Goal: Task Accomplishment & Management: Manage account settings

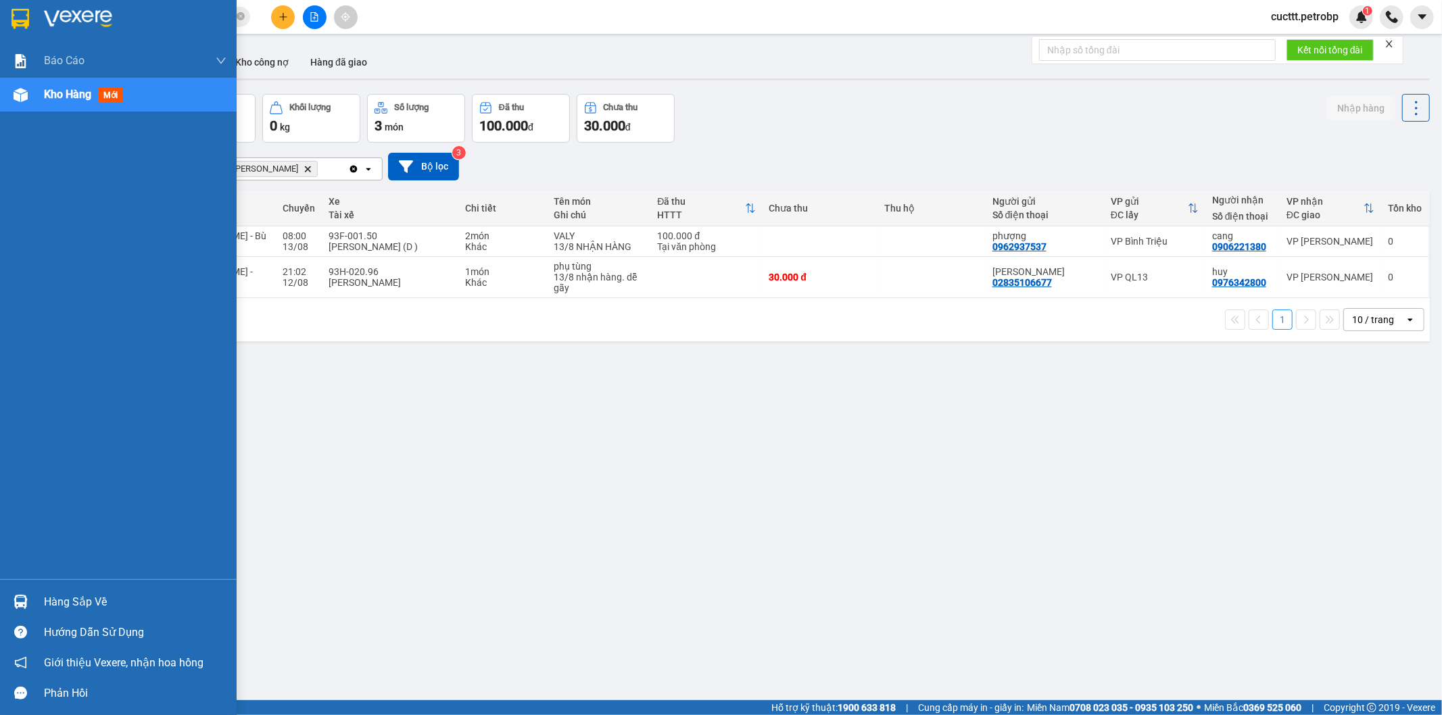
drag, startPoint x: 50, startPoint y: 595, endPoint x: 86, endPoint y: 598, distance: 36.0
click at [51, 595] on div "Hàng sắp về" at bounding box center [135, 602] width 183 height 20
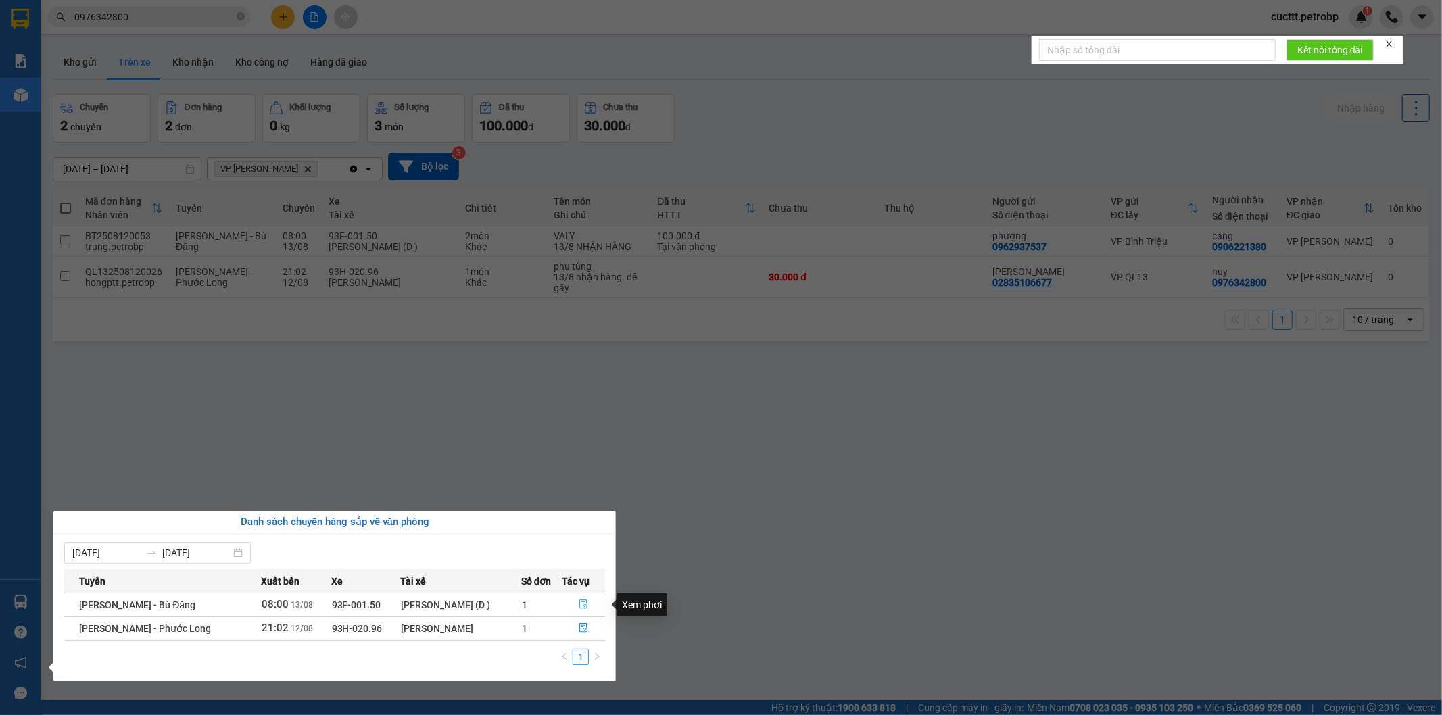
click at [580, 606] on icon "file-done" at bounding box center [583, 604] width 9 height 9
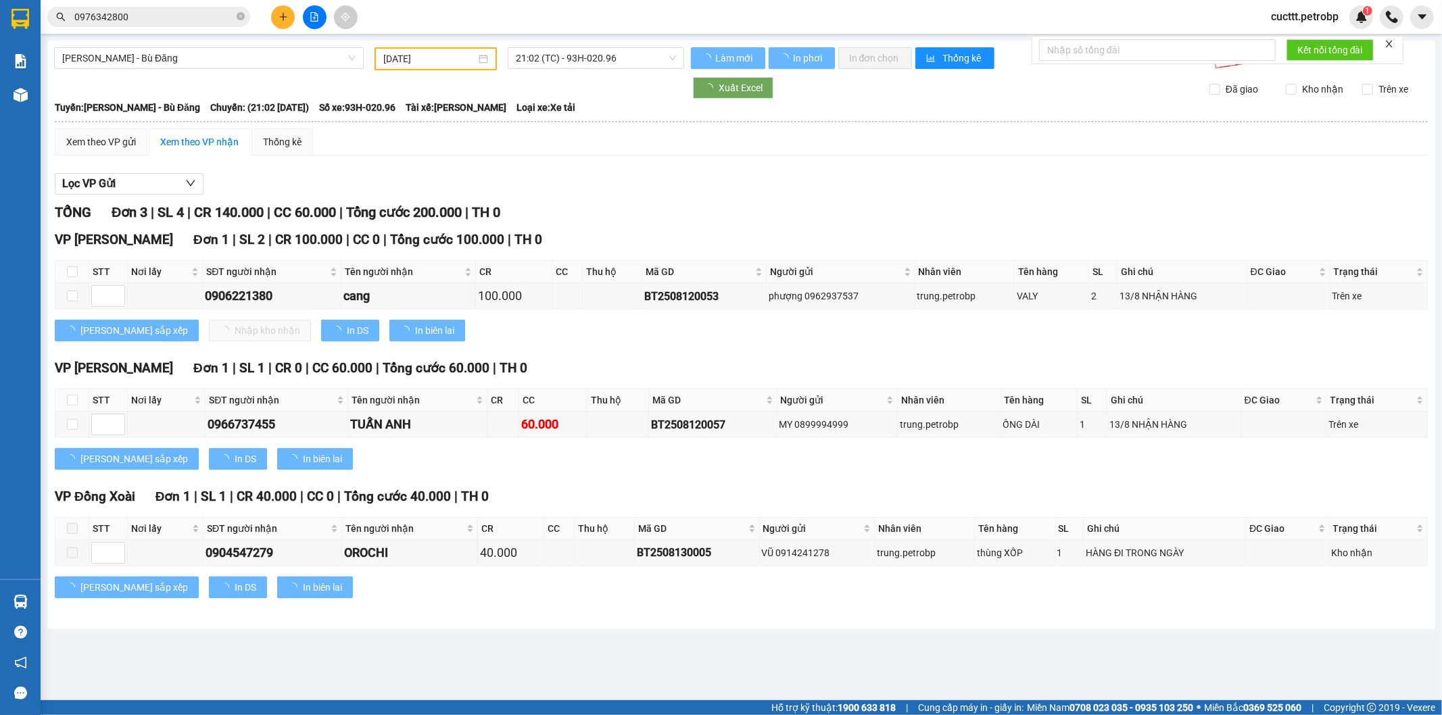
type input "[DATE]"
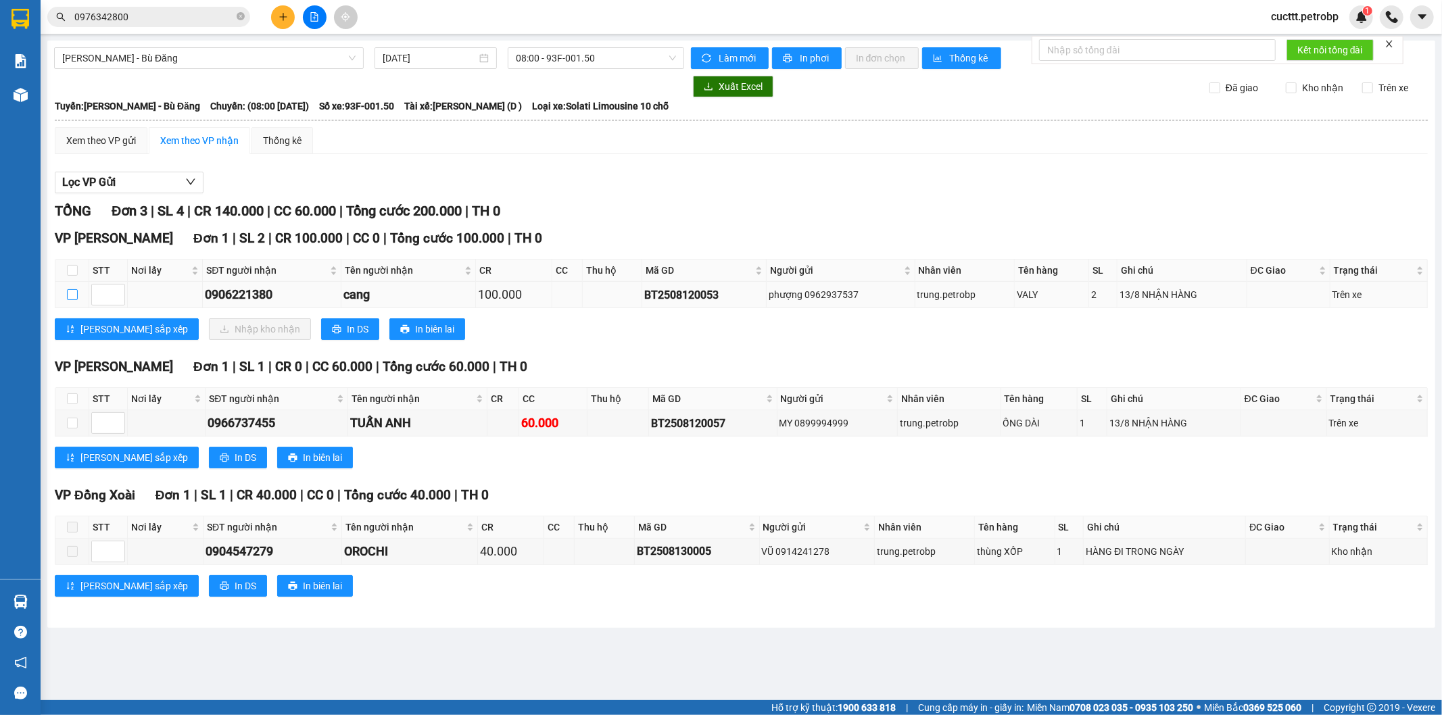
click at [69, 295] on input "checkbox" at bounding box center [72, 294] width 11 height 11
checkbox input "true"
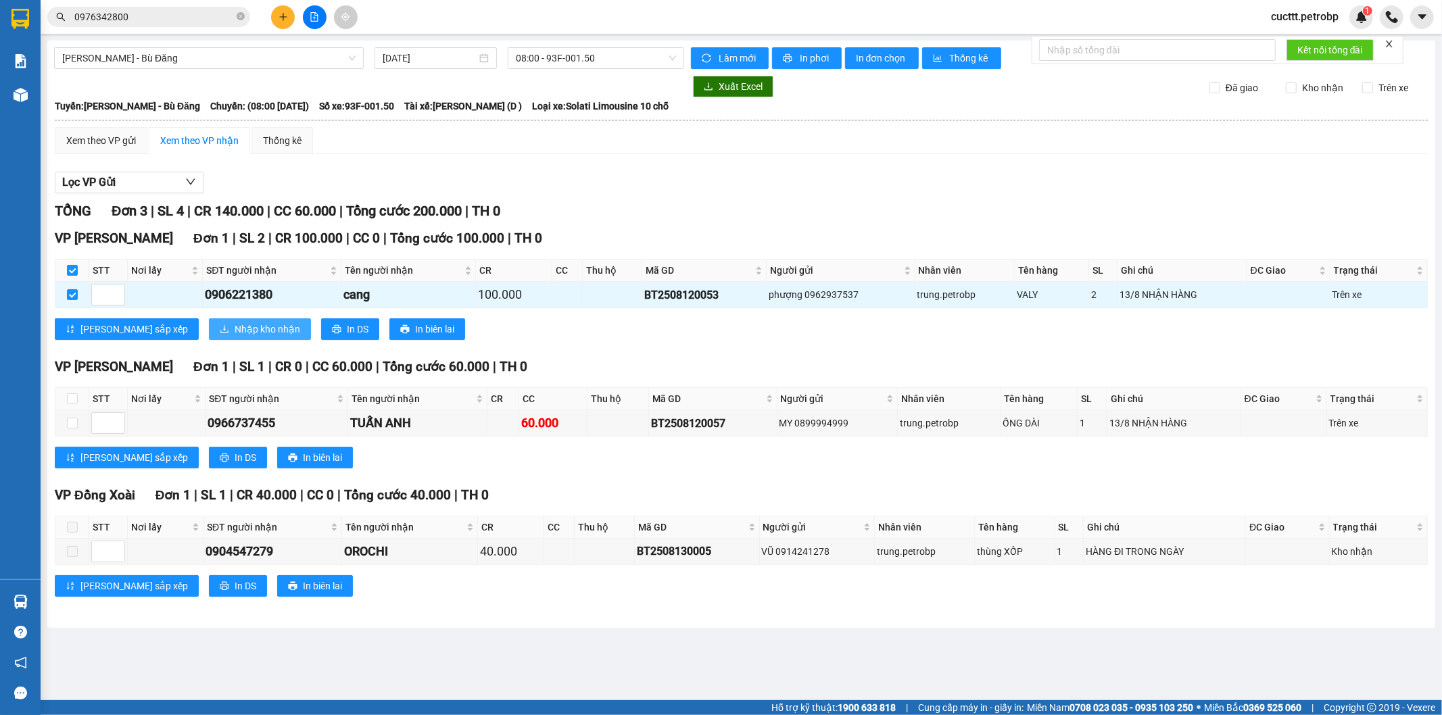
click at [235, 335] on span "Nhập kho nhận" at bounding box center [268, 329] width 66 height 15
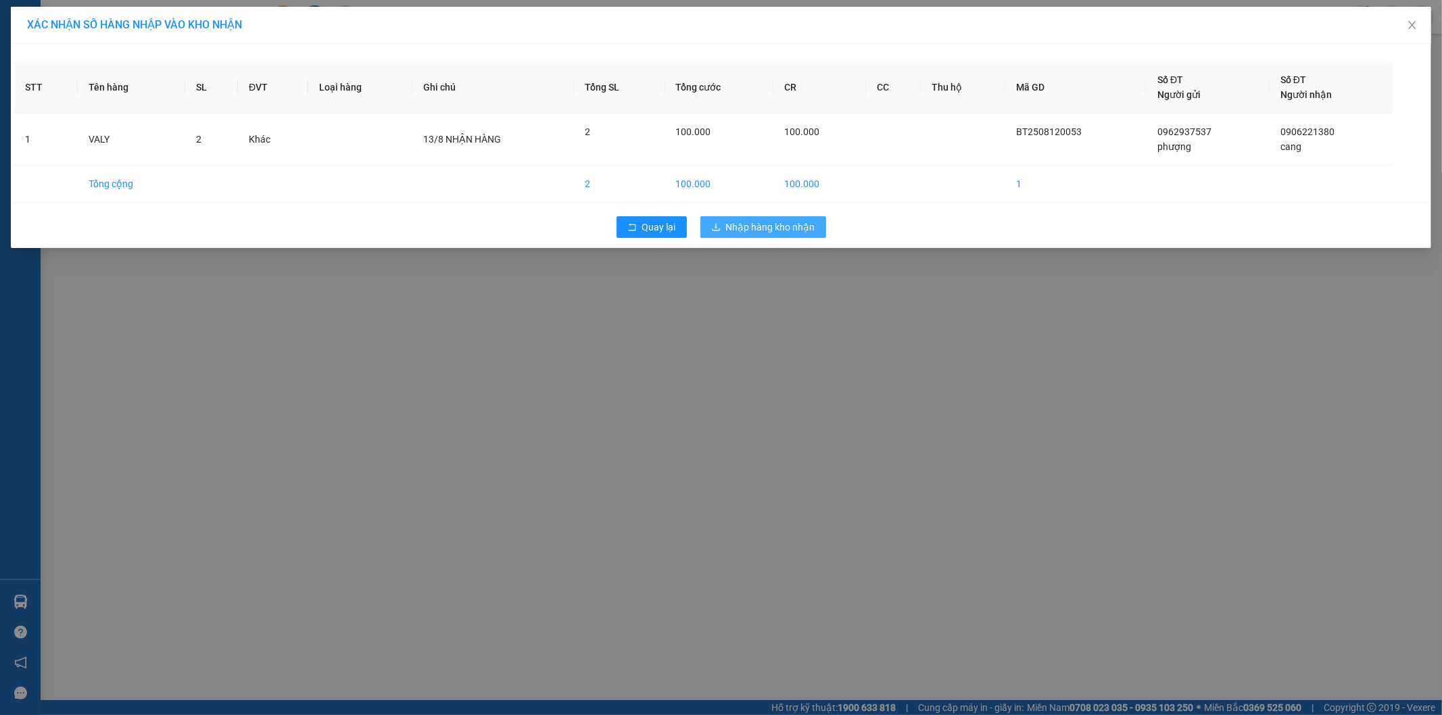
click at [768, 224] on span "Nhập hàng kho nhận" at bounding box center [770, 227] width 89 height 15
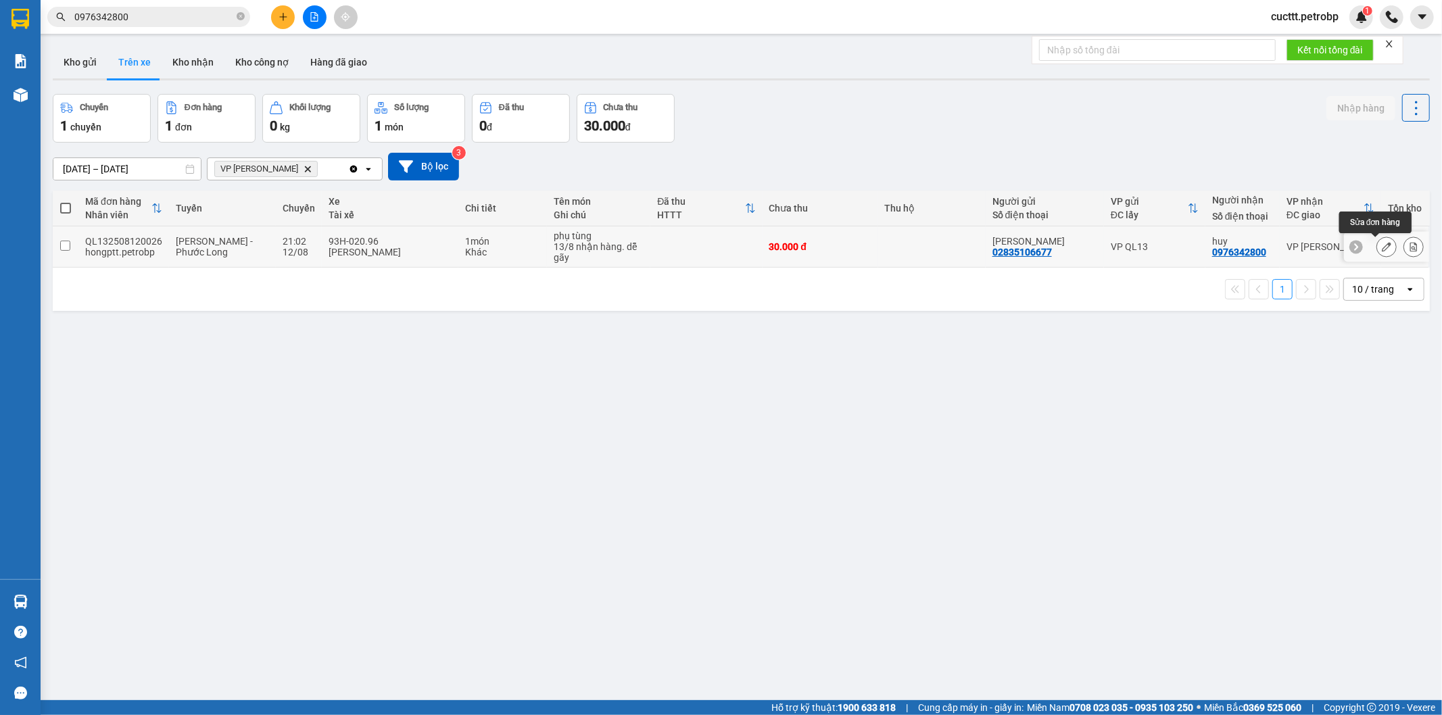
click at [1382, 248] on icon at bounding box center [1386, 246] width 9 height 9
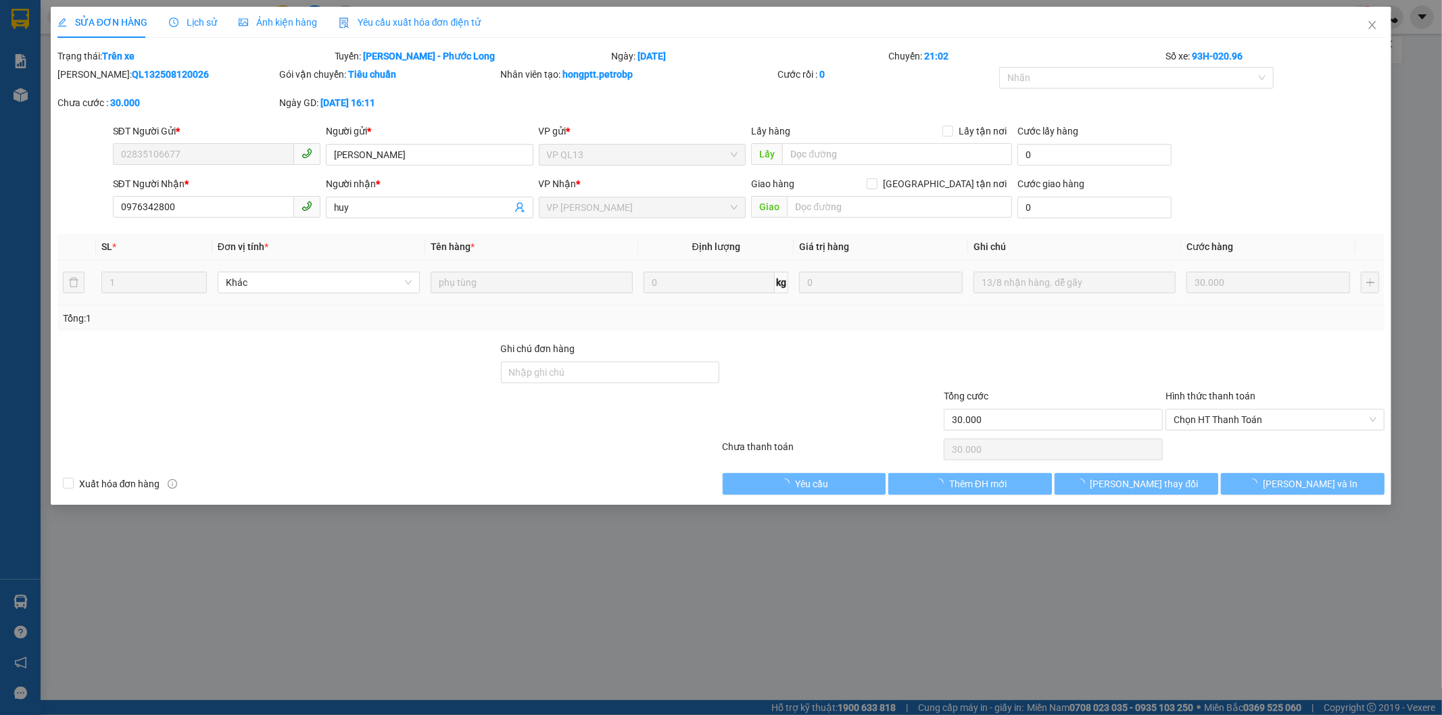
type input "02835106677"
type input "[PERSON_NAME]"
type input "0976342800"
type input "huy"
type input "30.000"
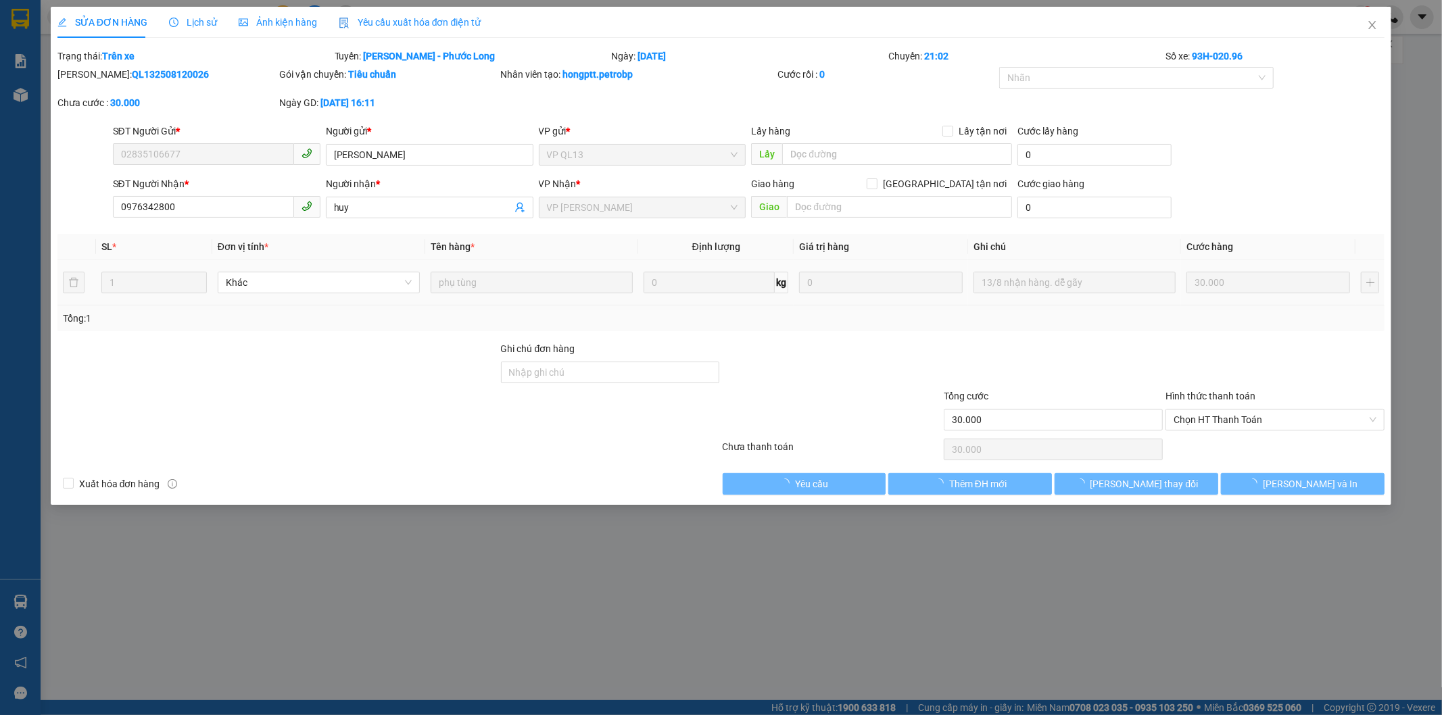
type input "30.000"
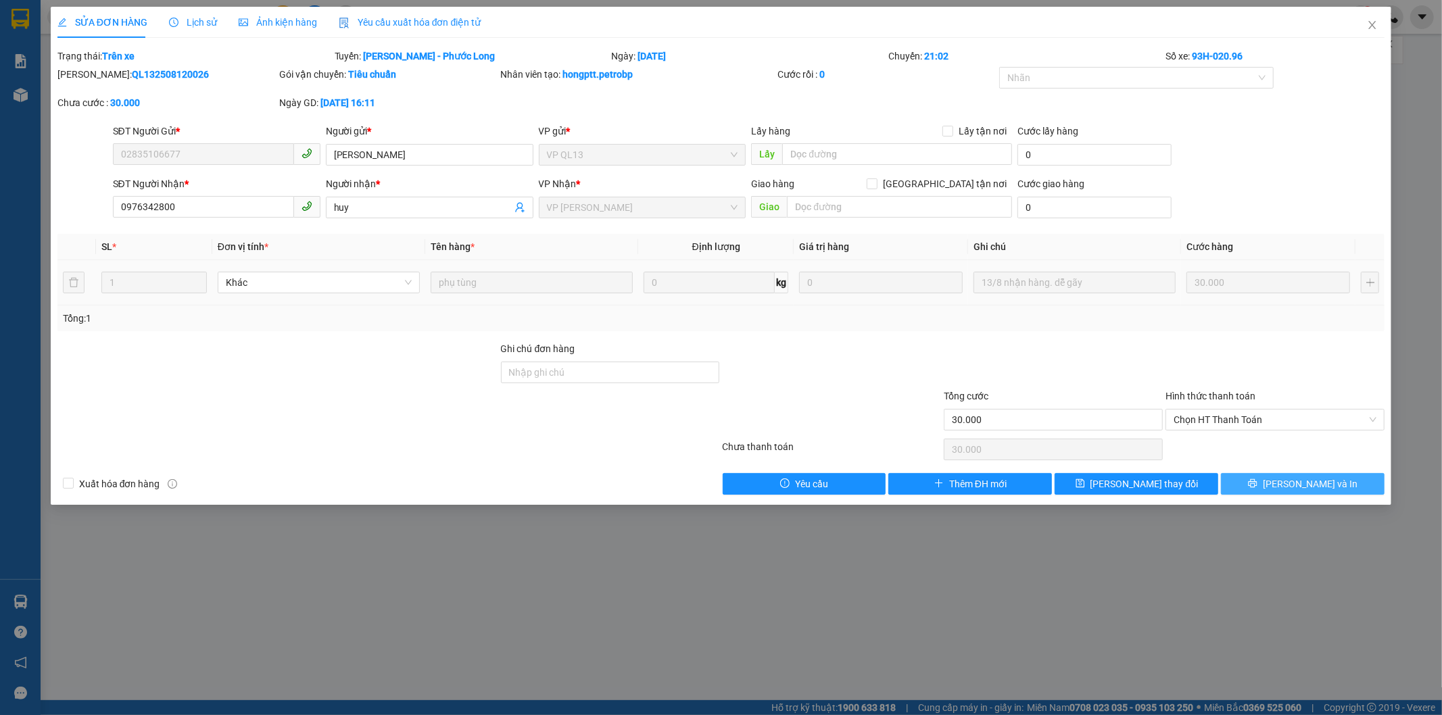
click at [1281, 477] on button "[PERSON_NAME] và In" at bounding box center [1303, 484] width 164 height 22
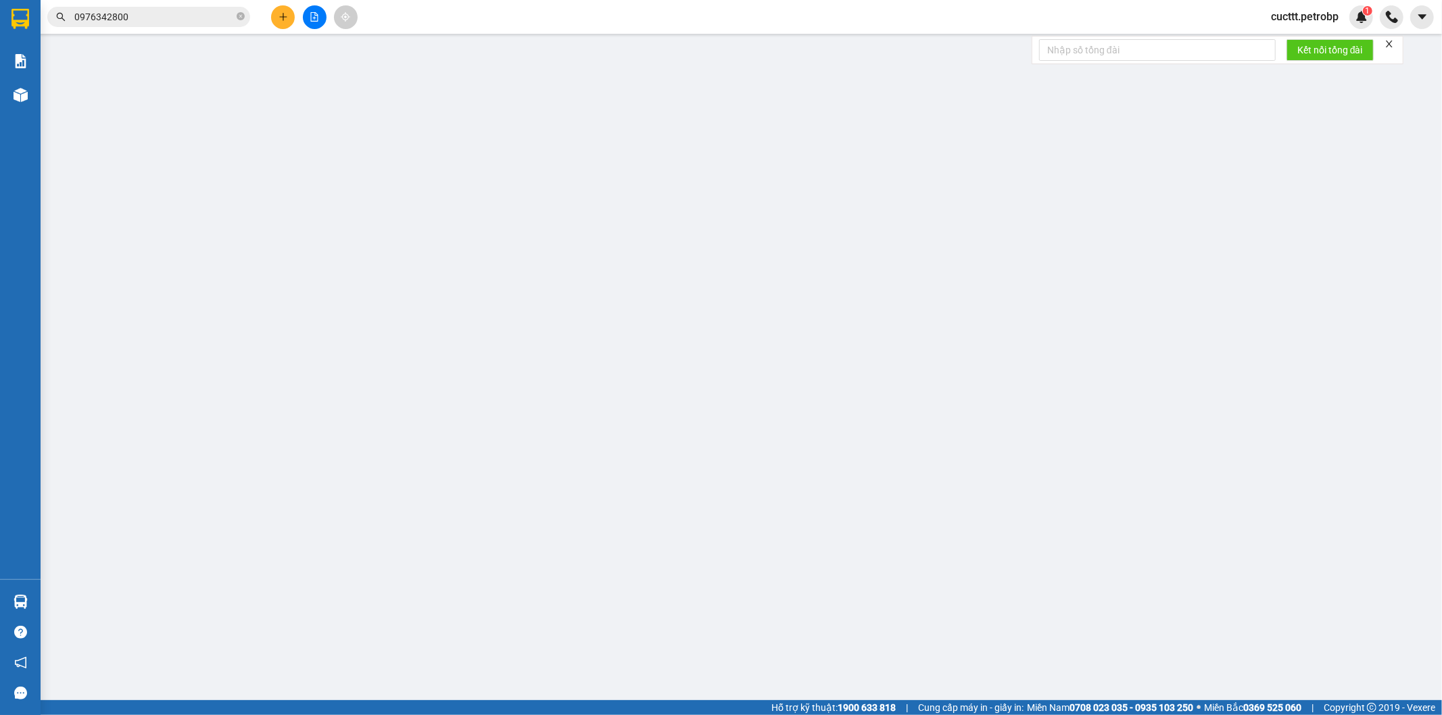
type input "02835106677"
type input "[PERSON_NAME]"
type input "0976342800"
type input "huy"
type input "30.000"
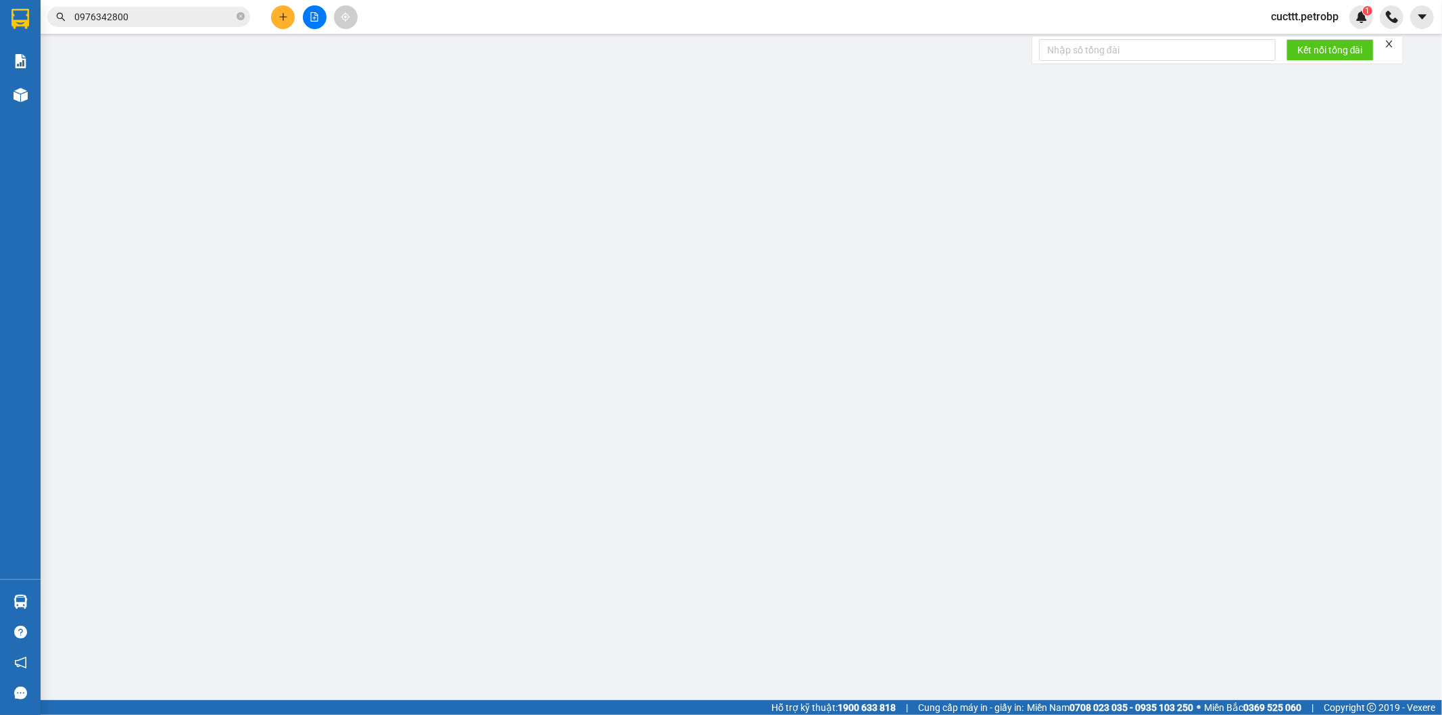
type input "30.000"
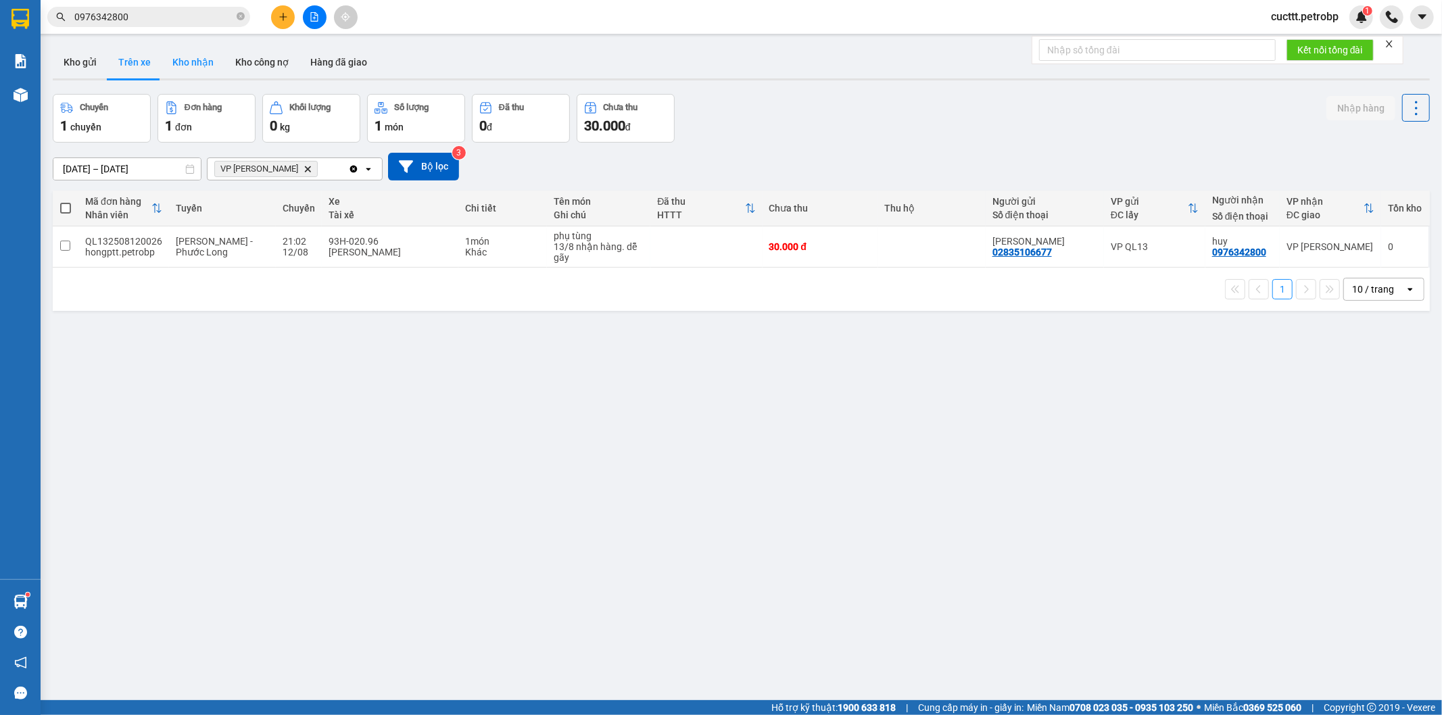
click at [194, 62] on button "Kho nhận" at bounding box center [193, 62] width 63 height 32
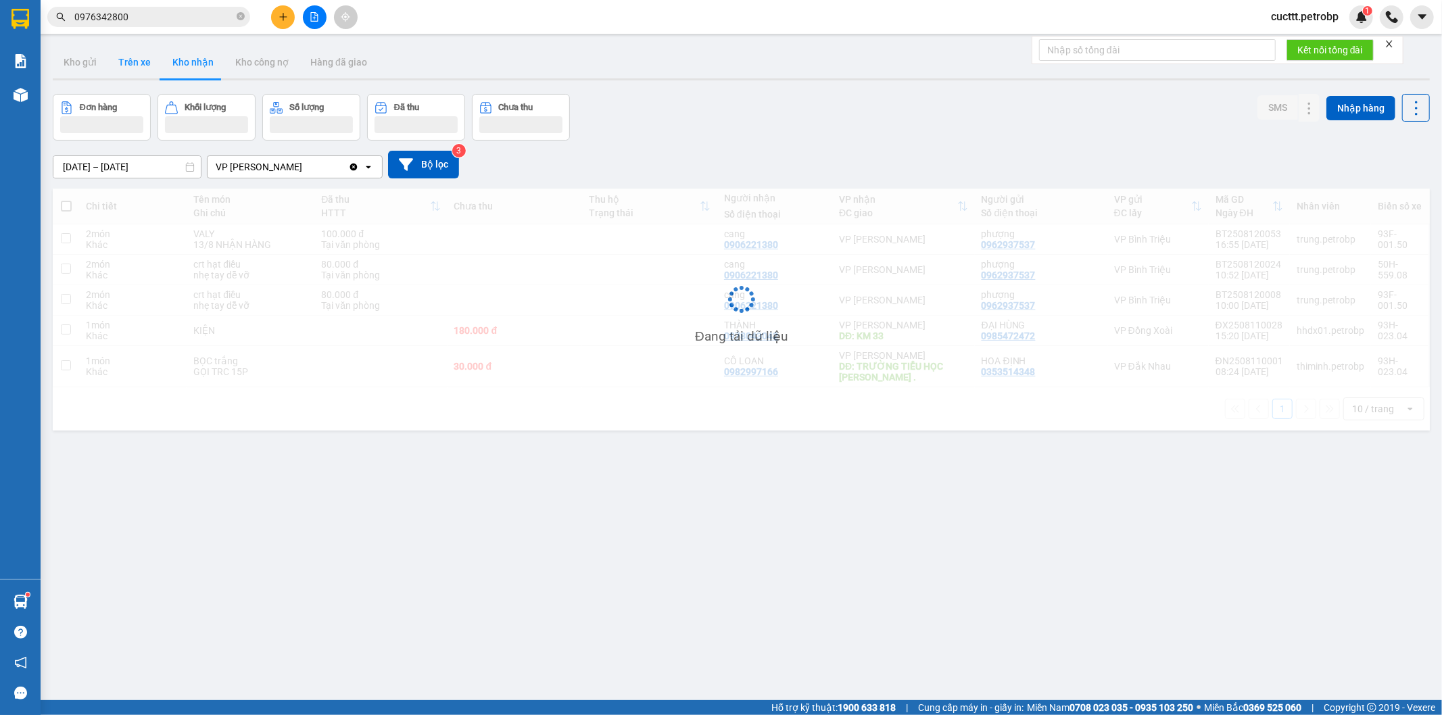
click at [126, 70] on button "Trên xe" at bounding box center [135, 62] width 54 height 32
type input "[DATE] – [DATE]"
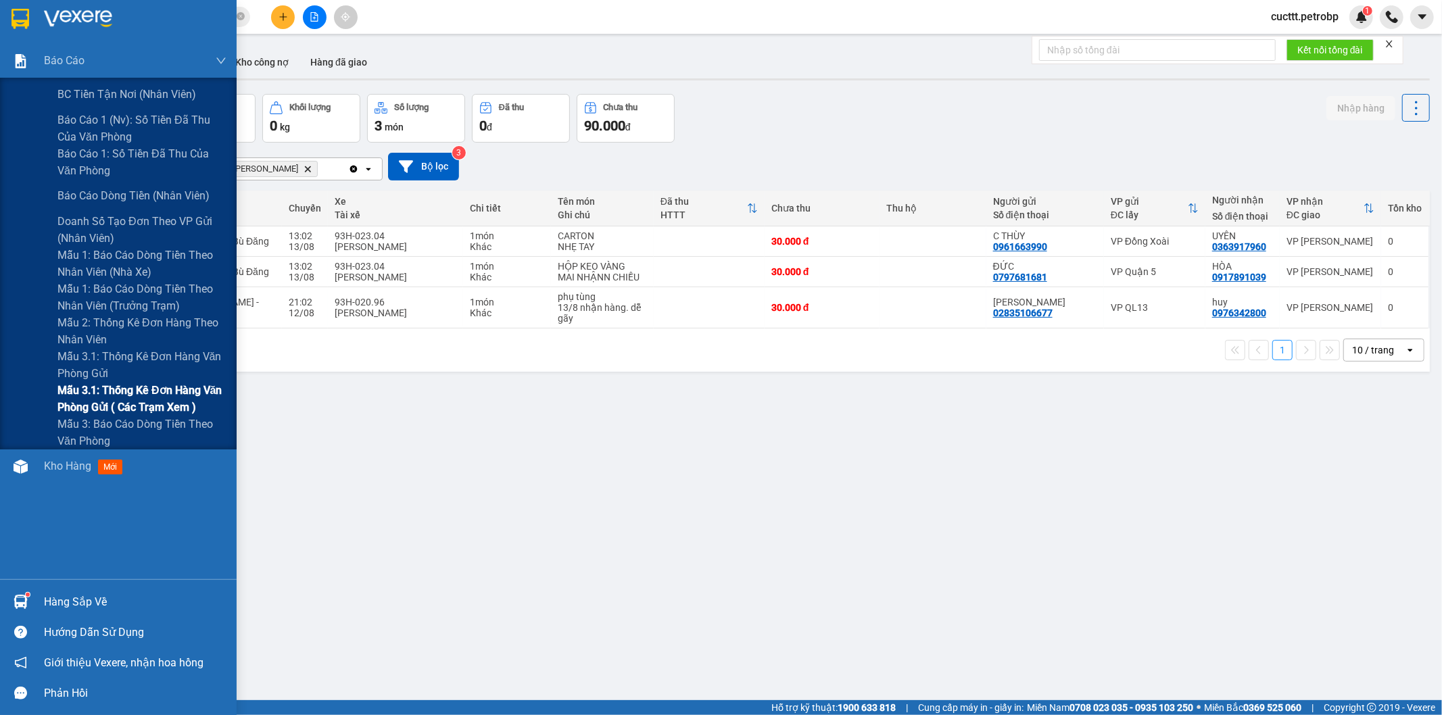
click at [119, 389] on span "Mẫu 3.1: Thống kê đơn hàng văn phòng gửi ( các trạm xem )" at bounding box center [141, 399] width 169 height 34
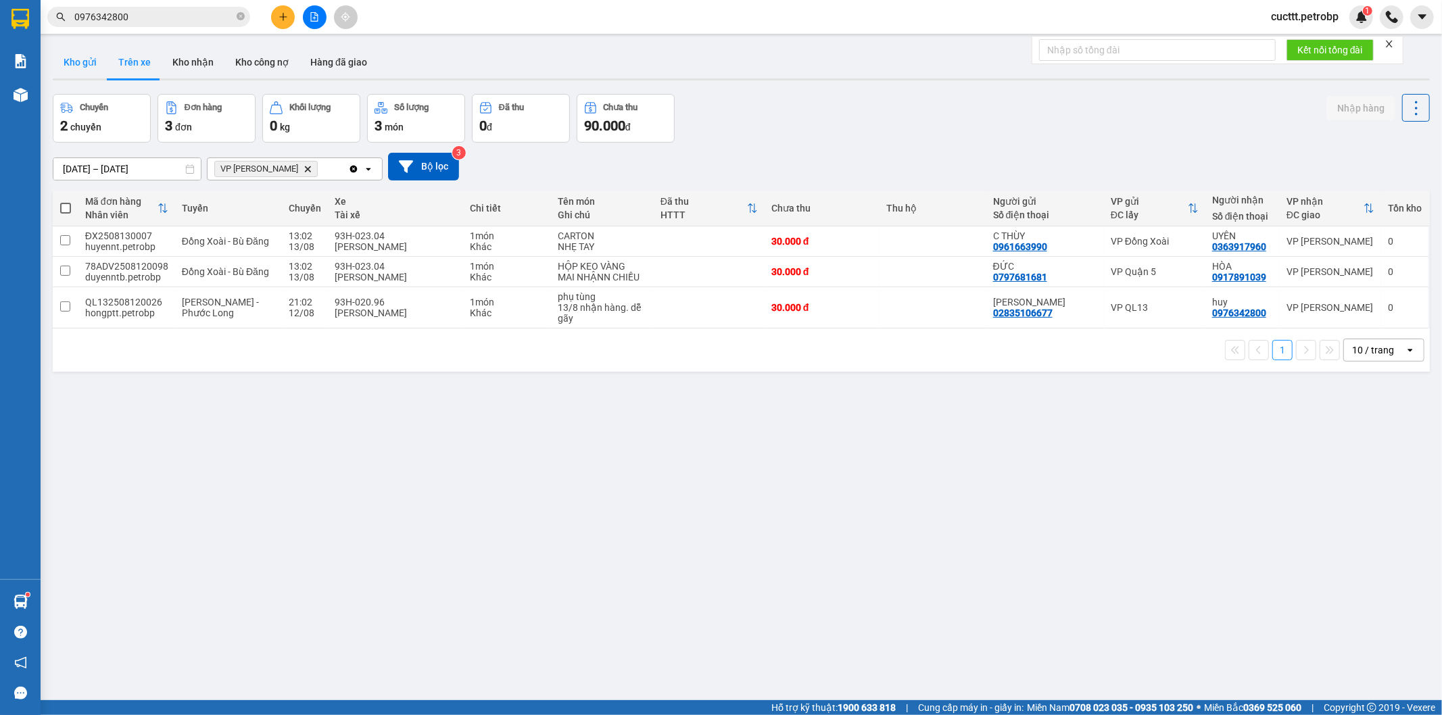
click at [87, 76] on button "Kho gửi" at bounding box center [80, 62] width 55 height 32
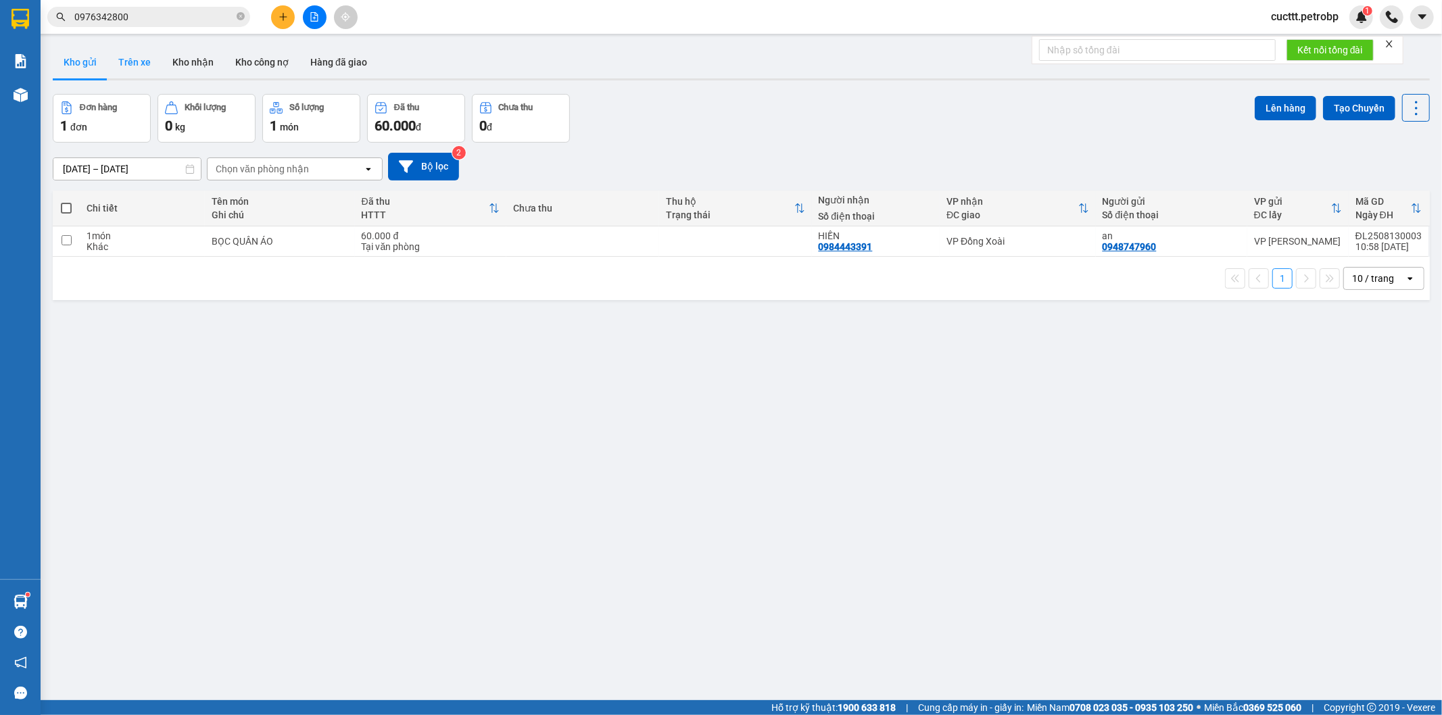
click at [128, 68] on button "Trên xe" at bounding box center [135, 62] width 54 height 32
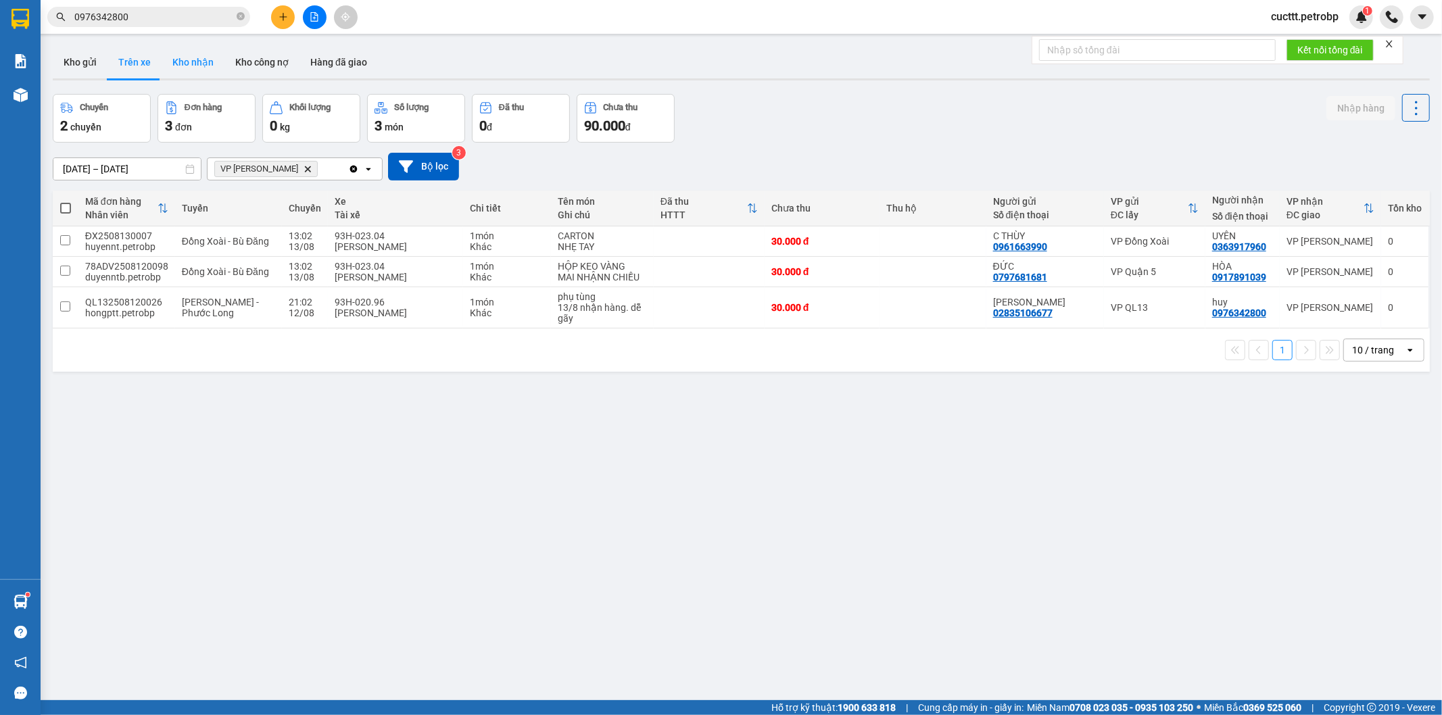
click at [194, 74] on button "Kho nhận" at bounding box center [193, 62] width 63 height 32
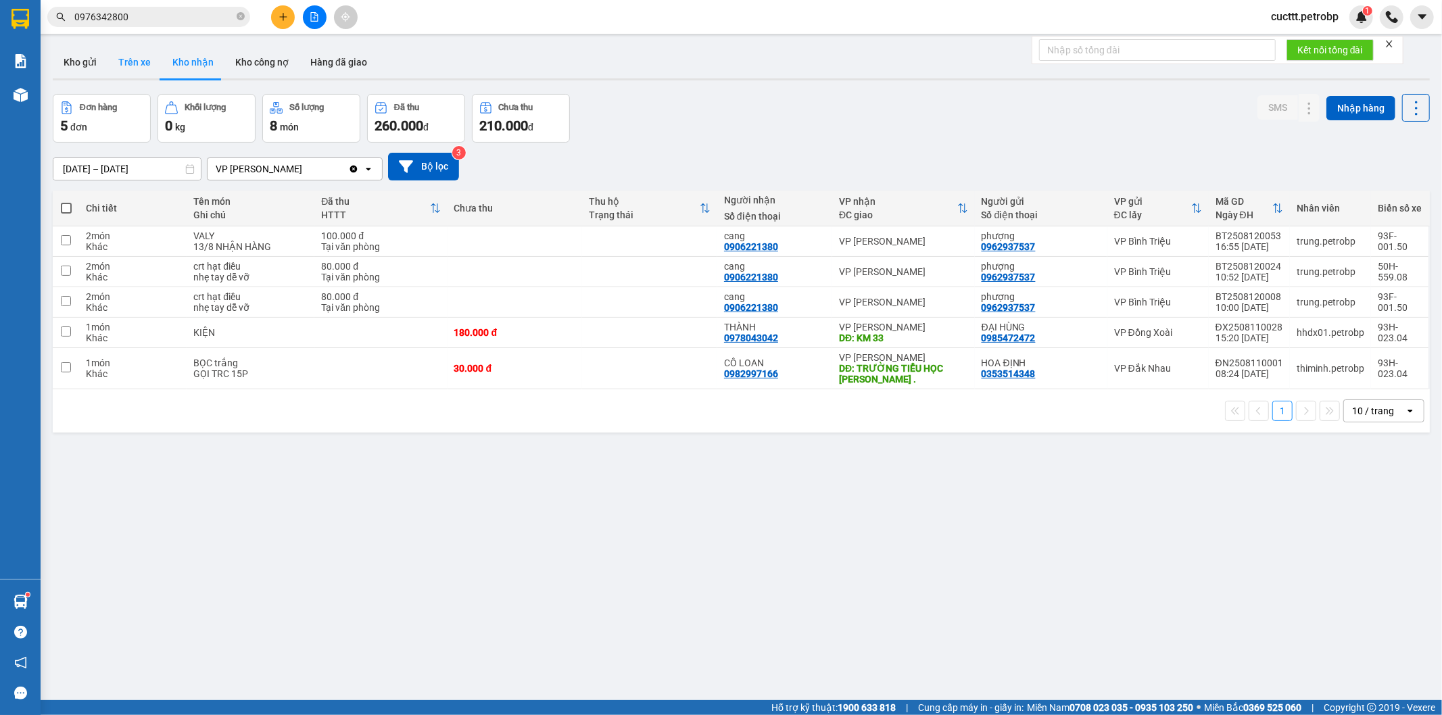
click at [140, 57] on button "Trên xe" at bounding box center [135, 62] width 54 height 32
type input "[DATE] – [DATE]"
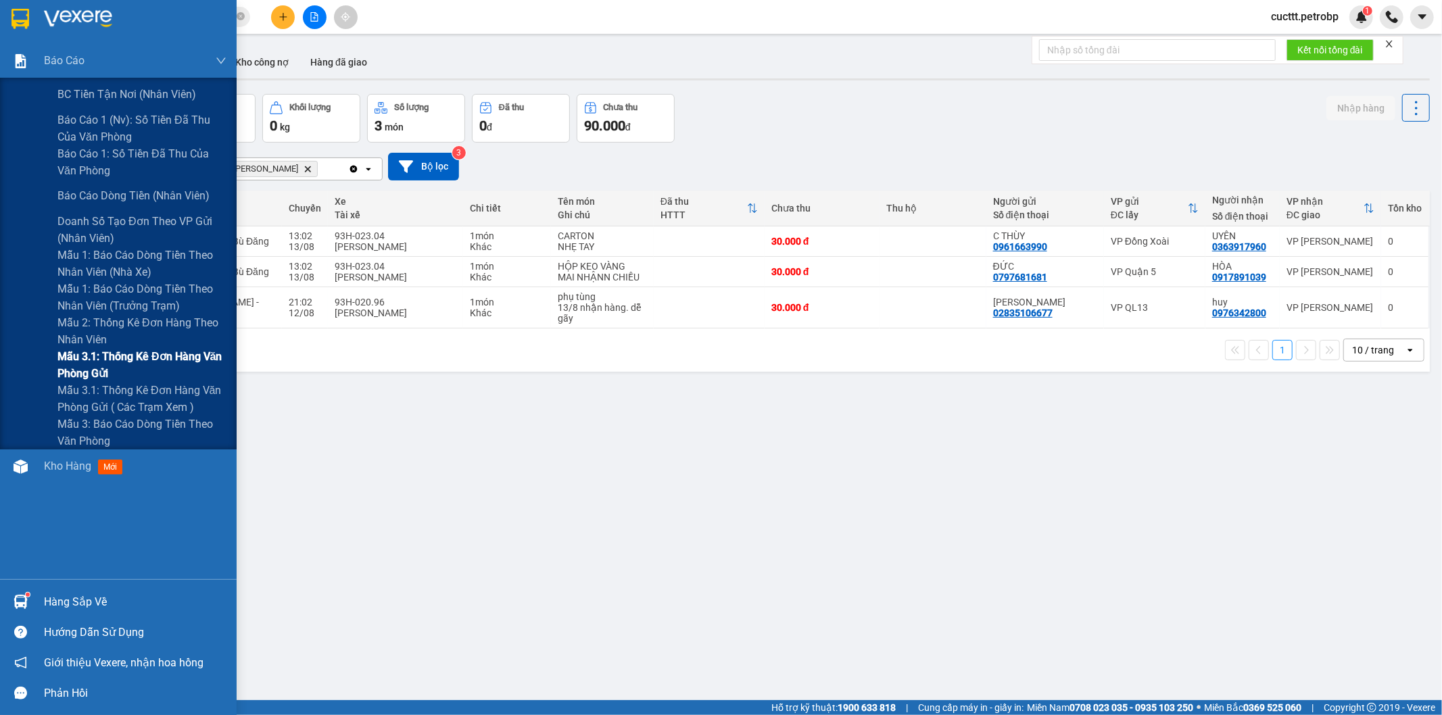
click at [181, 379] on span "Mẫu 3.1: Thống kê đơn hàng văn phòng gửi" at bounding box center [141, 365] width 169 height 34
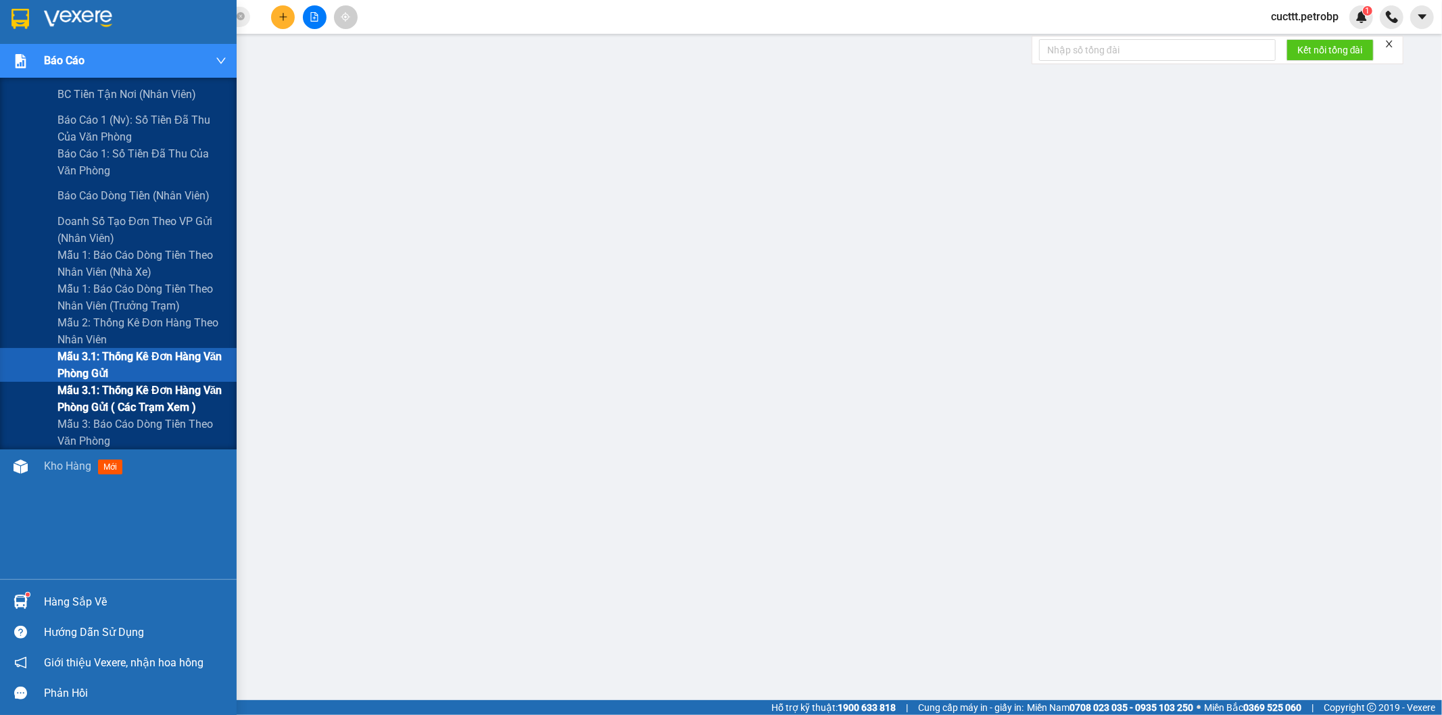
click at [186, 395] on span "Mẫu 3.1: Thống kê đơn hàng văn phòng gửi ( các trạm xem )" at bounding box center [141, 399] width 169 height 34
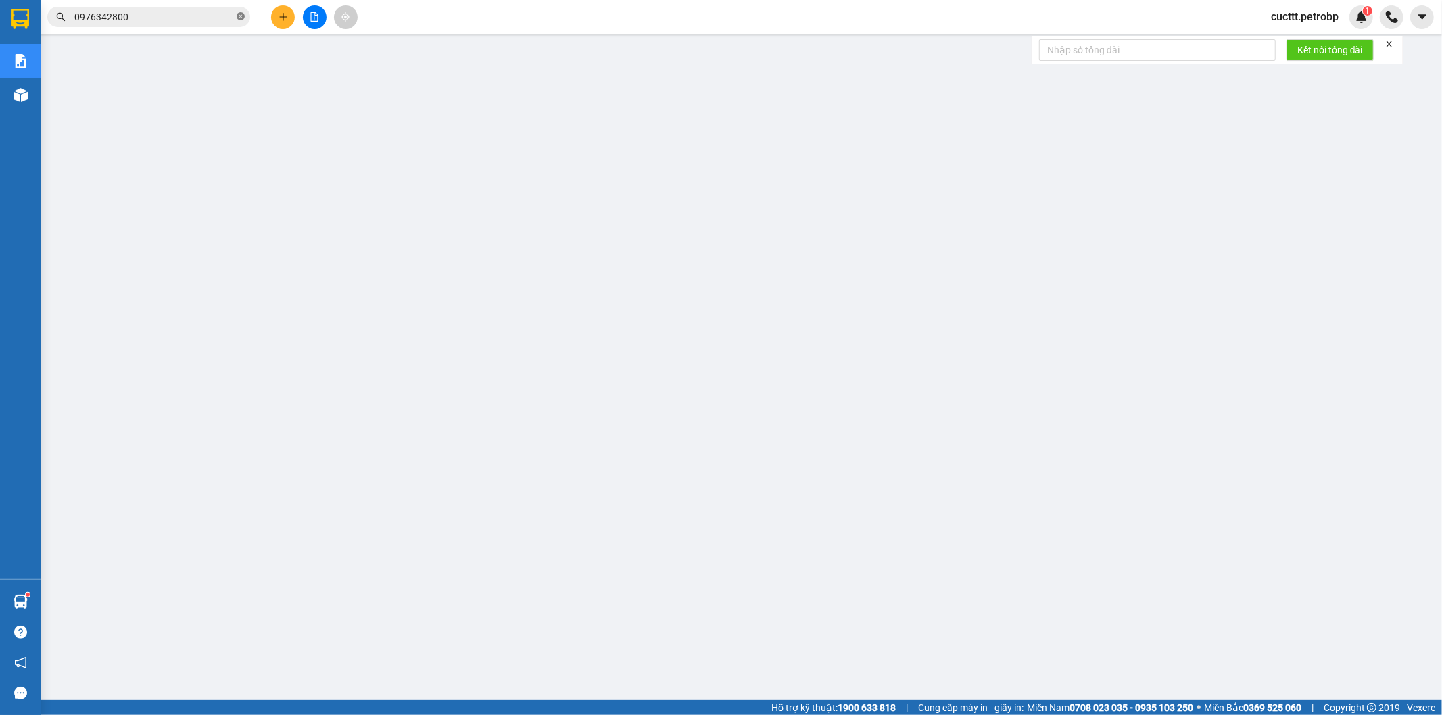
click at [237, 15] on icon "close-circle" at bounding box center [241, 16] width 8 height 8
click at [210, 16] on input "text" at bounding box center [154, 16] width 160 height 15
paste input "78ADV2508120124"
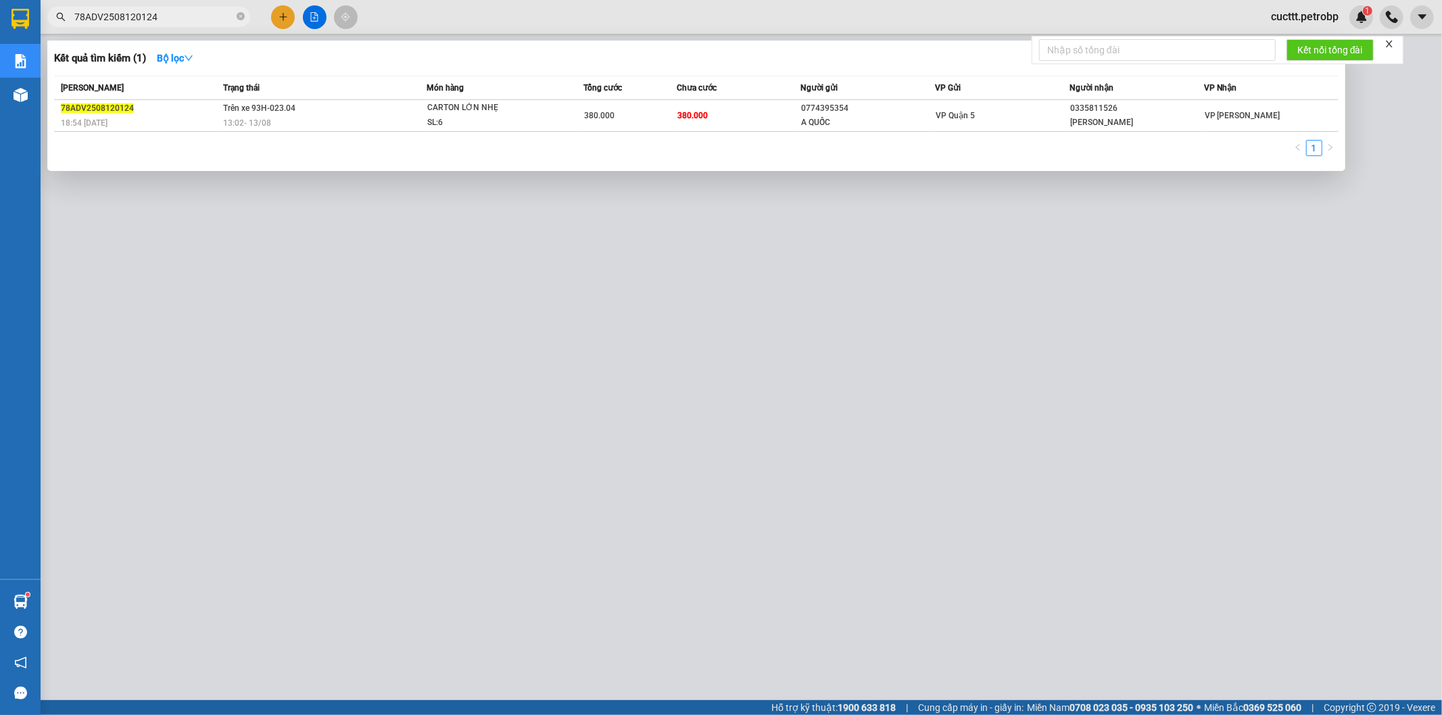
type input "78ADV2508120124"
click at [454, 306] on div at bounding box center [721, 357] width 1442 height 715
click at [166, 18] on input "78ADV2508120124" at bounding box center [154, 16] width 160 height 15
click at [860, 220] on div at bounding box center [721, 357] width 1442 height 715
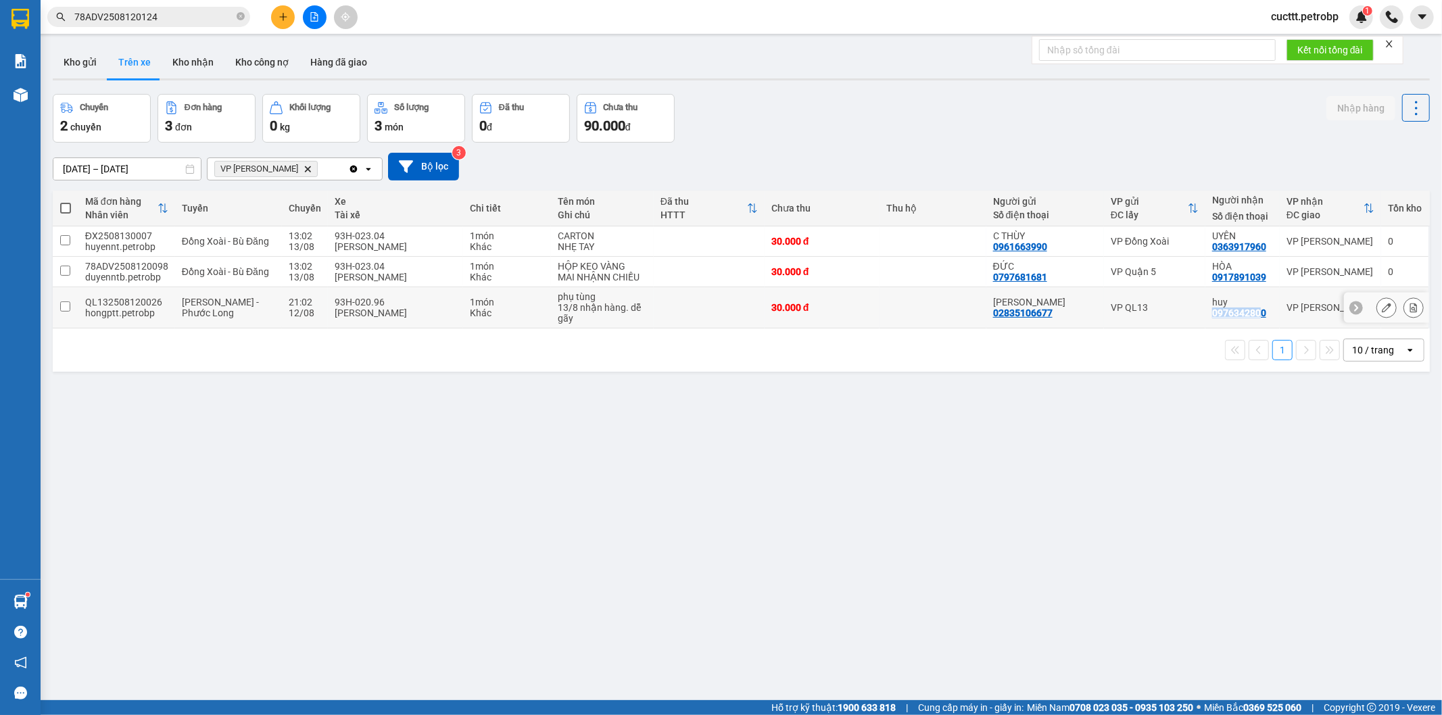
drag, startPoint x: 1202, startPoint y: 315, endPoint x: 1246, endPoint y: 316, distance: 44.6
click at [1246, 316] on div "0976342800" at bounding box center [1240, 313] width 54 height 11
click at [1144, 312] on div "VP QL13" at bounding box center [1155, 307] width 88 height 11
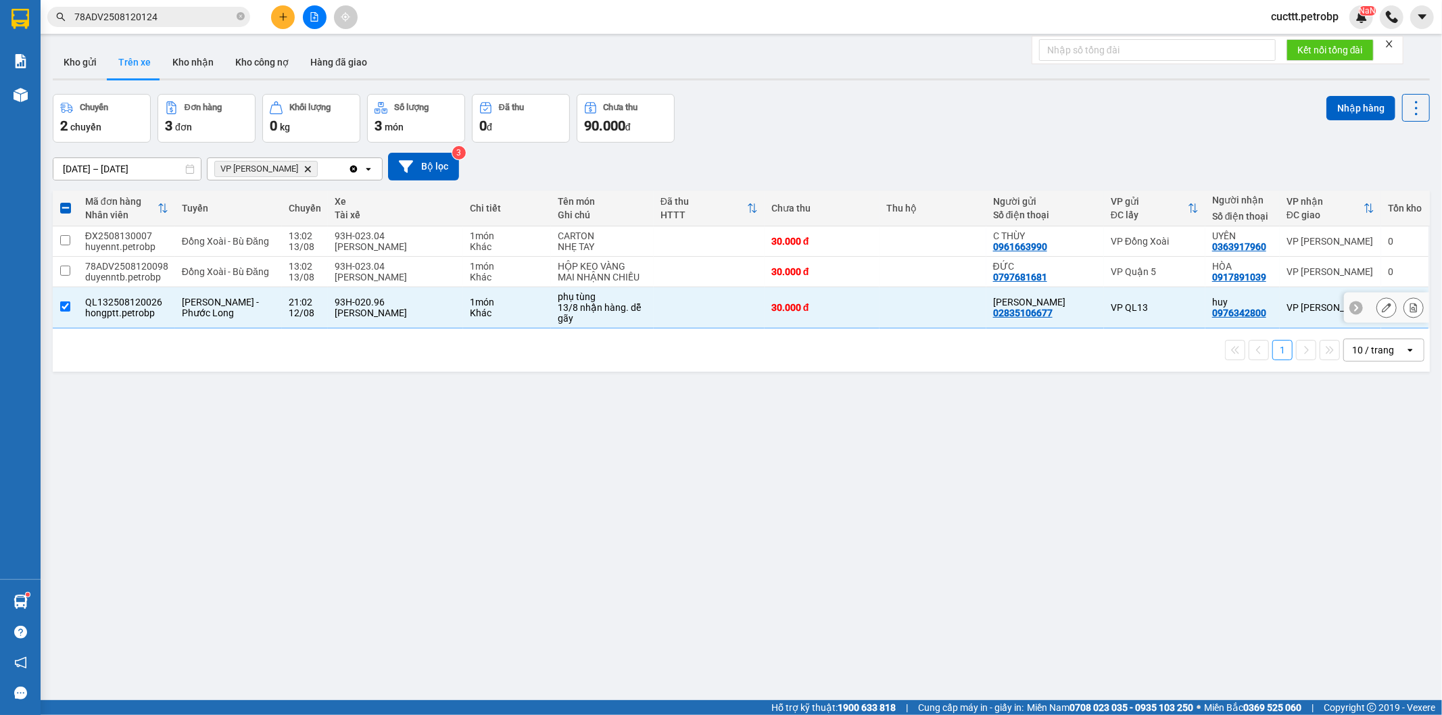
click at [921, 298] on td at bounding box center [933, 307] width 107 height 41
checkbox input "false"
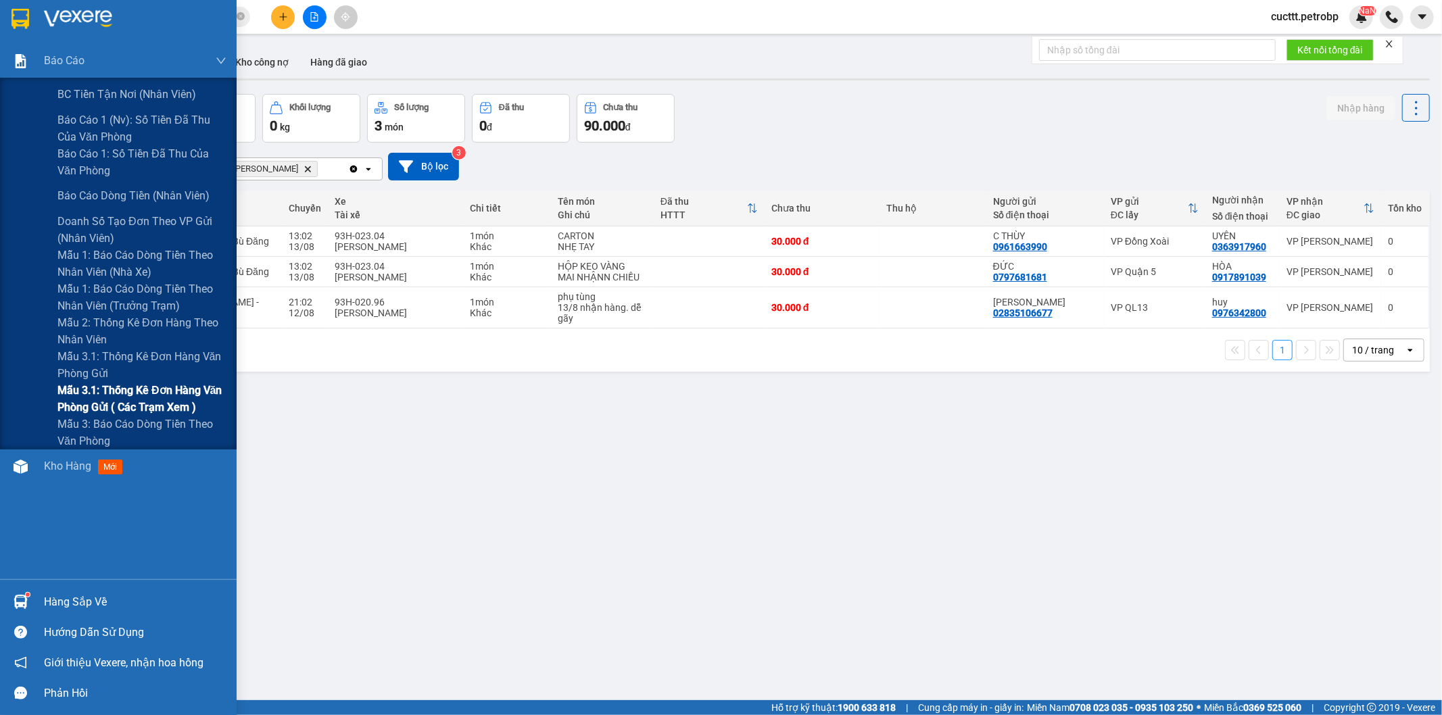
click at [205, 386] on span "Mẫu 3.1: Thống kê đơn hàng văn phòng gửi ( các trạm xem )" at bounding box center [141, 399] width 169 height 34
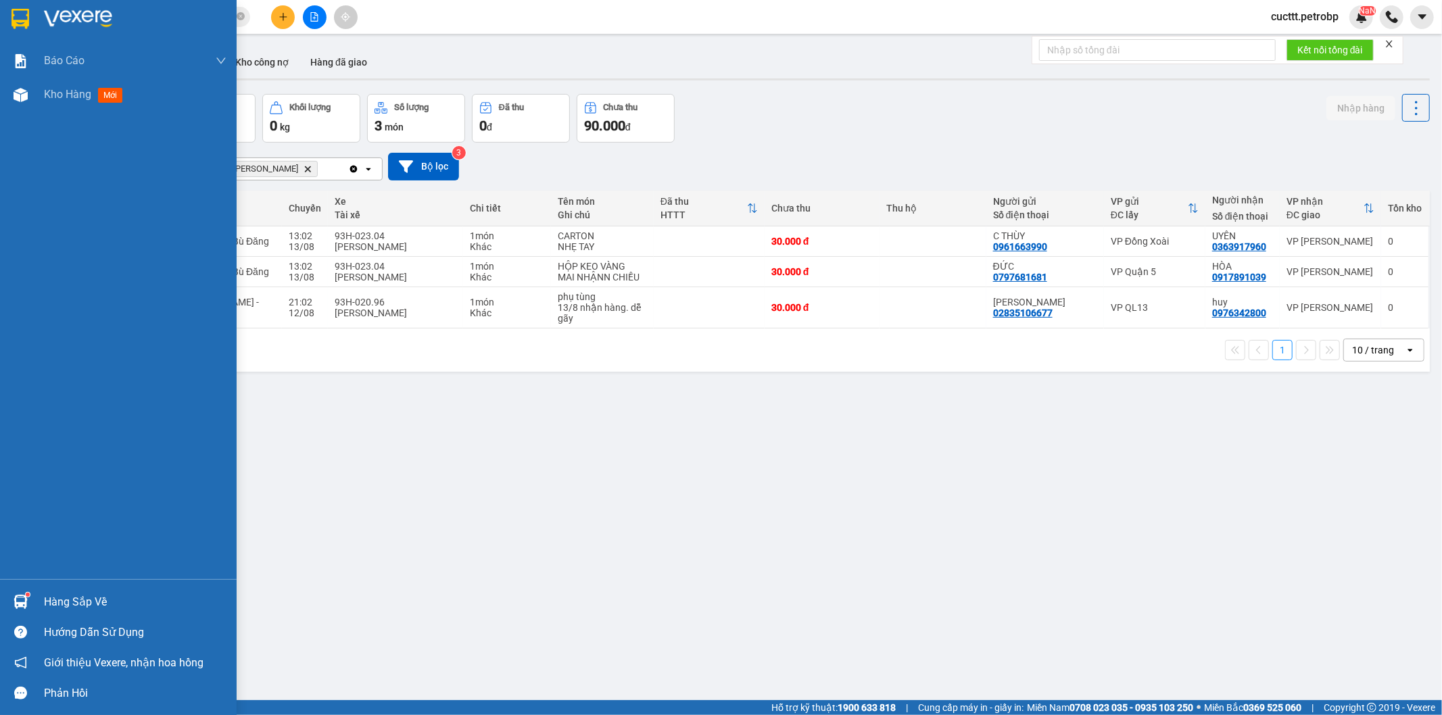
click at [88, 604] on div "Hàng sắp về" at bounding box center [135, 602] width 183 height 20
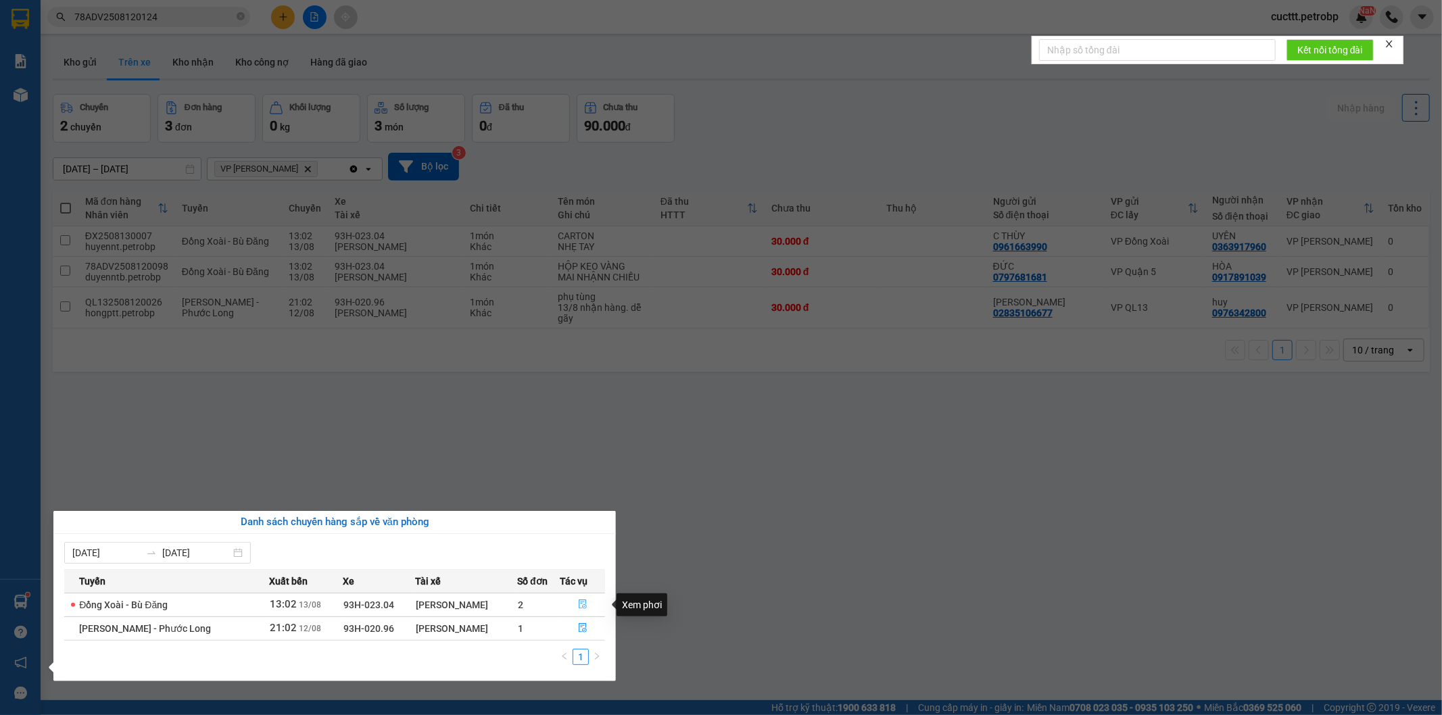
click at [585, 599] on button "button" at bounding box center [583, 605] width 44 height 22
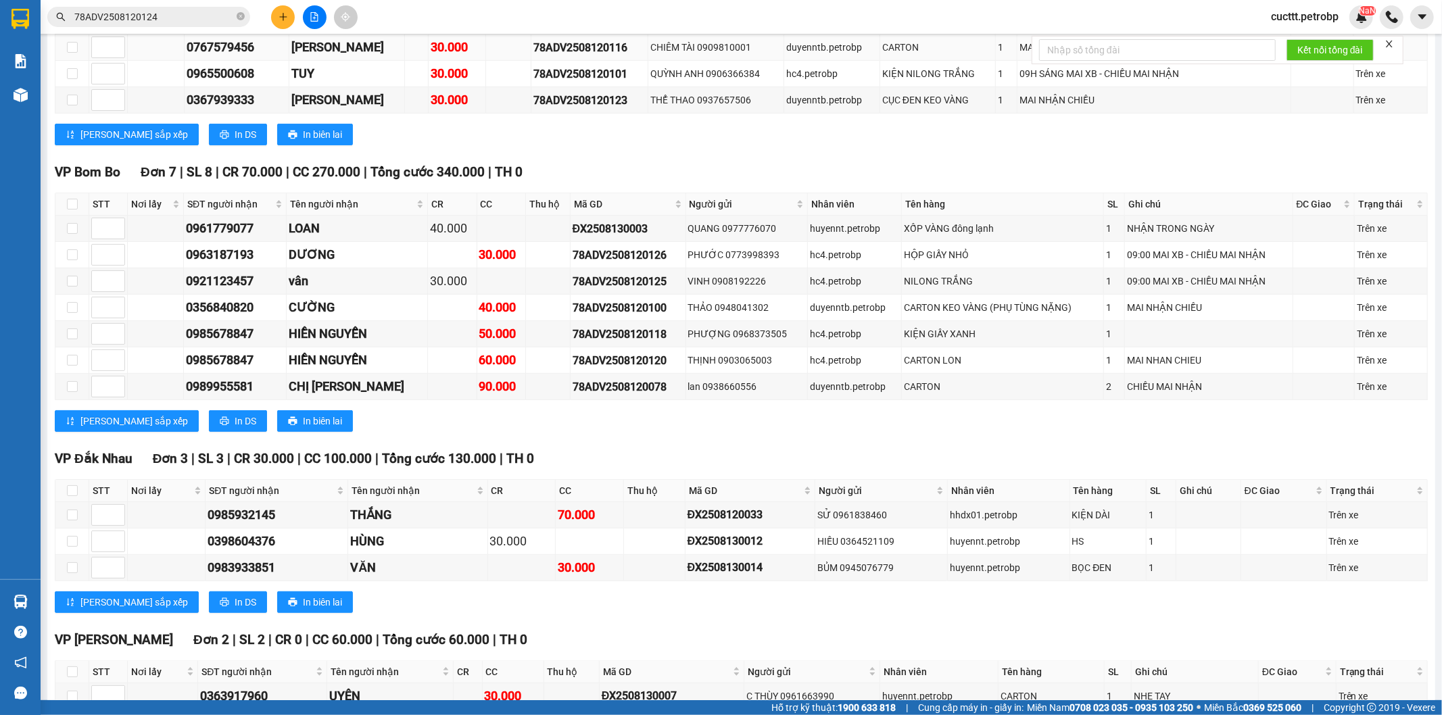
scroll to position [409, 0]
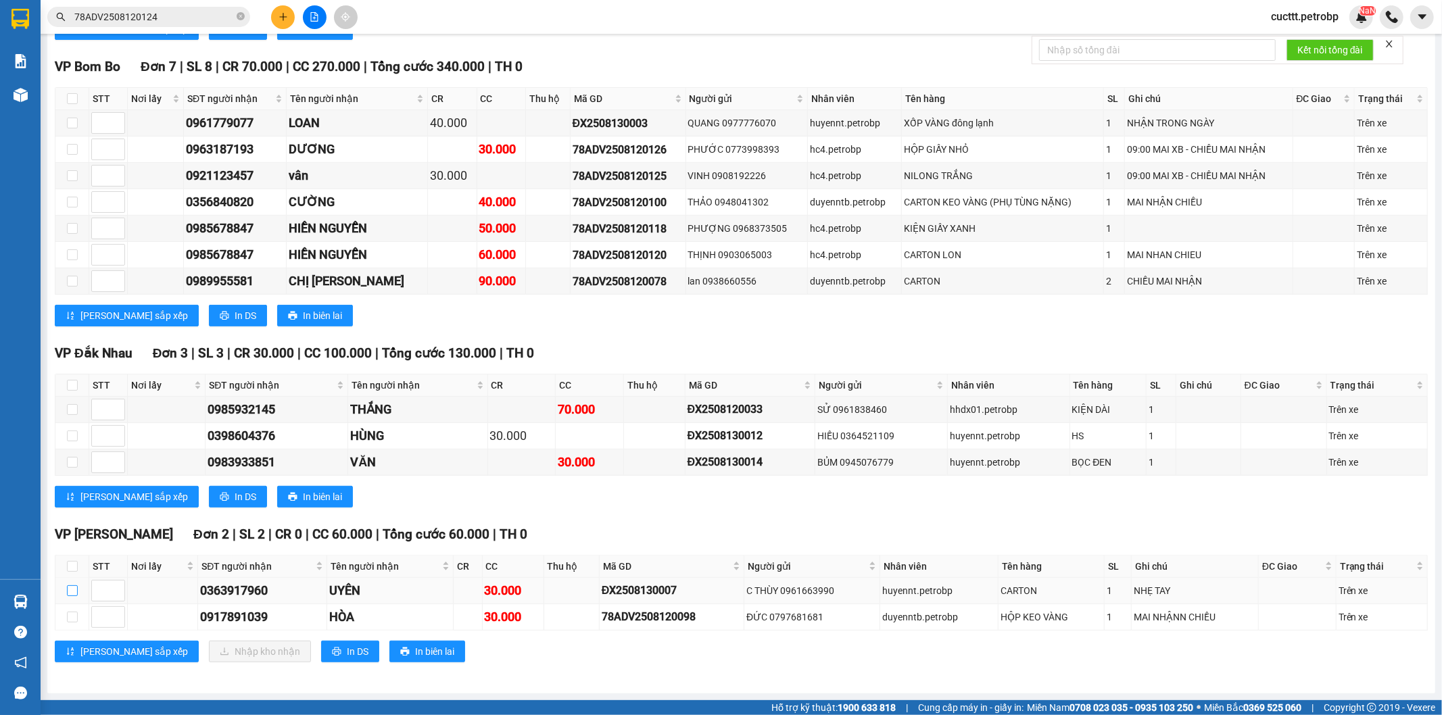
click at [71, 590] on input "checkbox" at bounding box center [72, 591] width 11 height 11
checkbox input "true"
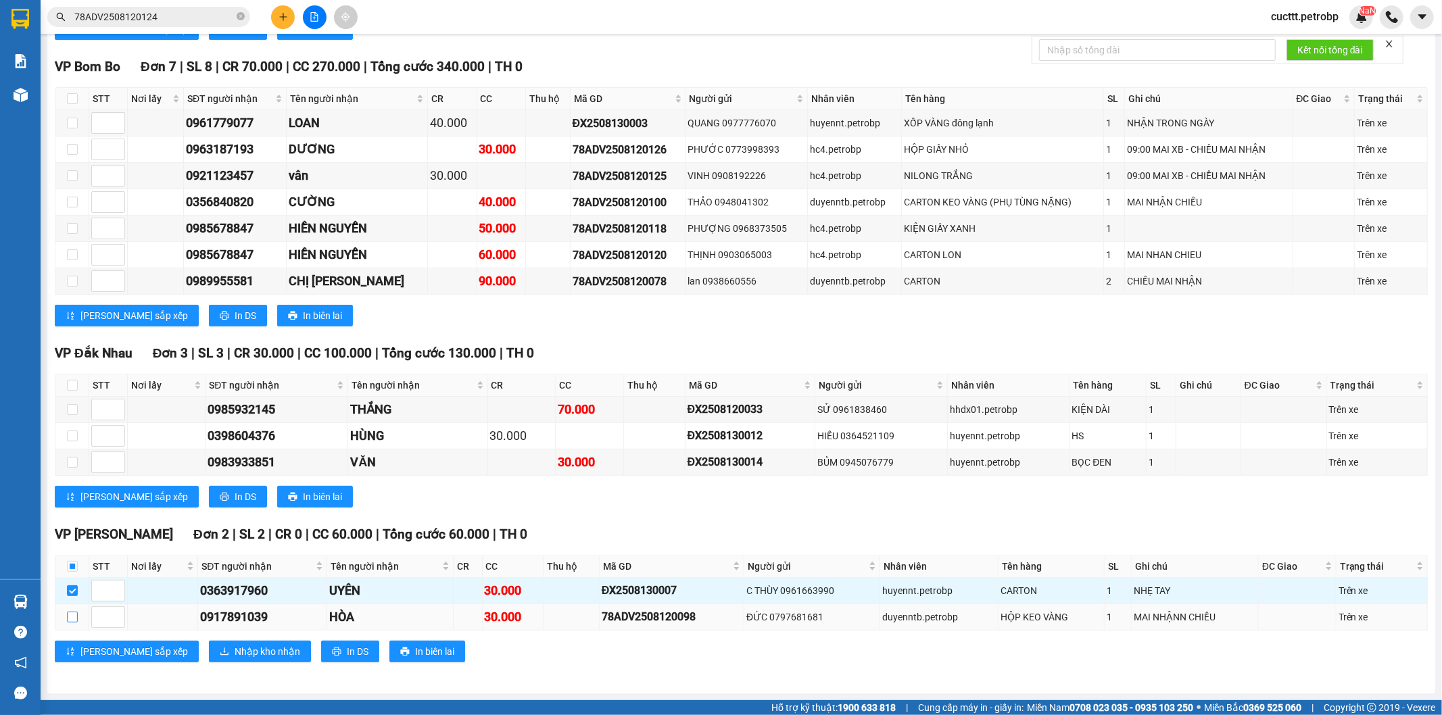
click at [70, 619] on input "checkbox" at bounding box center [72, 617] width 11 height 11
checkbox input "true"
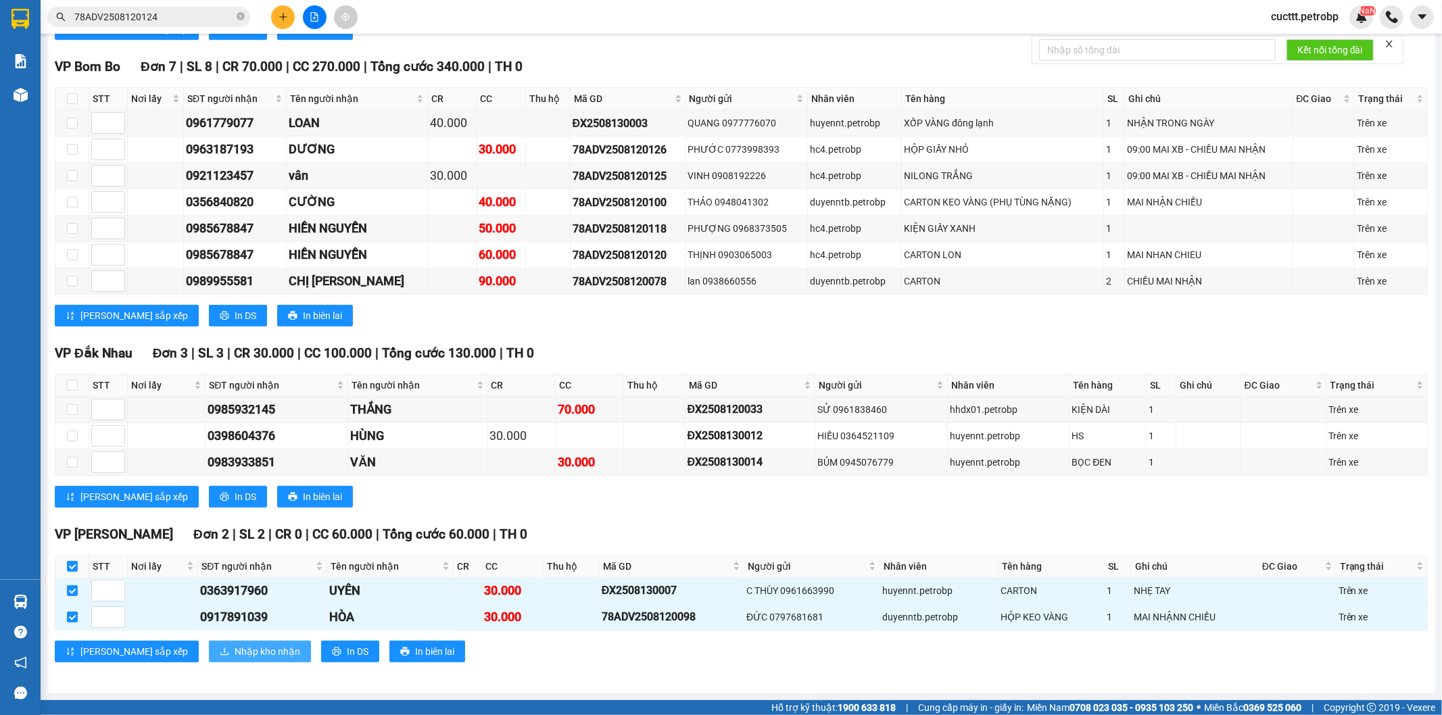
click at [235, 649] on span "Nhập kho nhận" at bounding box center [268, 651] width 66 height 15
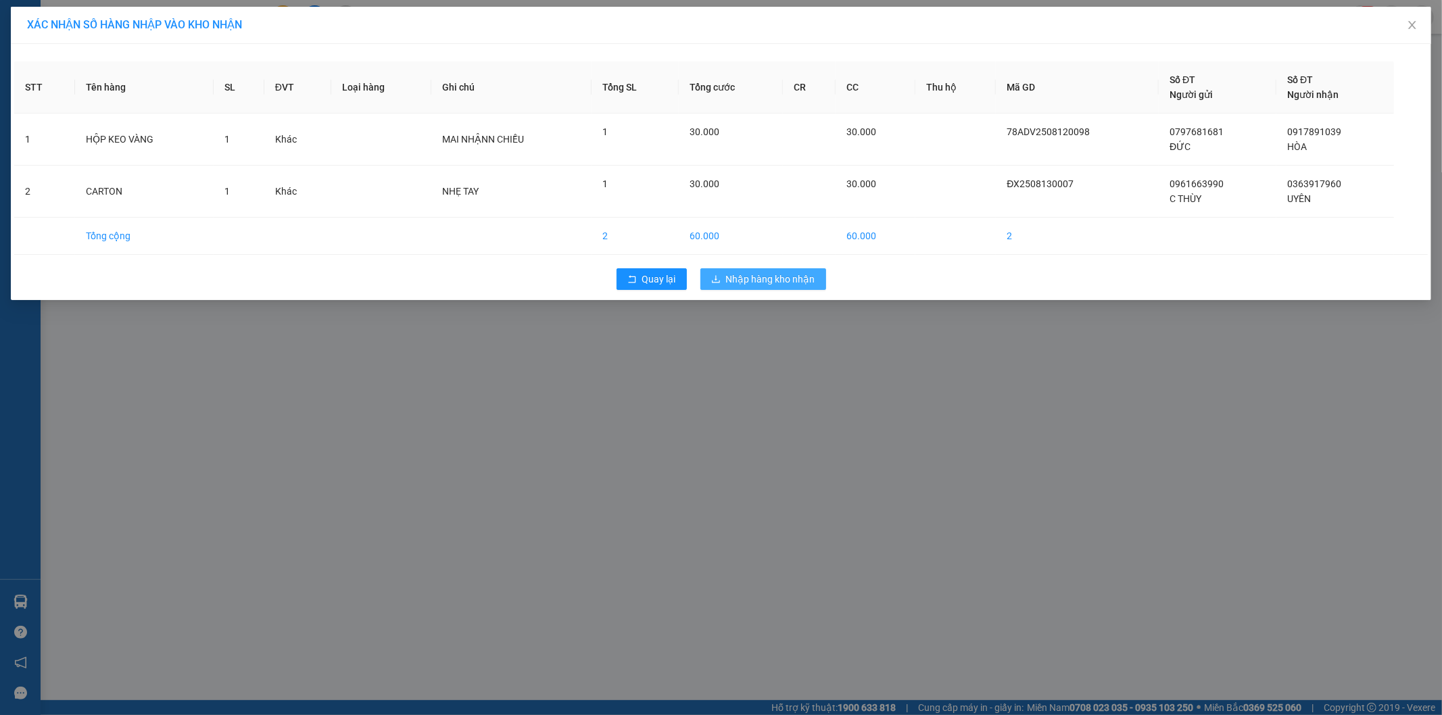
click at [787, 279] on span "Nhập hàng kho nhận" at bounding box center [770, 279] width 89 height 15
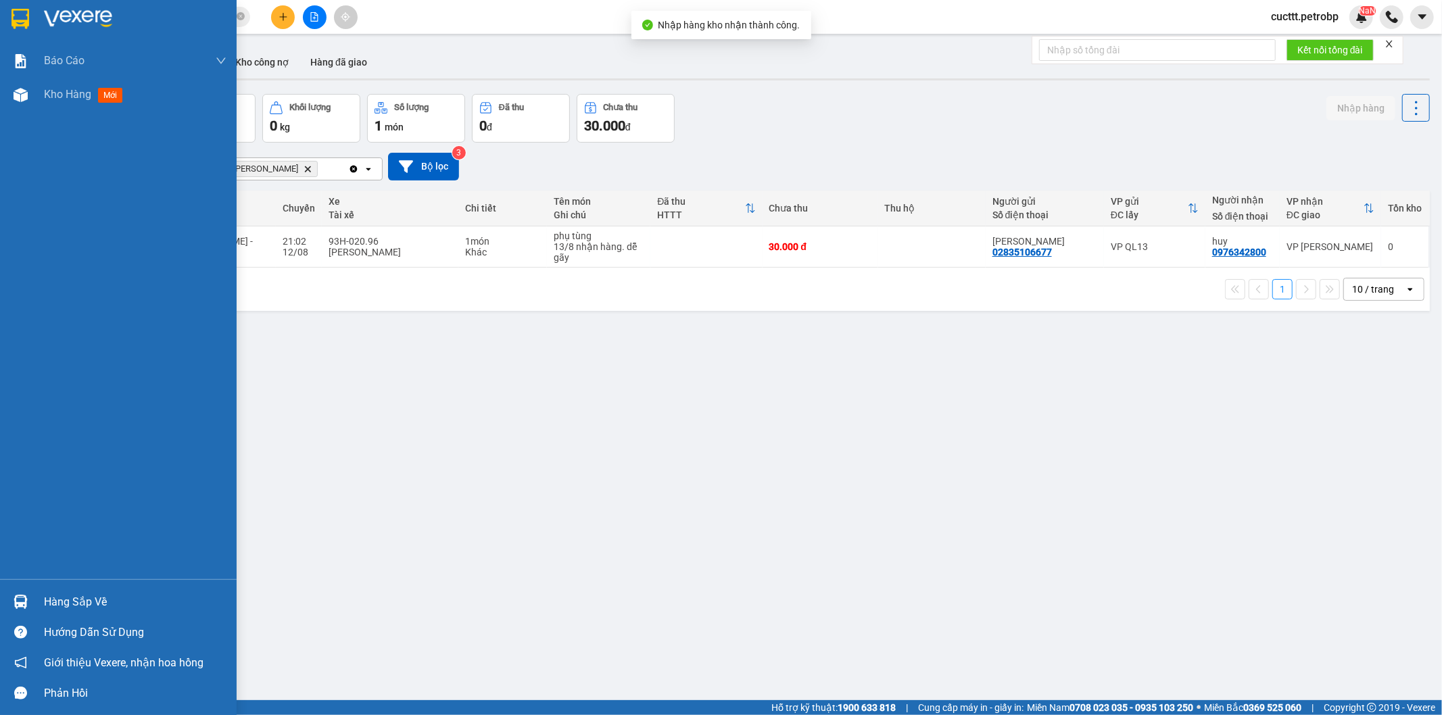
click at [60, 597] on div "Hàng sắp về" at bounding box center [135, 602] width 183 height 20
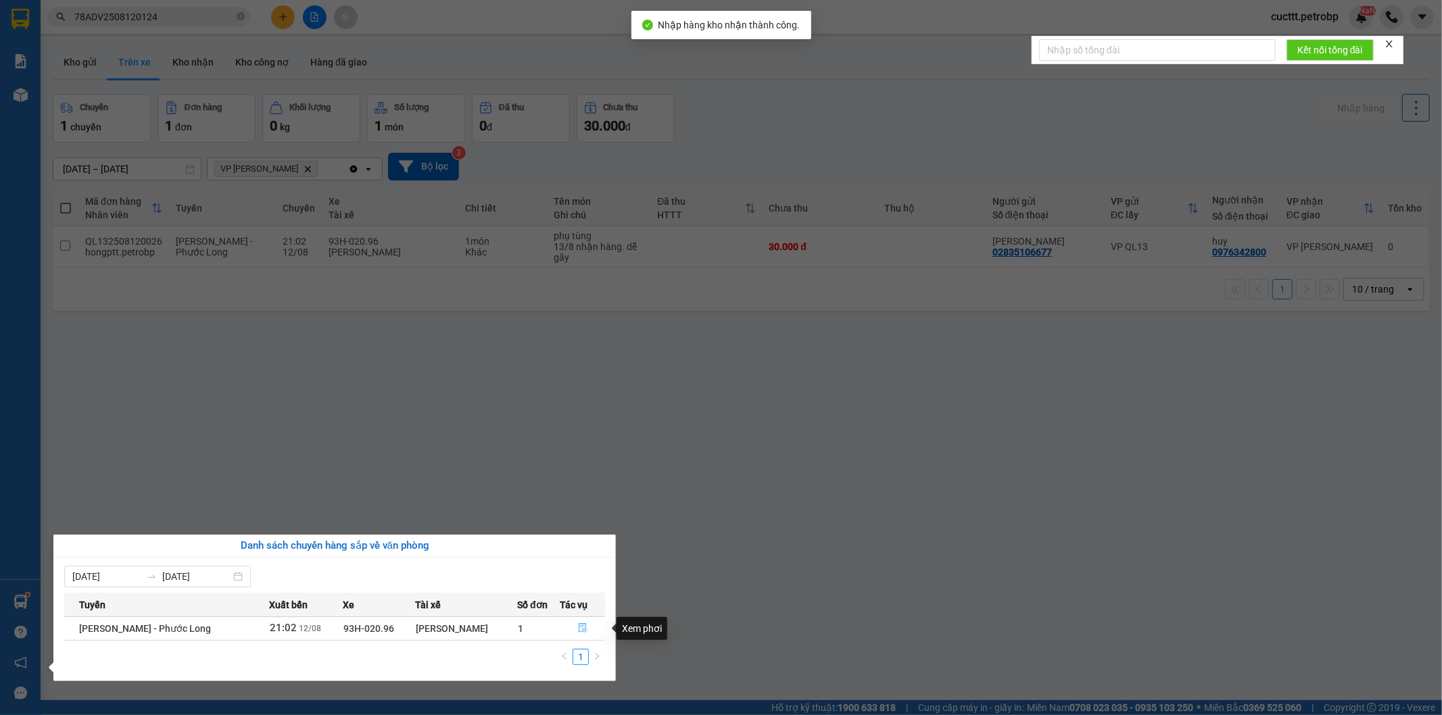
click at [578, 630] on icon "file-done" at bounding box center [582, 628] width 9 height 9
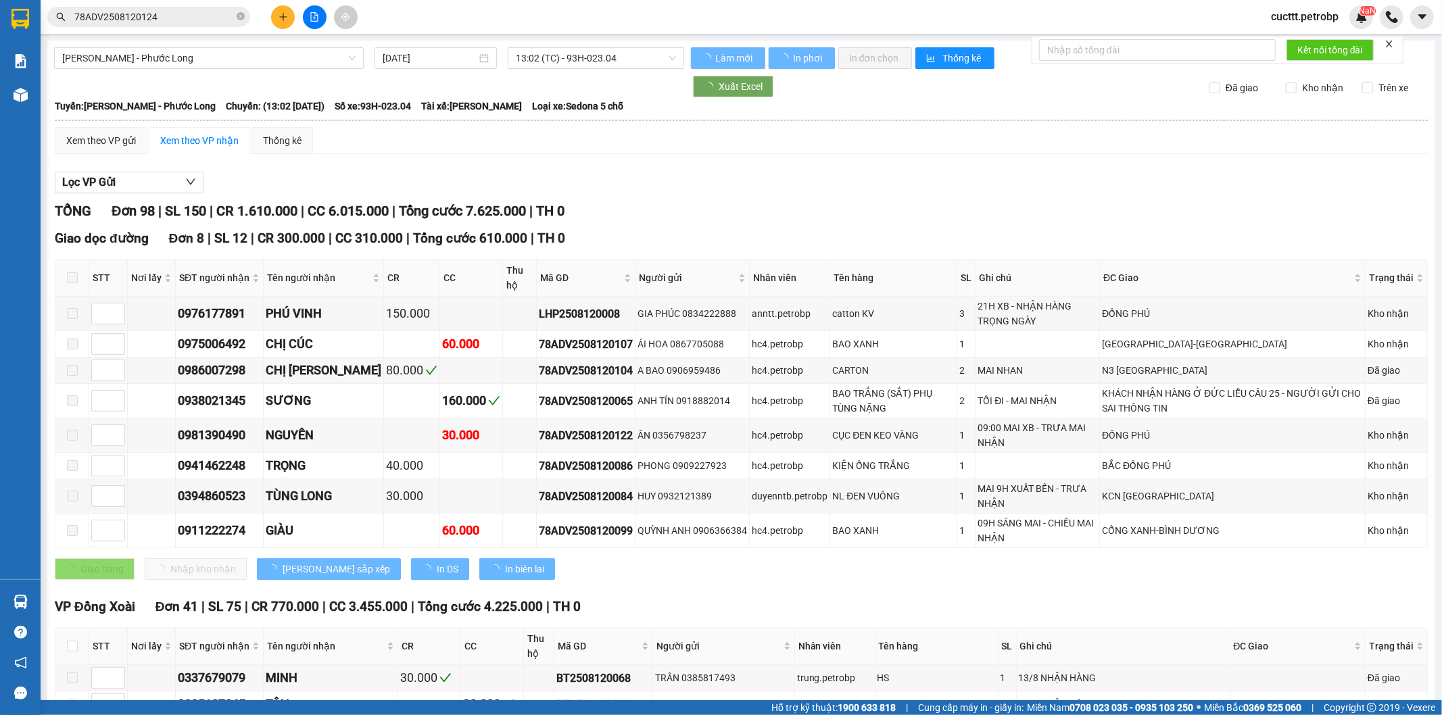
type input "12/08/2025"
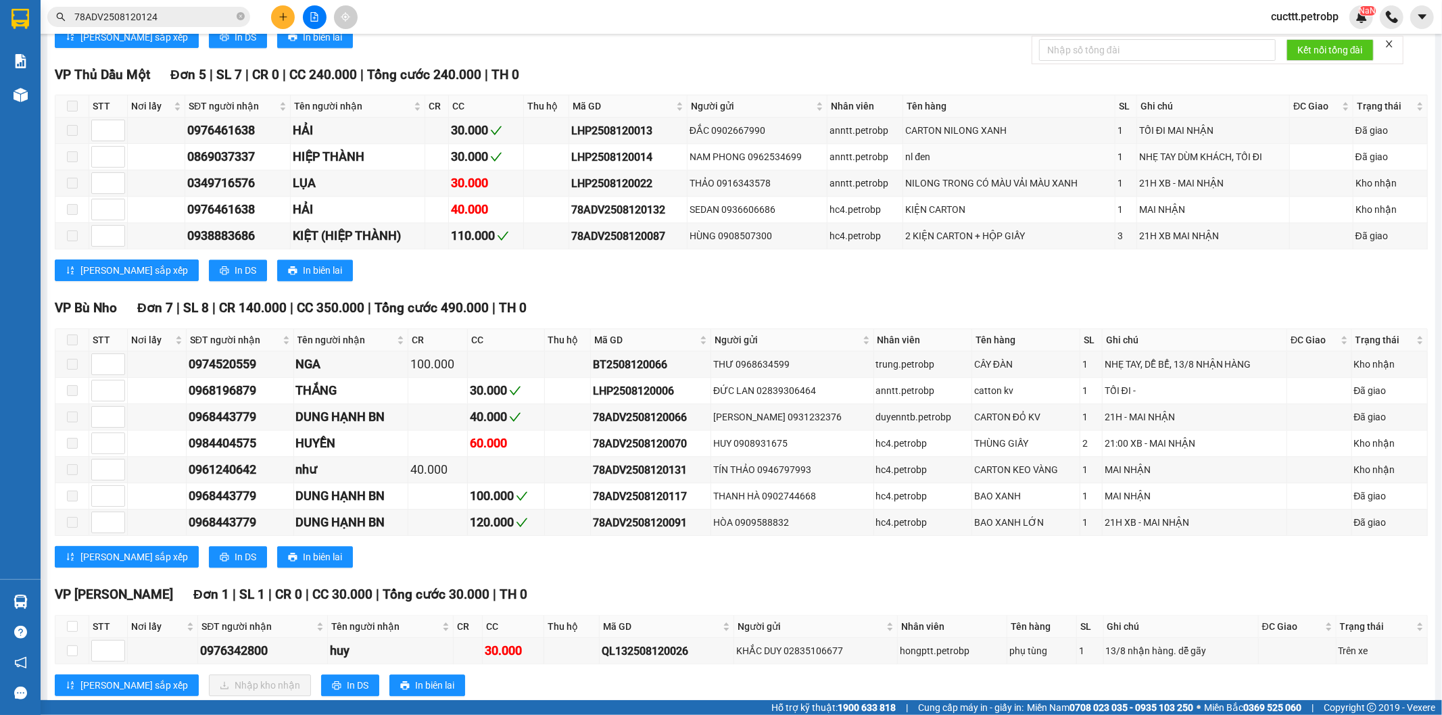
scroll to position [3230, 0]
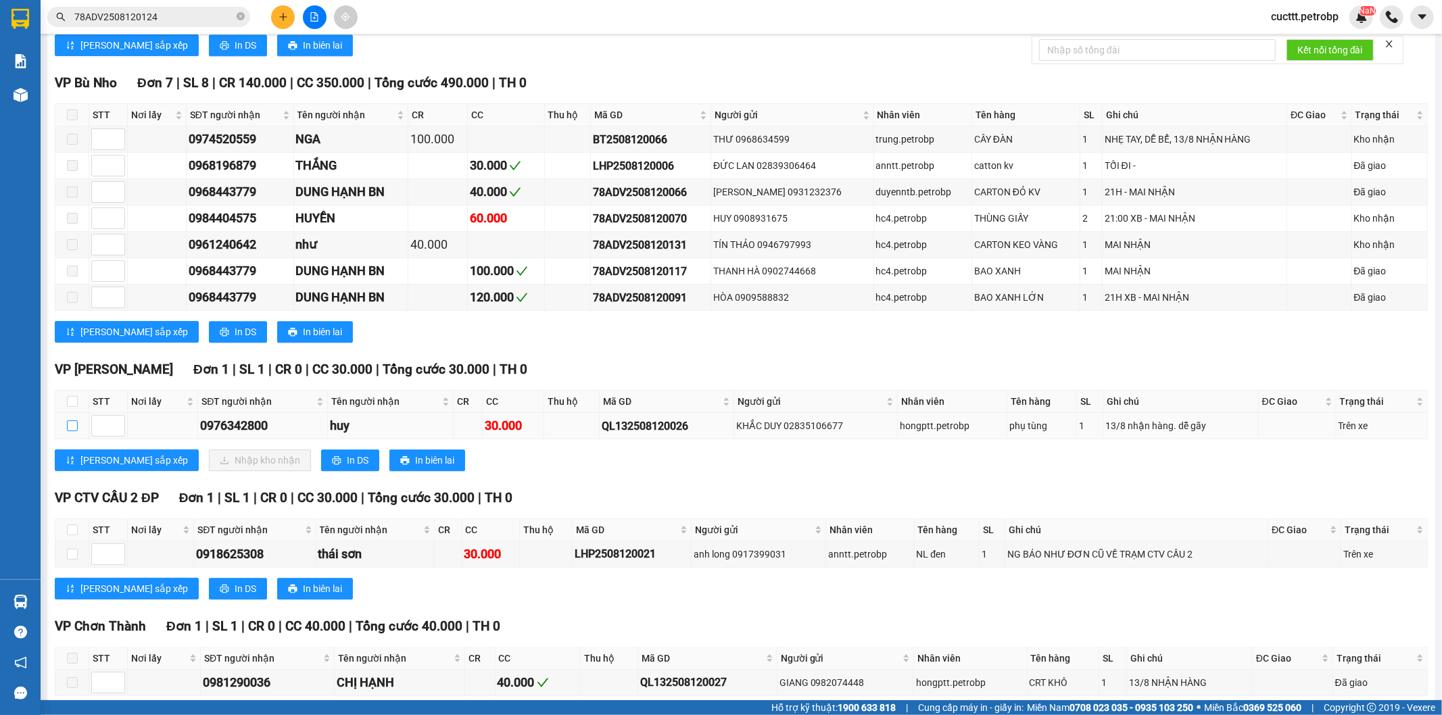
click at [67, 431] on input "checkbox" at bounding box center [72, 426] width 11 height 11
checkbox input "true"
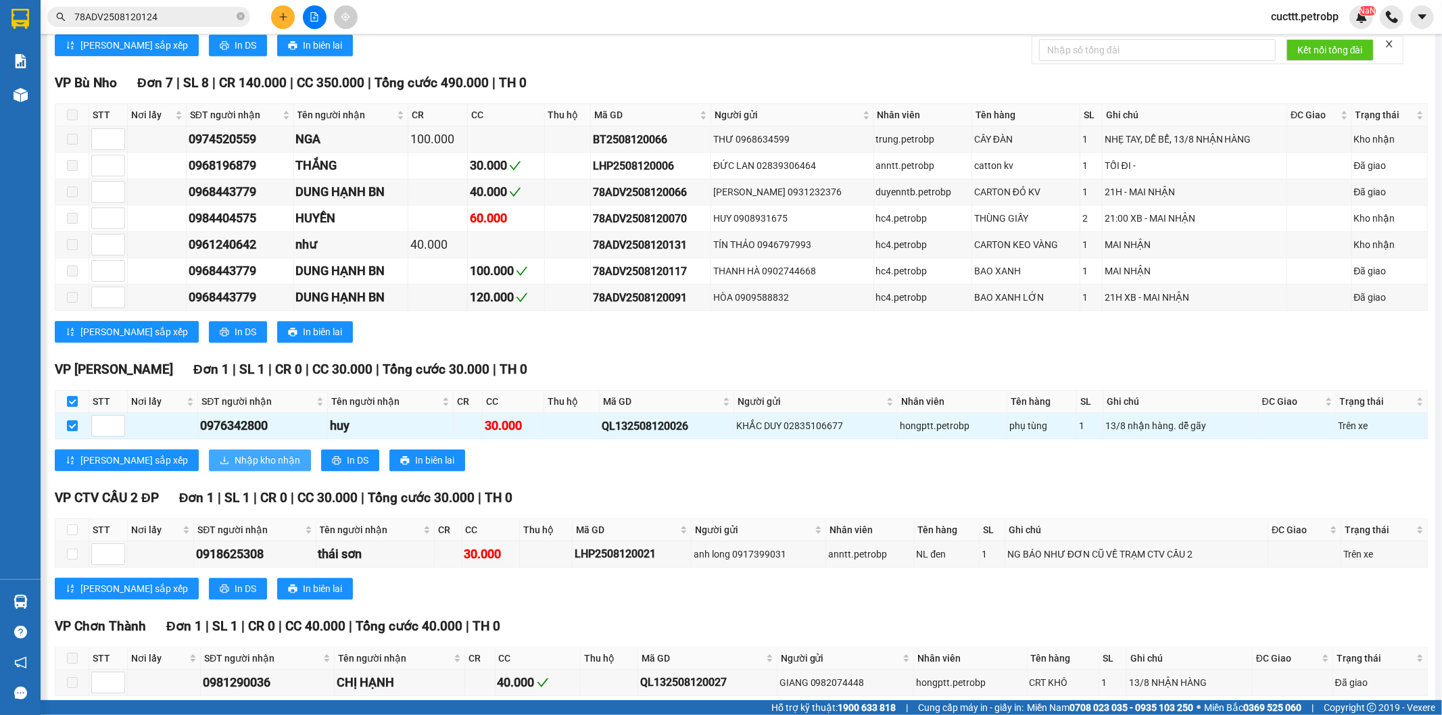
click at [235, 465] on span "Nhập kho nhận" at bounding box center [268, 460] width 66 height 15
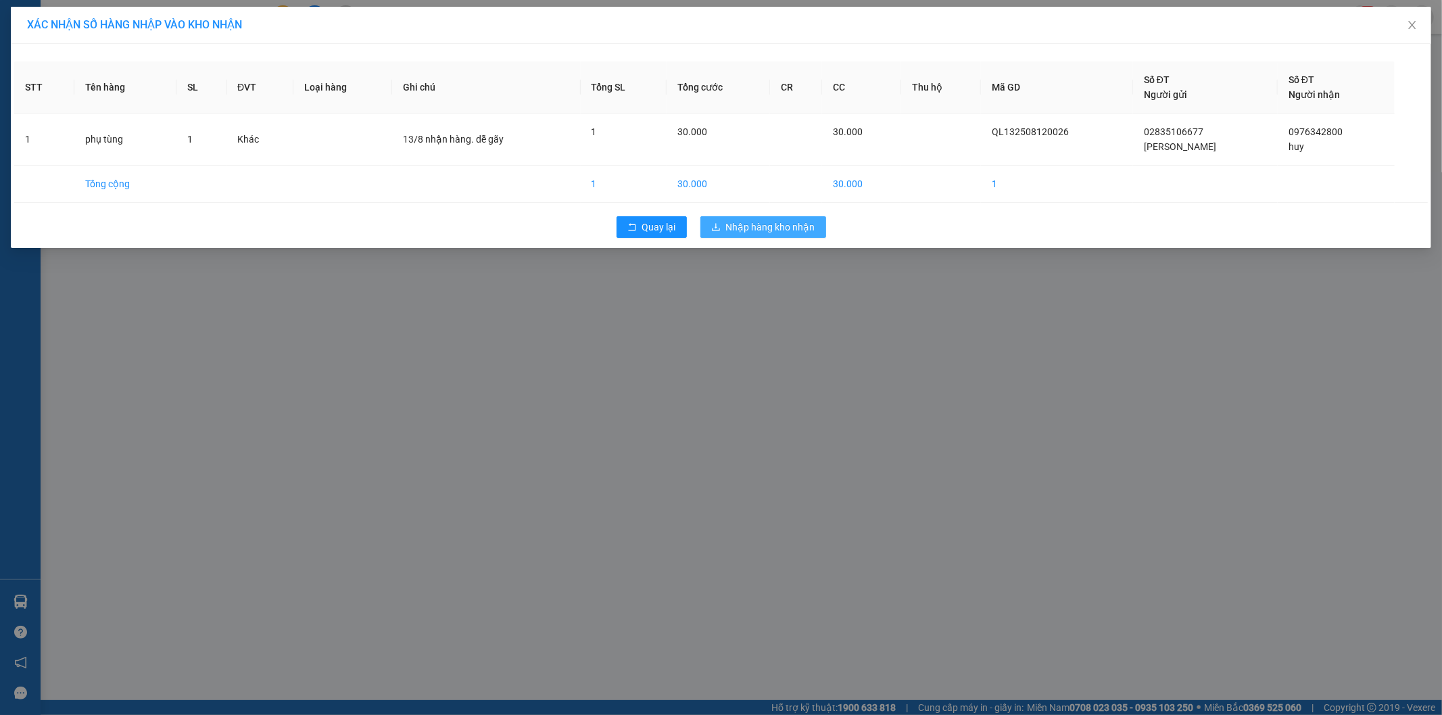
click at [799, 220] on span "Nhập hàng kho nhận" at bounding box center [770, 227] width 89 height 15
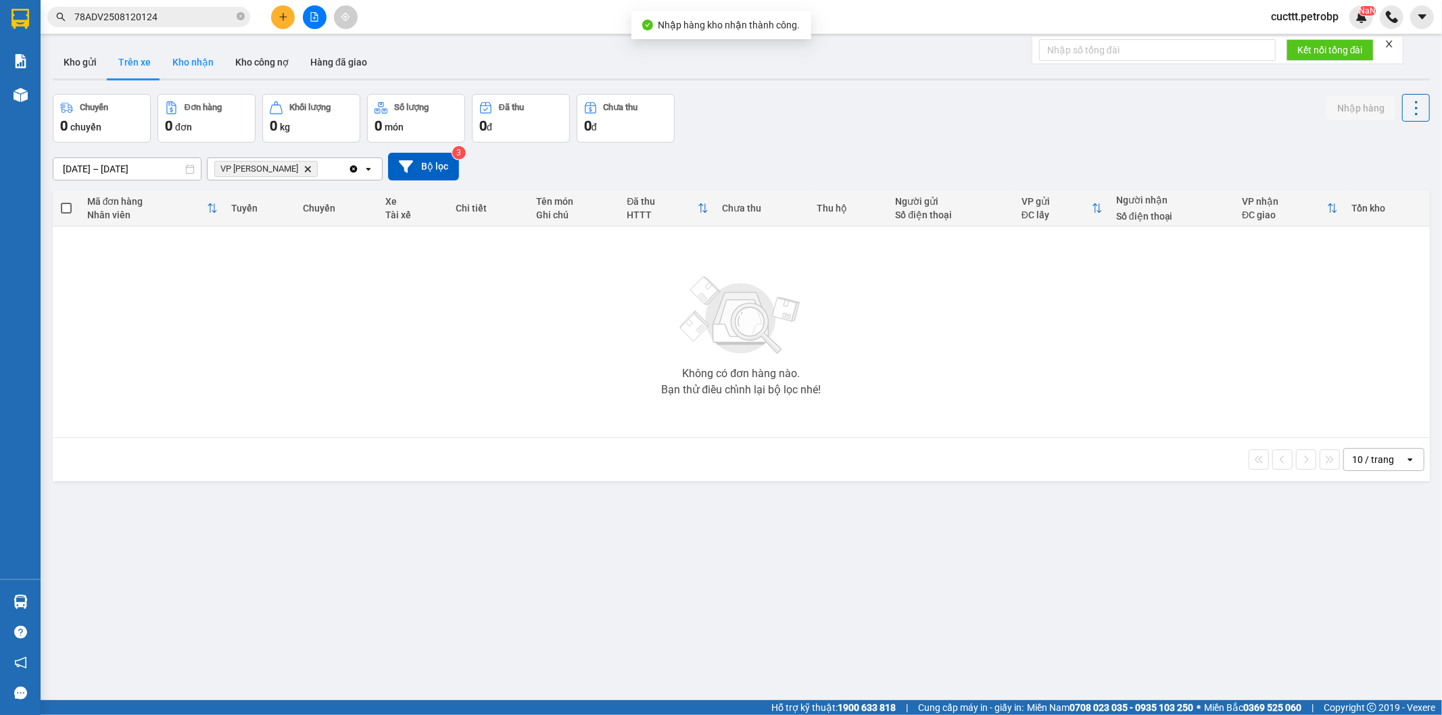
click at [204, 69] on button "Kho nhận" at bounding box center [193, 62] width 63 height 32
type input "11/08/2025 – 13/08/2025"
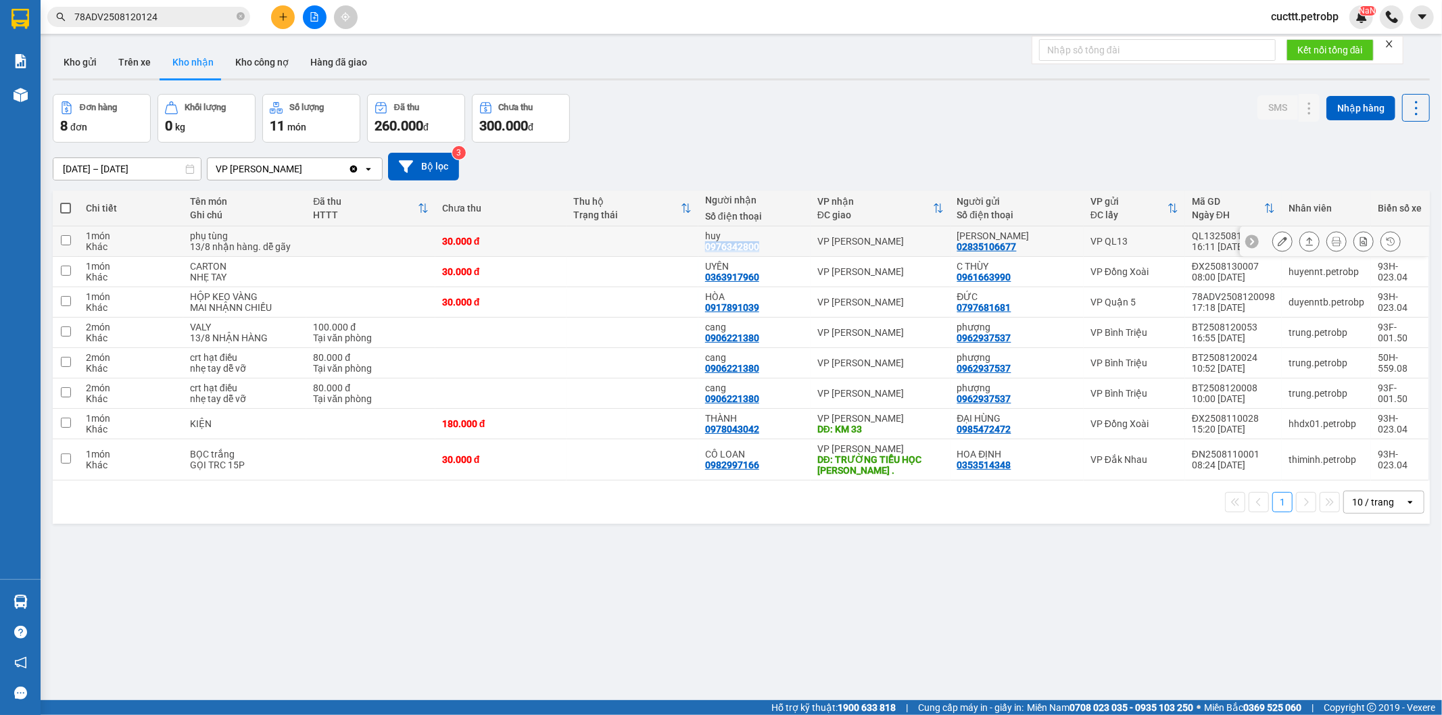
drag, startPoint x: 702, startPoint y: 247, endPoint x: 756, endPoint y: 247, distance: 54.1
click at [756, 247] on td "huy 0976342800" at bounding box center [755, 242] width 112 height 30
checkbox input "true"
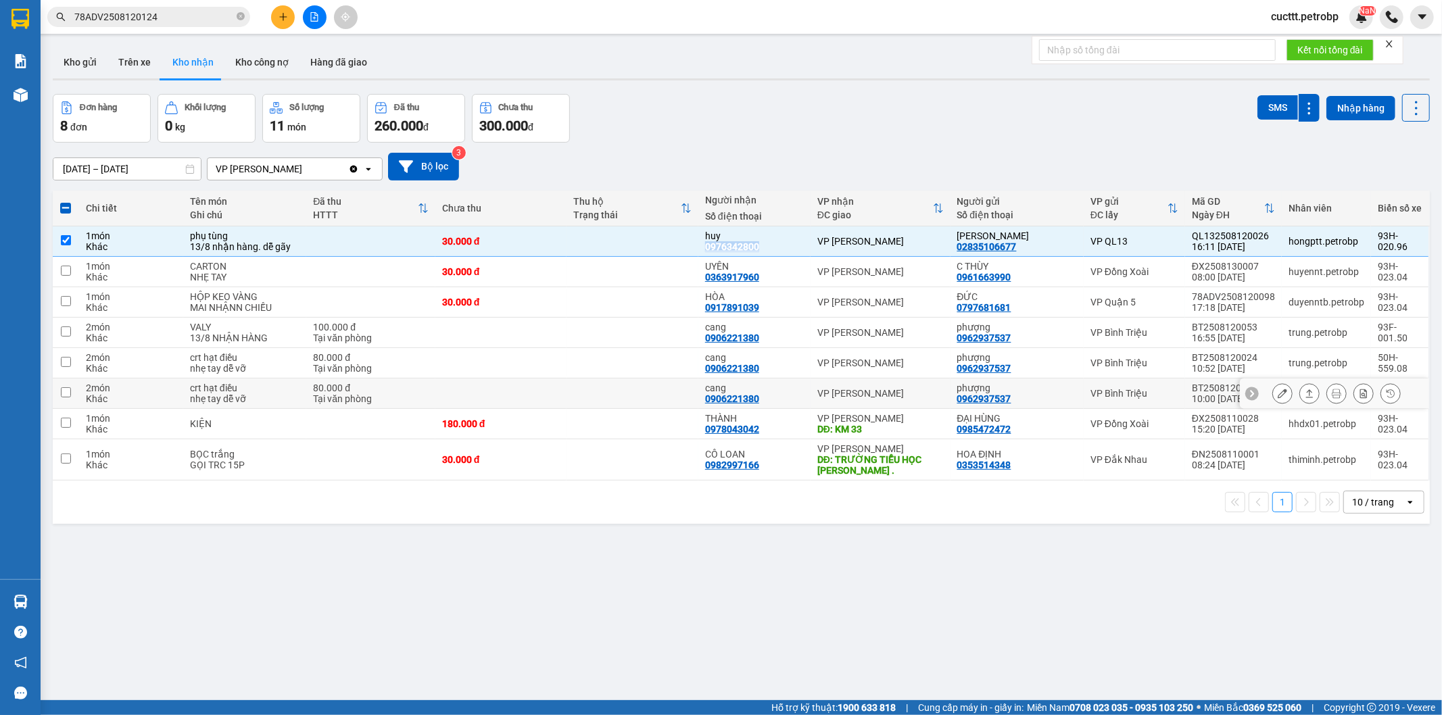
copy div "0976342800"
click at [243, 544] on div "ver 1.8.137 Kho gửi Trên xe Kho nhận Kho công nợ Hàng đã giao Đơn hàng 8 đơn Kh…" at bounding box center [741, 398] width 1388 height 715
drag, startPoint x: 703, startPoint y: 277, endPoint x: 768, endPoint y: 277, distance: 64.2
click at [768, 277] on div "UYÊN 0363917960" at bounding box center [754, 272] width 99 height 22
checkbox input "true"
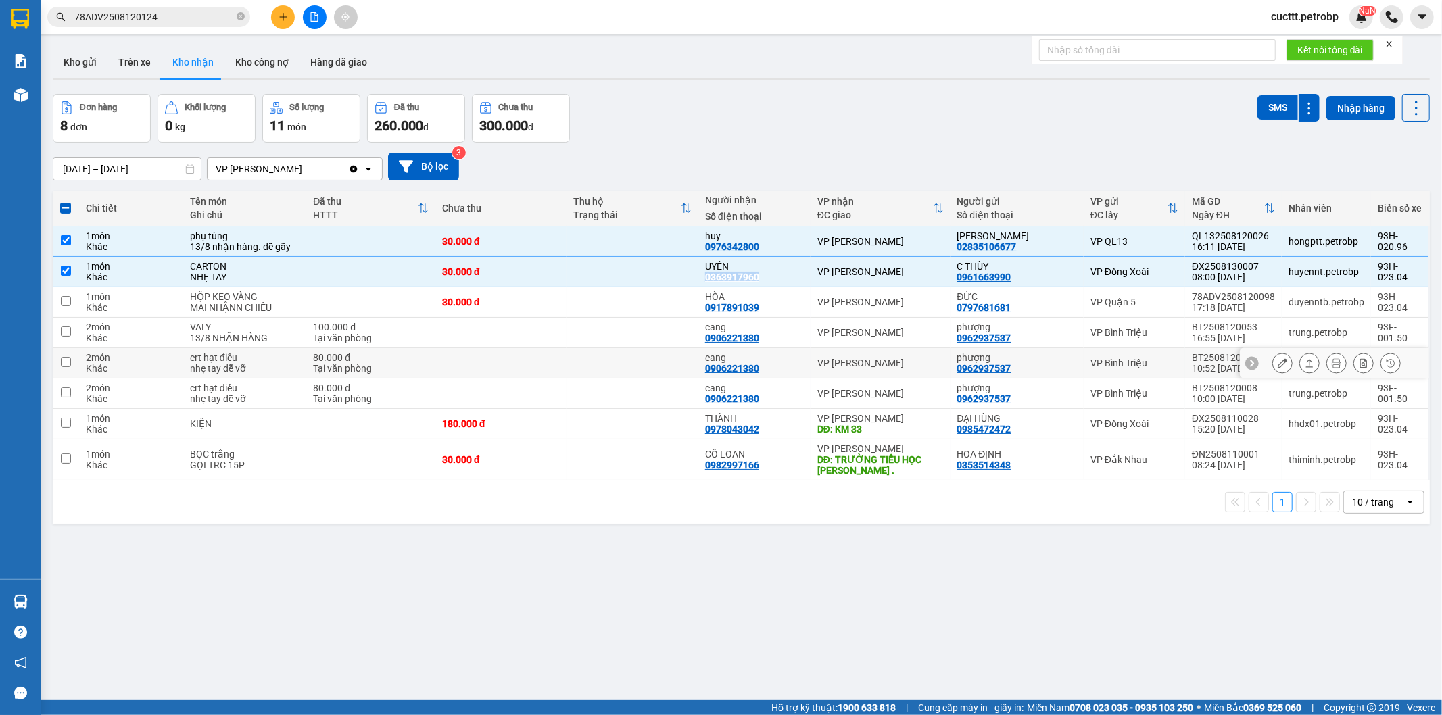
copy div "0363917960"
click at [254, 579] on div "ver 1.8.137 Kho gửi Trên xe Kho nhận Kho công nợ Hàng đã giao Đơn hàng 8 đơn Kh…" at bounding box center [741, 398] width 1388 height 715
drag, startPoint x: 699, startPoint y: 308, endPoint x: 778, endPoint y: 312, distance: 79.2
click at [778, 312] on td "HÒA 0917891039" at bounding box center [755, 302] width 112 height 30
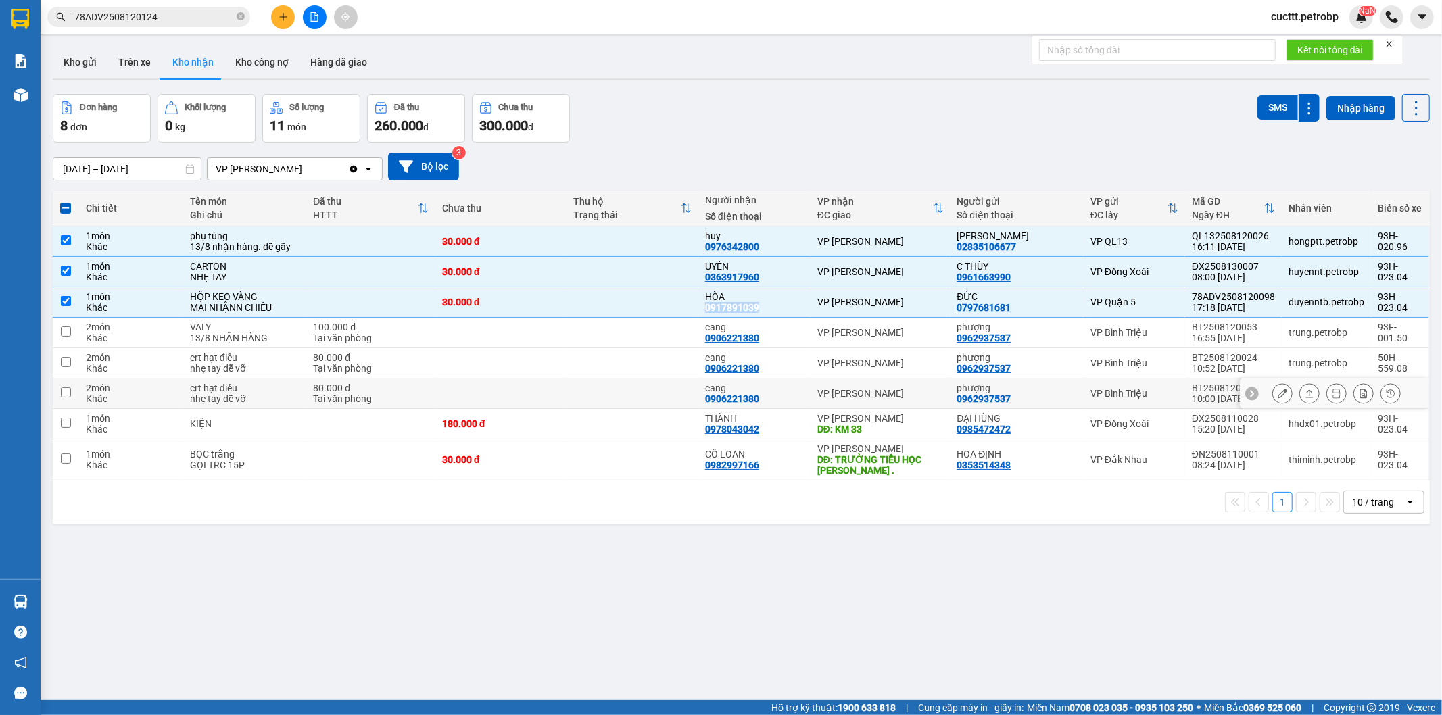
copy div "0917891039"
click at [221, 521] on div "1 10 / trang open" at bounding box center [742, 502] width 1378 height 43
click at [610, 308] on td at bounding box center [633, 302] width 132 height 30
checkbox input "false"
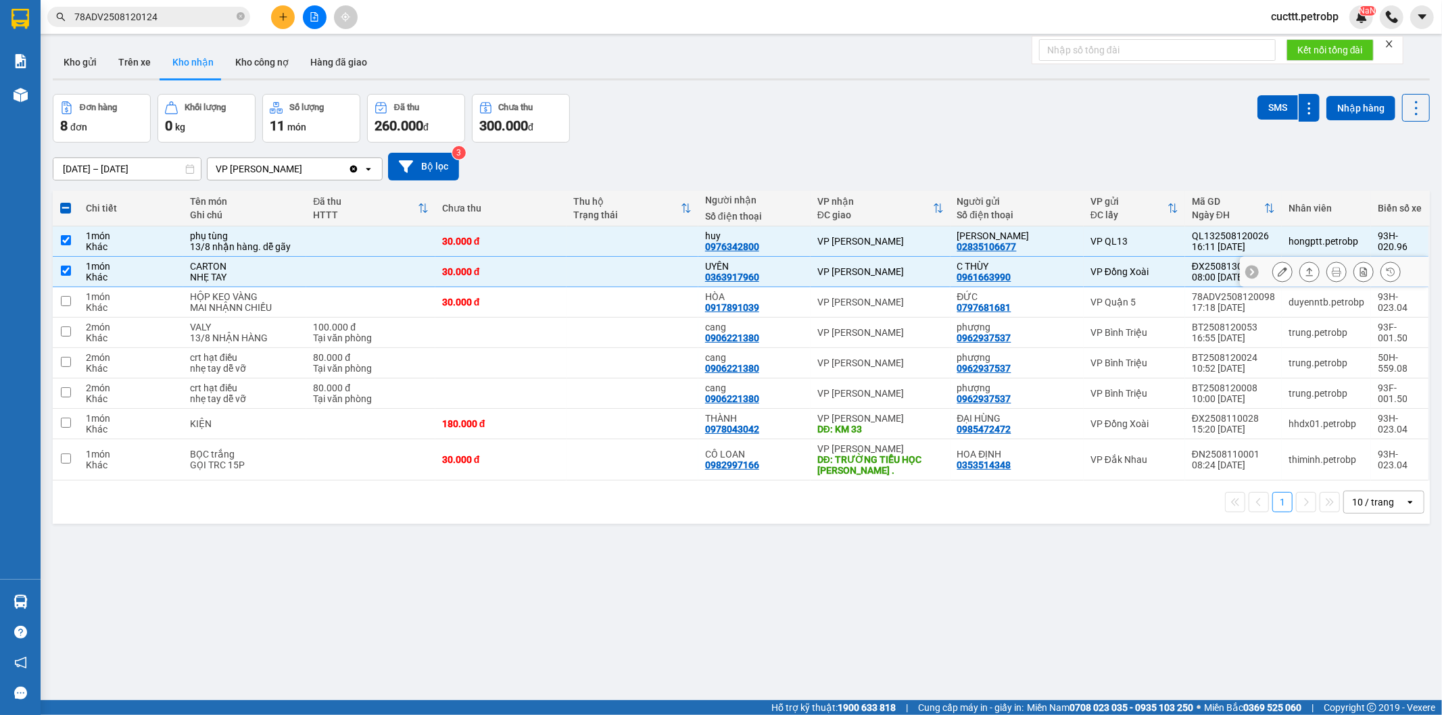
click at [614, 272] on td at bounding box center [633, 272] width 132 height 30
checkbox input "false"
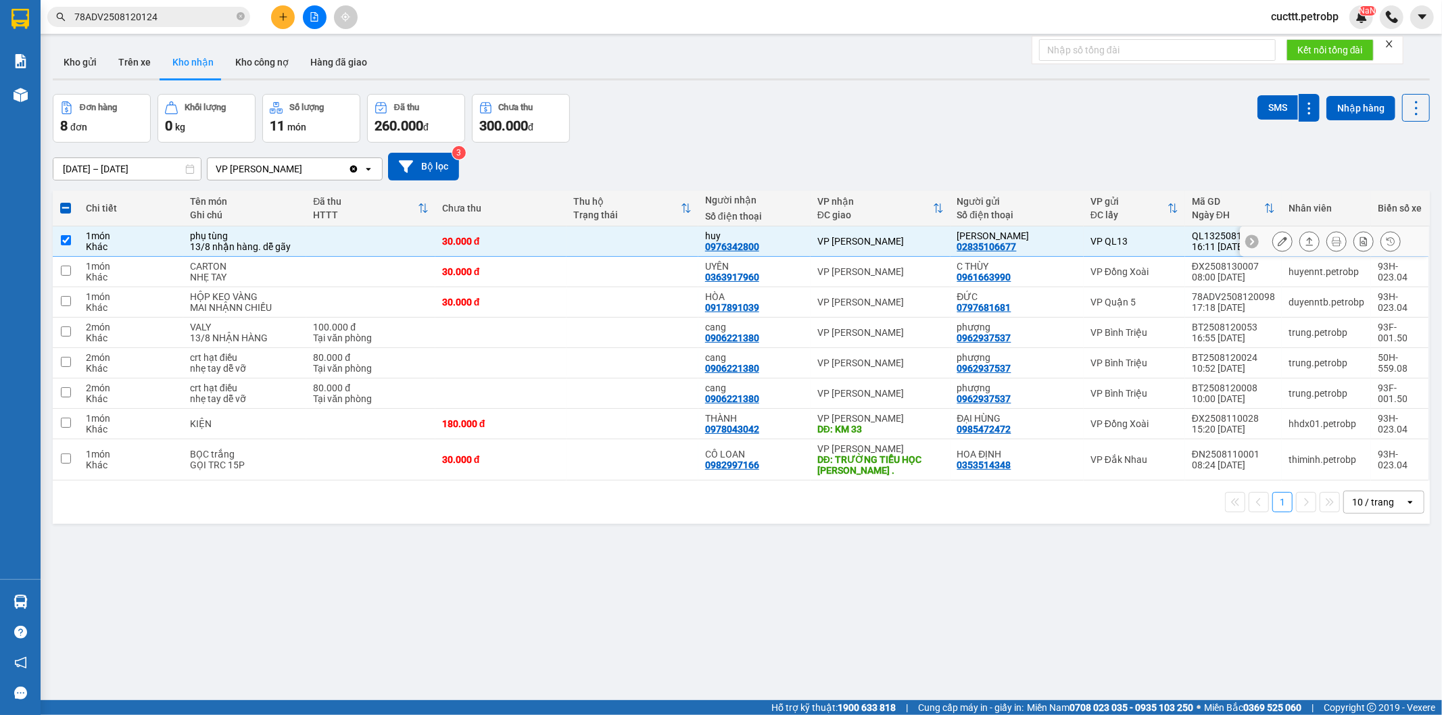
click at [619, 228] on td at bounding box center [633, 242] width 132 height 30
checkbox input "false"
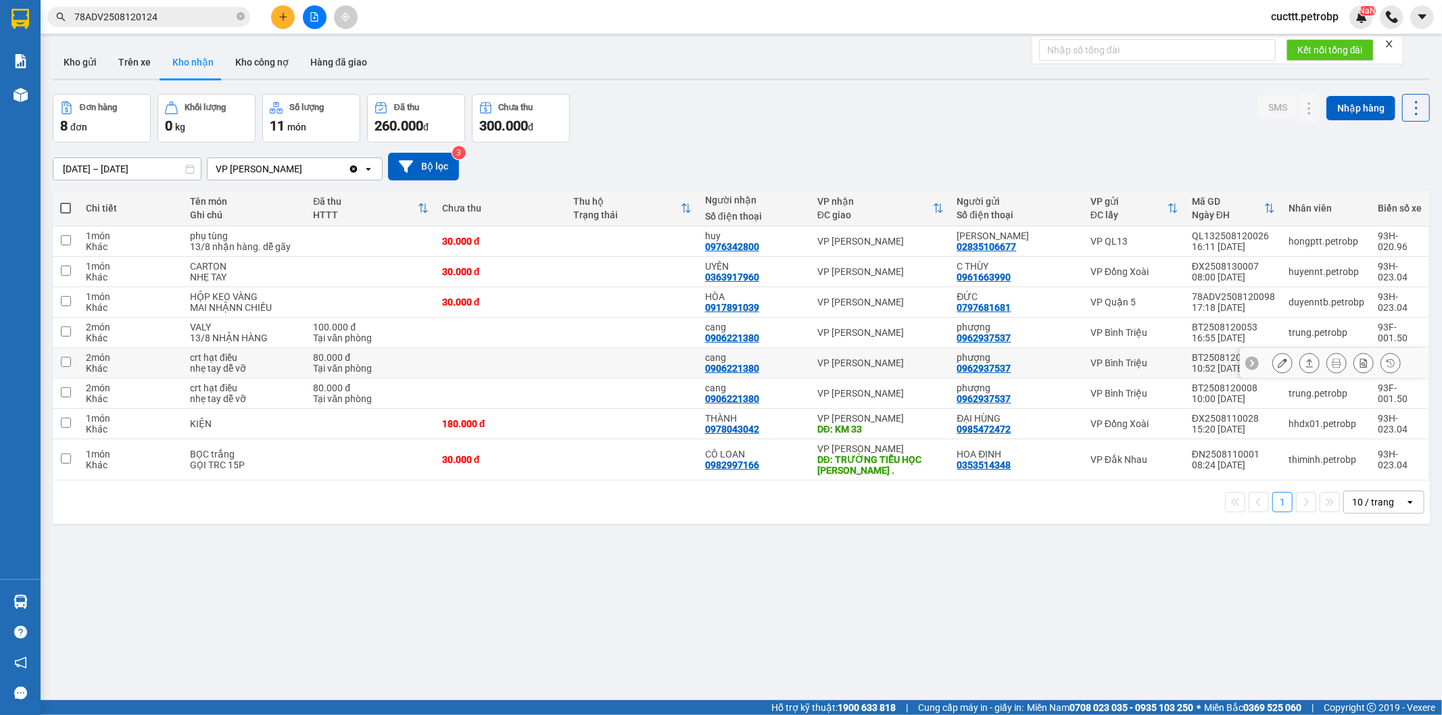
click at [1104, 356] on td "VP Bình Triệu" at bounding box center [1134, 363] width 101 height 30
checkbox input "true"
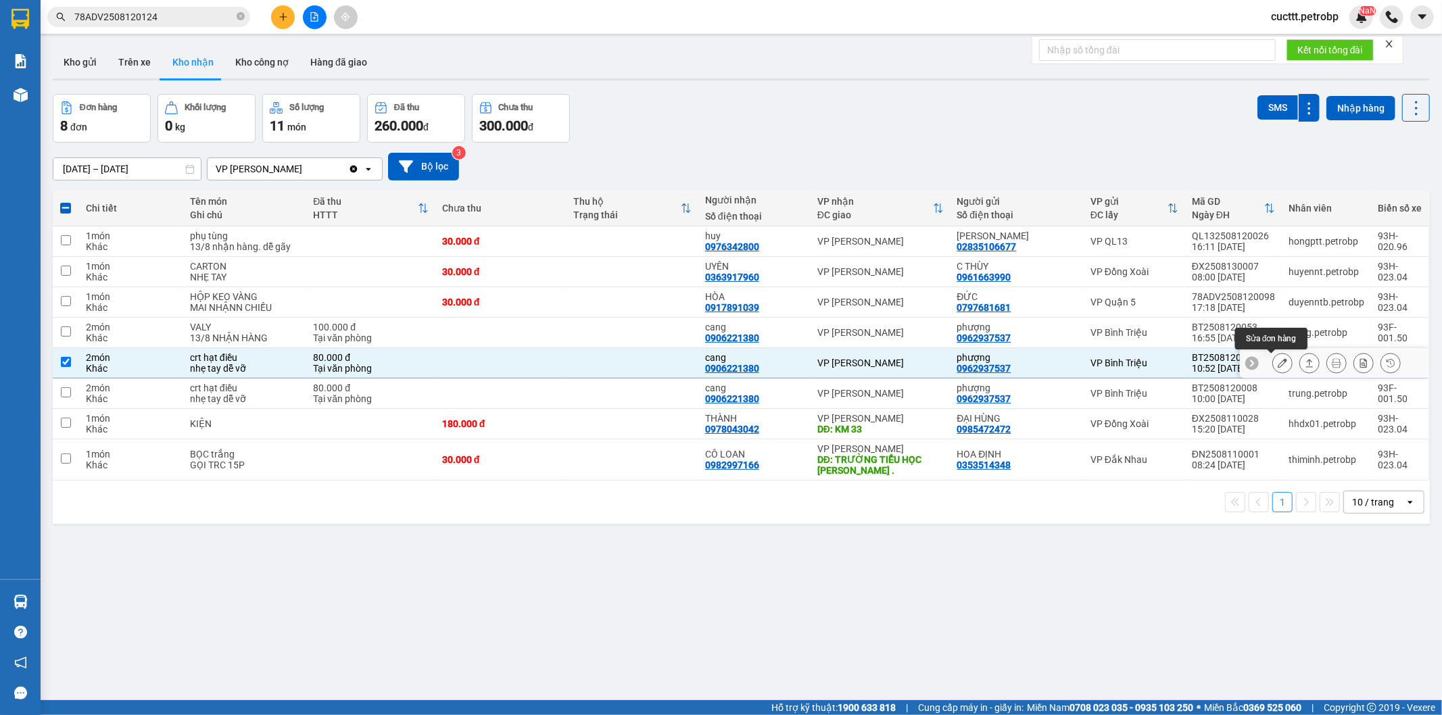
click at [1278, 361] on icon at bounding box center [1282, 362] width 9 height 9
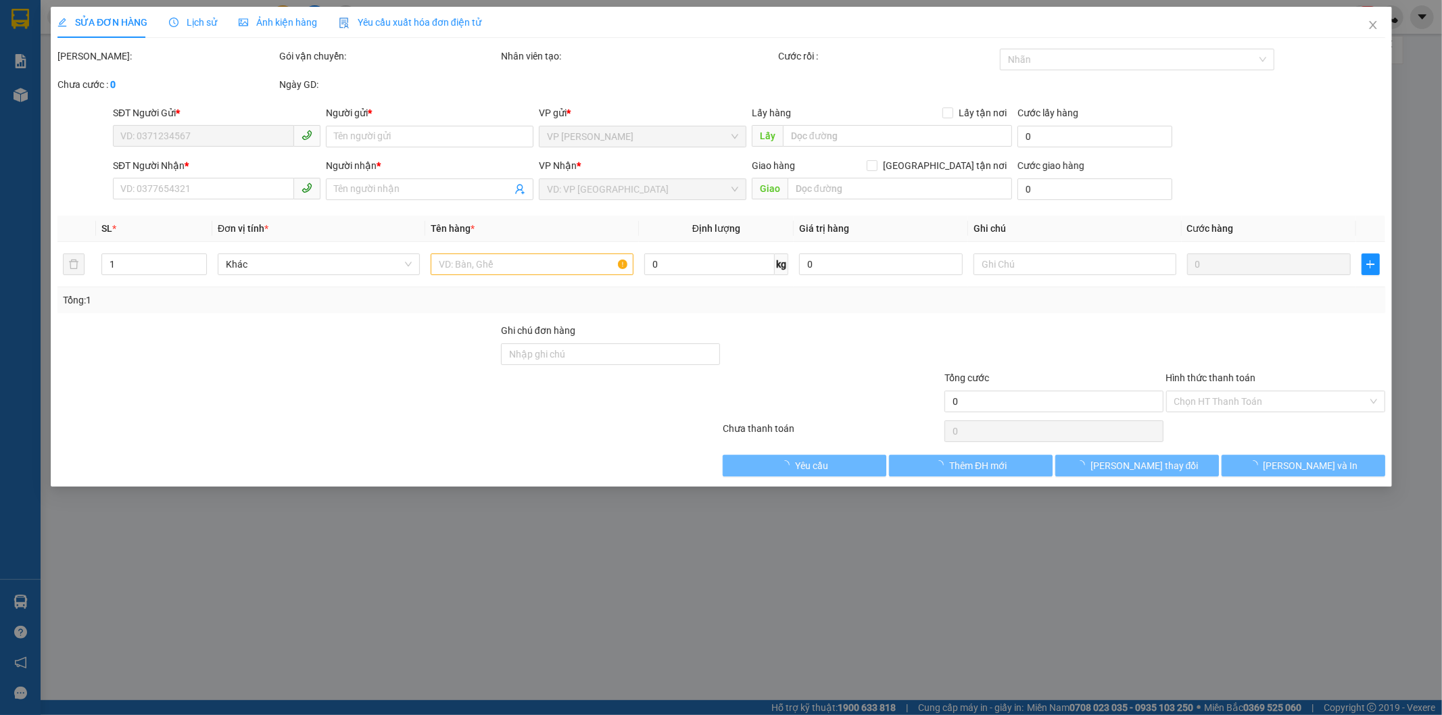
type input "0962937537"
type input "phượng"
type input "0906221380"
type input "cang"
type input "80.000"
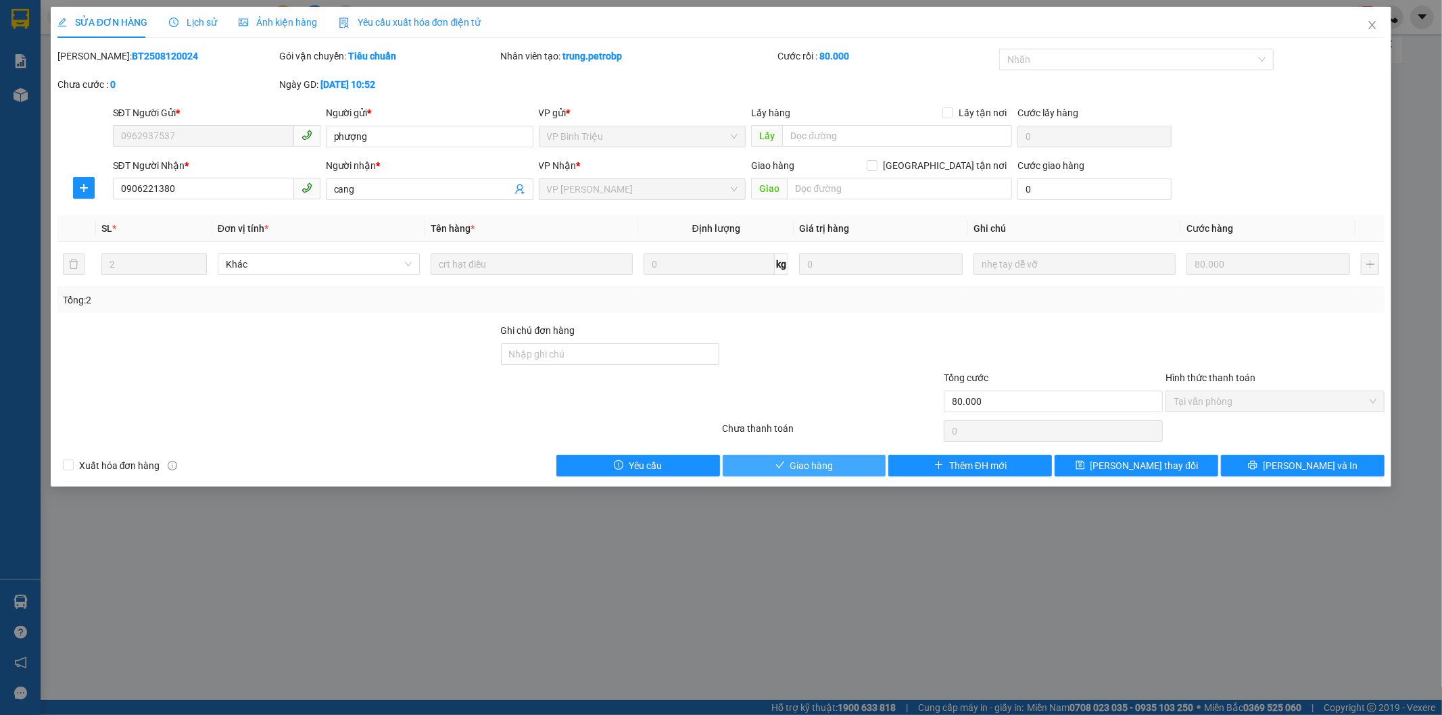
click at [833, 459] on span "Giao hàng" at bounding box center [812, 466] width 43 height 15
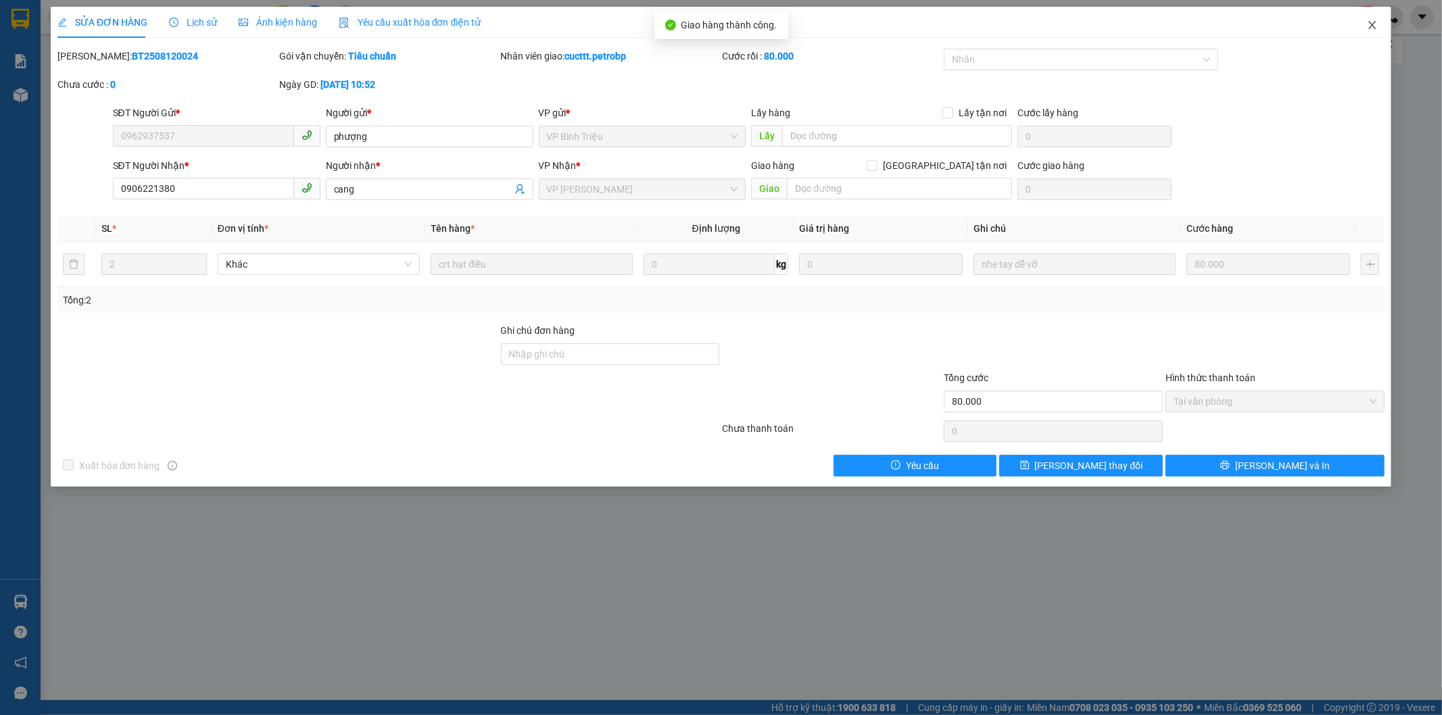
click at [1363, 29] on span "Close" at bounding box center [1373, 26] width 38 height 38
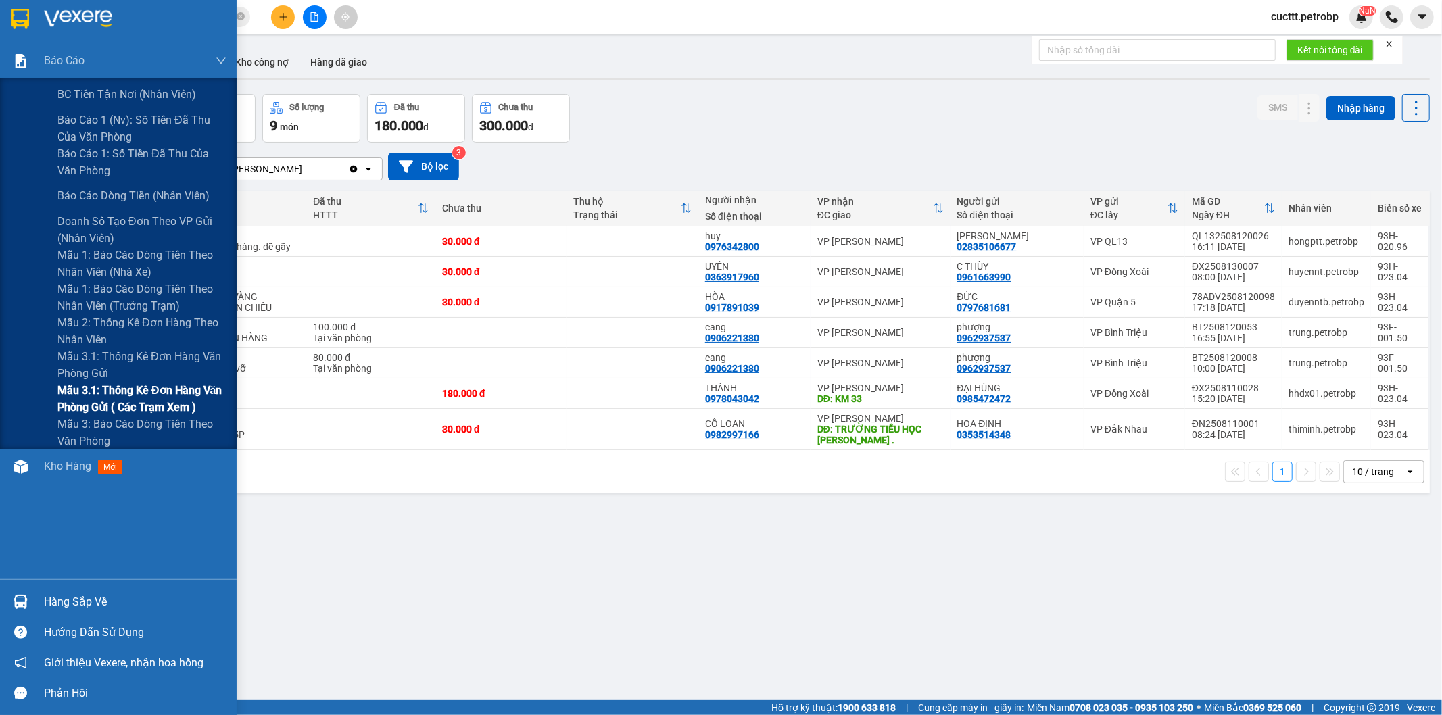
click at [165, 402] on span "Mẫu 3.1: Thống kê đơn hàng văn phòng gửi ( các trạm xem )" at bounding box center [141, 399] width 169 height 34
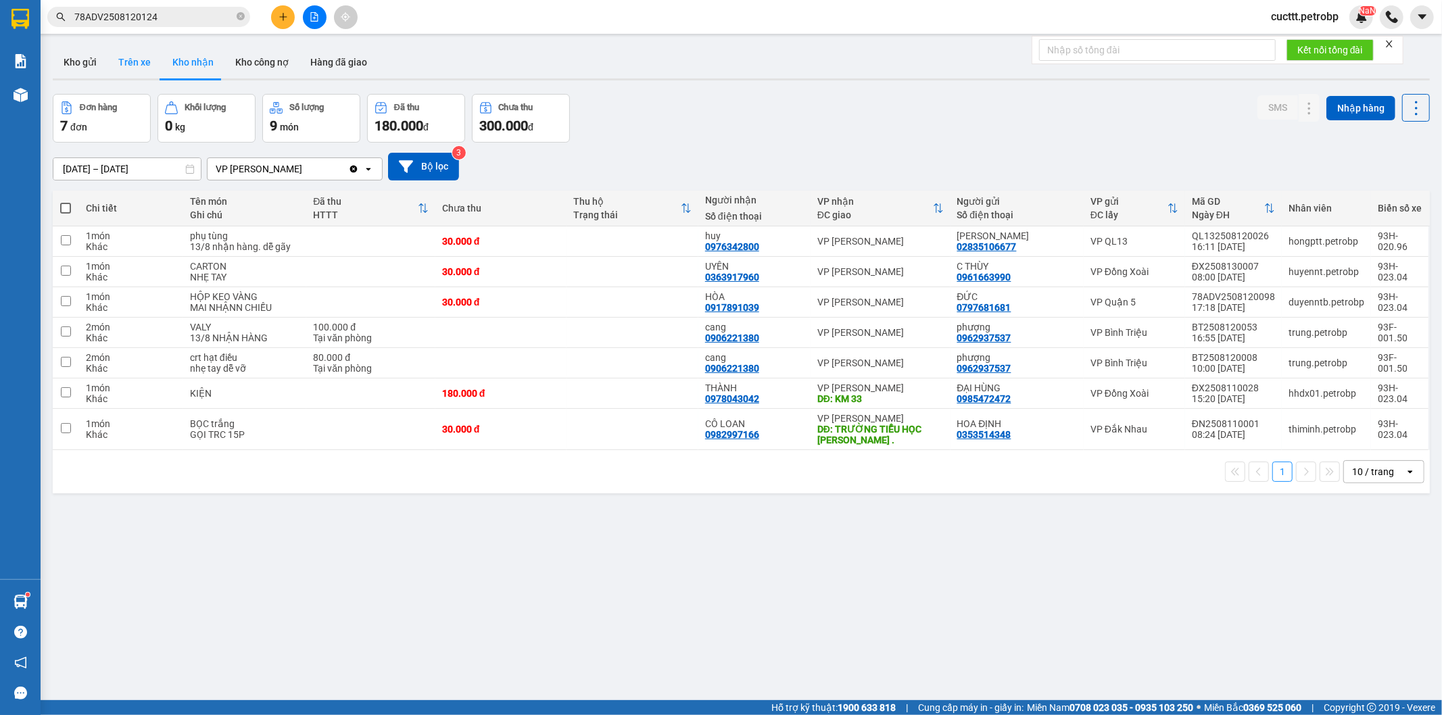
click at [130, 61] on button "Trên xe" at bounding box center [135, 62] width 54 height 32
type input "[DATE] – [DATE]"
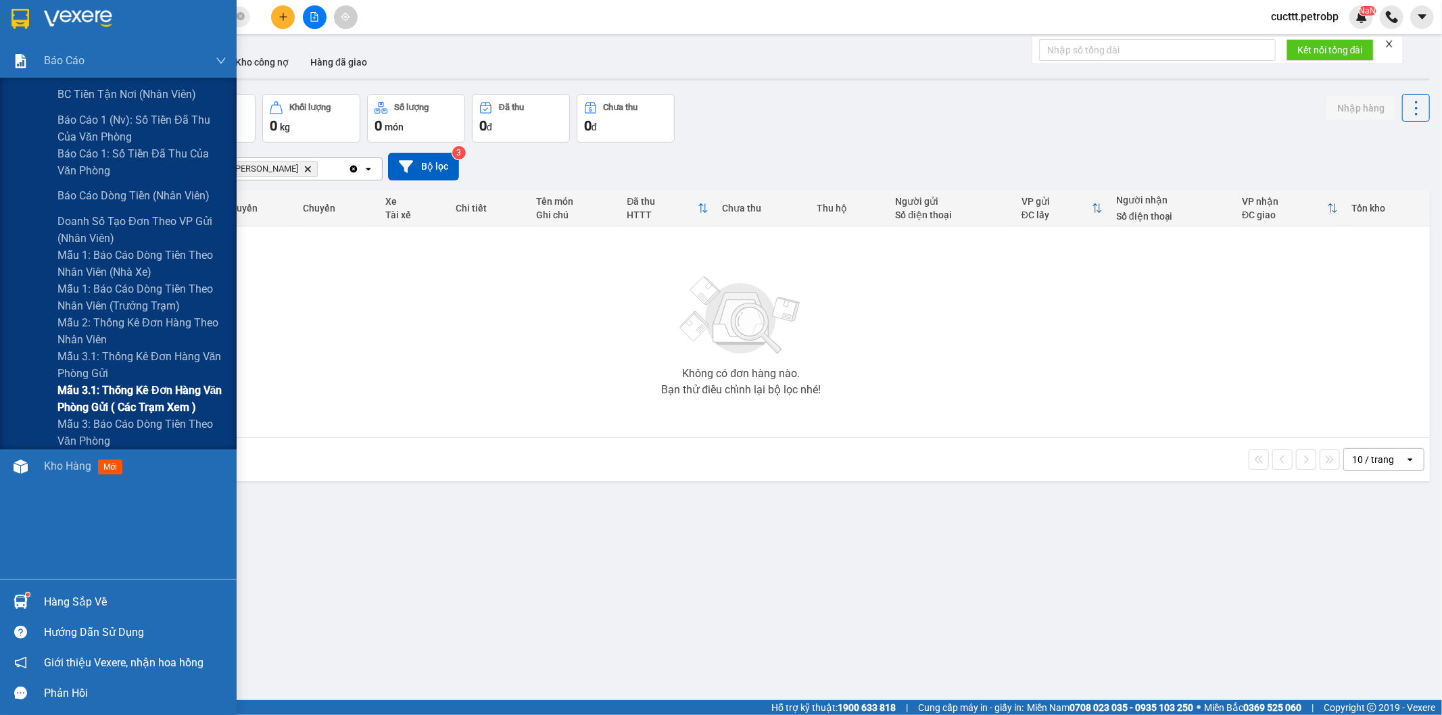
click at [151, 396] on span "Mẫu 3.1: Thống kê đơn hàng văn phòng gửi ( các trạm xem )" at bounding box center [141, 399] width 169 height 34
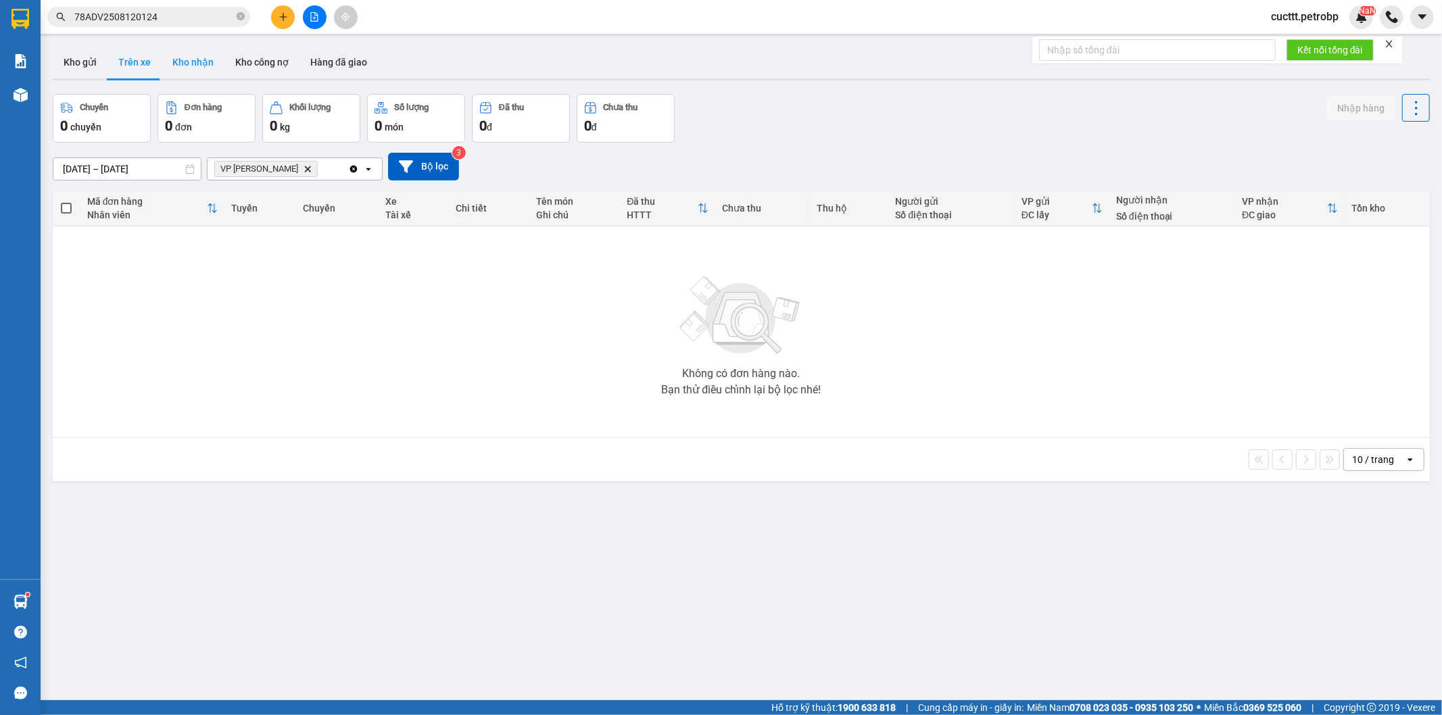
click at [188, 62] on button "Kho nhận" at bounding box center [193, 62] width 63 height 32
type input "11/08/2025 – 13/08/2025"
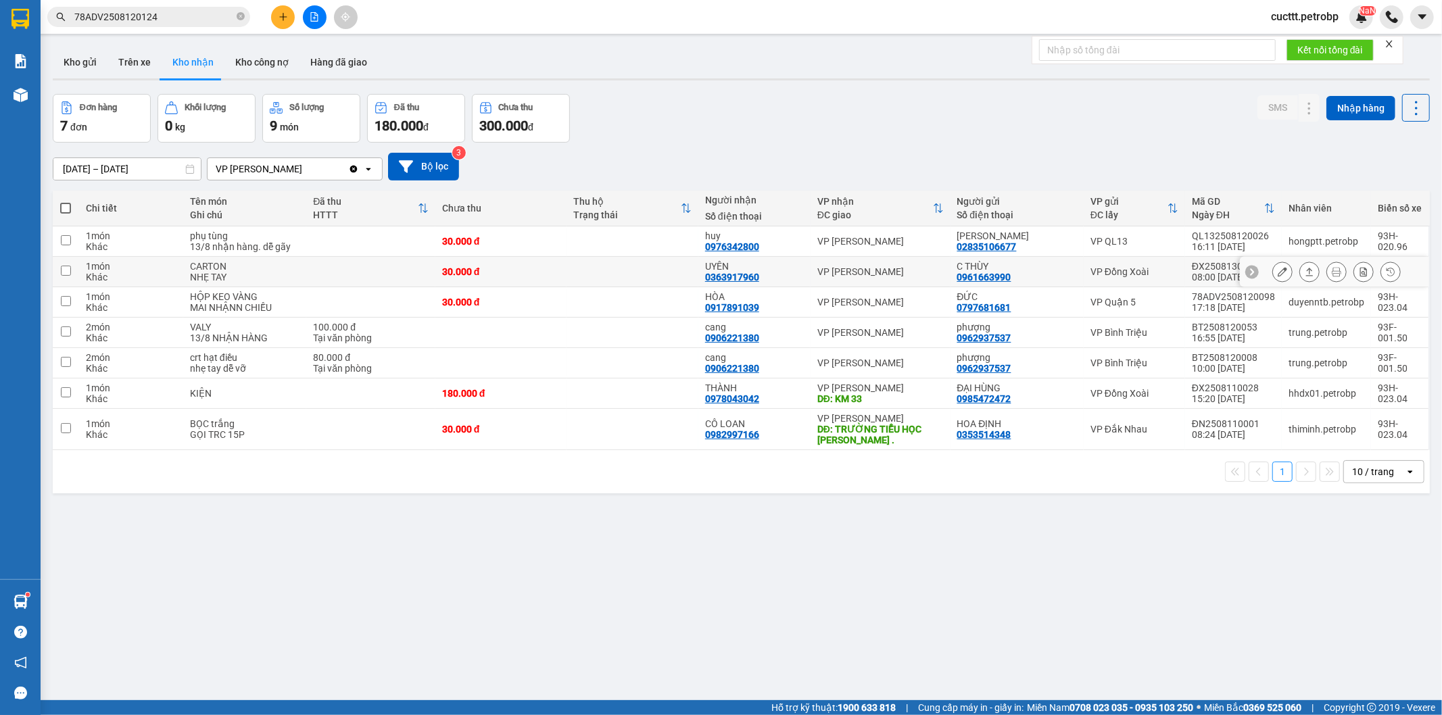
click at [657, 272] on td at bounding box center [633, 272] width 132 height 30
checkbox input "true"
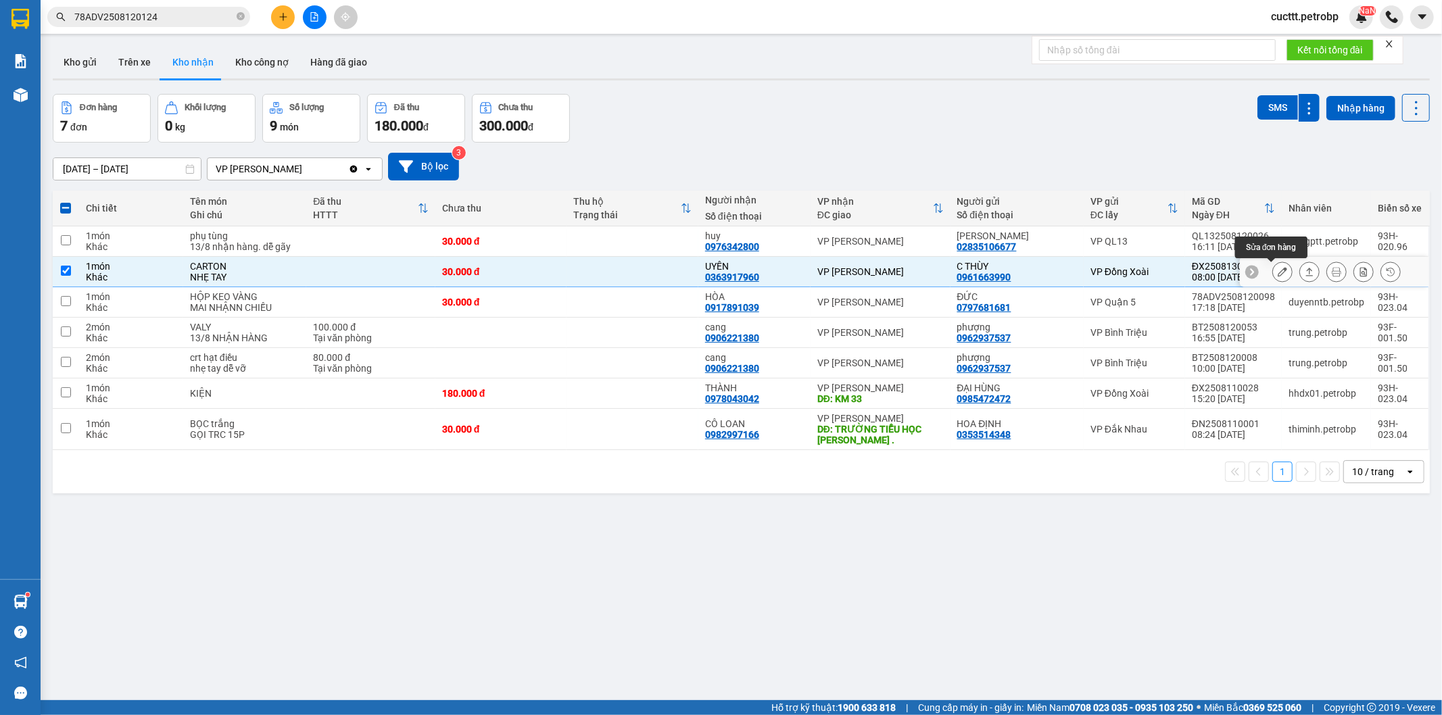
click at [1278, 272] on icon at bounding box center [1282, 271] width 9 height 9
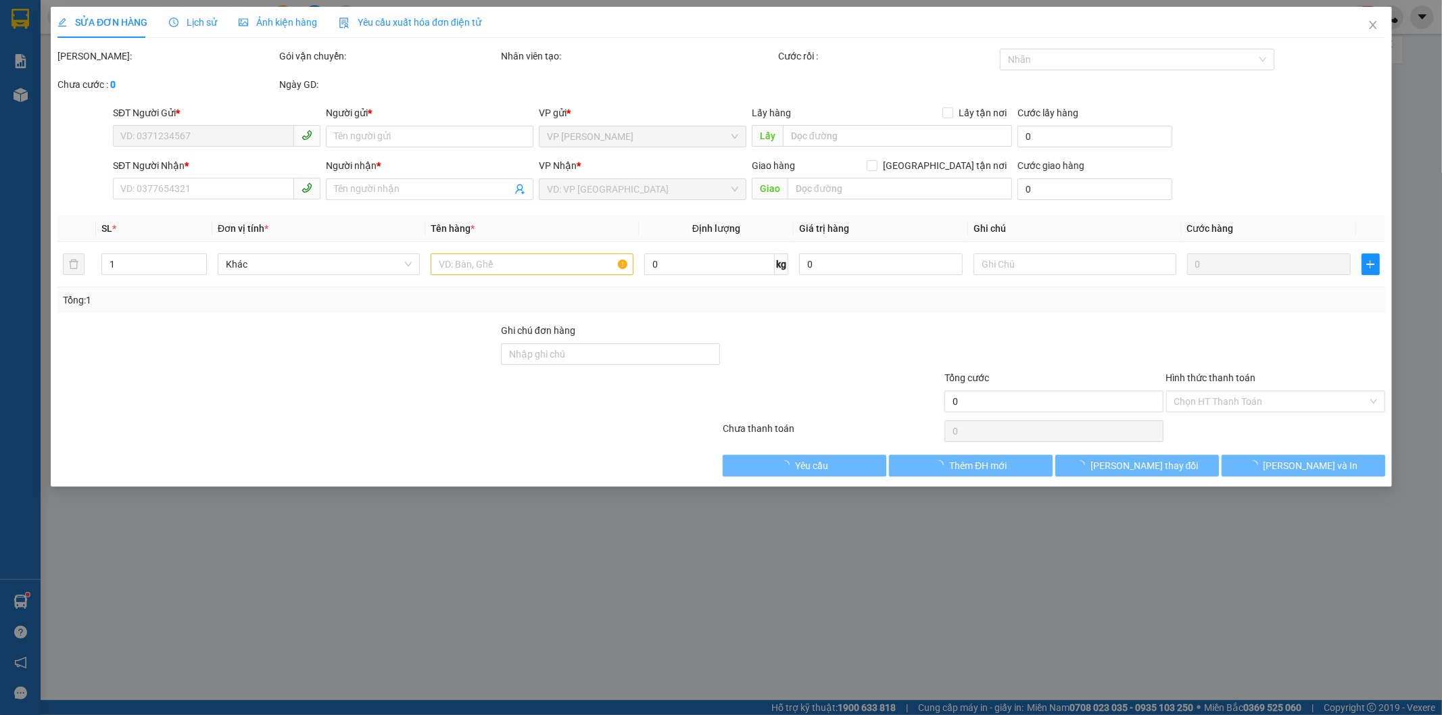
type input "0961663990"
type input "C THÙY"
type input "0363917960"
type input "UYÊN"
type input "30.000"
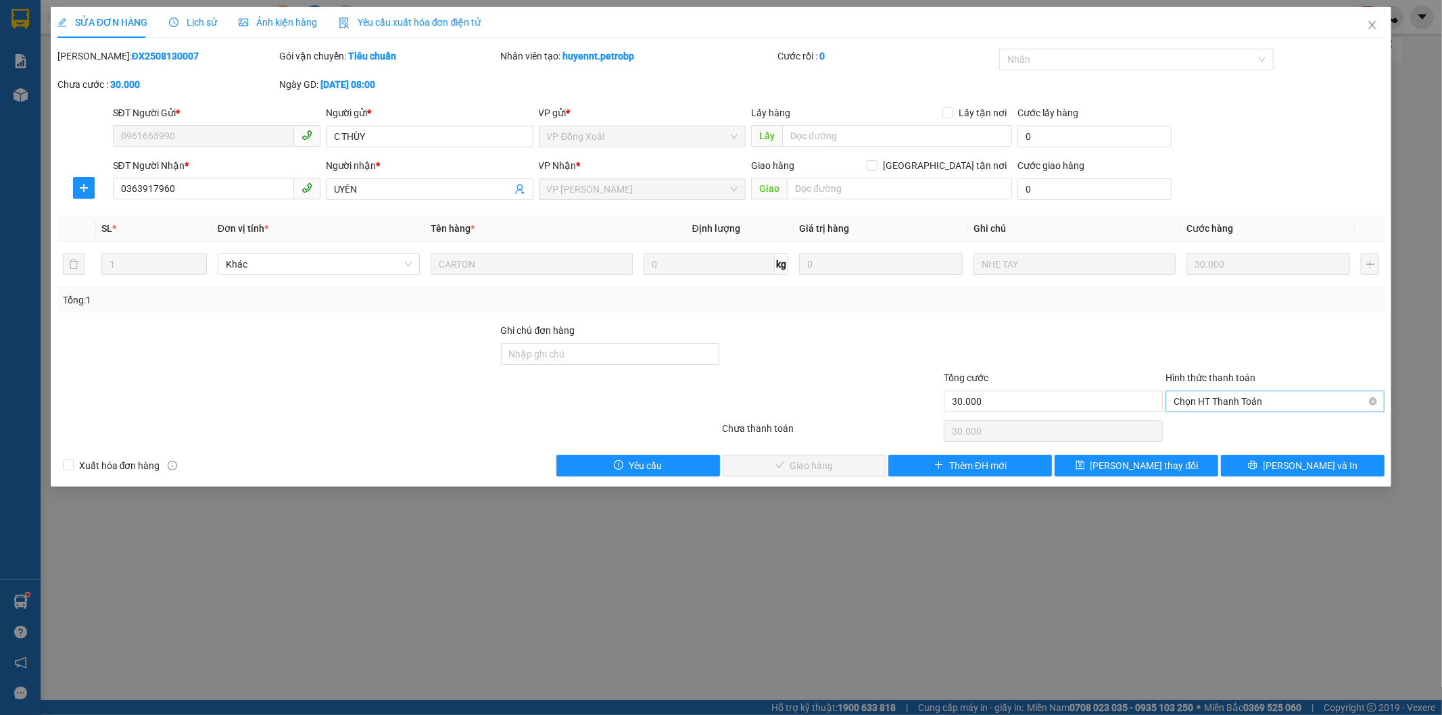
click at [1235, 403] on span "Chọn HT Thanh Toán" at bounding box center [1275, 402] width 203 height 20
click at [1222, 431] on div "Tại văn phòng" at bounding box center [1276, 428] width 203 height 15
type input "0"
click at [845, 462] on span "[PERSON_NAME] và Giao hàng" at bounding box center [814, 466] width 130 height 15
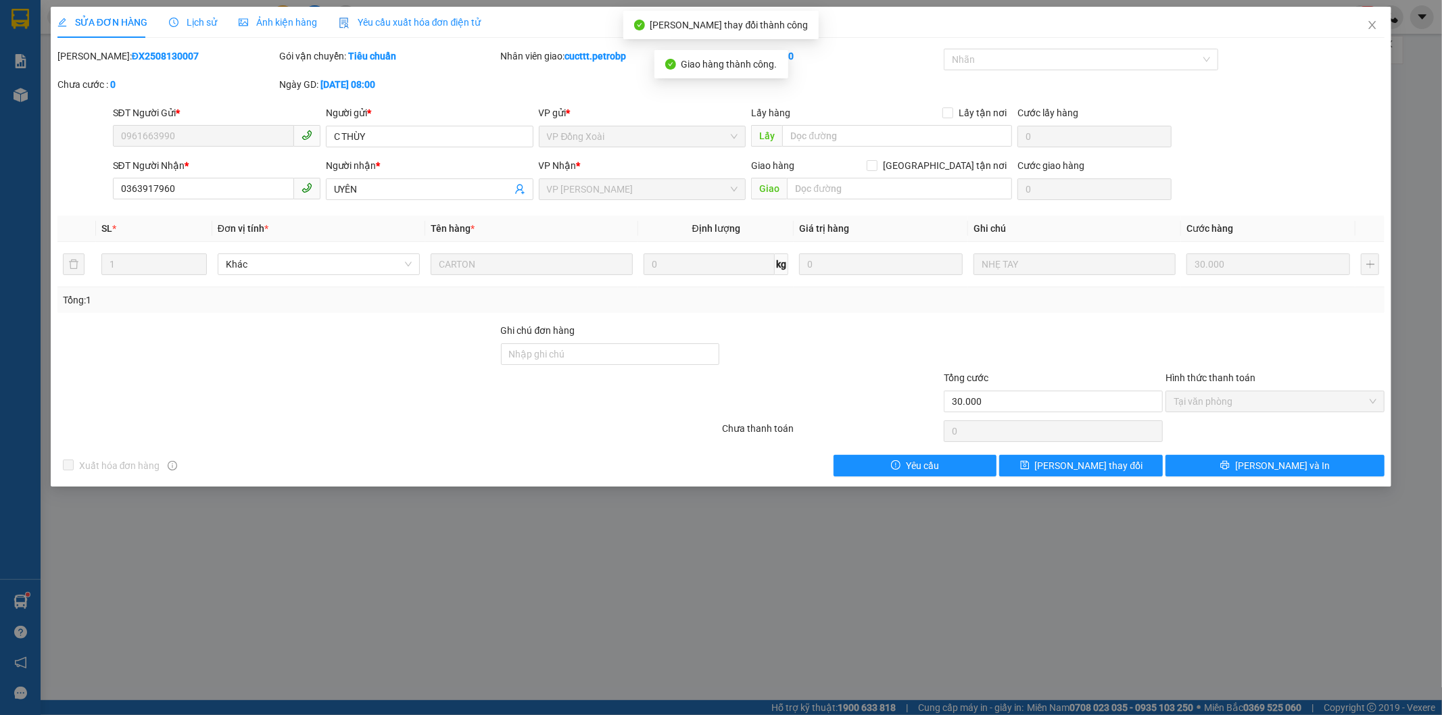
drag, startPoint x: 91, startPoint y: 55, endPoint x: 171, endPoint y: 70, distance: 81.7
click at [171, 70] on div "Mã ĐH: ĐX2508130007" at bounding box center [167, 63] width 222 height 28
copy b "ĐX2508130007"
click at [1368, 24] on icon "close" at bounding box center [1372, 25] width 11 height 11
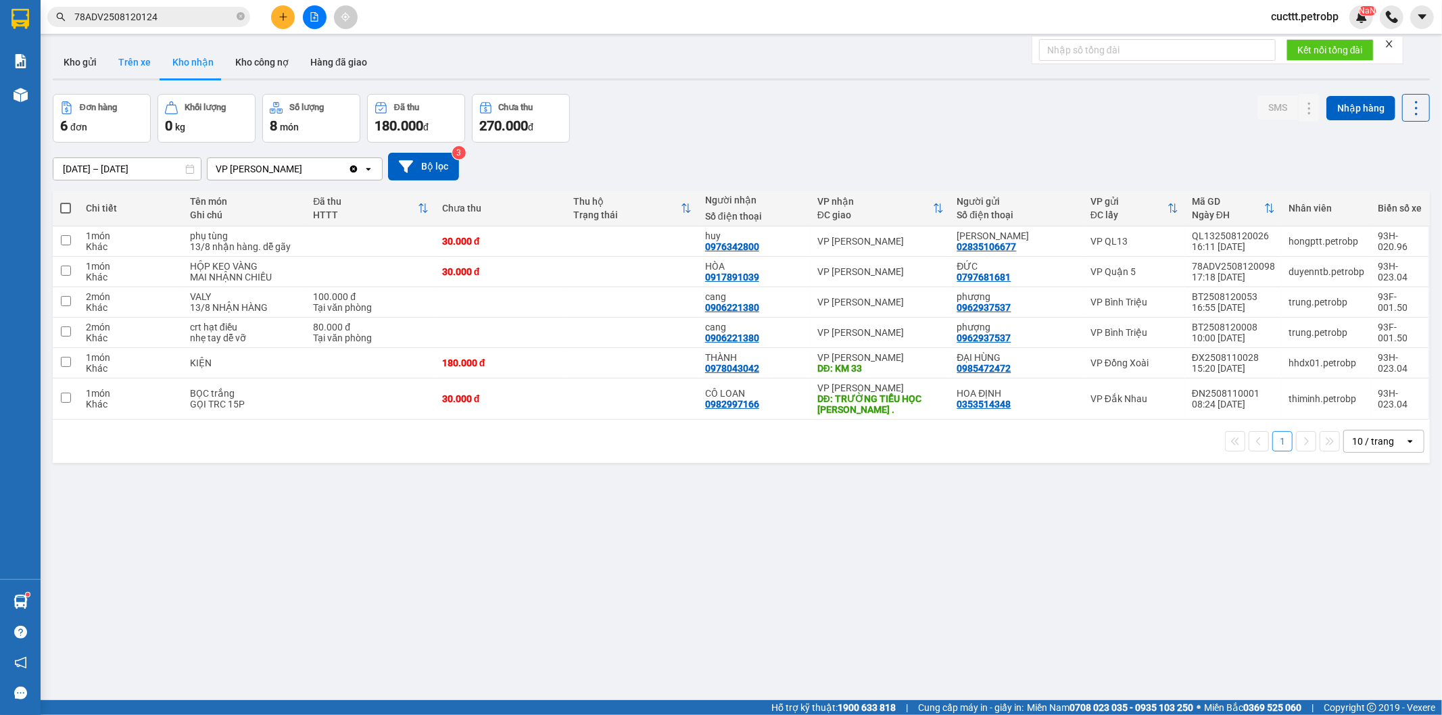
click at [132, 70] on button "Trên xe" at bounding box center [135, 62] width 54 height 32
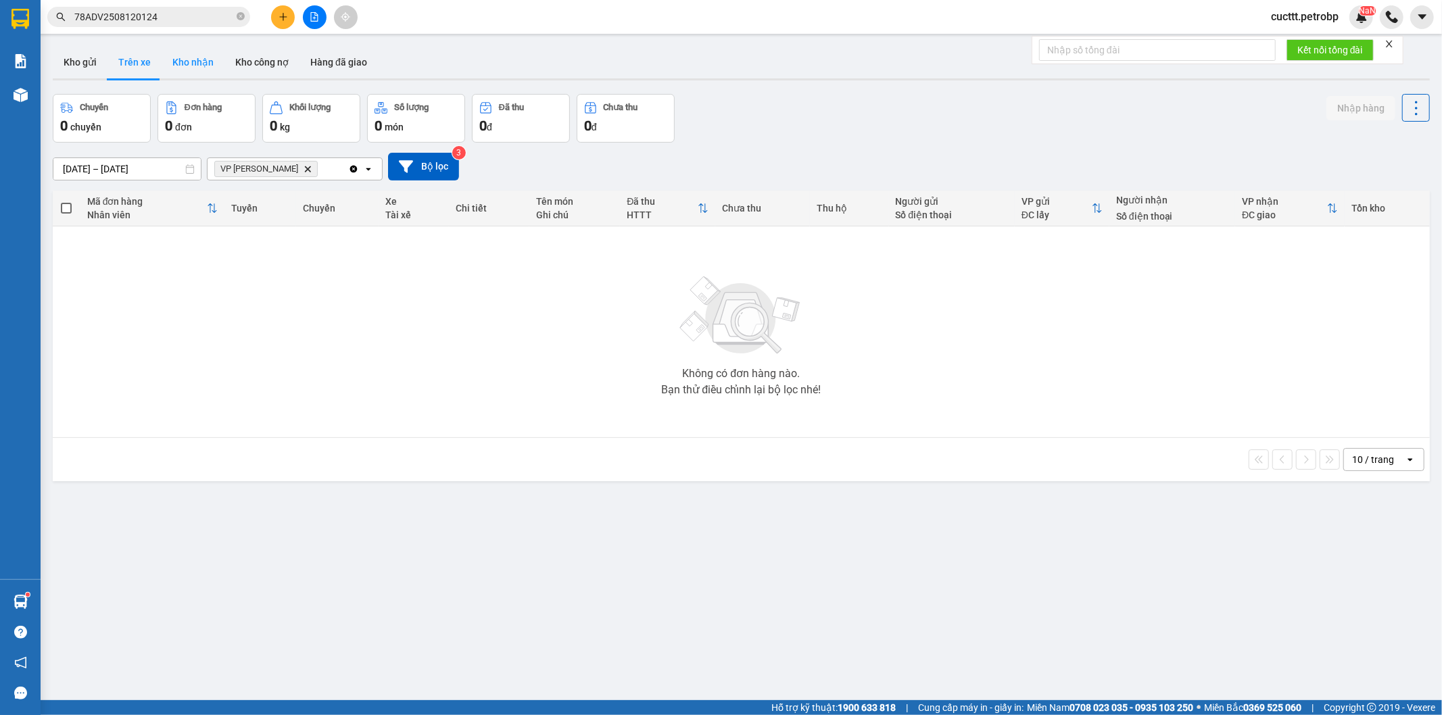
click at [204, 66] on button "Kho nhận" at bounding box center [193, 62] width 63 height 32
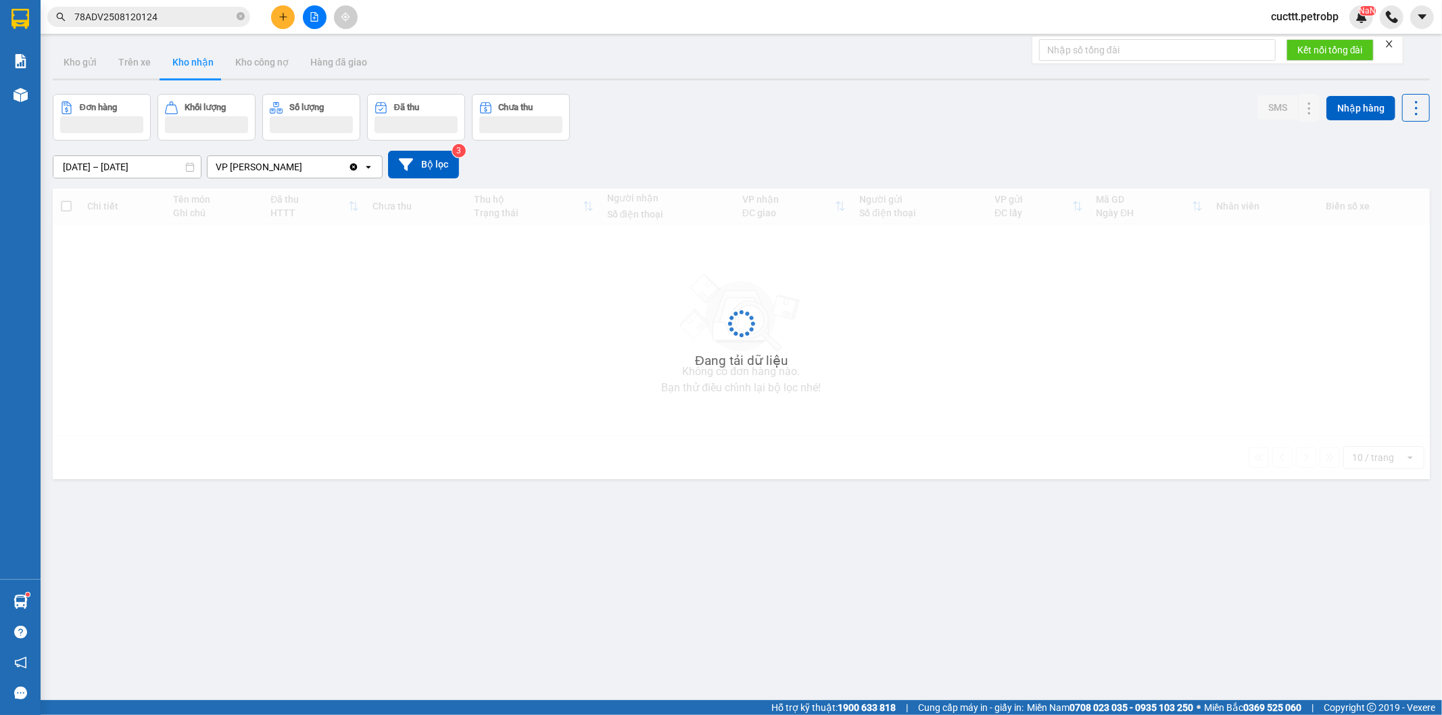
type input "11/08/2025 – 13/08/2025"
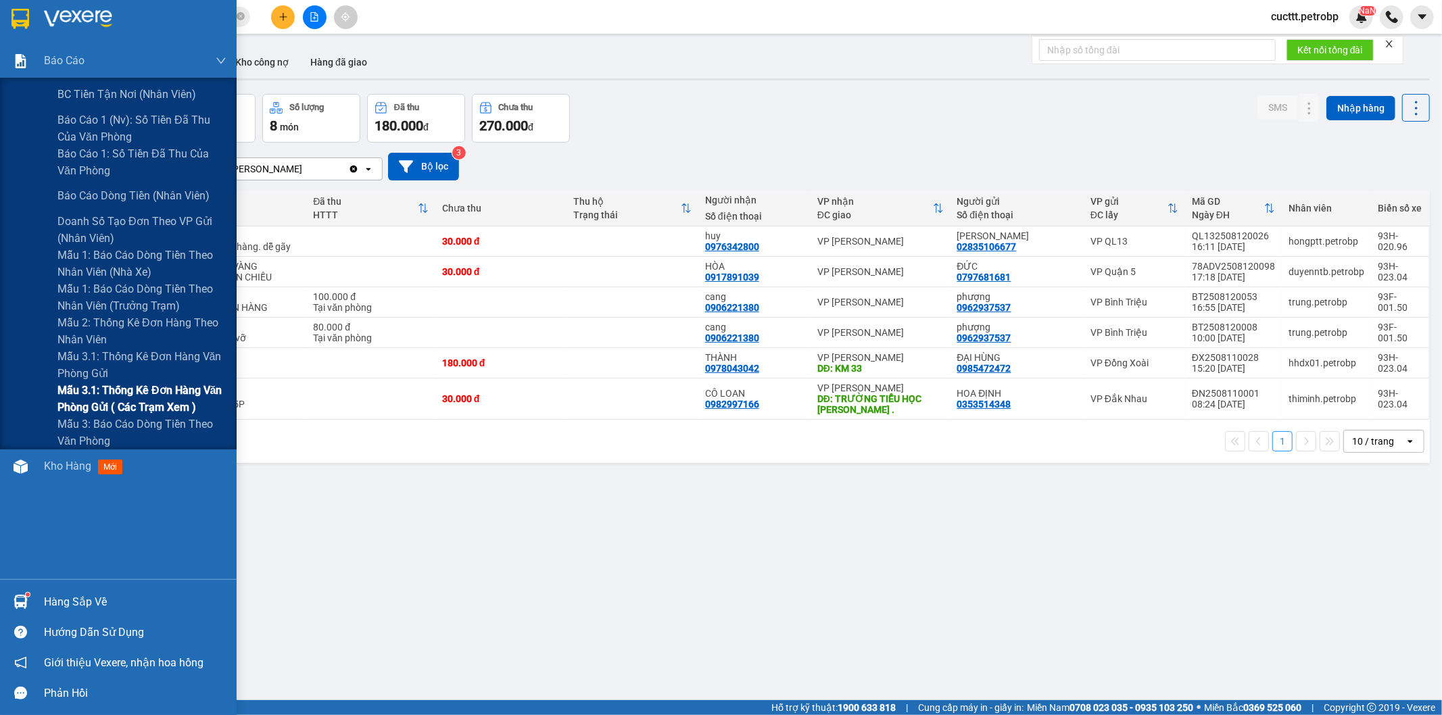
click at [133, 392] on span "Mẫu 3.1: Thống kê đơn hàng văn phòng gửi ( các trạm xem )" at bounding box center [141, 399] width 169 height 34
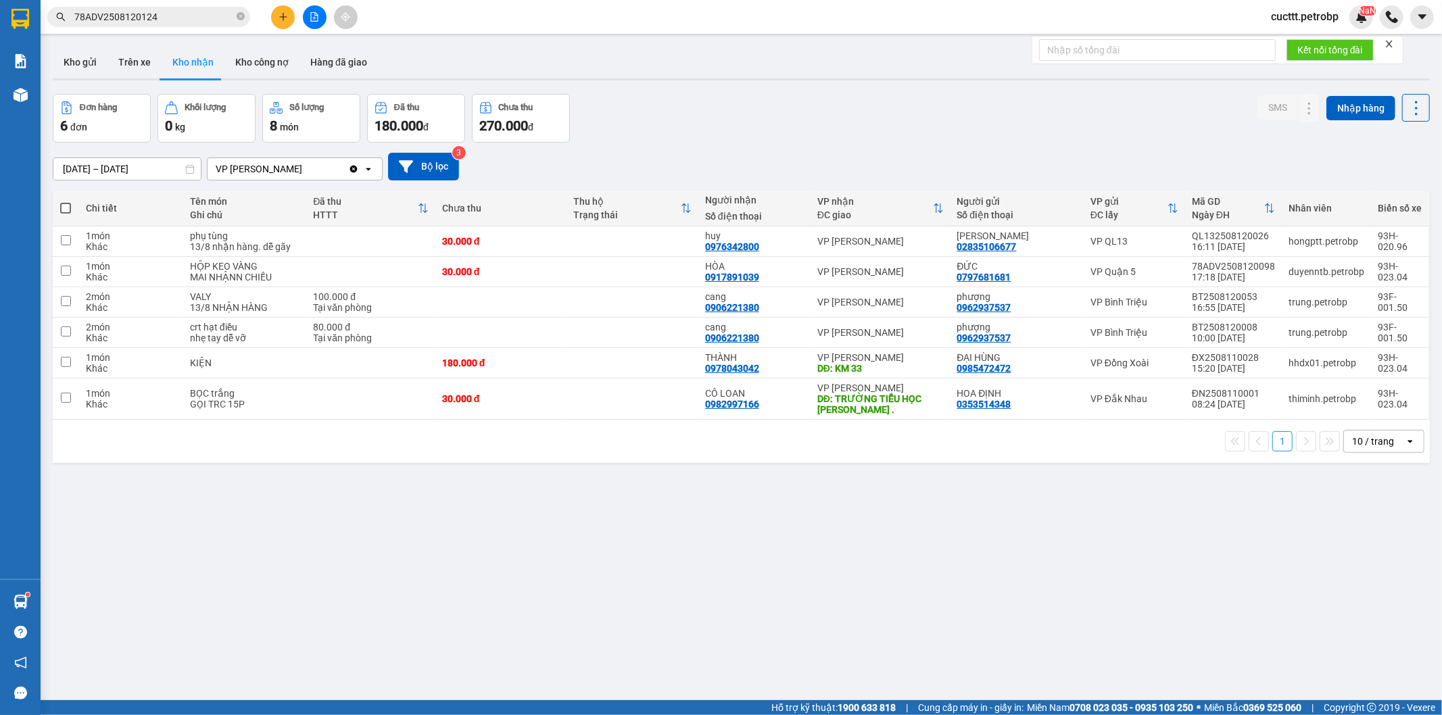
click at [258, 476] on div "ver 1.8.137 Kho gửi Trên xe Kho nhận Kho công nợ Hàng đã giao Đơn hàng 6 đơn Kh…" at bounding box center [741, 398] width 1388 height 715
click at [150, 69] on button "Trên xe" at bounding box center [135, 62] width 54 height 32
type input "[DATE] – [DATE]"
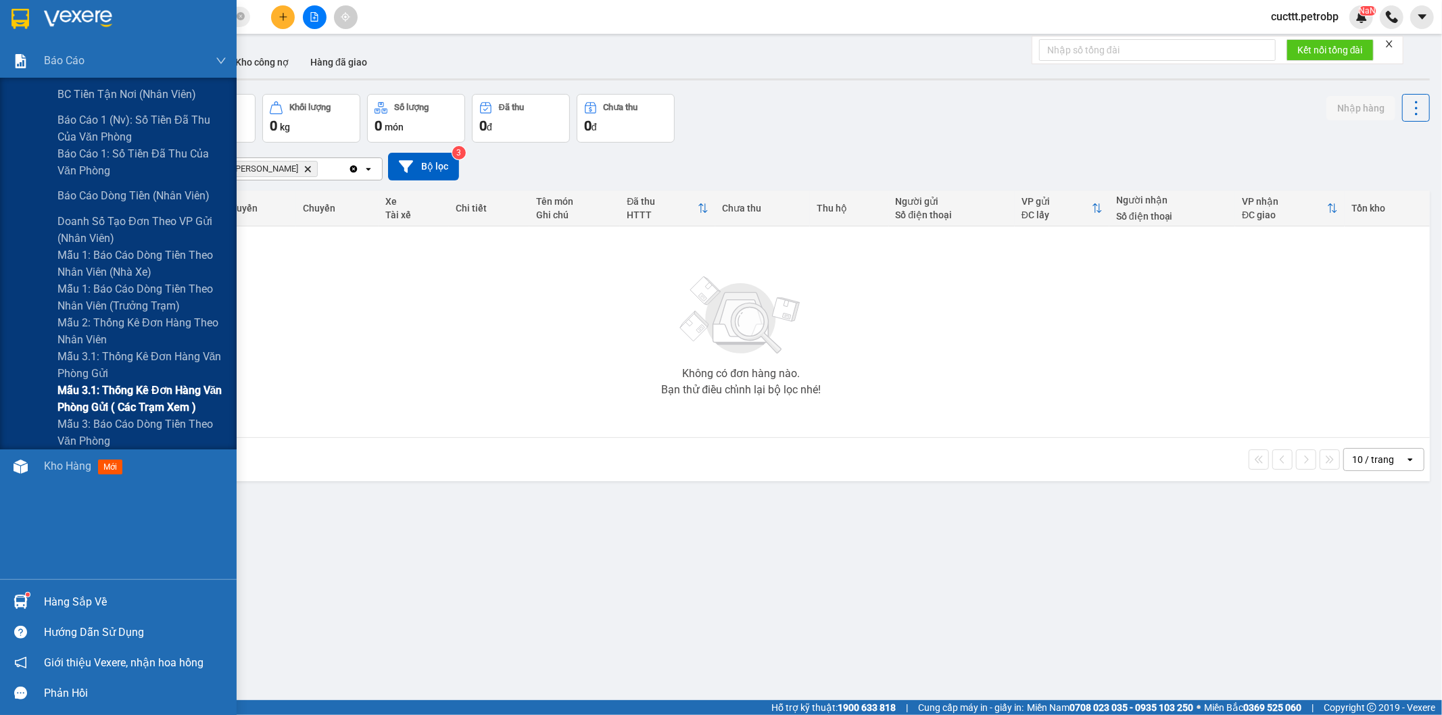
click at [156, 398] on span "Mẫu 3.1: Thống kê đơn hàng văn phòng gửi ( các trạm xem )" at bounding box center [141, 399] width 169 height 34
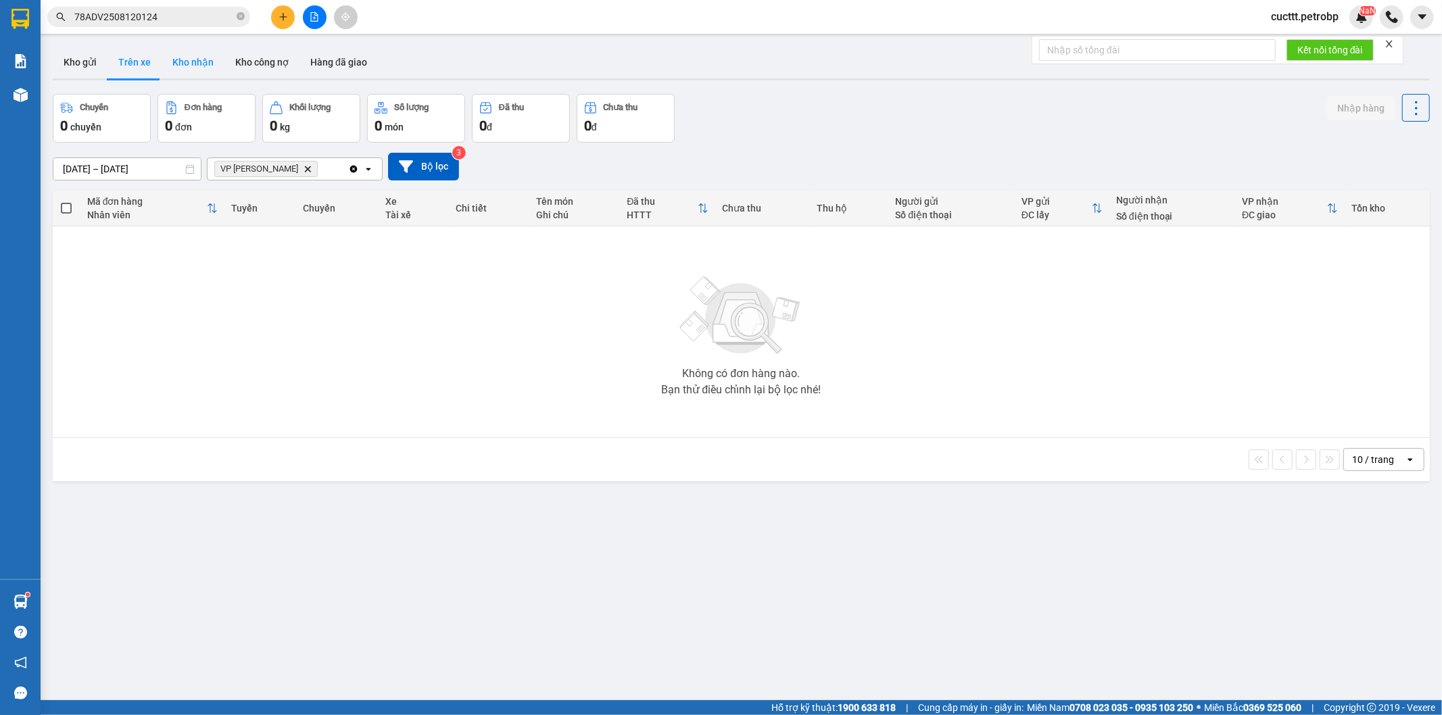
click at [187, 60] on button "Kho nhận" at bounding box center [193, 62] width 63 height 32
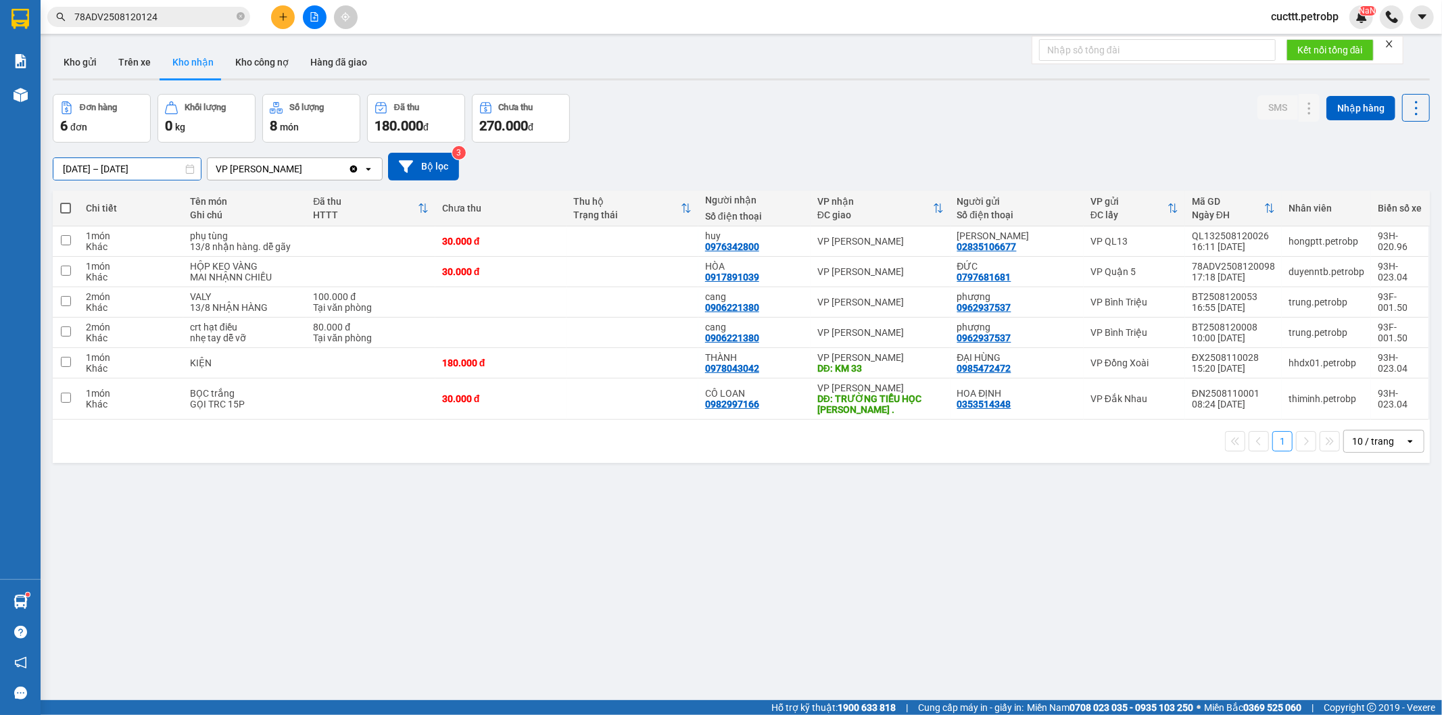
click at [145, 166] on input "11/08/2025 – 13/08/2025" at bounding box center [126, 169] width 147 height 22
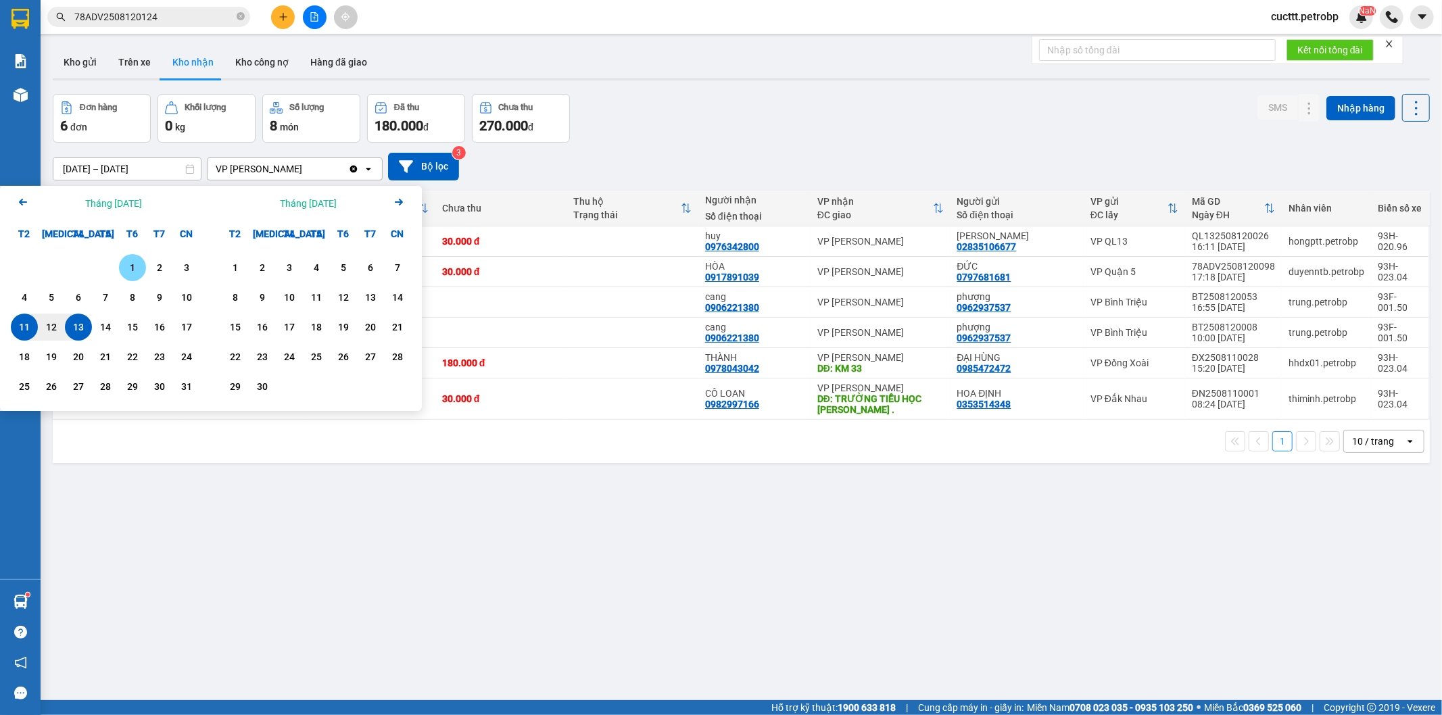
click at [126, 268] on div "1" at bounding box center [132, 268] width 19 height 16
click at [78, 333] on div "13" at bounding box center [78, 327] width 19 height 16
type input "[DATE] – [DATE]"
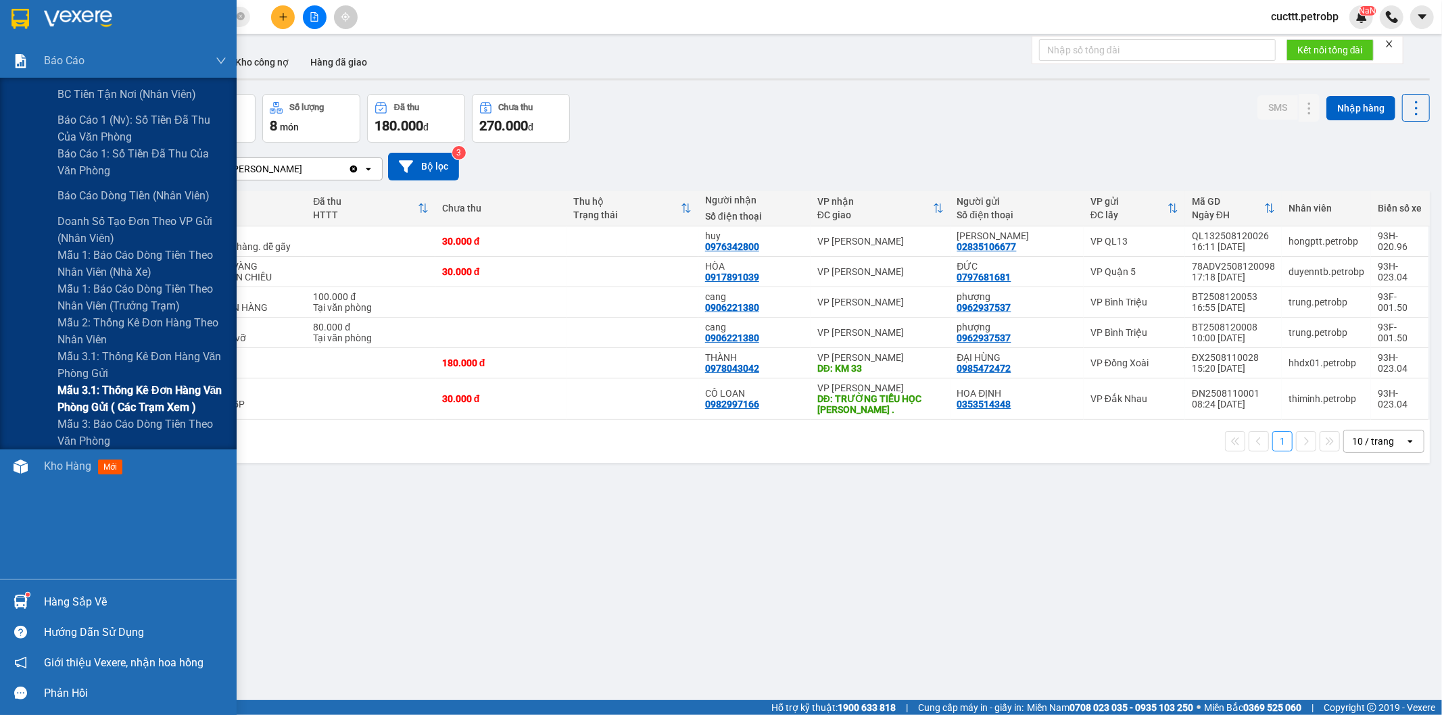
click at [177, 401] on span "Mẫu 3.1: Thống kê đơn hàng văn phòng gửi ( các trạm xem )" at bounding box center [141, 399] width 169 height 34
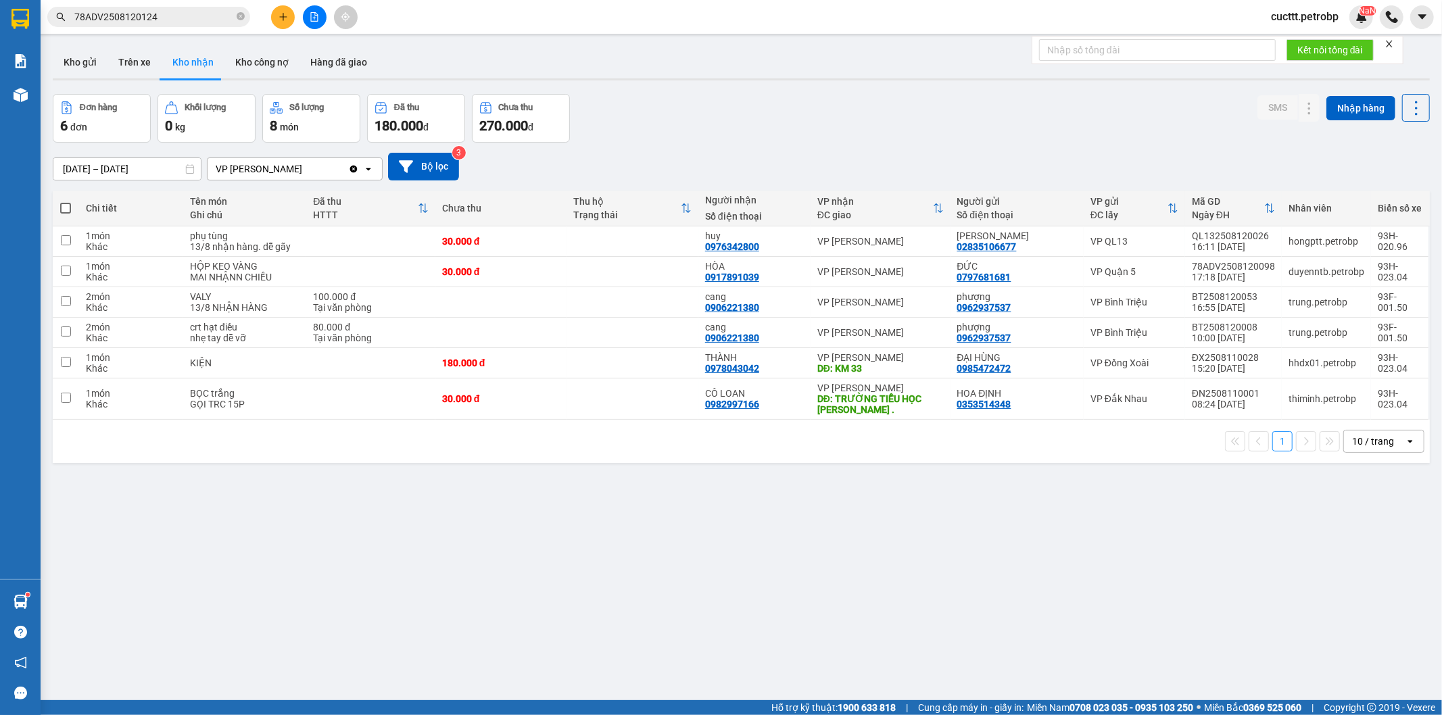
click at [715, 149] on div "01/08/2025 – 13/08/2025 Press the down arrow key to interact with the calendar …" at bounding box center [742, 167] width 1378 height 48
click at [134, 66] on button "Trên xe" at bounding box center [135, 62] width 54 height 32
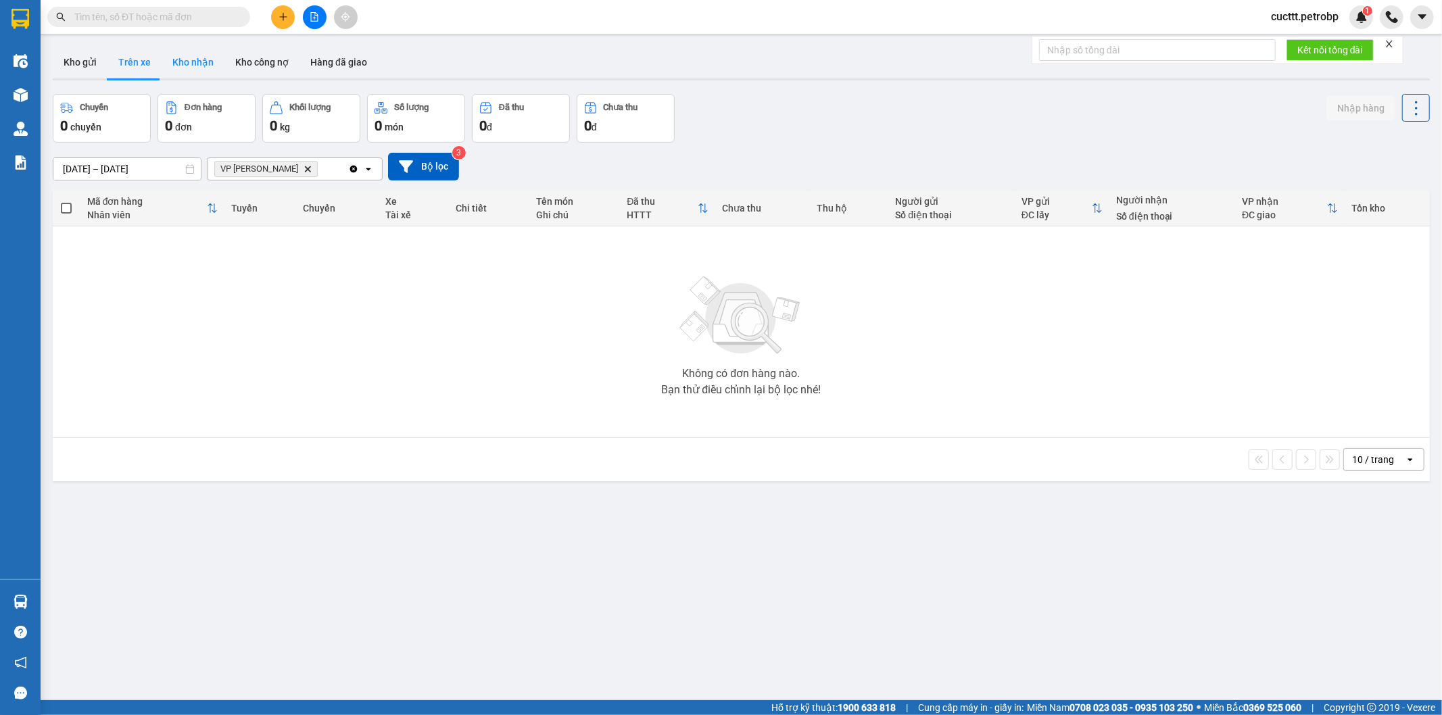
click at [176, 66] on button "Kho nhận" at bounding box center [193, 62] width 63 height 32
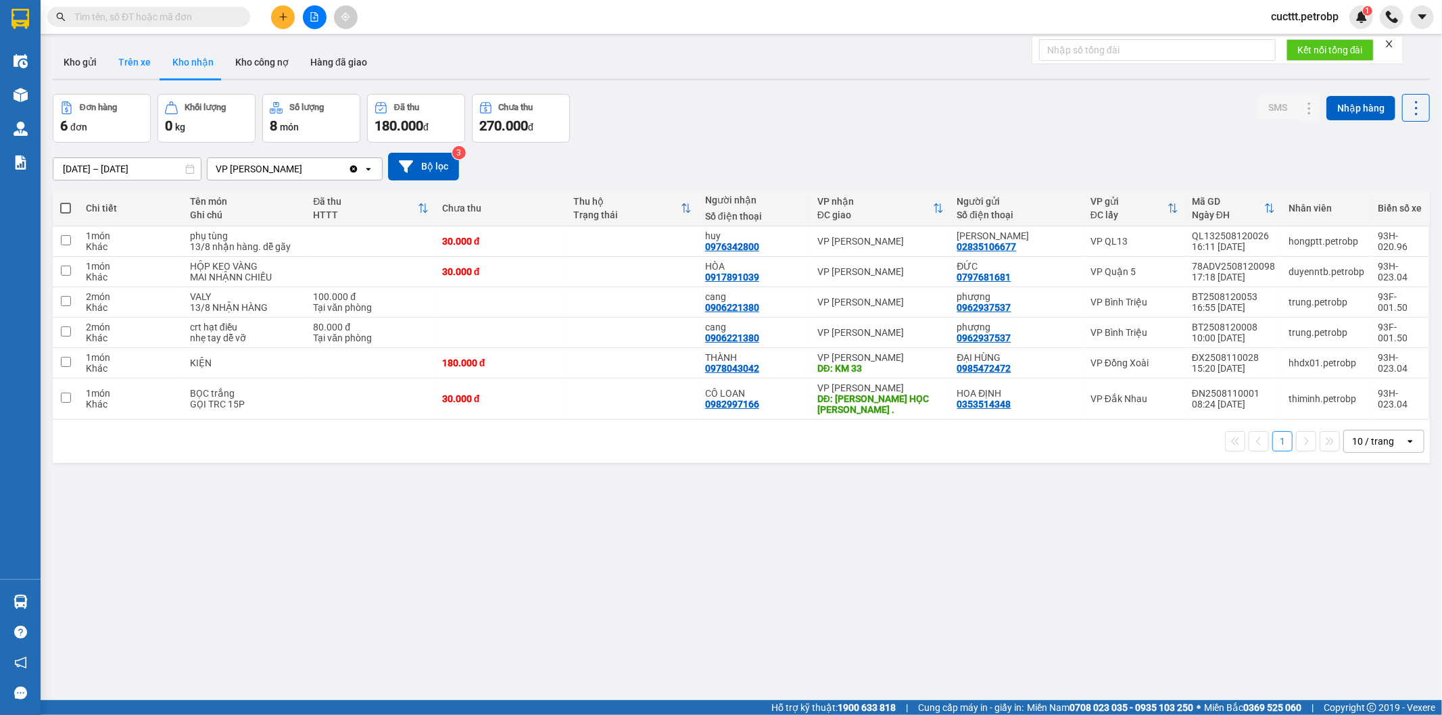
click at [126, 60] on button "Trên xe" at bounding box center [135, 62] width 54 height 32
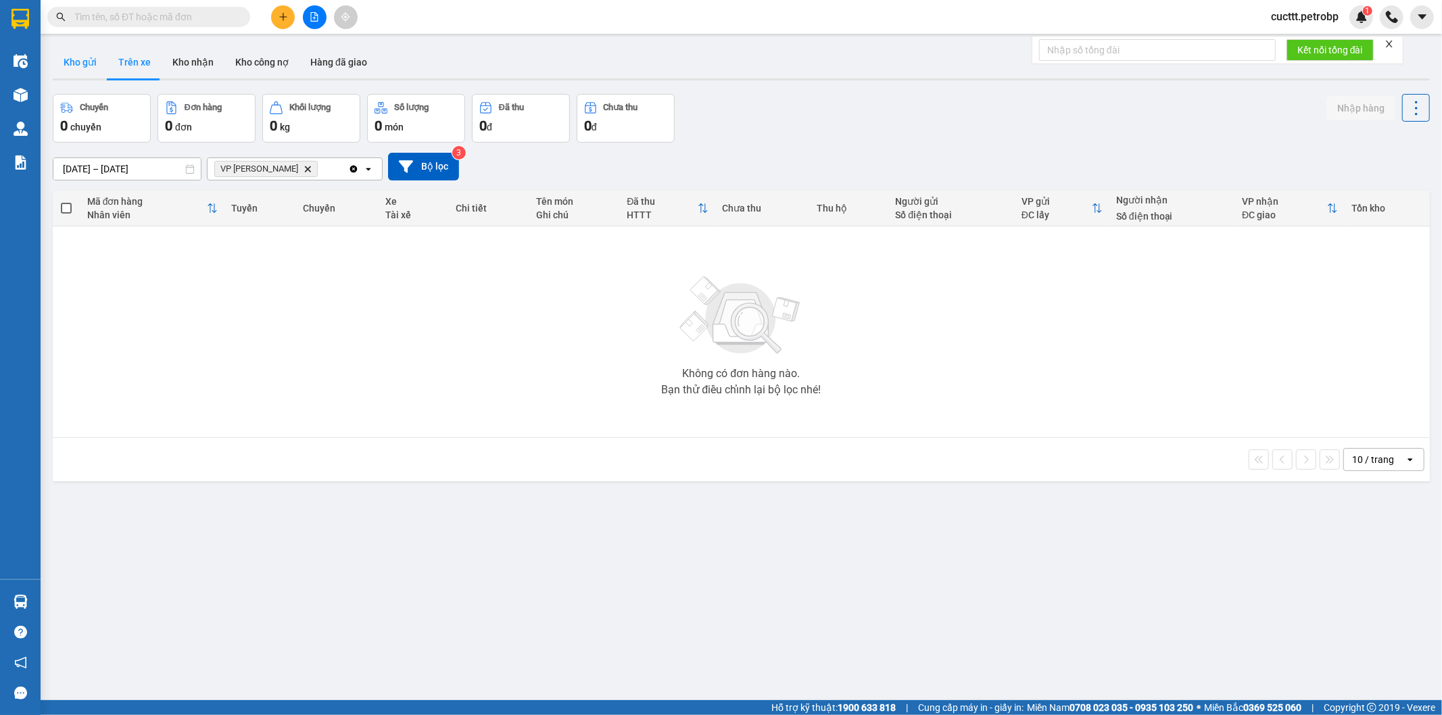
click at [82, 62] on button "Kho gửi" at bounding box center [80, 62] width 55 height 32
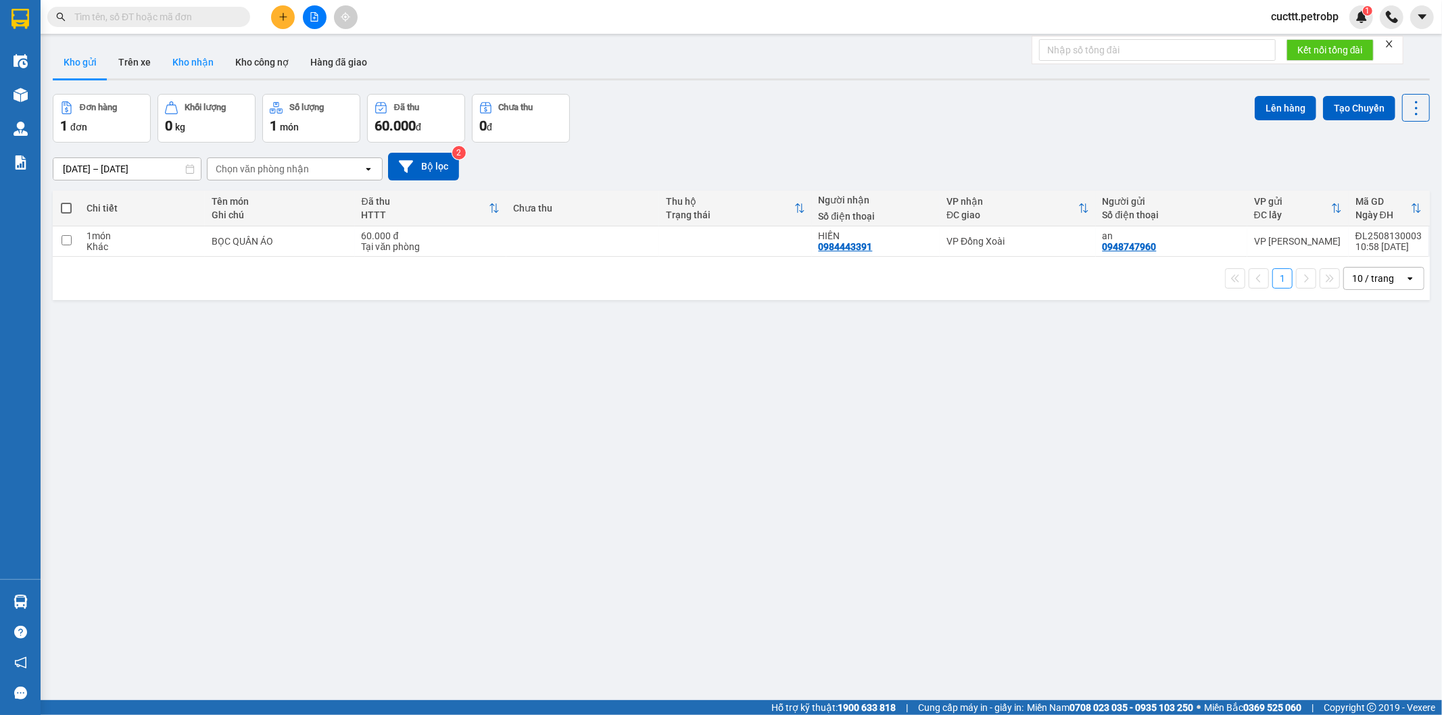
click at [178, 70] on button "Kho nhận" at bounding box center [193, 62] width 63 height 32
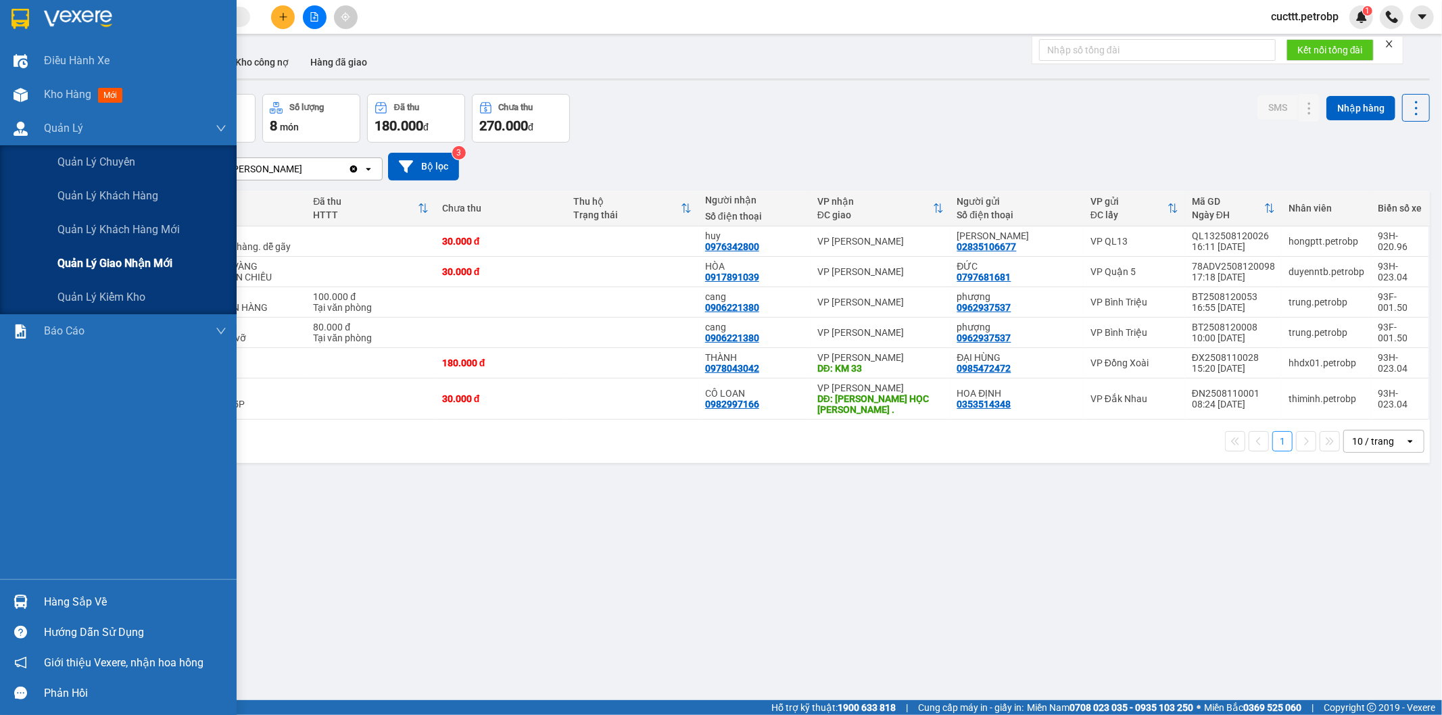
click at [161, 265] on span "Quản lý giao nhận mới" at bounding box center [114, 263] width 115 height 17
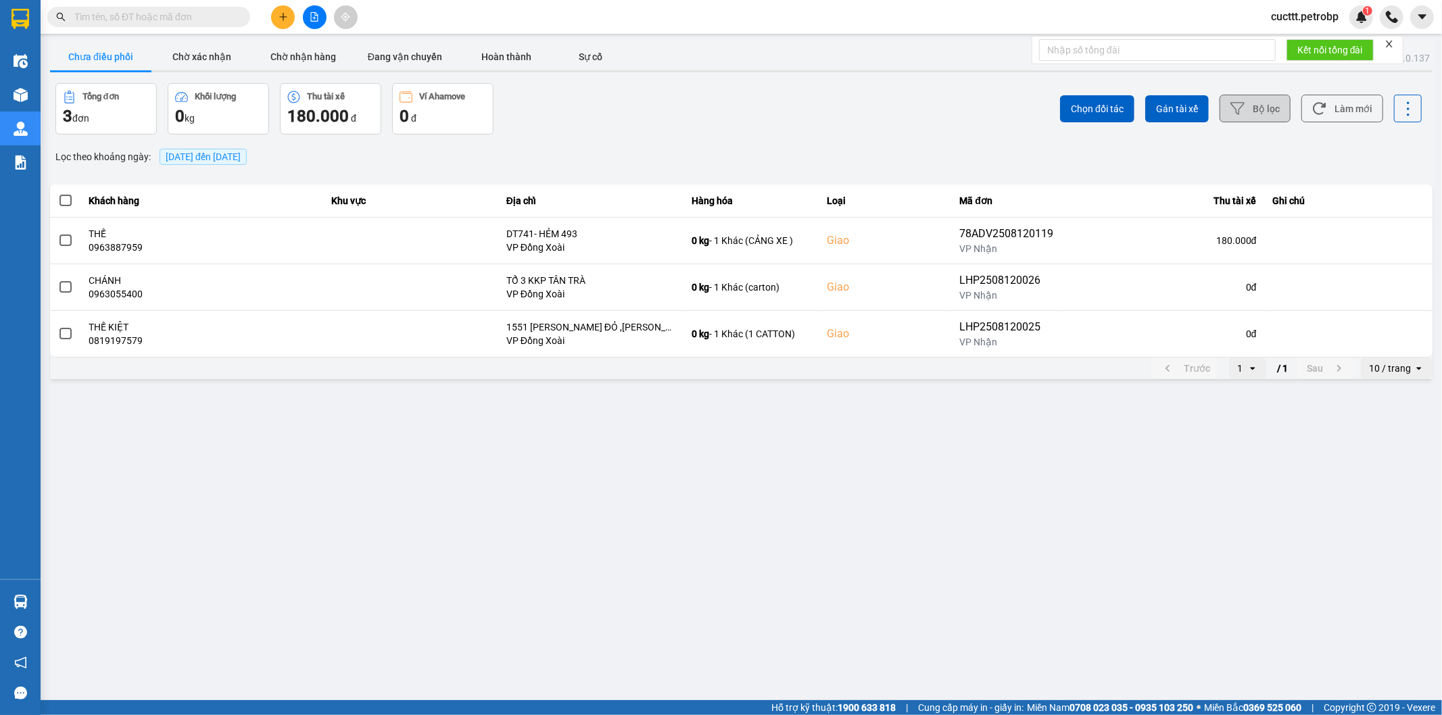
click at [1252, 112] on button "Bộ lọc" at bounding box center [1255, 109] width 71 height 28
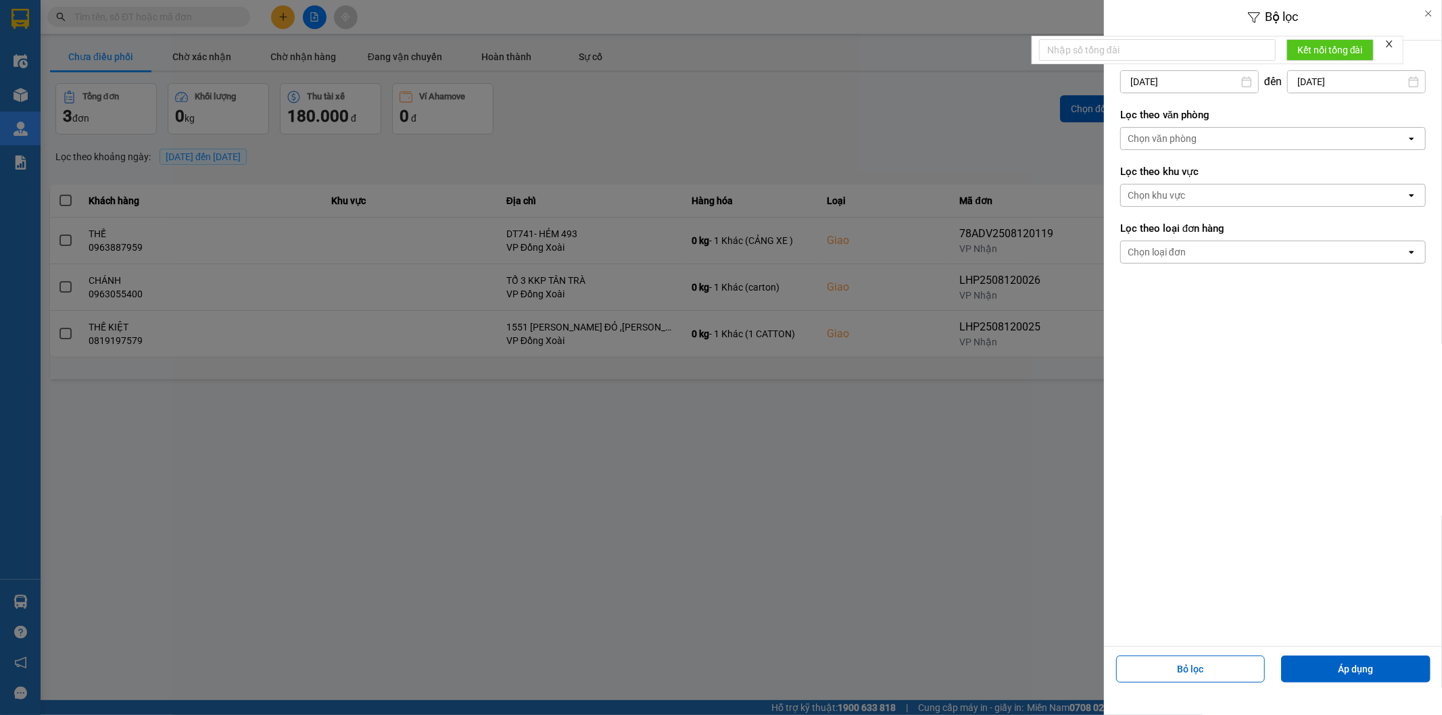
click at [991, 131] on div at bounding box center [721, 357] width 1442 height 715
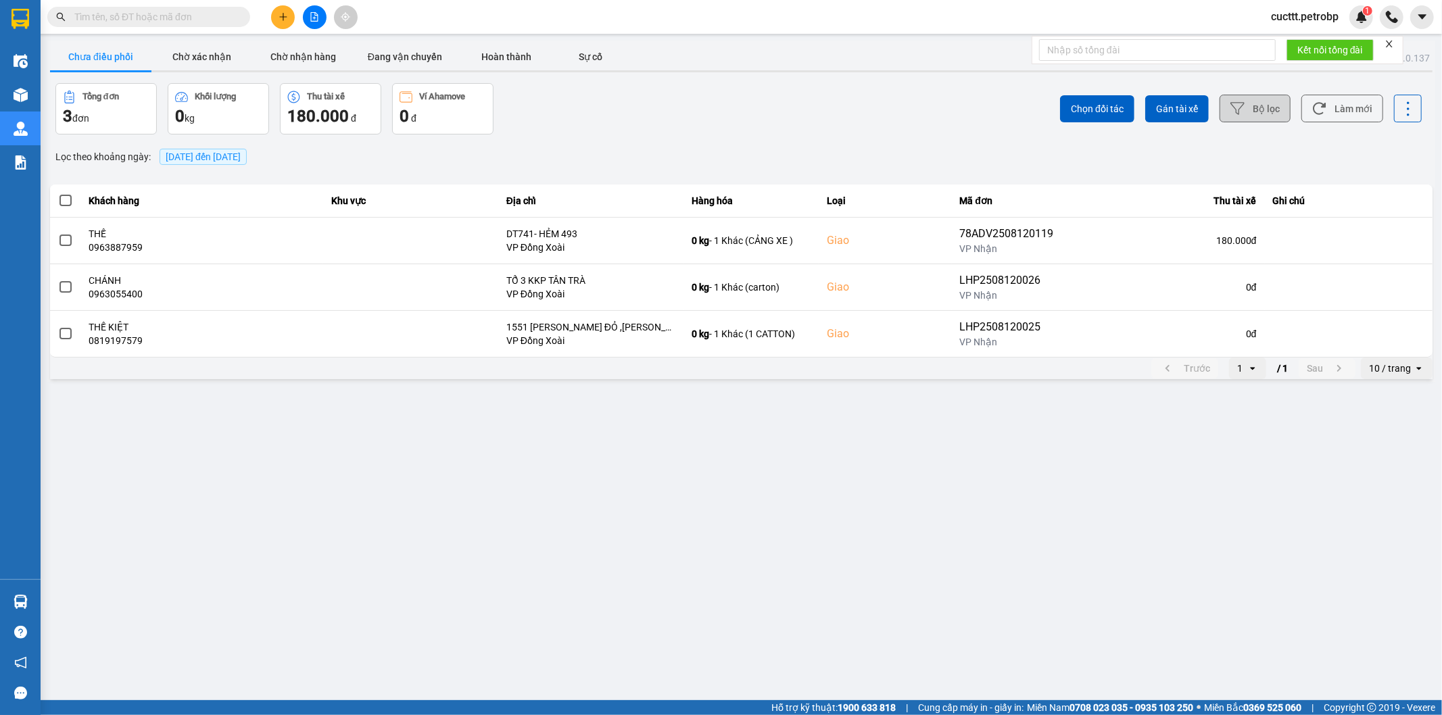
click at [1254, 105] on button "Bộ lọc" at bounding box center [1255, 109] width 71 height 28
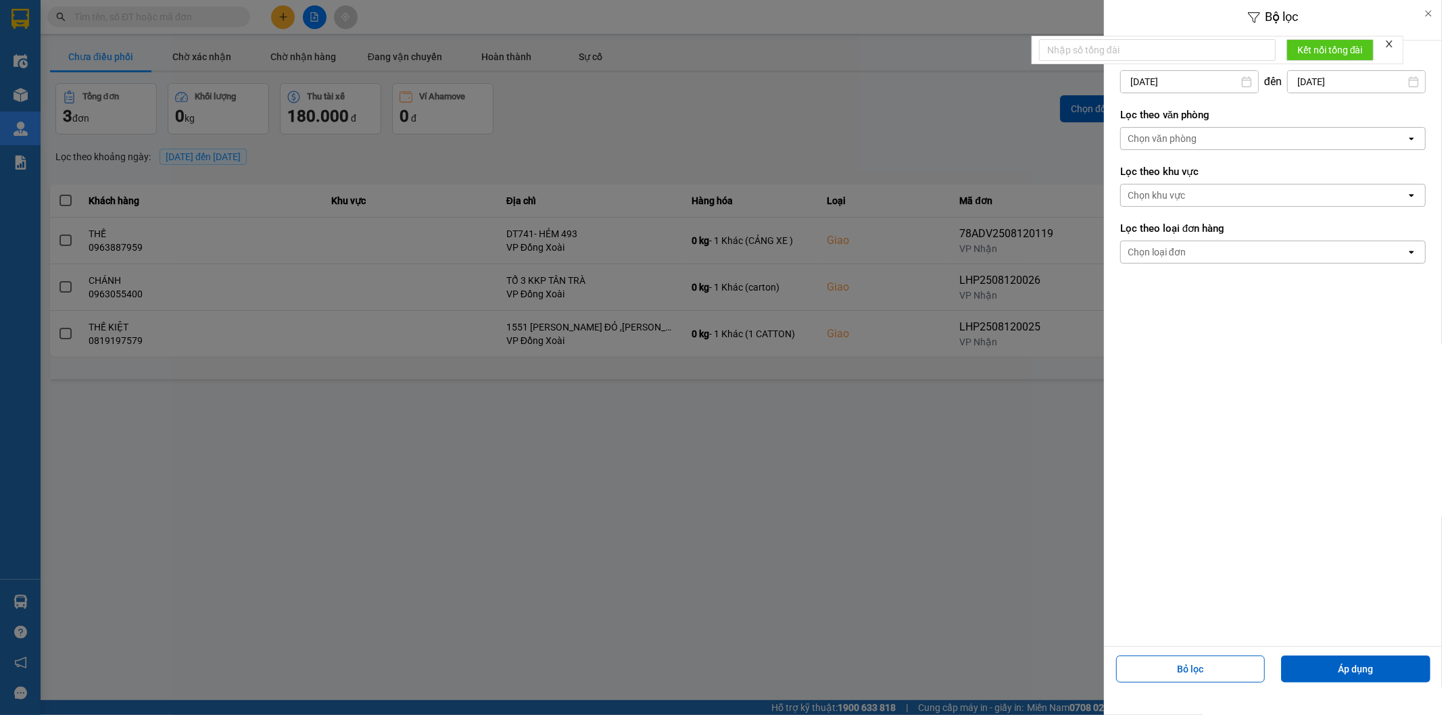
click at [1188, 137] on div "Chọn văn phòng" at bounding box center [1162, 139] width 69 height 14
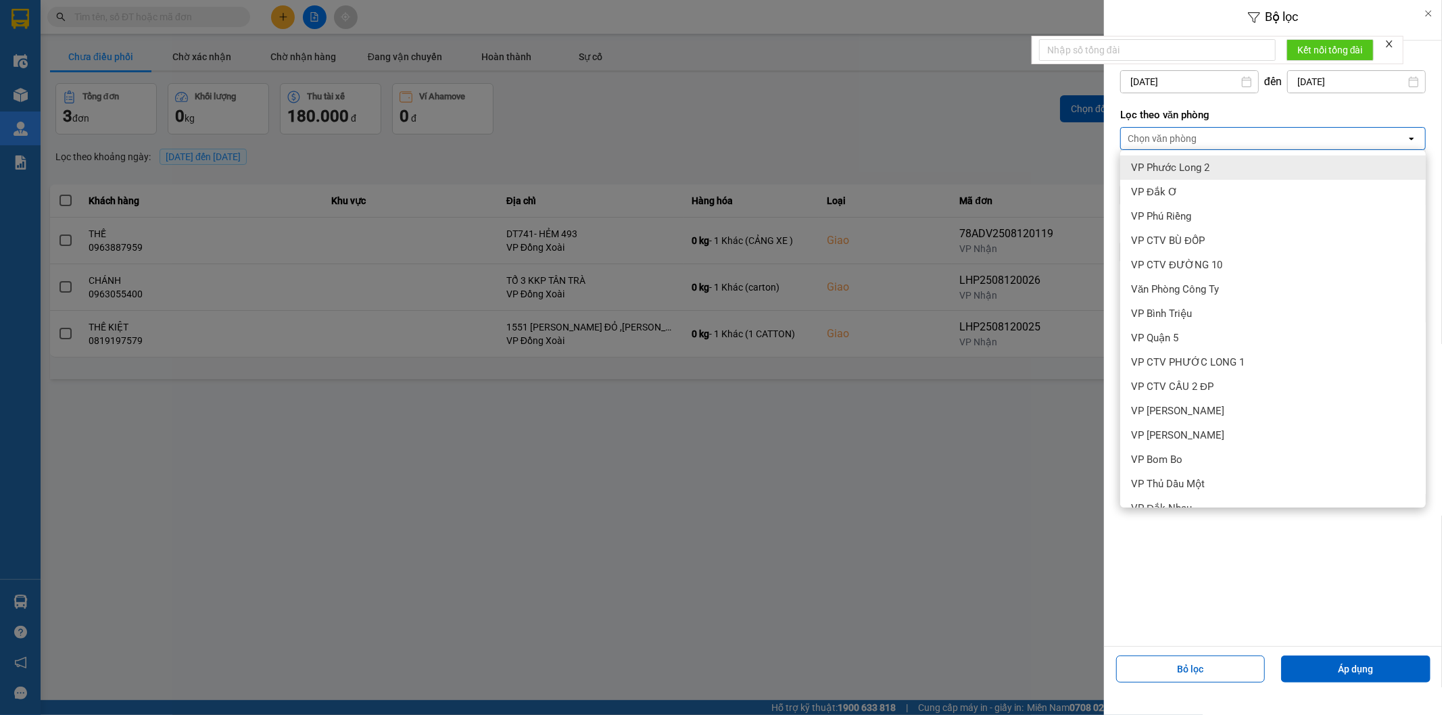
click at [1188, 136] on div "Chọn văn phòng" at bounding box center [1162, 139] width 69 height 14
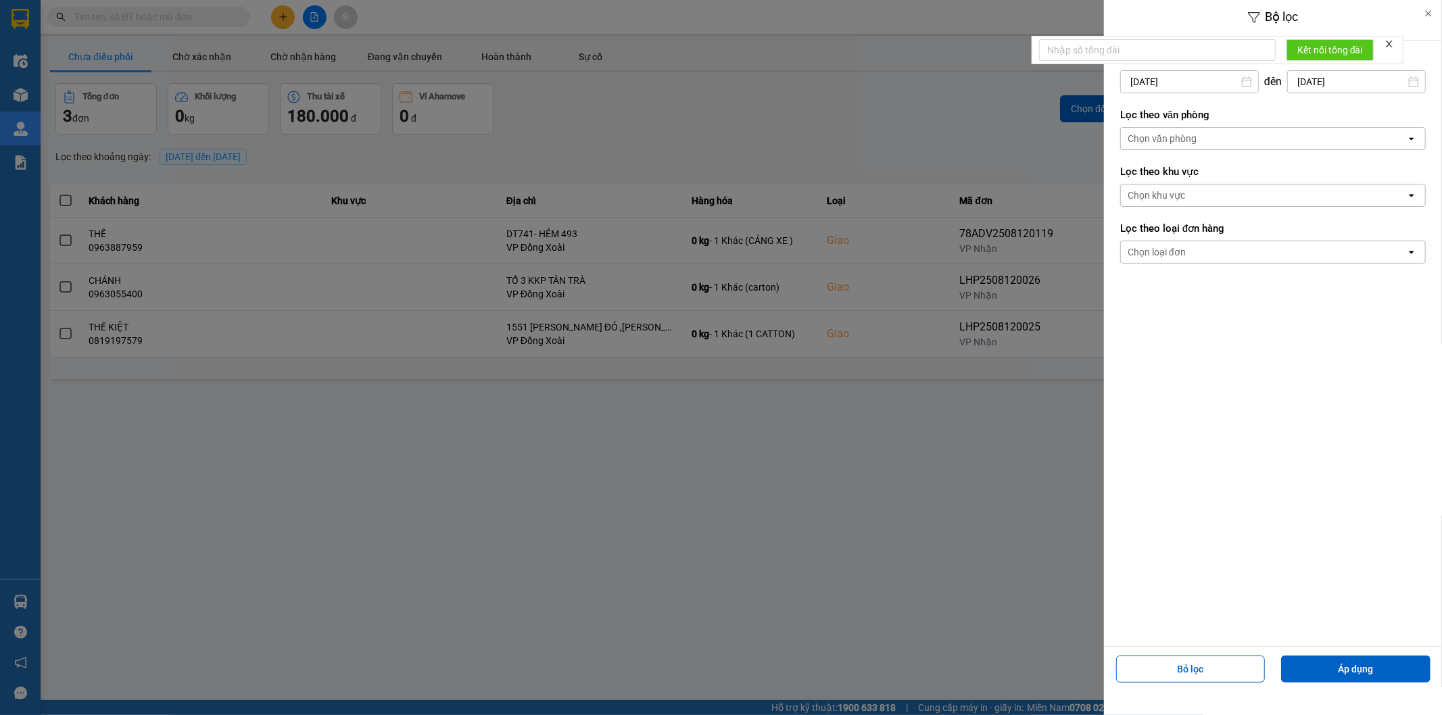
click at [1188, 136] on div "Chọn văn phòng" at bounding box center [1162, 139] width 69 height 14
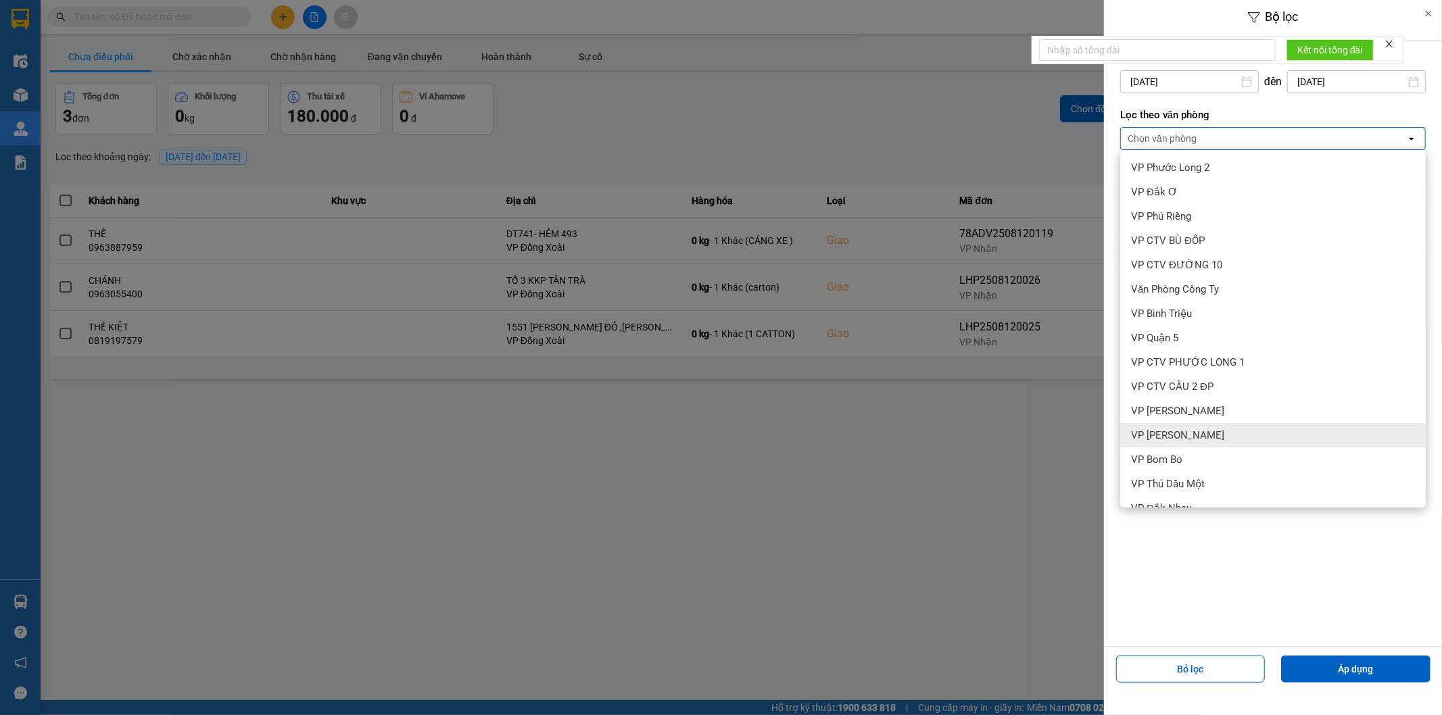
click at [1229, 437] on div "VP [PERSON_NAME]" at bounding box center [1274, 435] width 306 height 24
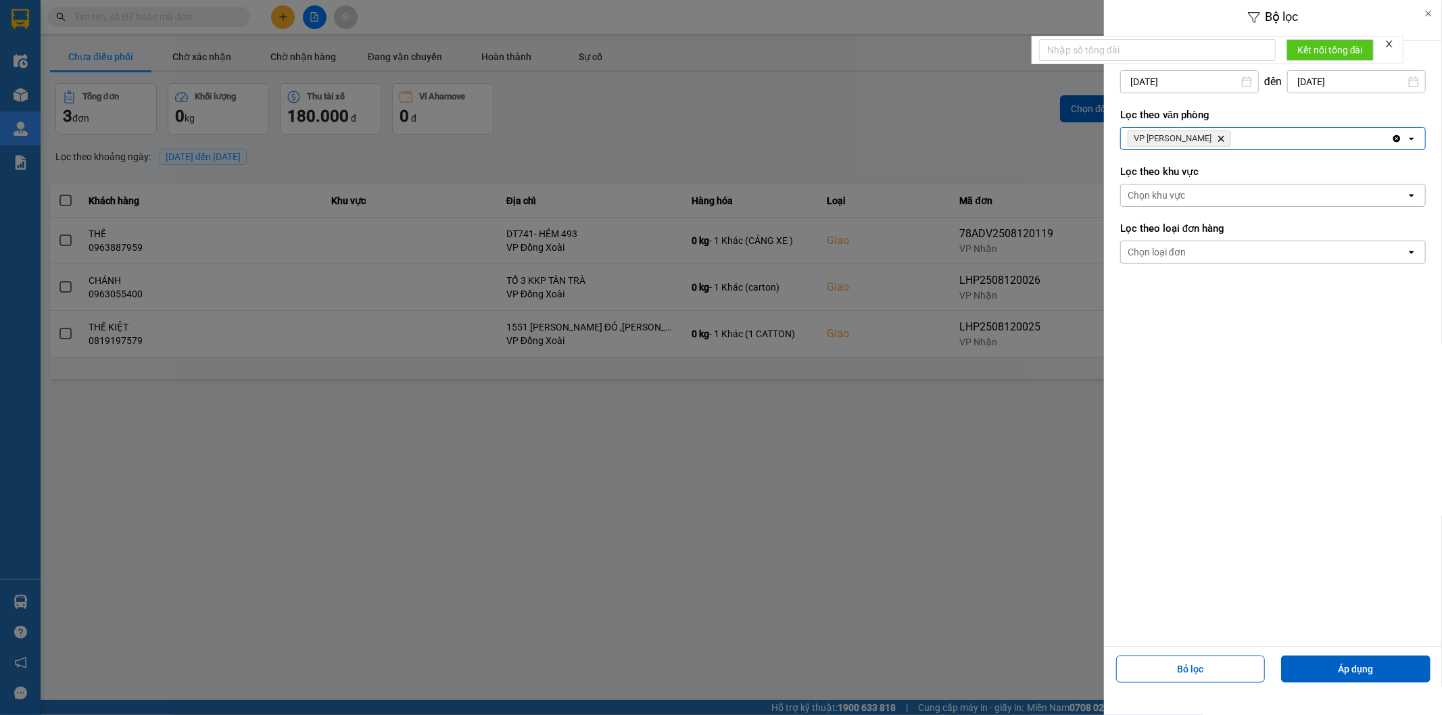
click at [1185, 84] on input "[DATE]" at bounding box center [1189, 82] width 137 height 22
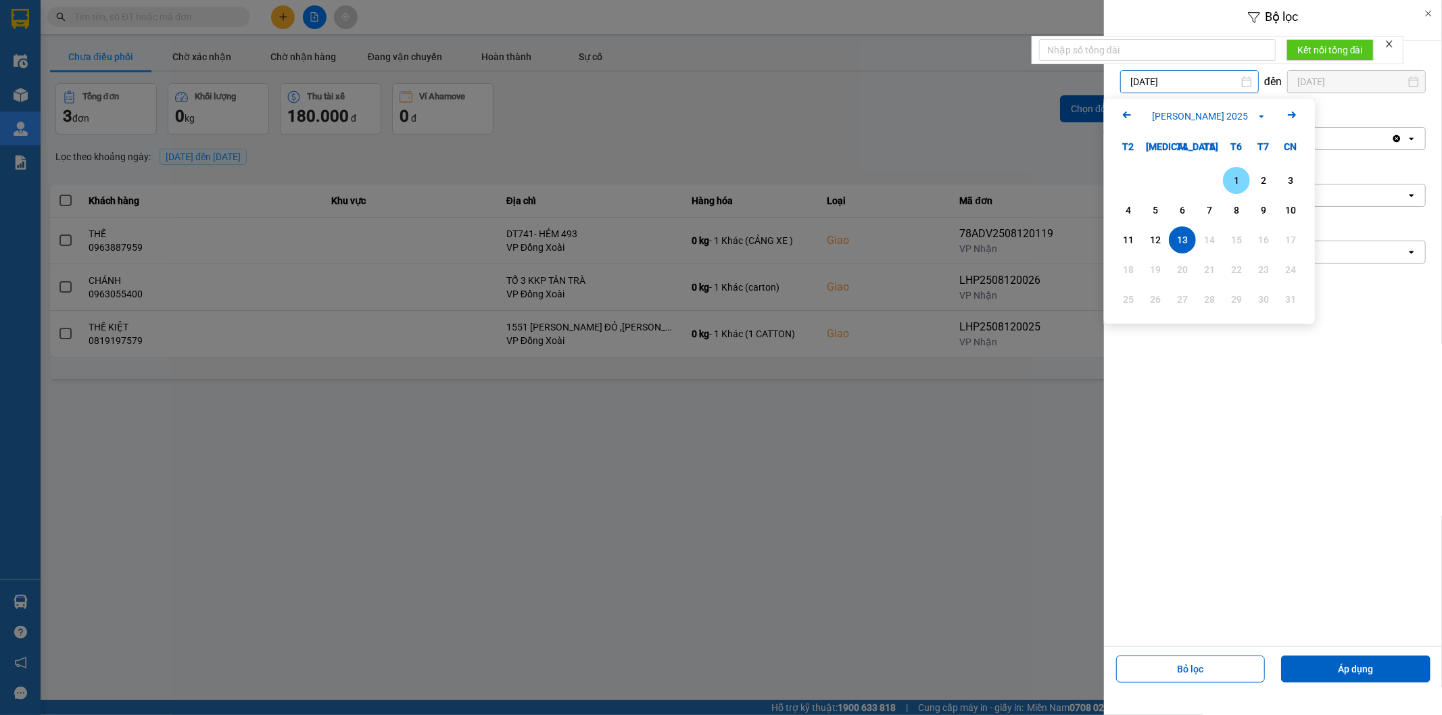
click at [1229, 177] on div "1" at bounding box center [1236, 180] width 19 height 16
type input "01/08/2025"
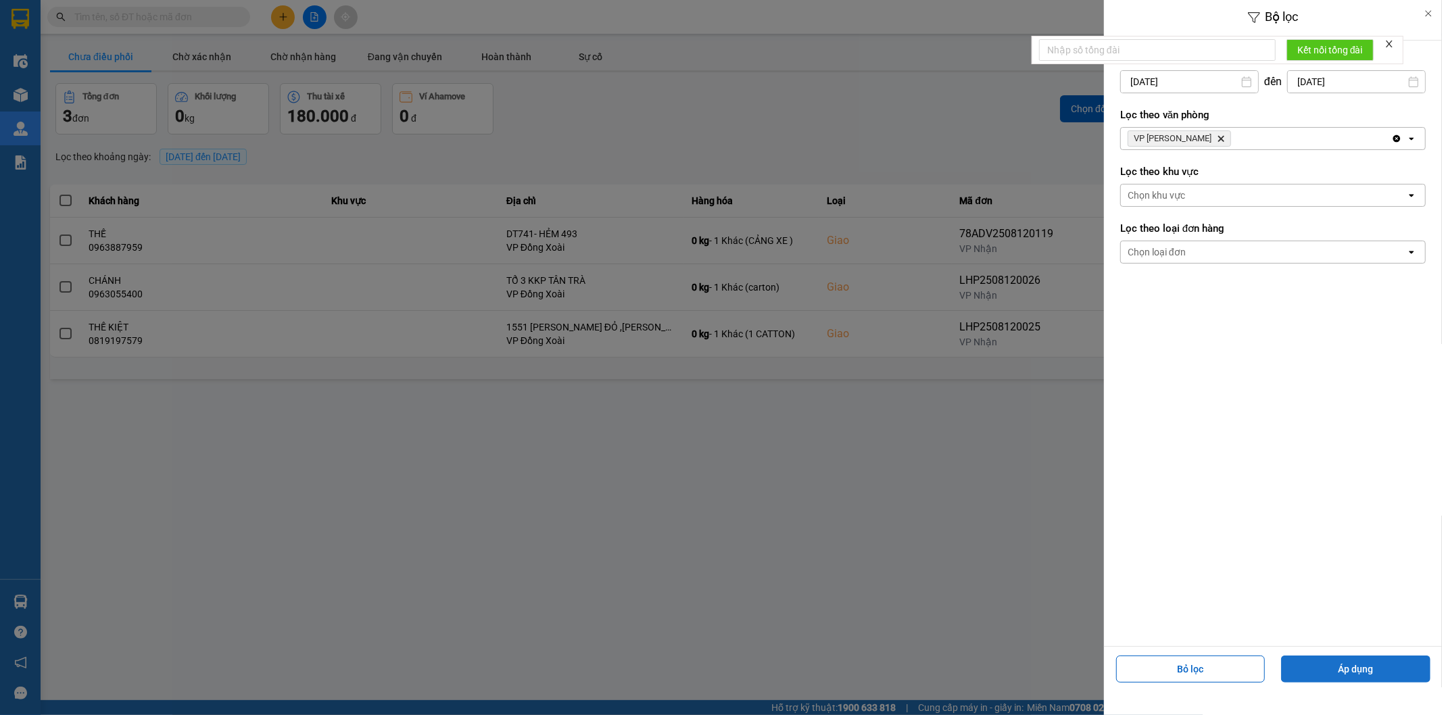
click at [1332, 673] on button "Áp dụng" at bounding box center [1356, 669] width 149 height 27
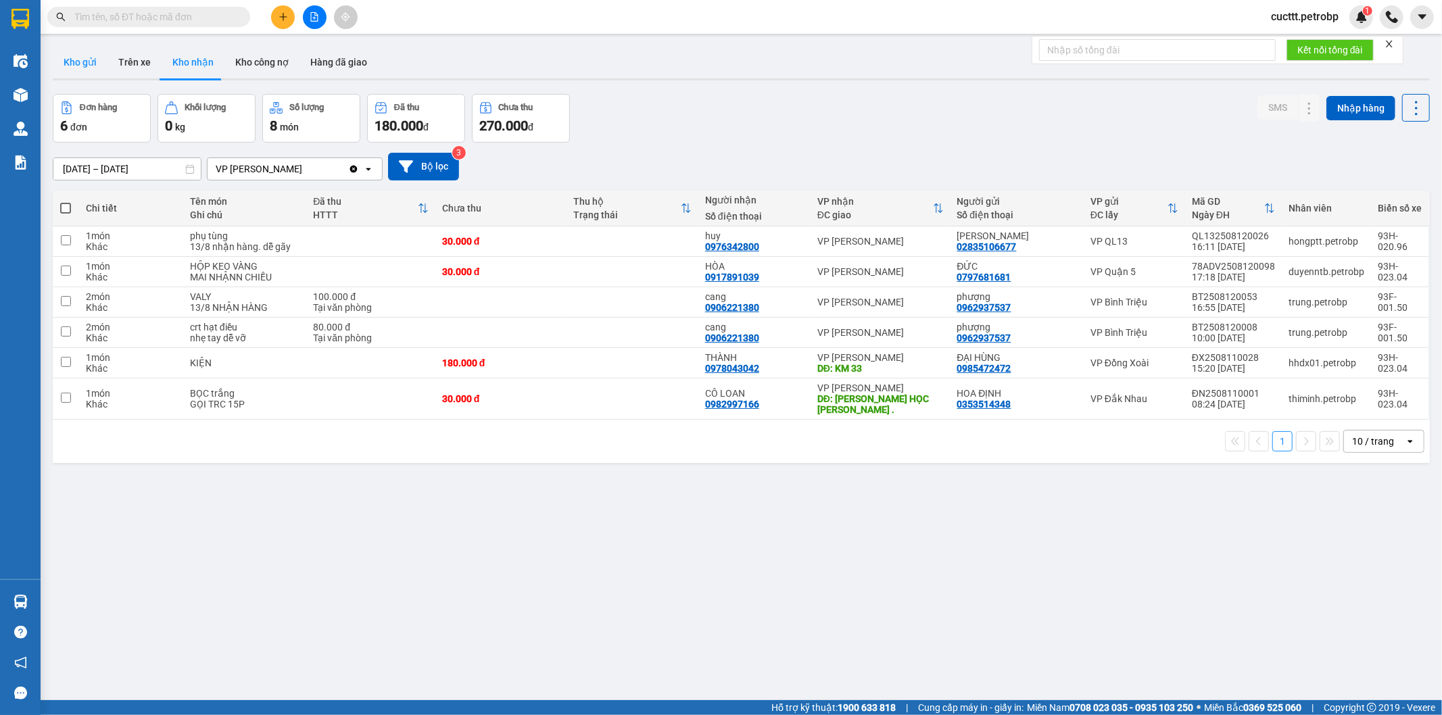
click at [73, 62] on button "Kho gửi" at bounding box center [80, 62] width 55 height 32
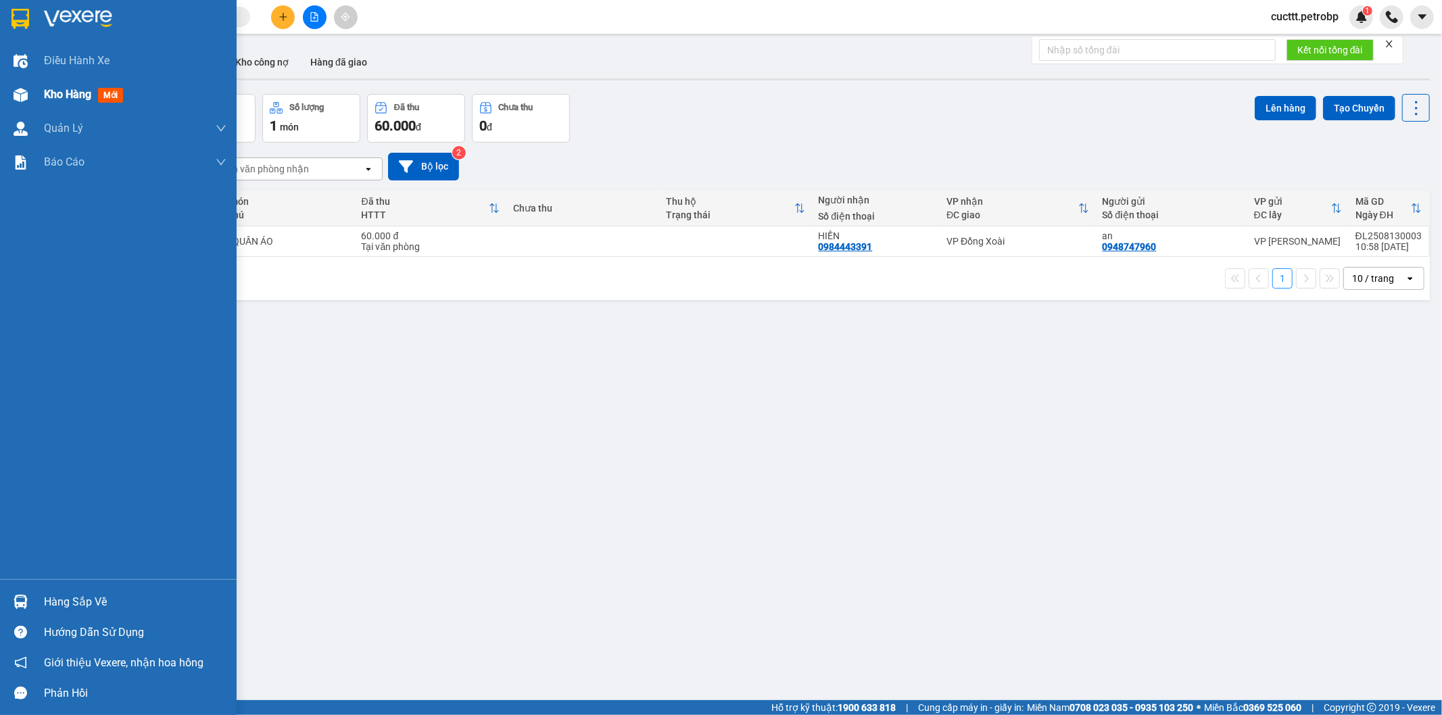
click at [142, 95] on div "Kho hàng mới" at bounding box center [135, 95] width 183 height 34
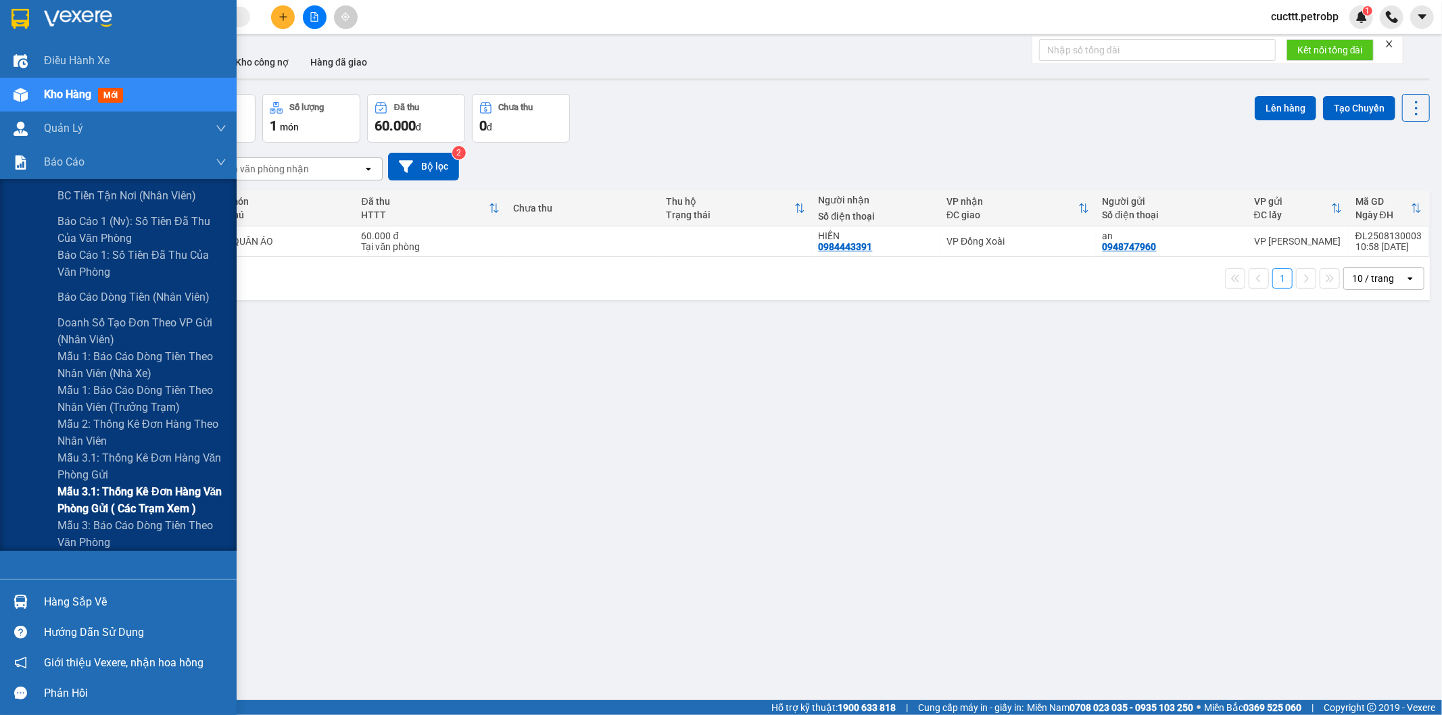
drag, startPoint x: 170, startPoint y: 499, endPoint x: 183, endPoint y: 469, distance: 33.0
click at [172, 498] on span "Mẫu 3.1: Thống kê đơn hàng văn phòng gửi ( các trạm xem )" at bounding box center [141, 501] width 169 height 34
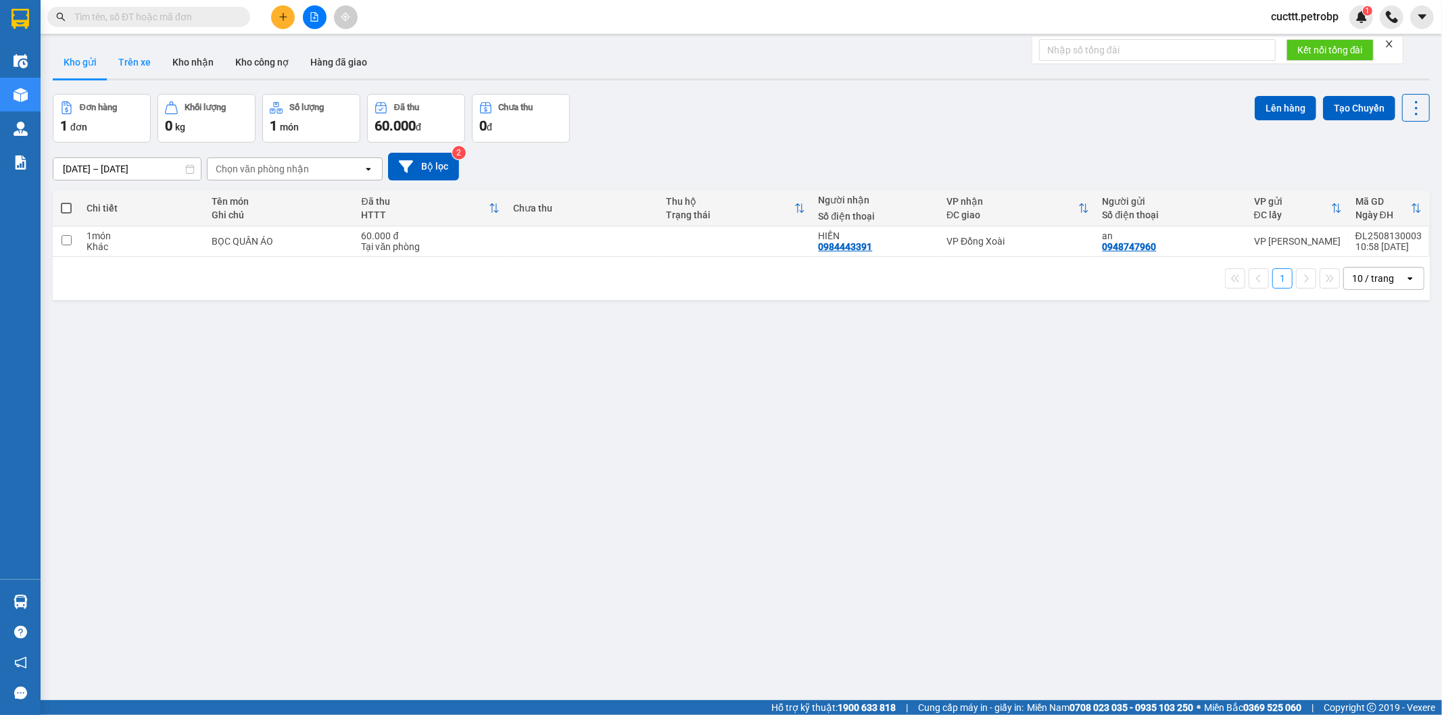
click at [124, 63] on button "Trên xe" at bounding box center [135, 62] width 54 height 32
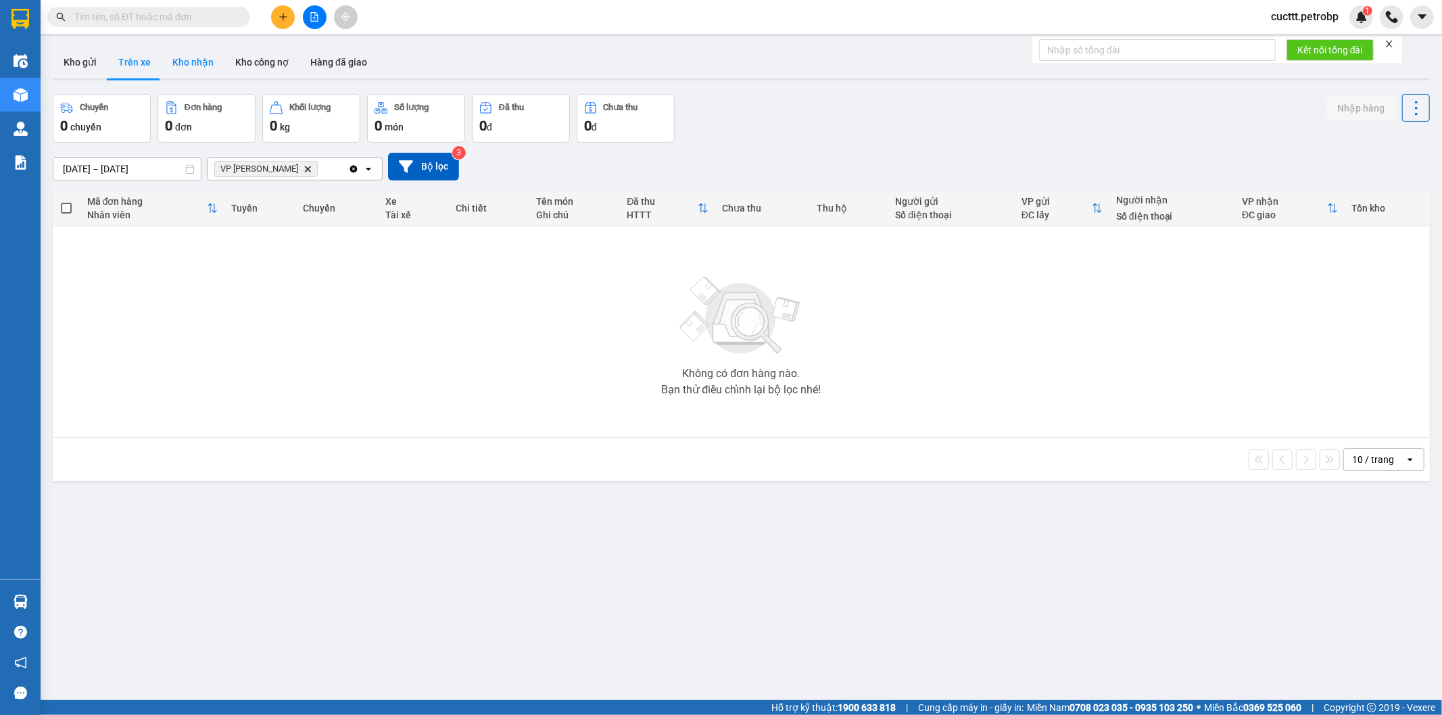
click at [202, 64] on button "Kho nhận" at bounding box center [193, 62] width 63 height 32
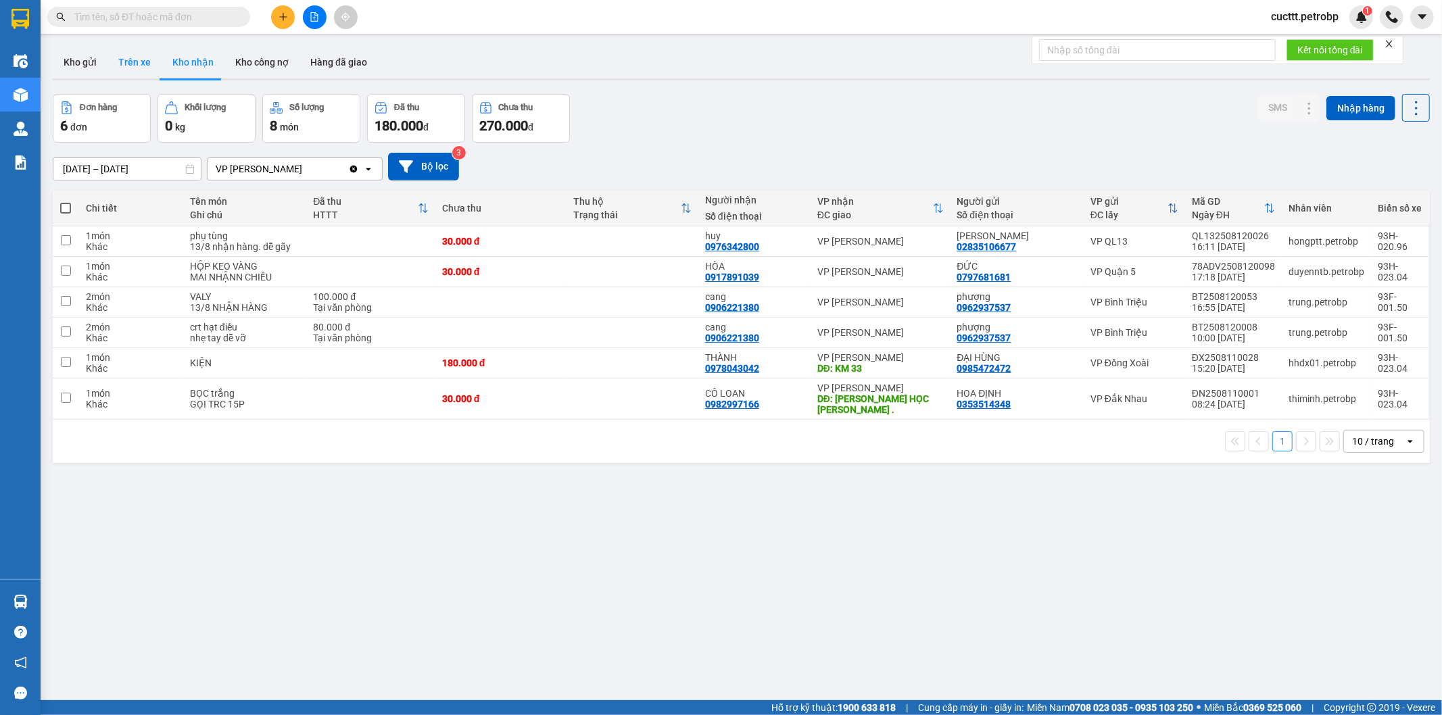
click at [139, 66] on button "Trên xe" at bounding box center [135, 62] width 54 height 32
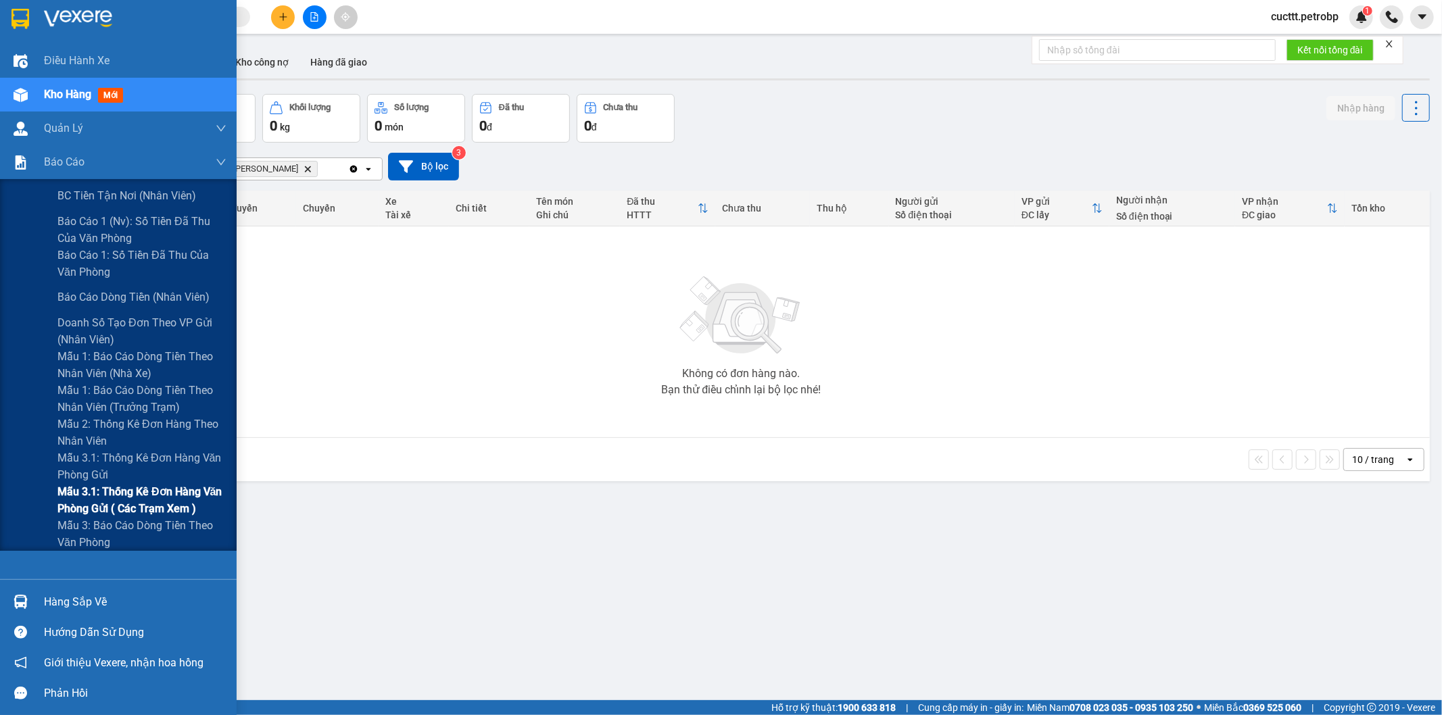
click at [179, 492] on span "Mẫu 3.1: Thống kê đơn hàng văn phòng gửi ( các trạm xem )" at bounding box center [141, 501] width 169 height 34
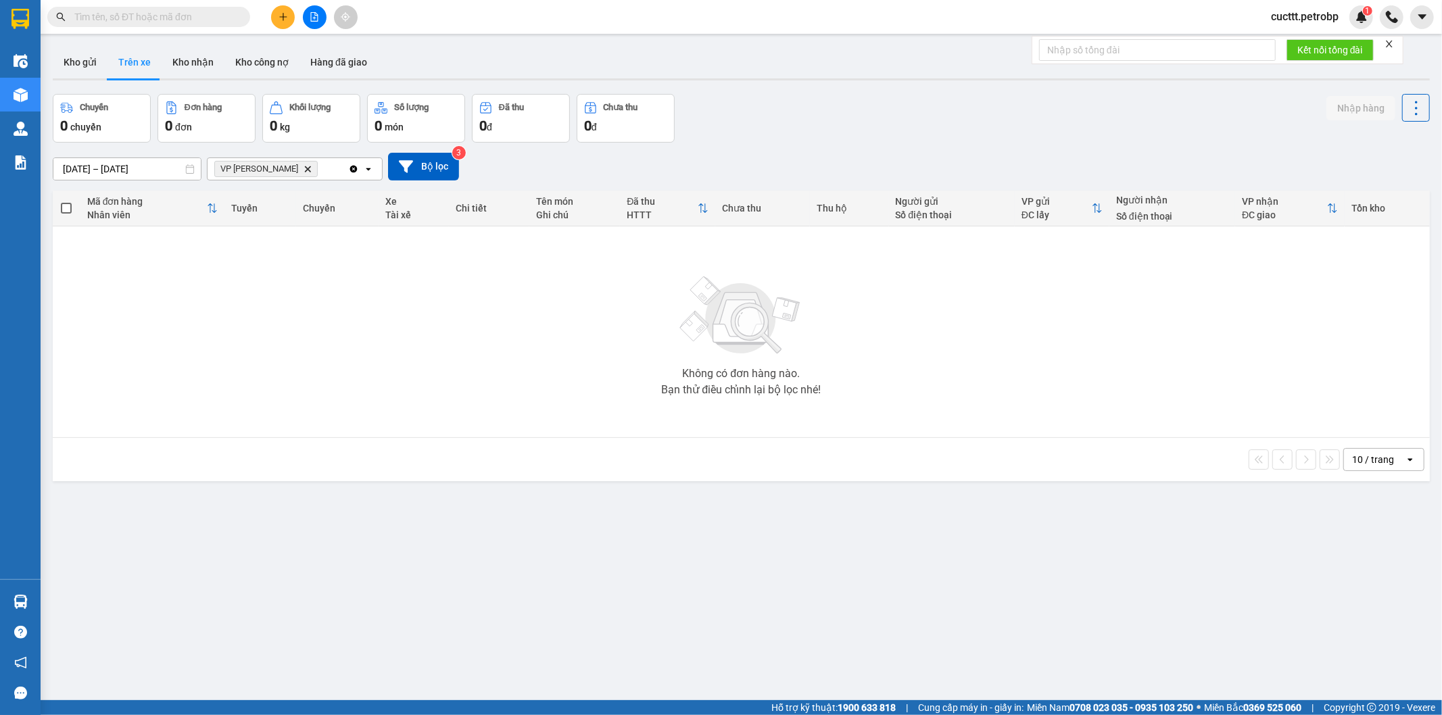
click at [197, 352] on div "Không có đơn hàng nào. Bạn thử điều chỉnh lại bộ lọc nhé!" at bounding box center [742, 332] width 1364 height 203
click at [197, 64] on button "Kho nhận" at bounding box center [193, 62] width 63 height 32
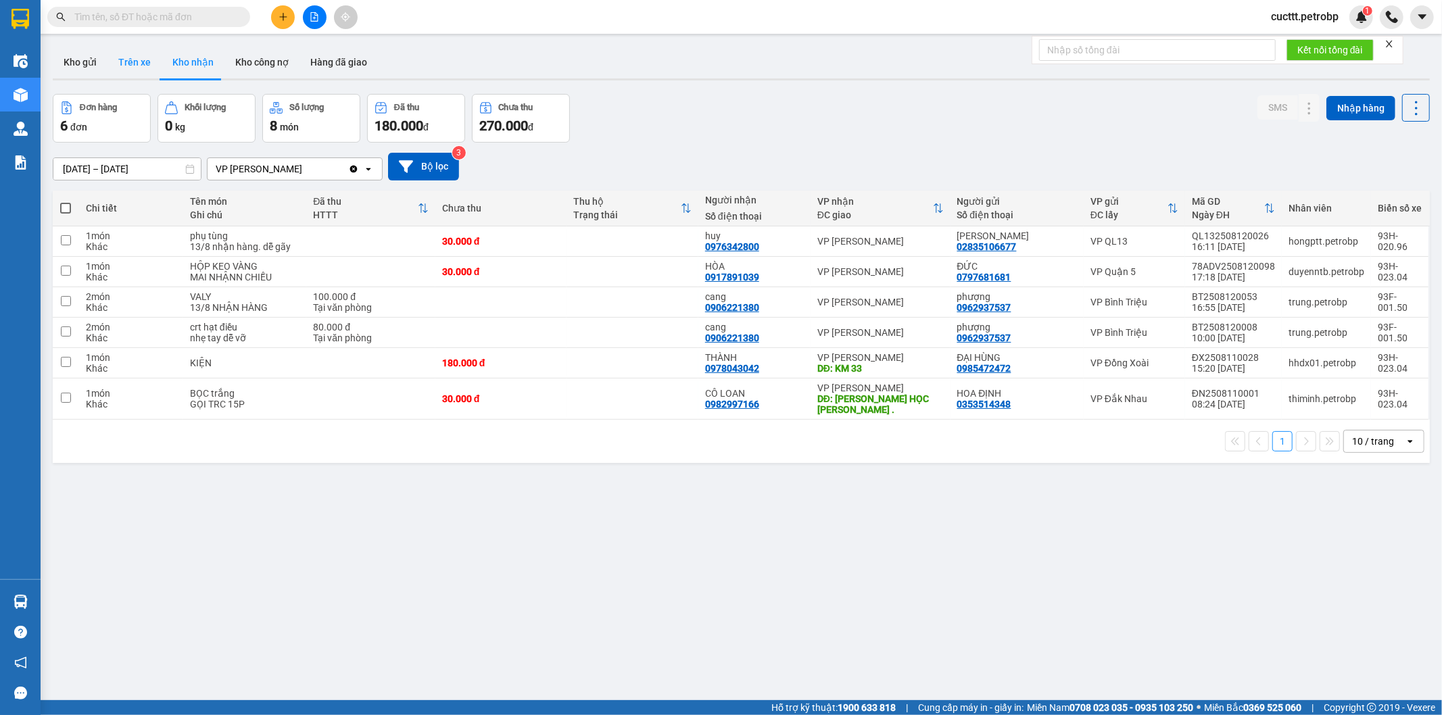
click at [131, 70] on button "Trên xe" at bounding box center [135, 62] width 54 height 32
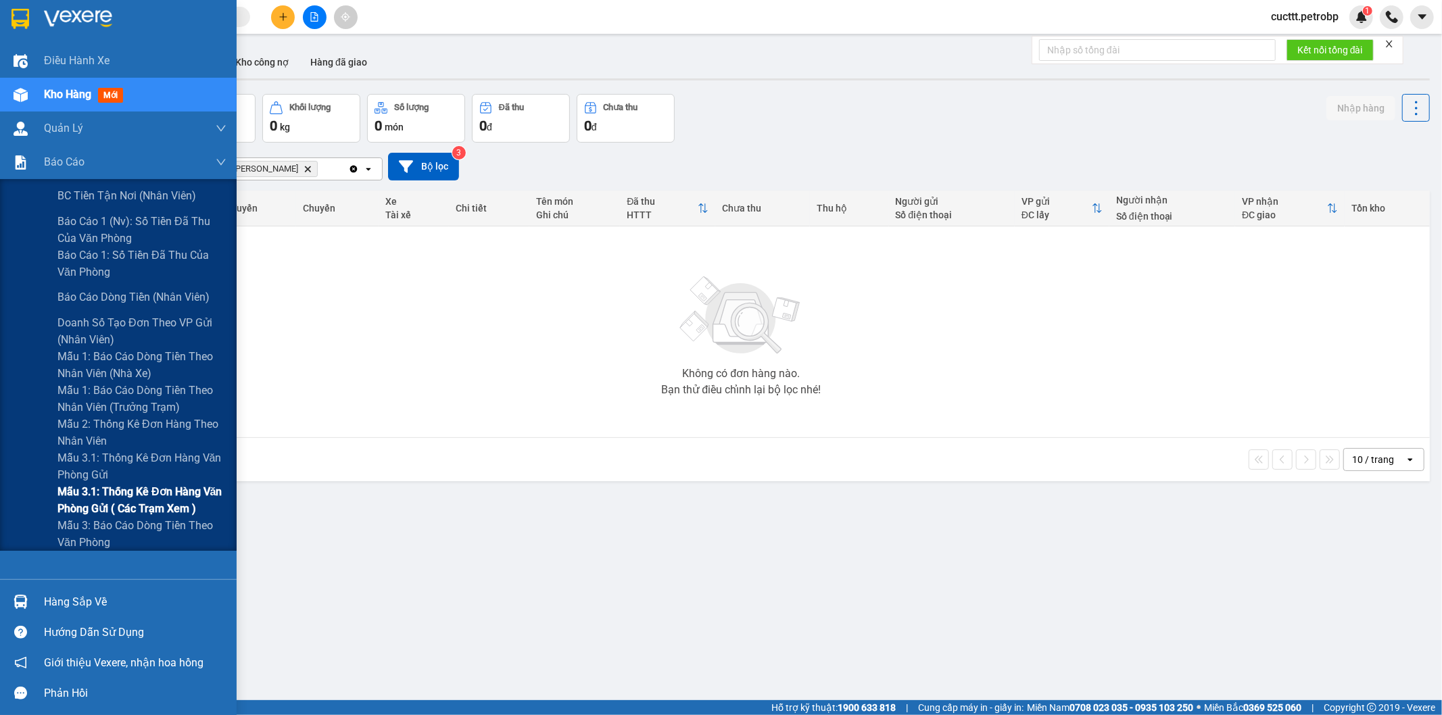
click at [170, 509] on span "Mẫu 3.1: Thống kê đơn hàng văn phòng gửi ( các trạm xem )" at bounding box center [141, 501] width 169 height 34
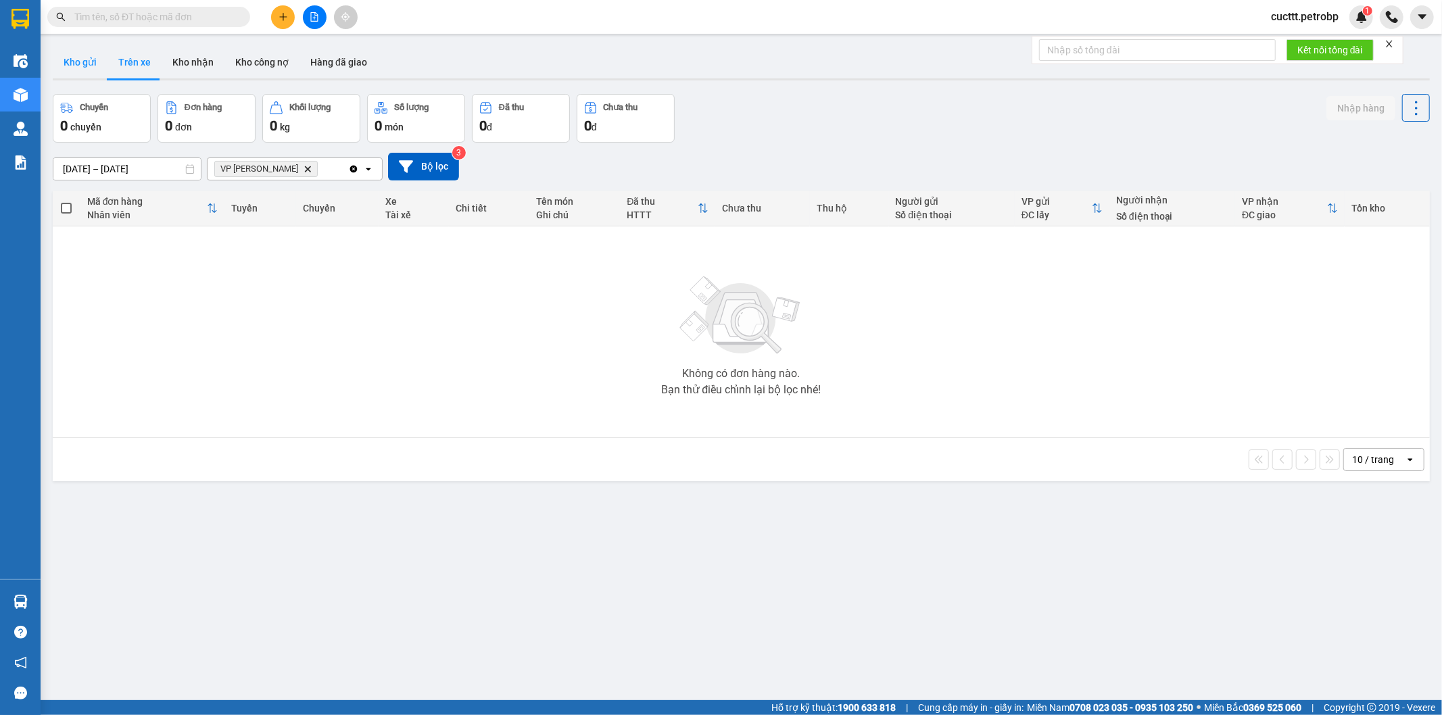
click at [75, 66] on button "Kho gửi" at bounding box center [80, 62] width 55 height 32
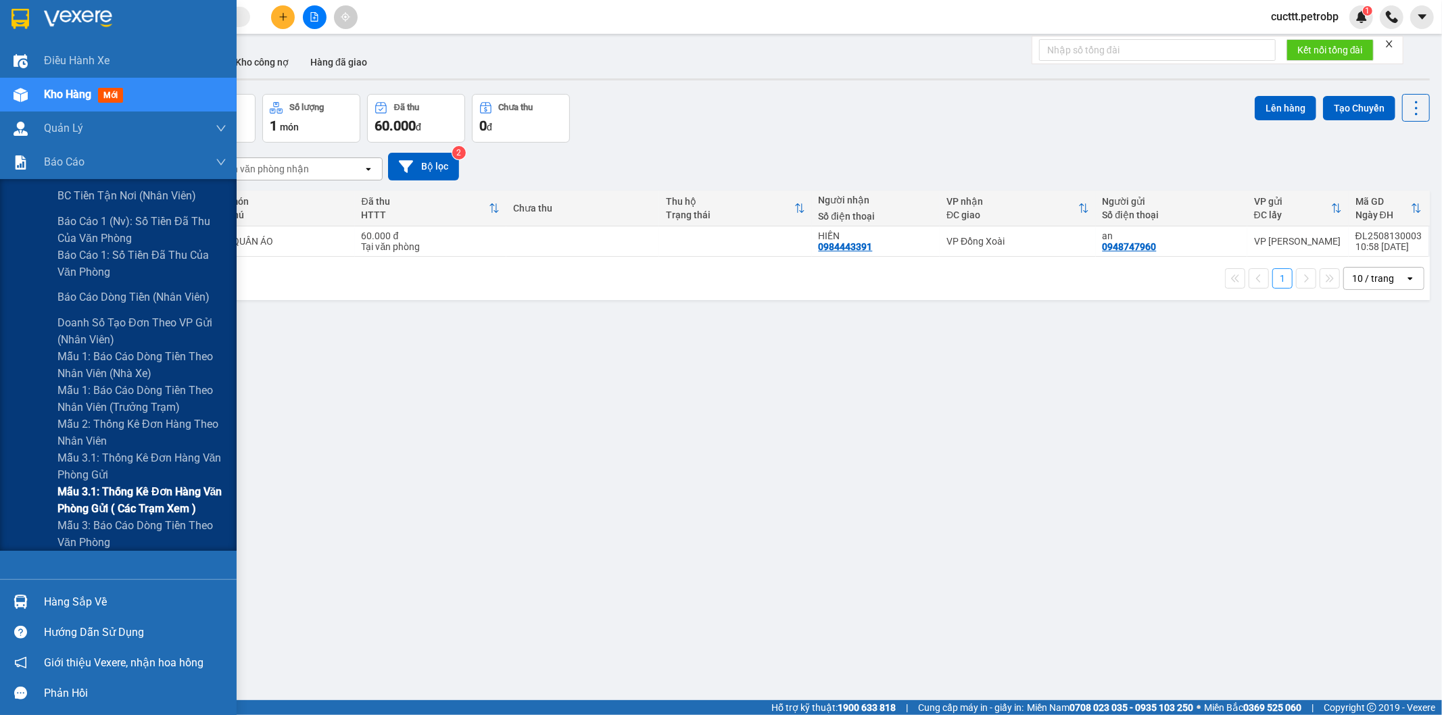
click at [149, 506] on span "Mẫu 3.1: Thống kê đơn hàng văn phòng gửi ( các trạm xem )" at bounding box center [141, 501] width 169 height 34
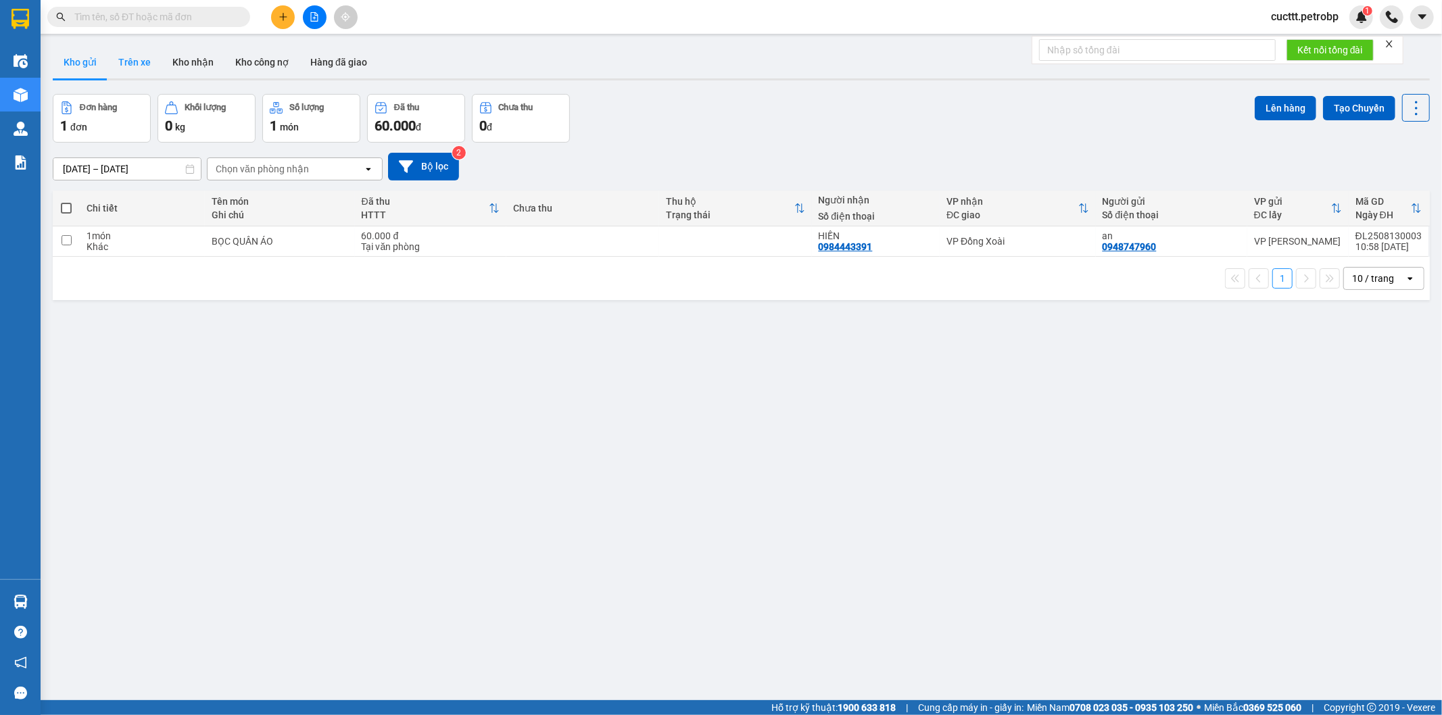
click at [143, 64] on button "Trên xe" at bounding box center [135, 62] width 54 height 32
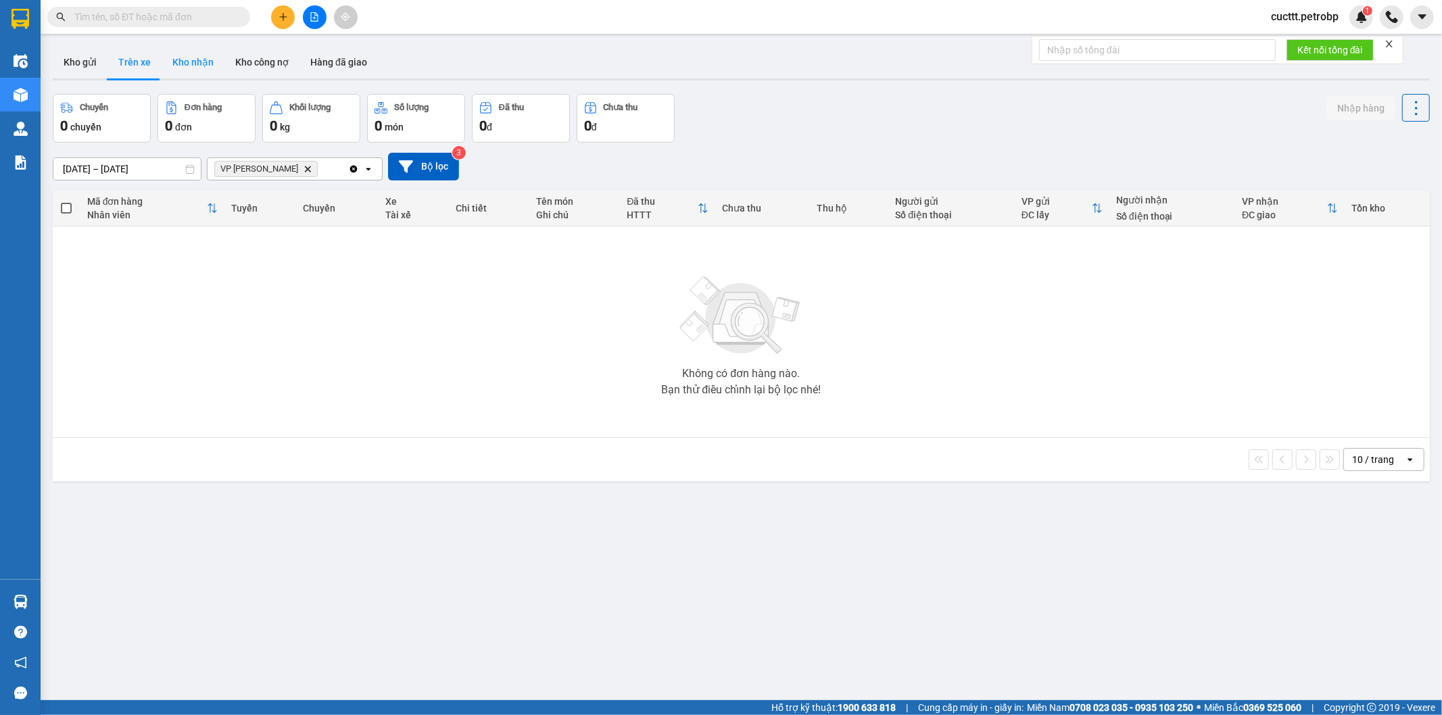
click at [204, 62] on button "Kho nhận" at bounding box center [193, 62] width 63 height 32
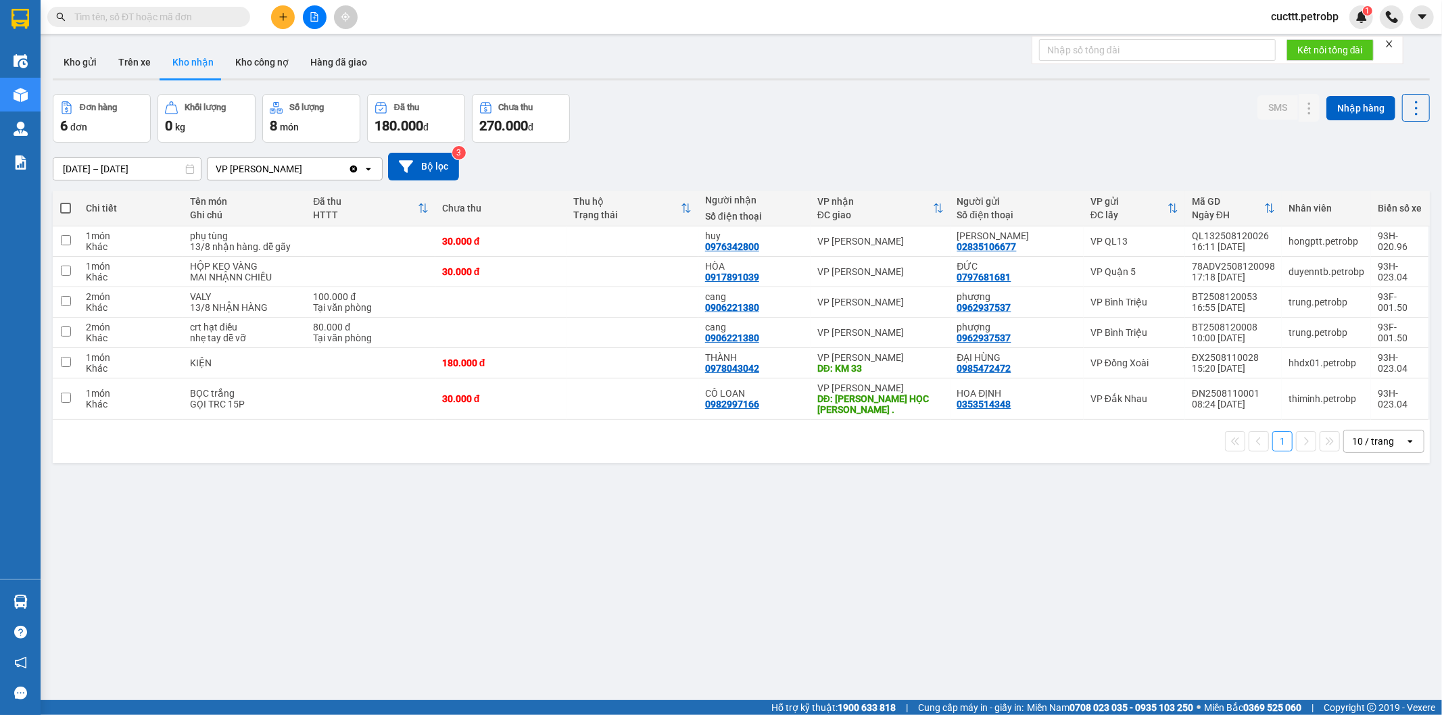
click at [1079, 146] on div "01/08/2025 – 13/08/2025 Press the down arrow key to interact with the calendar …" at bounding box center [742, 167] width 1378 height 48
drag, startPoint x: 177, startPoint y: 495, endPoint x: 183, endPoint y: 462, distance: 33.7
click at [180, 477] on div "ver 1.8.138 Kho gửi Trên xe Kho nhận Kho công nợ Hàng đã giao Đơn hàng 6 đơn Kh…" at bounding box center [741, 398] width 1388 height 715
click at [226, 14] on input "text" at bounding box center [154, 16] width 160 height 15
click at [483, 9] on div "Kết quả tìm kiếm ( 0 ) Bộ lọc No Data cucttt.petrobp 1" at bounding box center [721, 17] width 1442 height 34
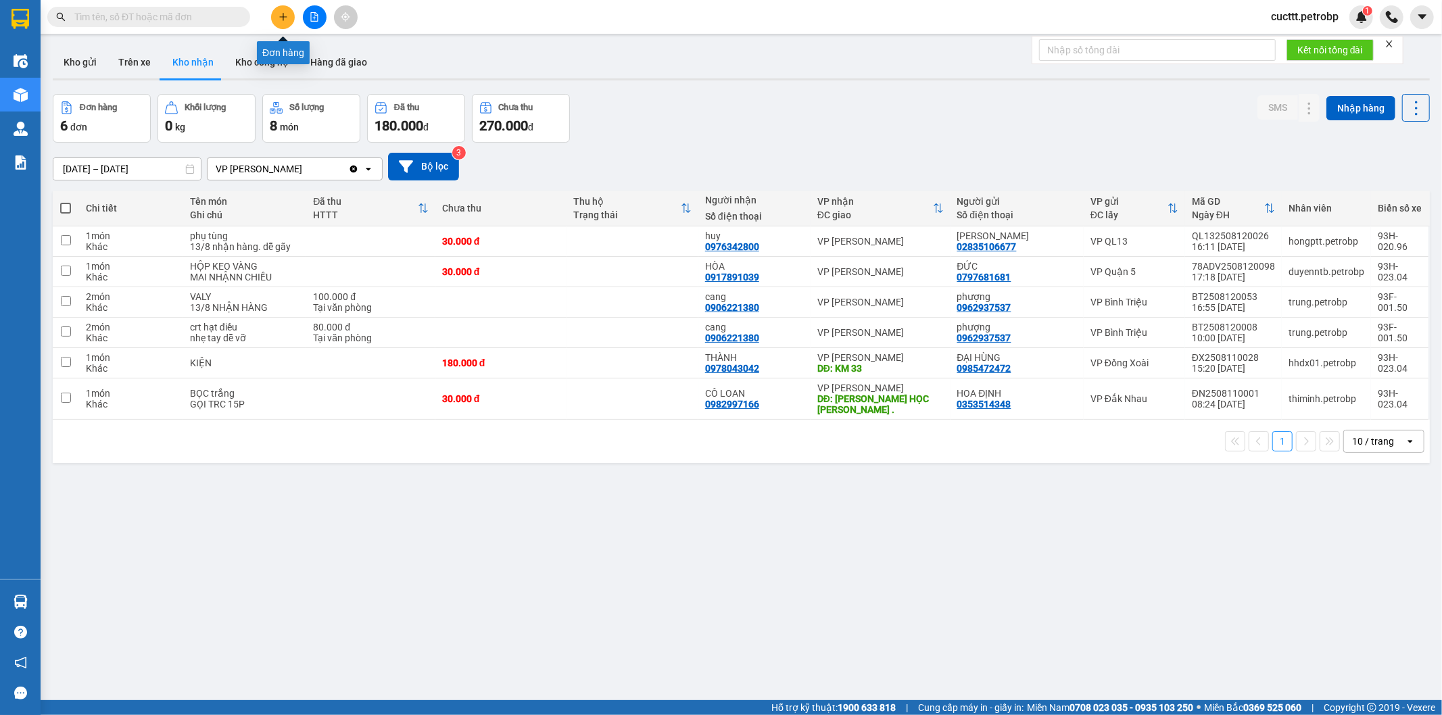
click at [281, 16] on icon "plus" at bounding box center [283, 16] width 9 height 9
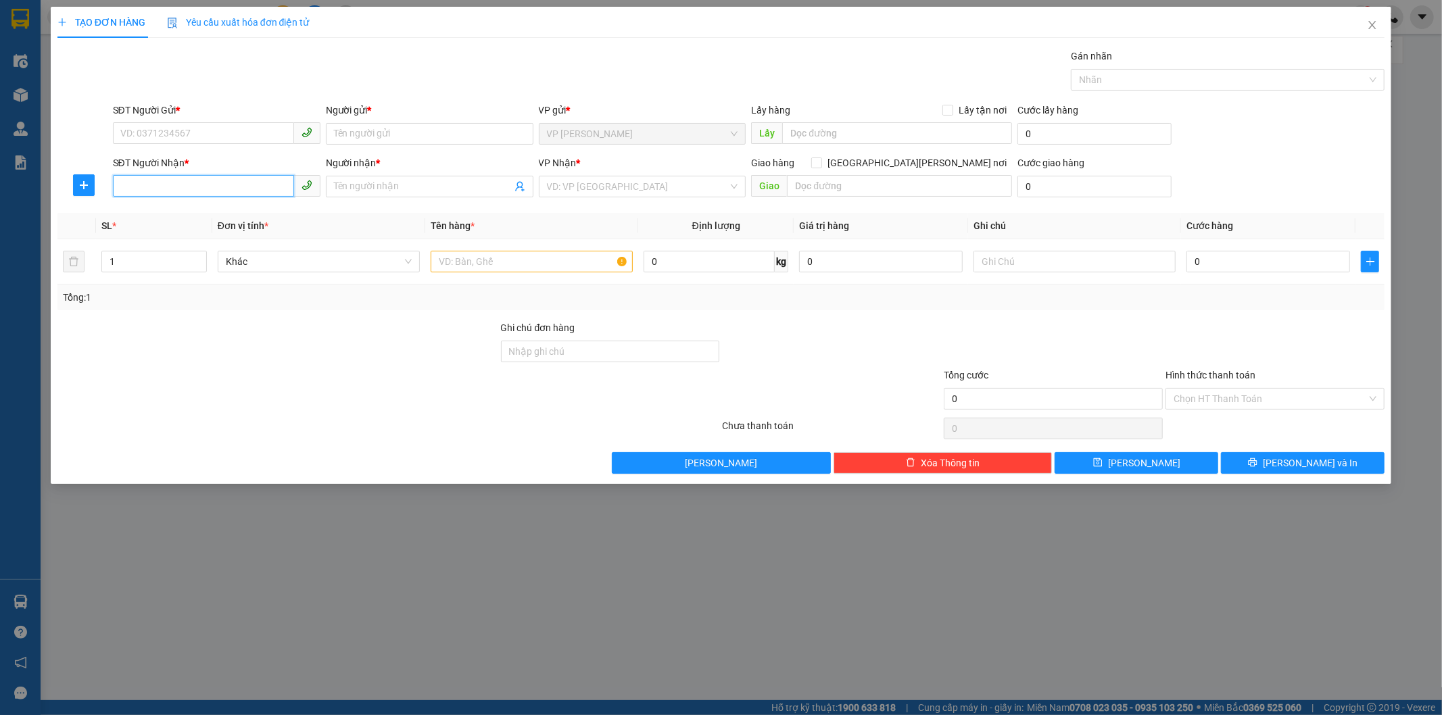
click at [173, 185] on input "SĐT Người Nhận *" at bounding box center [203, 186] width 181 height 22
paste input "0815023890"
click at [122, 184] on input "0815023890" at bounding box center [203, 186] width 181 height 22
click at [227, 181] on input "0815023890" at bounding box center [203, 186] width 181 height 22
click at [194, 183] on input "0815023890" at bounding box center [203, 186] width 181 height 22
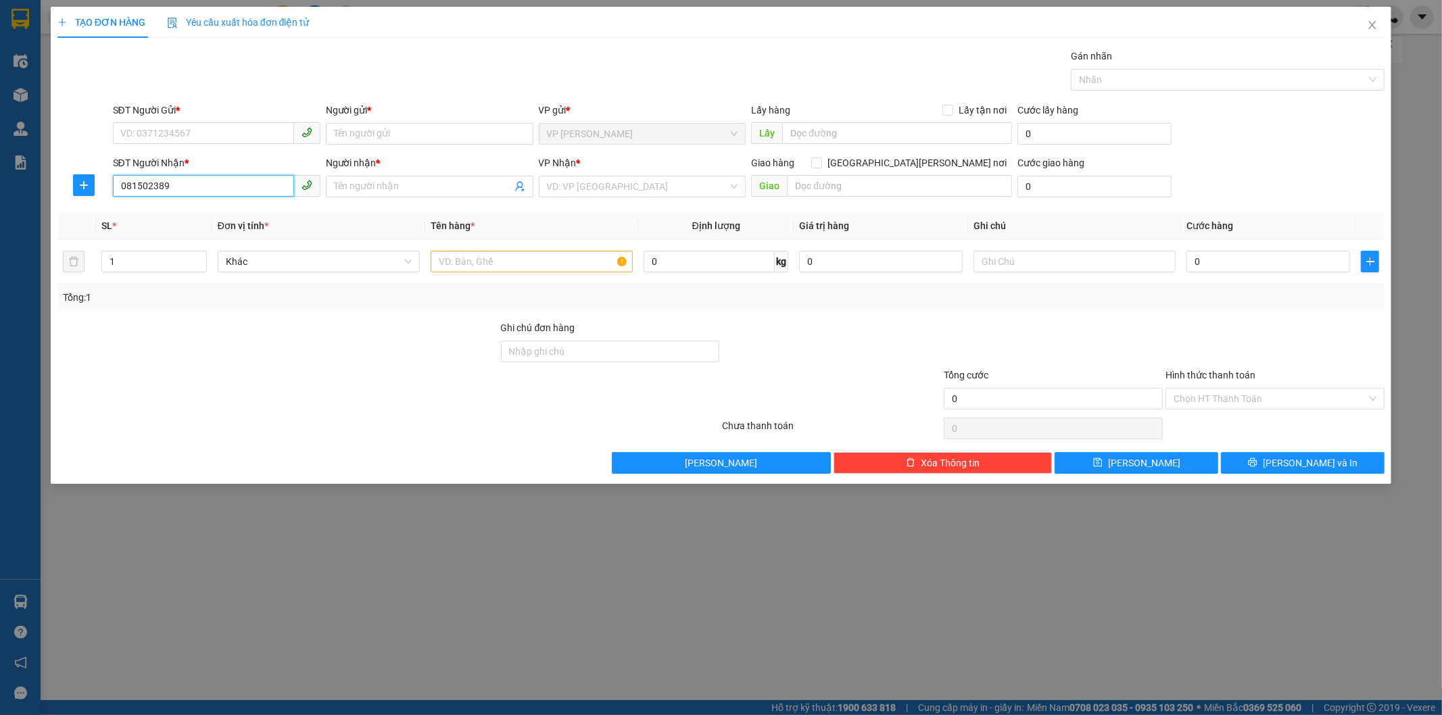
type input "0815023892"
click at [208, 216] on div "0815023892 - PHƯƠNG ANH" at bounding box center [216, 213] width 191 height 15
type input "PHƯƠNG ANH"
type input "30.000"
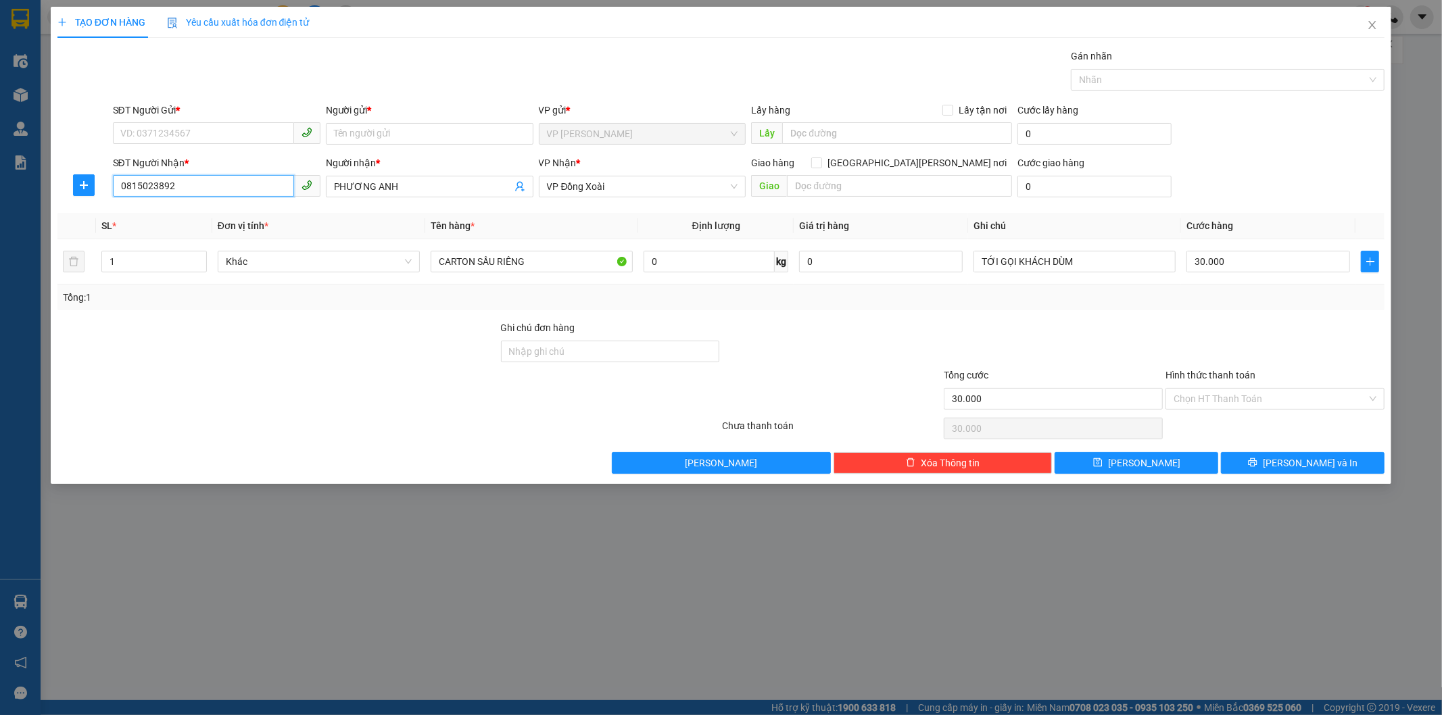
type input "0815023892"
click at [177, 122] on input "SĐT Người Gửi *" at bounding box center [203, 133] width 181 height 22
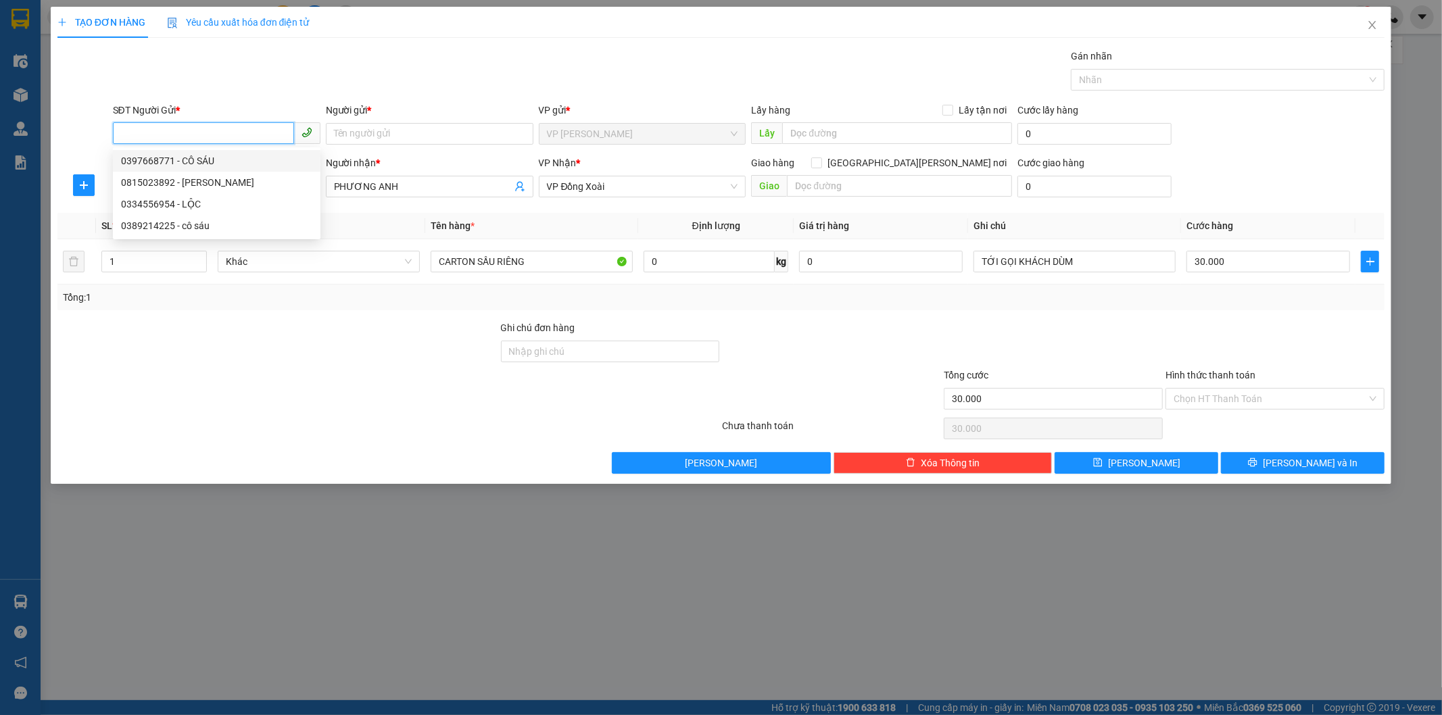
click at [189, 159] on div "0397668771 - CÔ SÁU" at bounding box center [216, 161] width 191 height 15
type input "0397668771"
type input "CÔ SÁU"
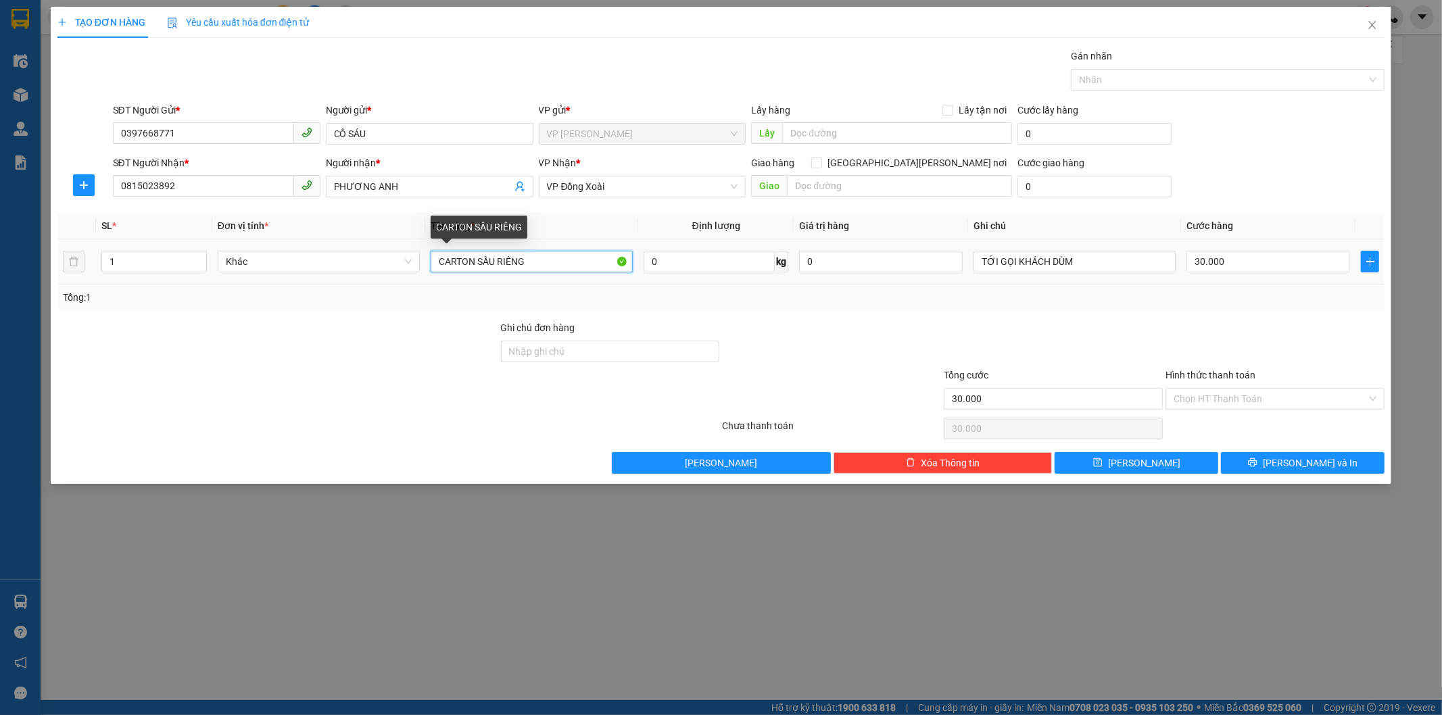
click at [544, 261] on input "CARTON SẦU RIÊNG" at bounding box center [532, 262] width 202 height 22
type input "C"
type input "BAO GẠO MÀU CAM"
click at [1265, 262] on input "30.000" at bounding box center [1269, 262] width 164 height 22
type input "4"
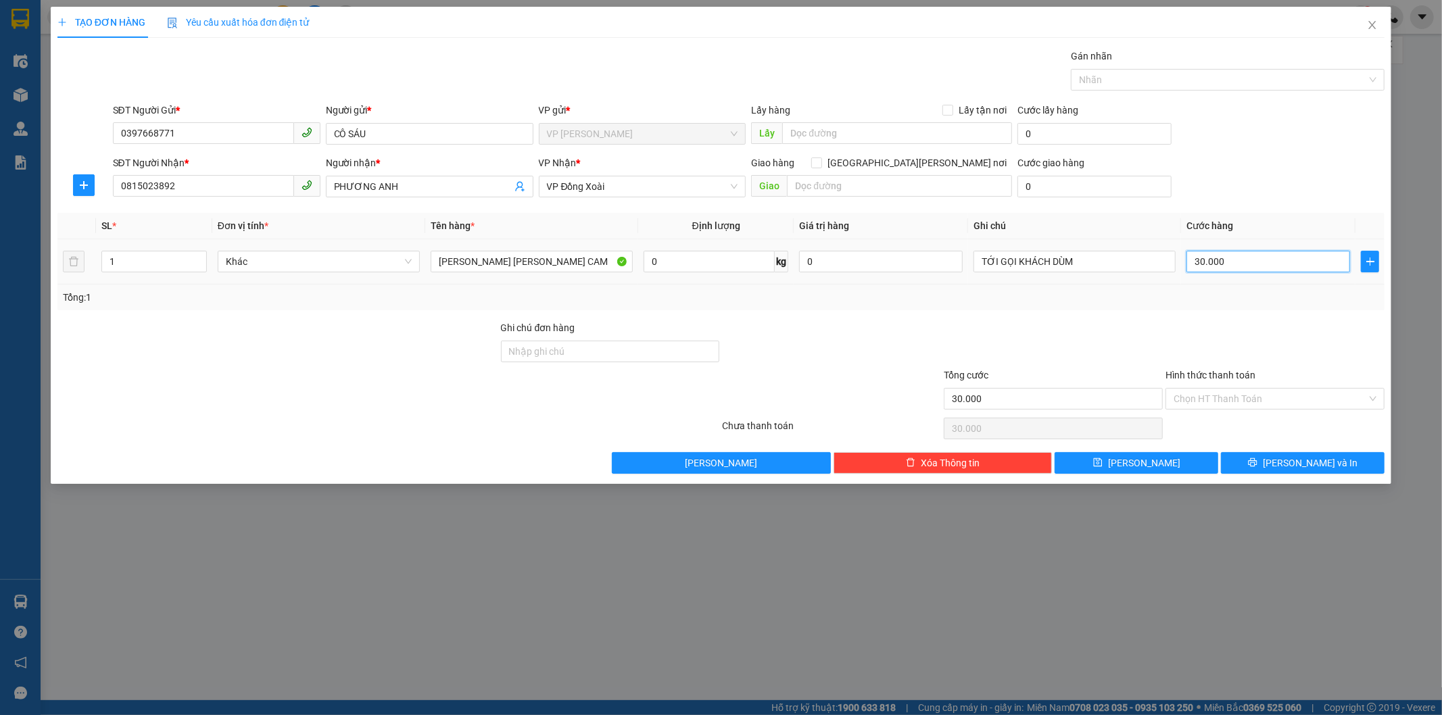
type input "4"
type input "40"
type input "400"
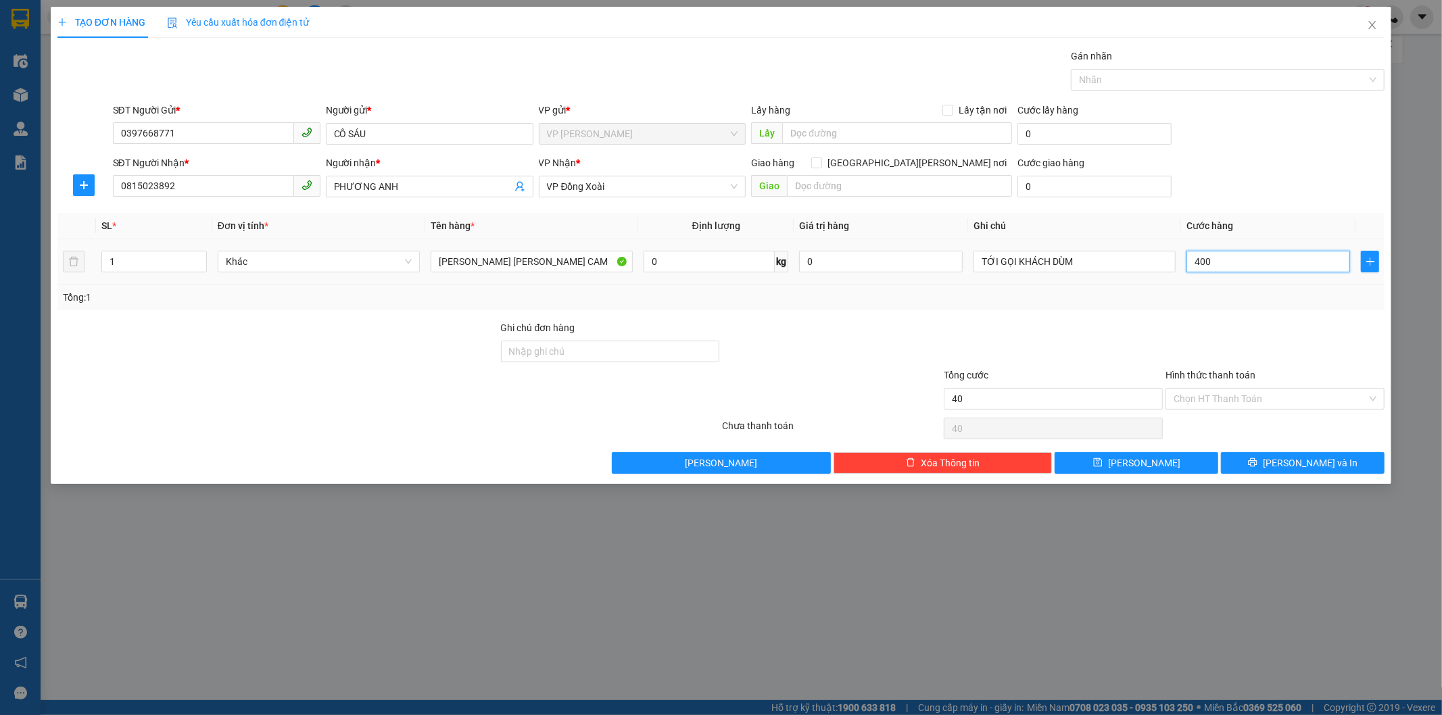
type input "400"
type input "4.000"
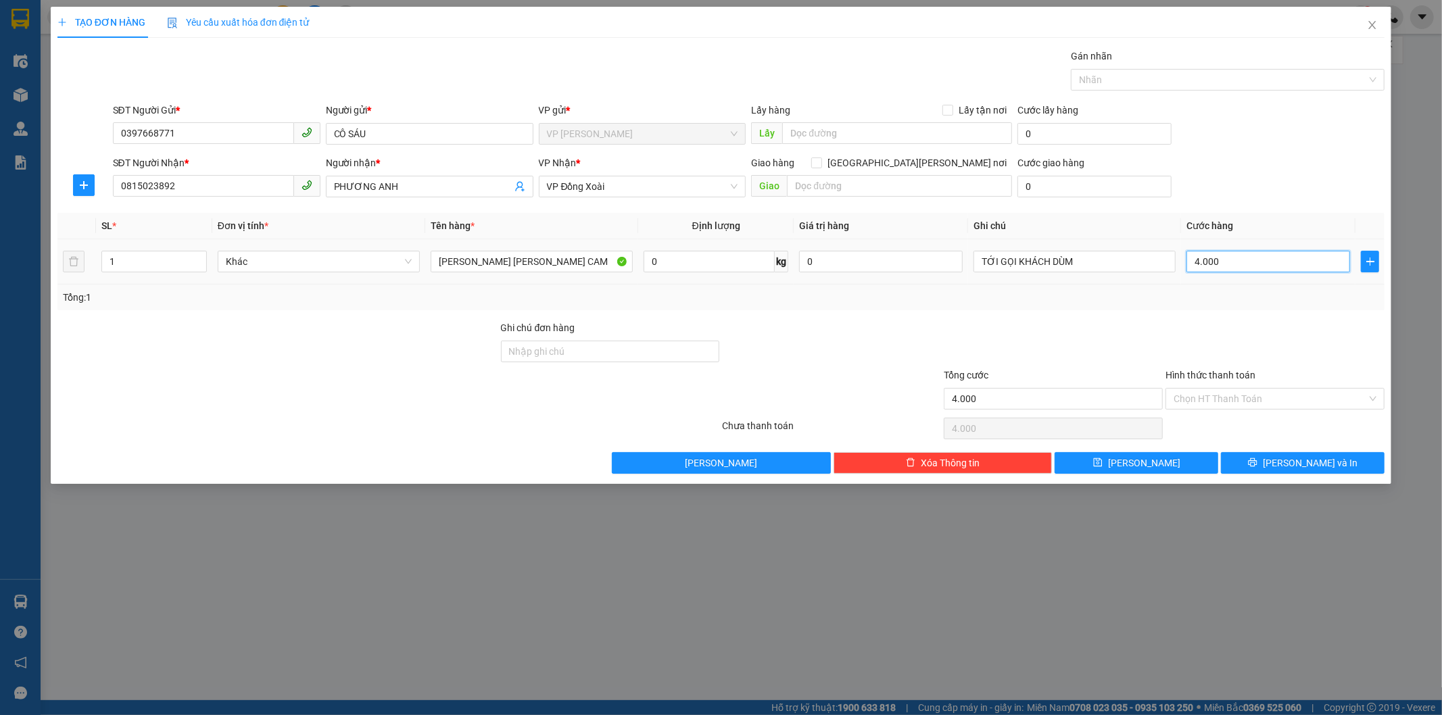
type input "40.000"
click at [1105, 265] on input "TỚI GỌI KHÁCH DÙM" at bounding box center [1075, 262] width 202 height 22
type input "T"
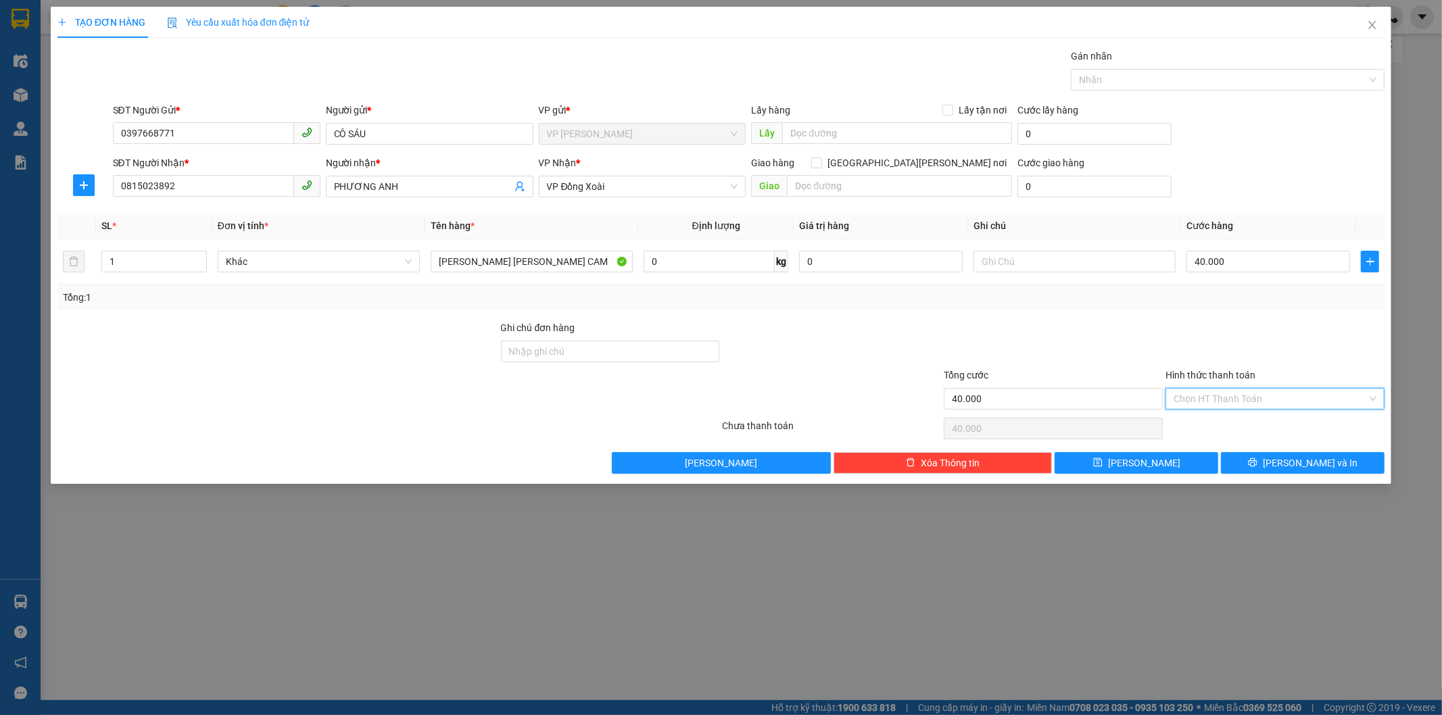
click at [1265, 393] on input "Hình thức thanh toán" at bounding box center [1270, 399] width 193 height 20
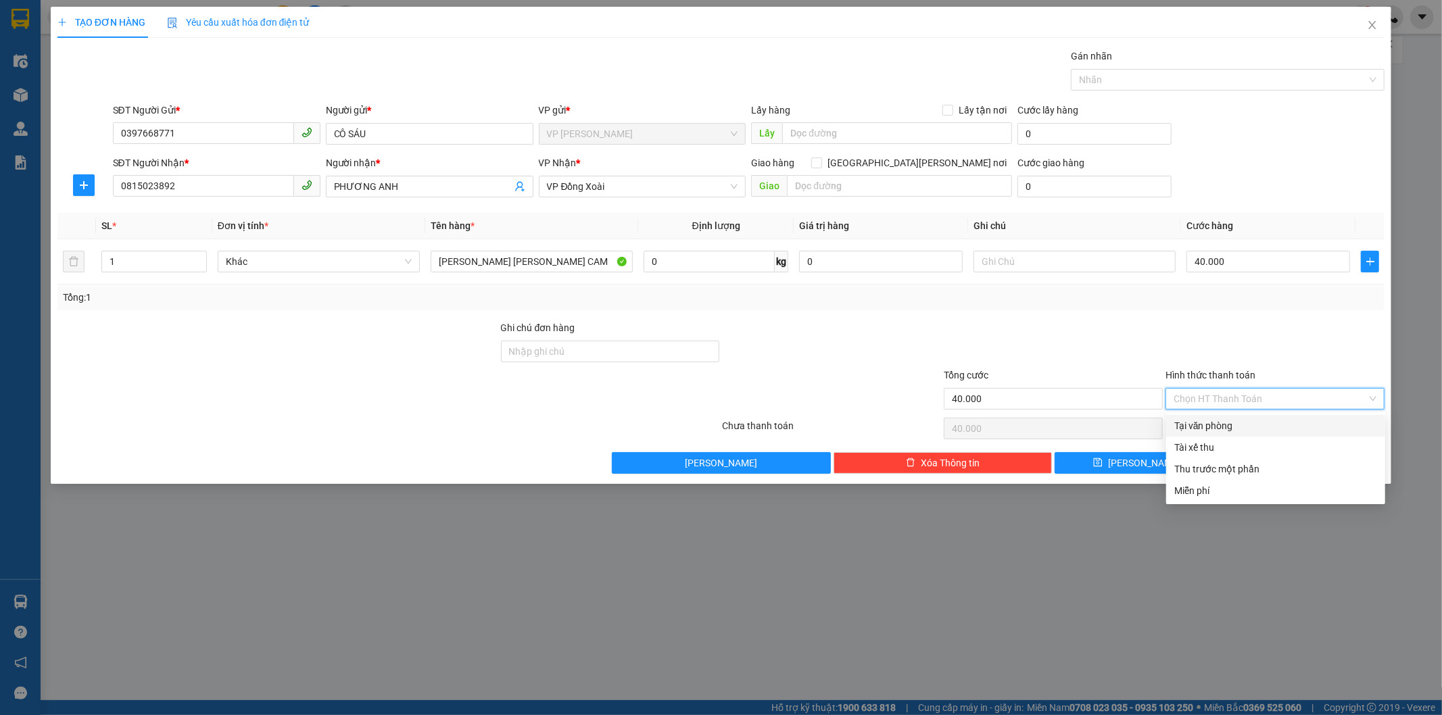
click at [1239, 420] on div "Tại văn phòng" at bounding box center [1276, 426] width 203 height 15
type input "0"
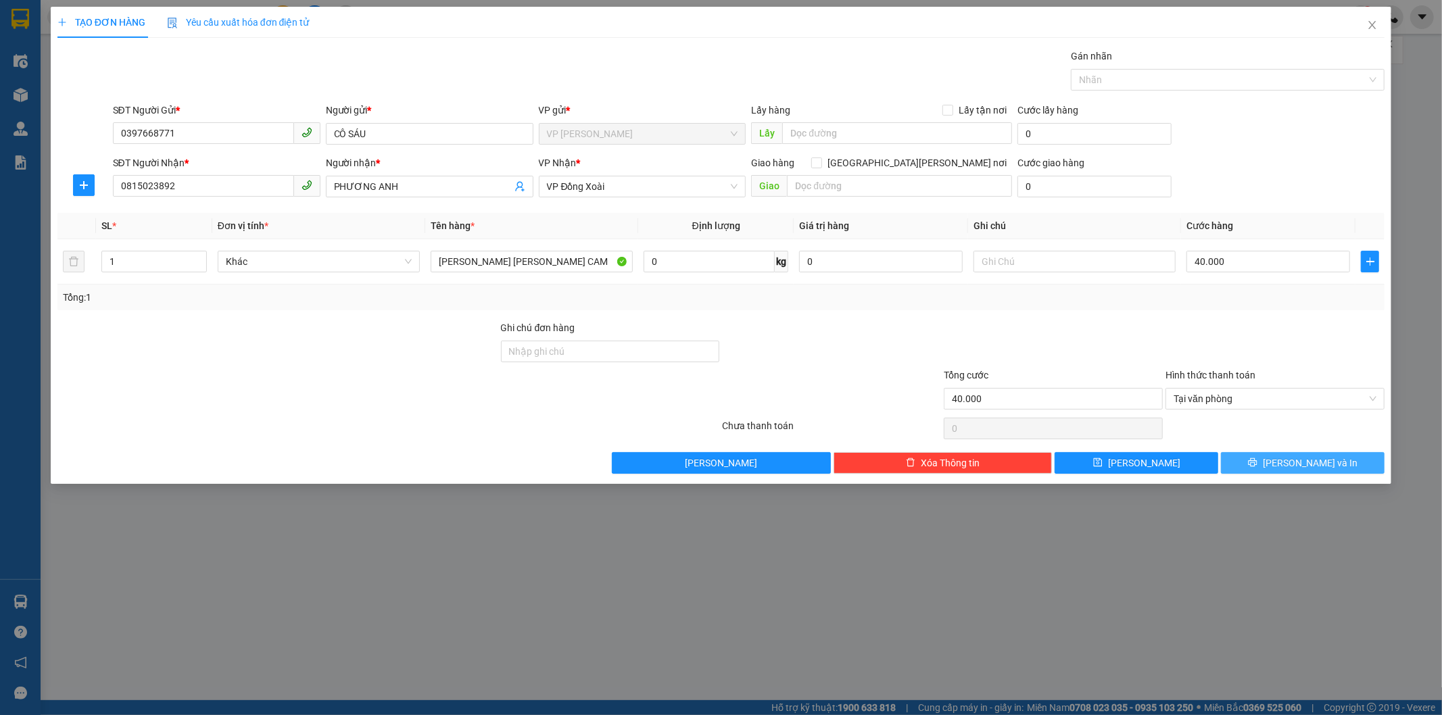
click at [1306, 467] on span "[PERSON_NAME] và In" at bounding box center [1310, 463] width 95 height 15
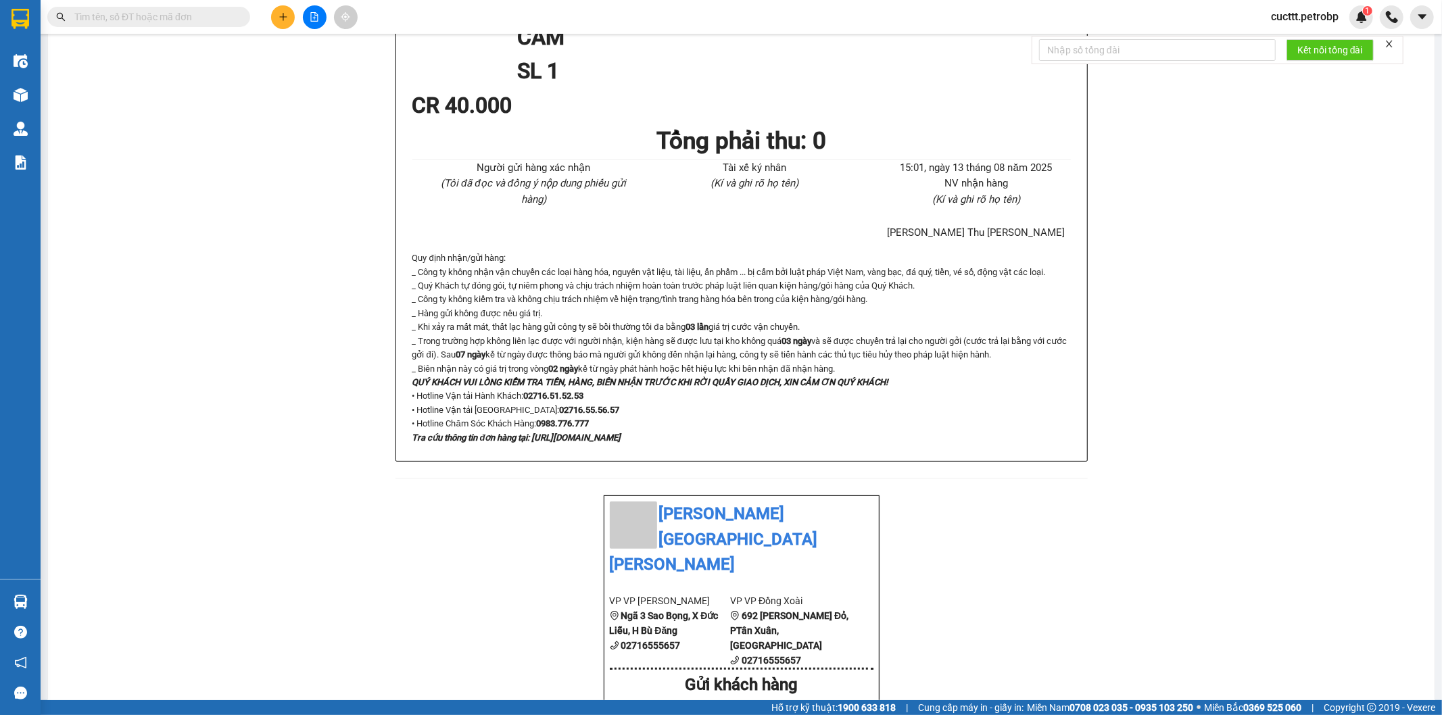
scroll to position [751, 0]
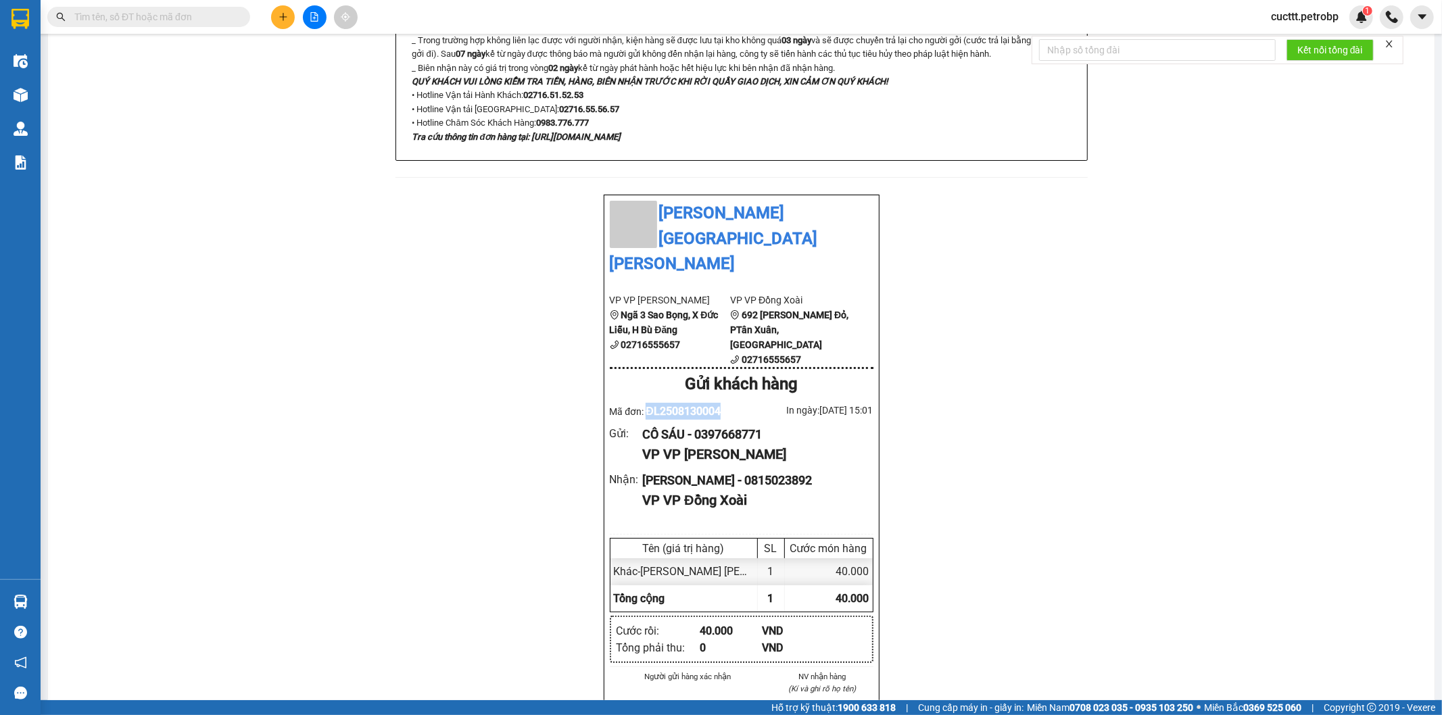
drag, startPoint x: 641, startPoint y: 225, endPoint x: 728, endPoint y: 232, distance: 86.8
click at [728, 403] on div "Mã đơn: ĐL2508130004" at bounding box center [676, 411] width 132 height 17
copy span "ĐL2508130004"
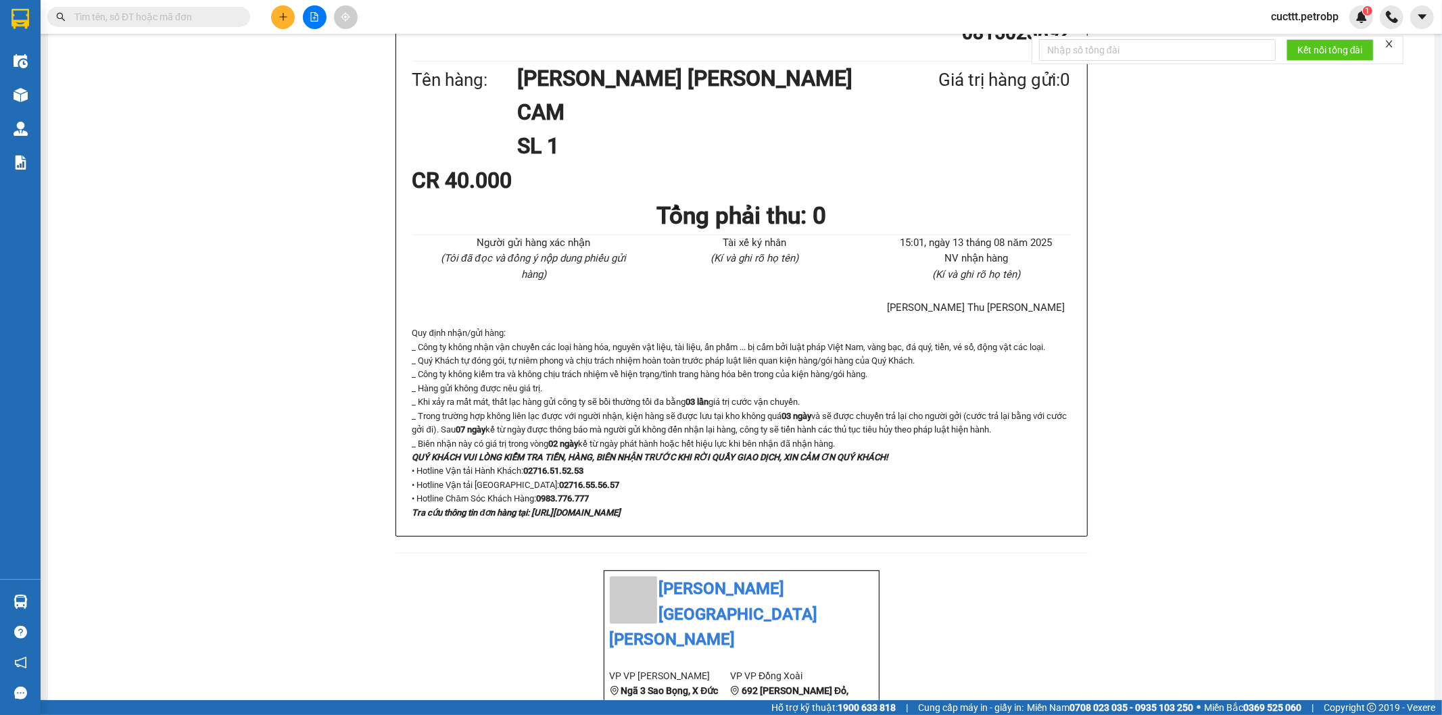
scroll to position [0, 0]
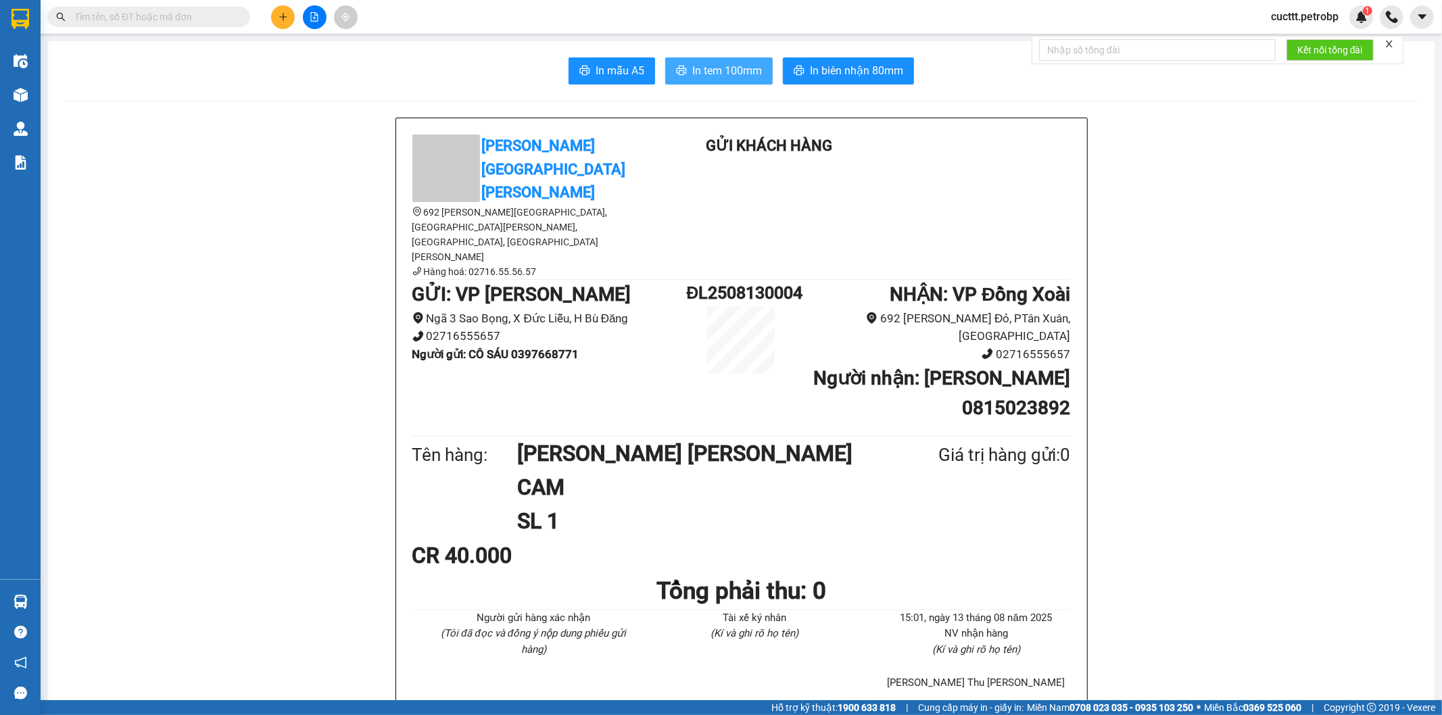
click at [726, 76] on span "In tem 100mm" at bounding box center [727, 70] width 70 height 17
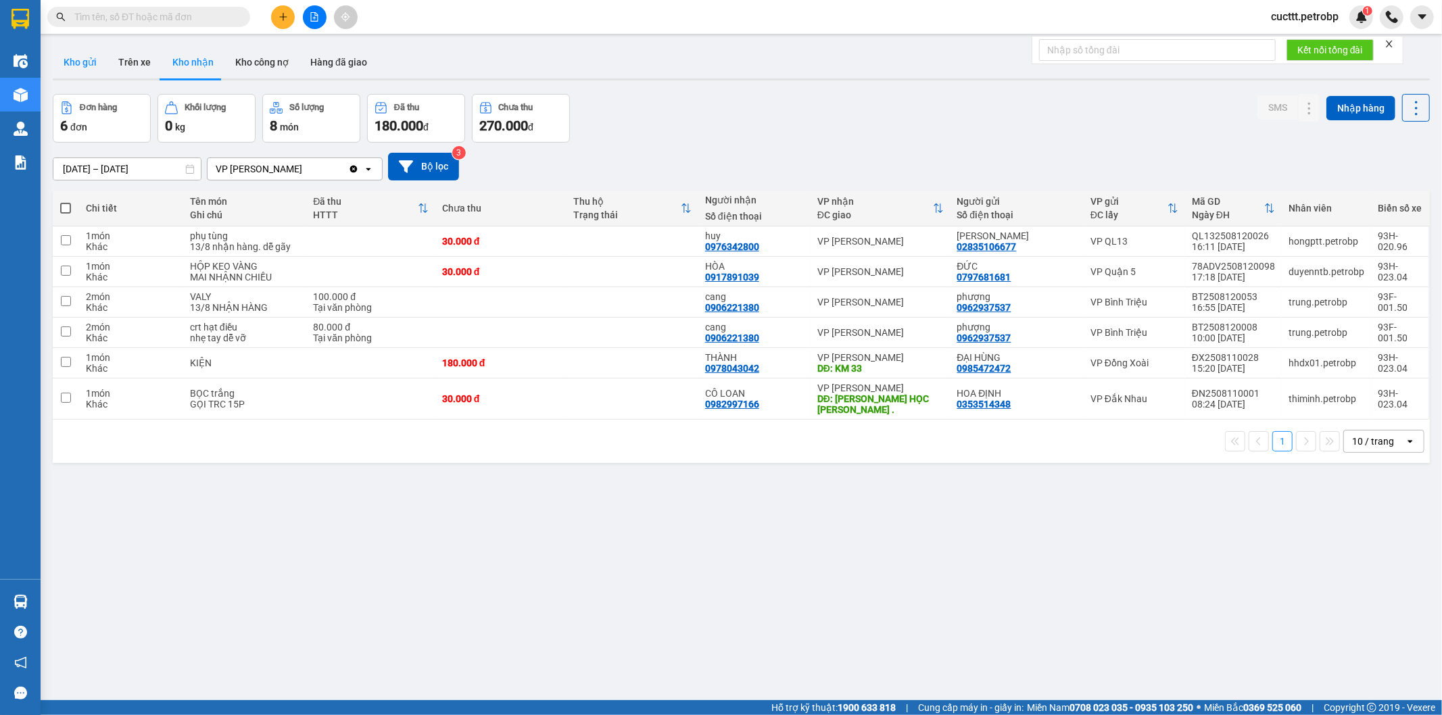
click at [68, 66] on button "Kho gửi" at bounding box center [80, 62] width 55 height 32
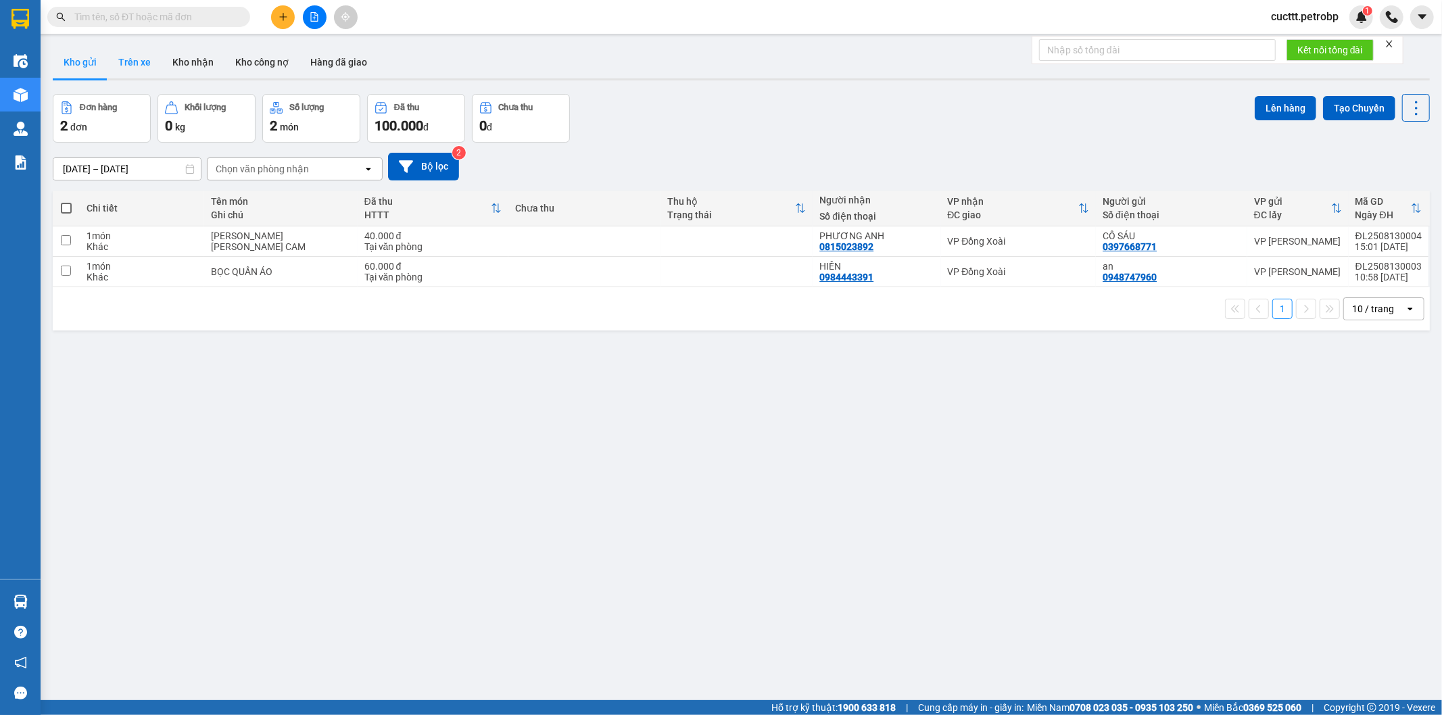
click at [131, 72] on button "Trên xe" at bounding box center [135, 62] width 54 height 32
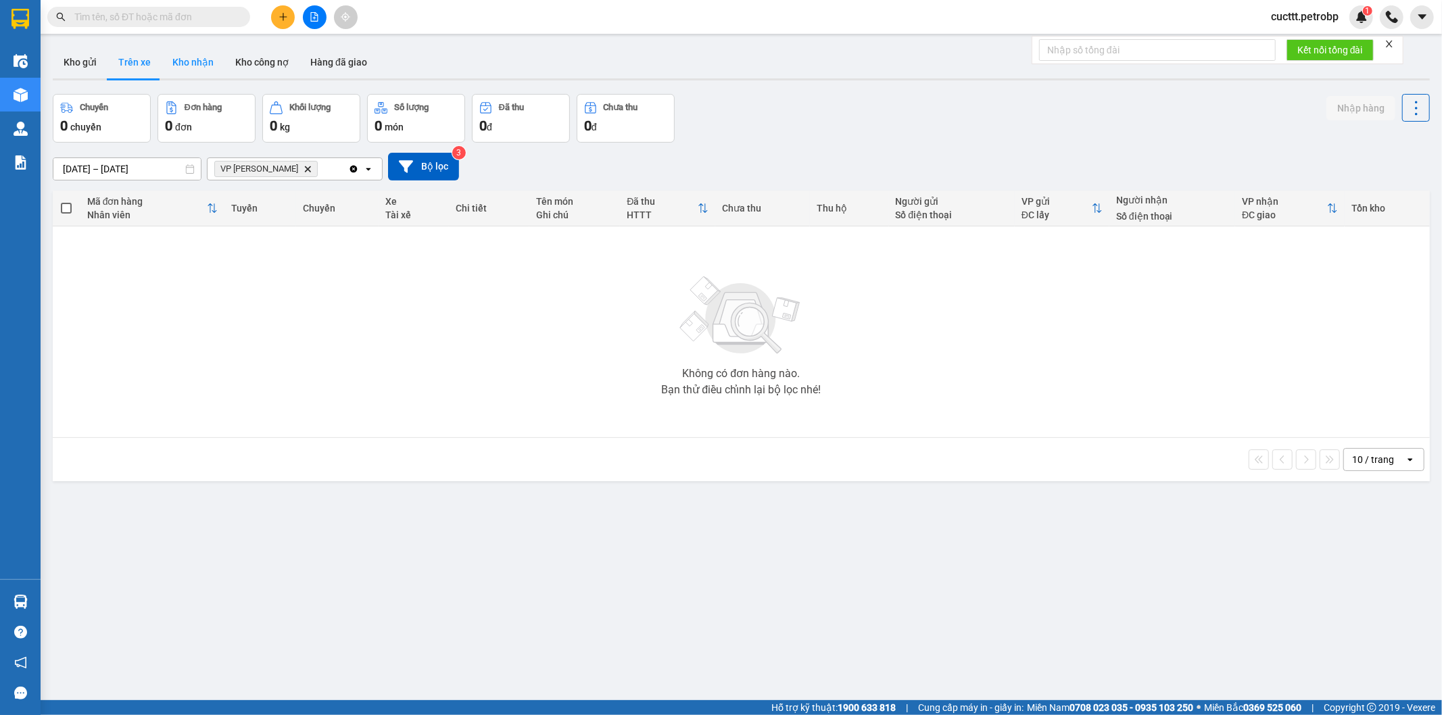
click at [183, 65] on button "Kho nhận" at bounding box center [193, 62] width 63 height 32
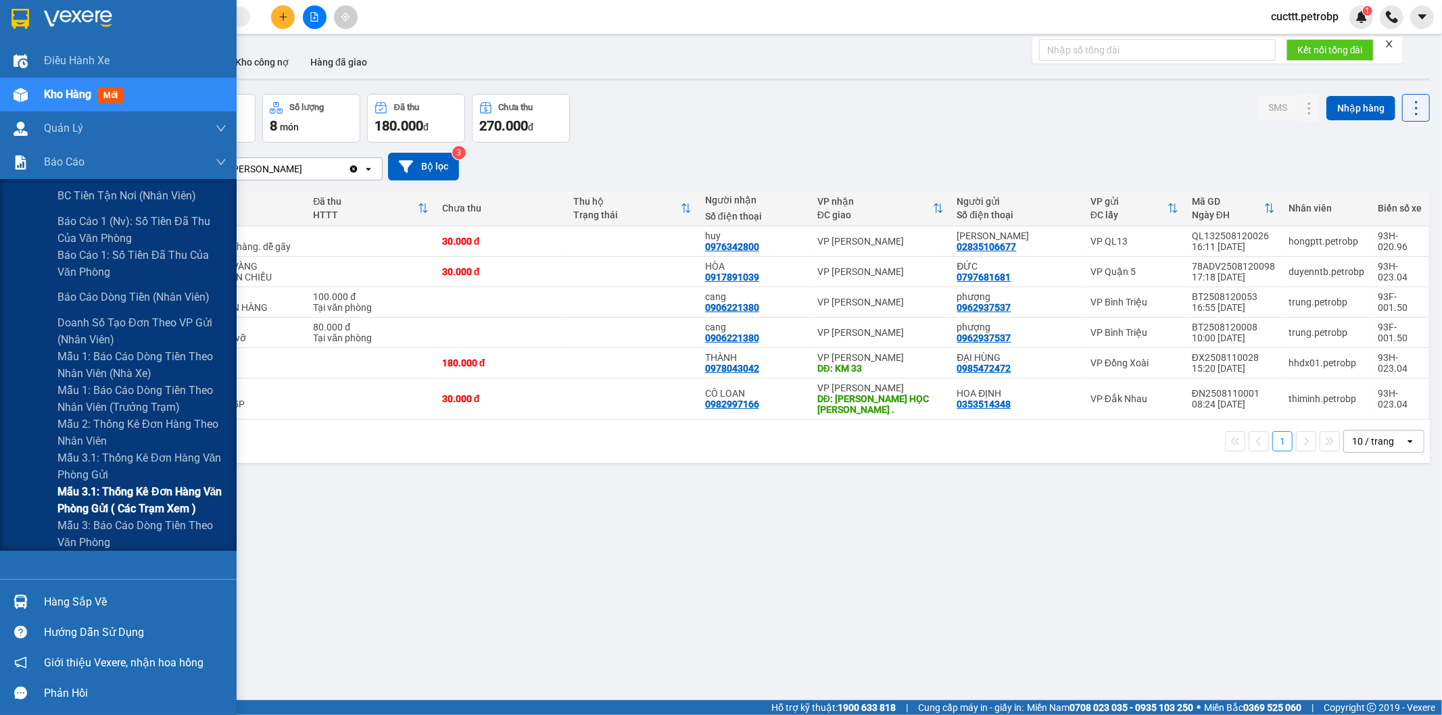
click at [197, 511] on span "Mẫu 3.1: Thống kê đơn hàng văn phòng gửi ( các trạm xem )" at bounding box center [141, 501] width 169 height 34
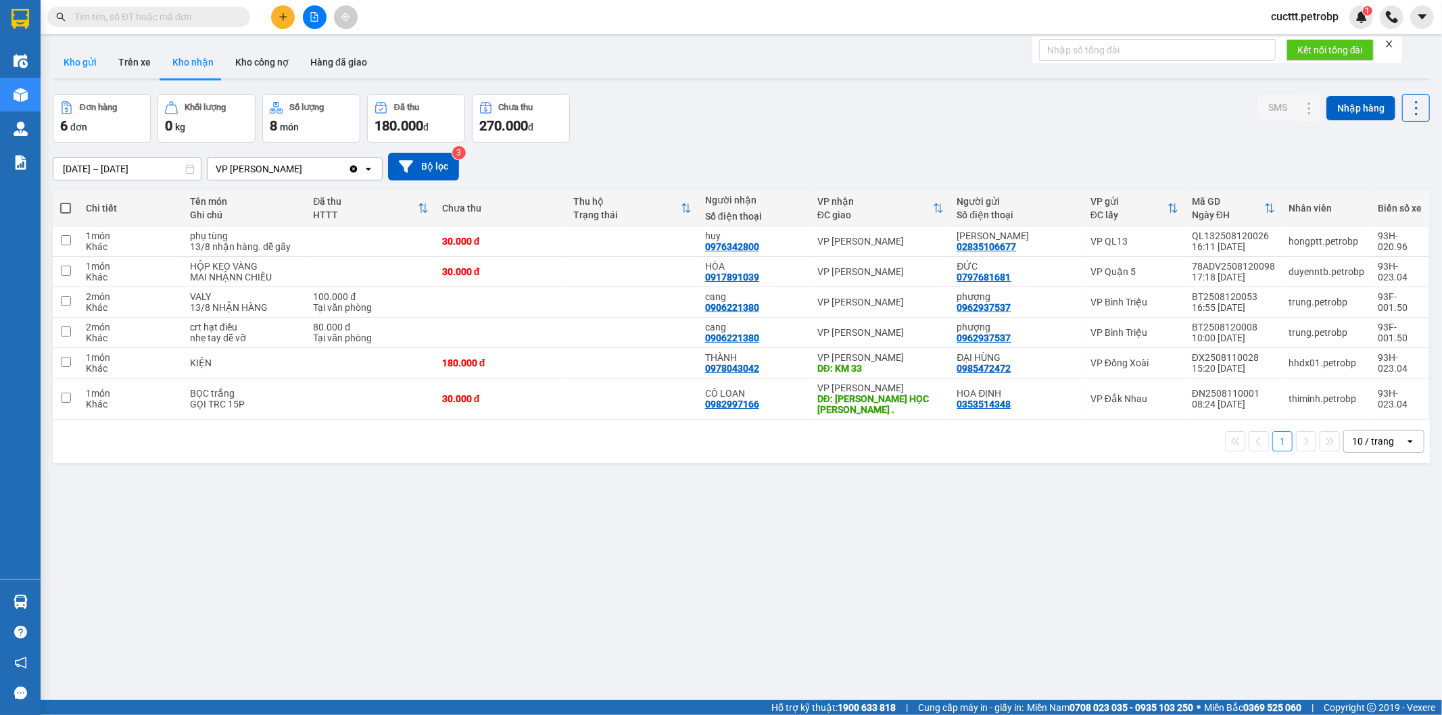
click at [90, 68] on button "Kho gửi" at bounding box center [80, 62] width 55 height 32
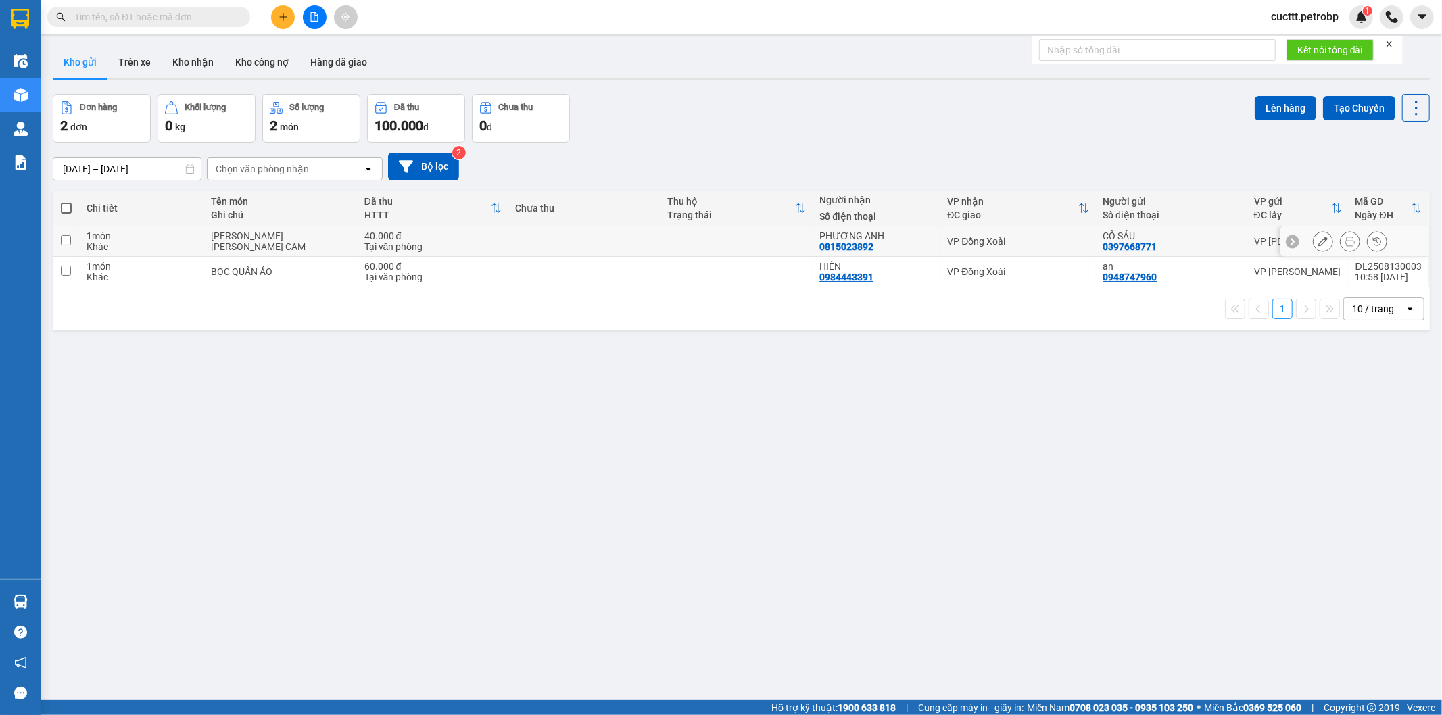
click at [772, 245] on td at bounding box center [737, 242] width 152 height 30
checkbox input "true"
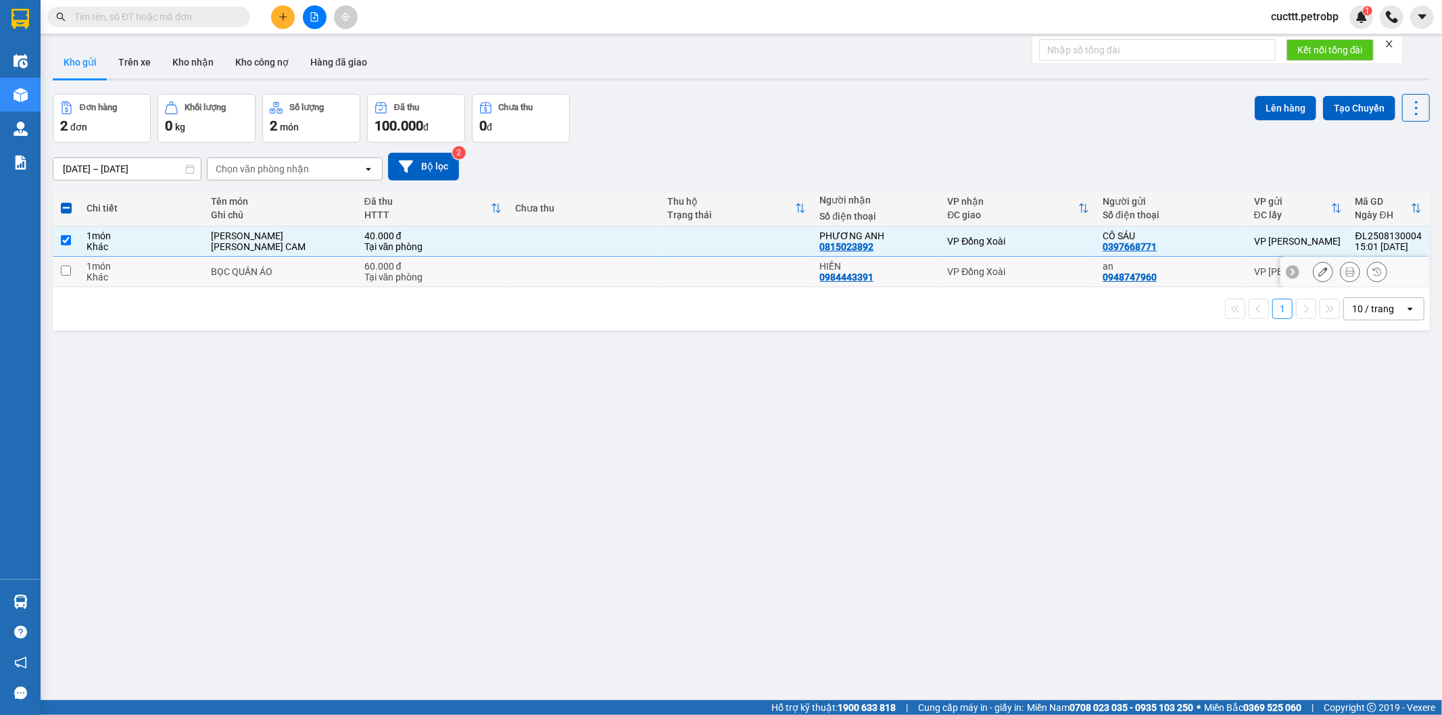
click at [766, 272] on td at bounding box center [737, 272] width 152 height 30
checkbox input "true"
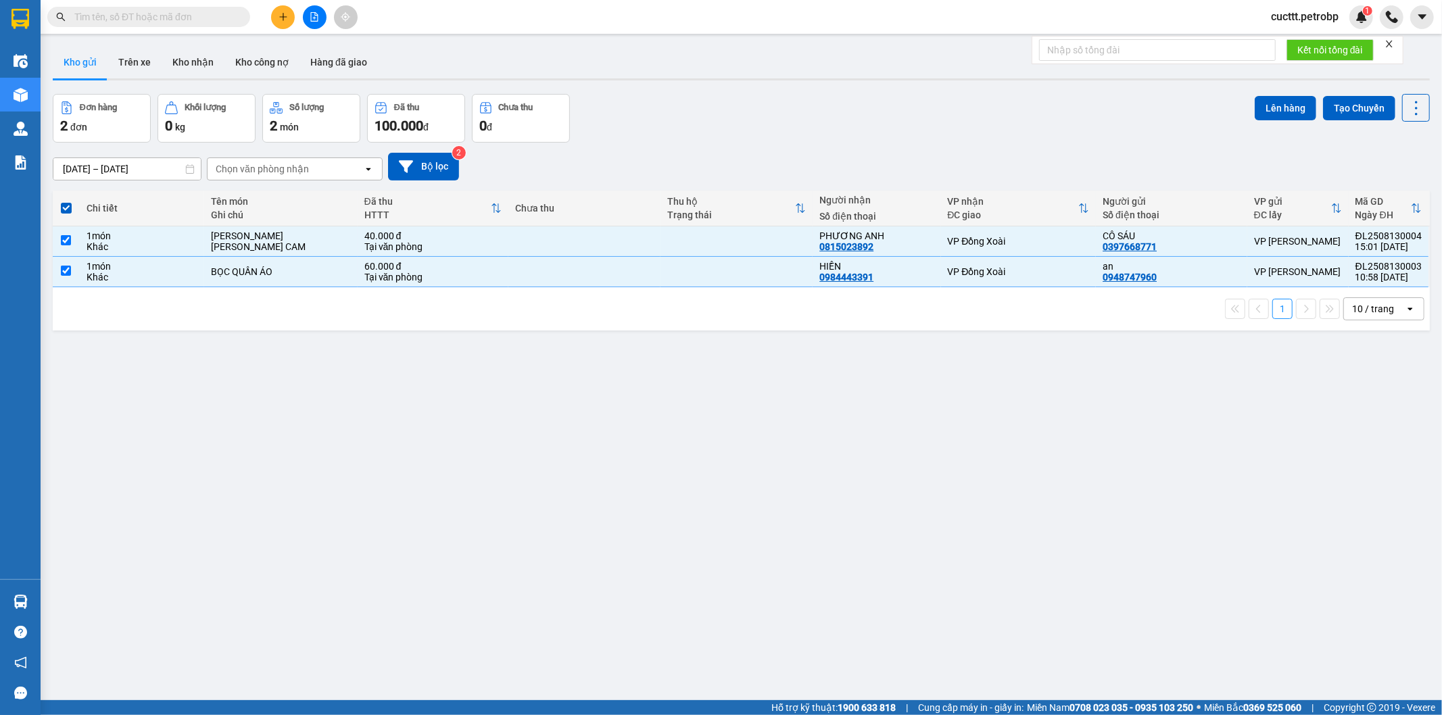
click at [1259, 94] on div "Lên hàng Tạo Chuyến" at bounding box center [1342, 108] width 175 height 28
click at [1294, 106] on button "Lên hàng" at bounding box center [1286, 108] width 62 height 24
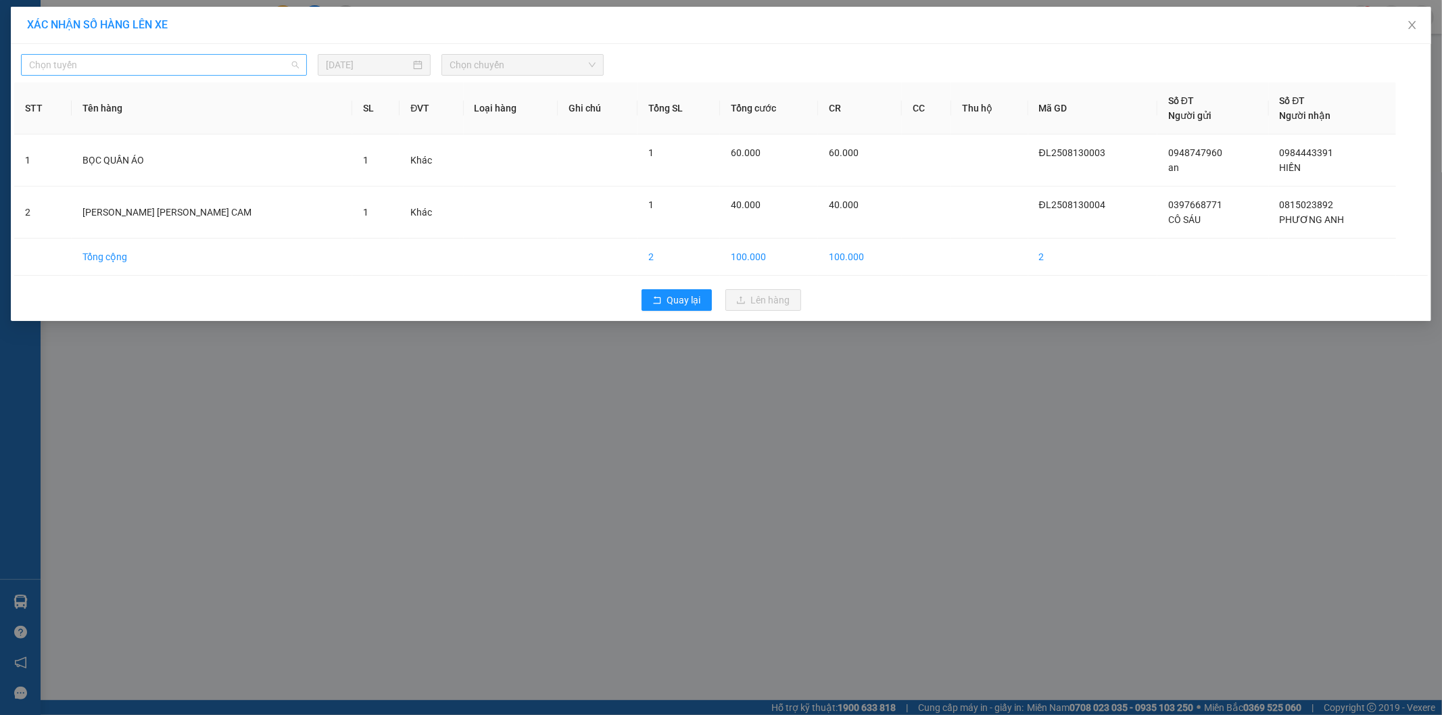
click at [252, 59] on span "Chọn tuyến" at bounding box center [164, 65] width 270 height 20
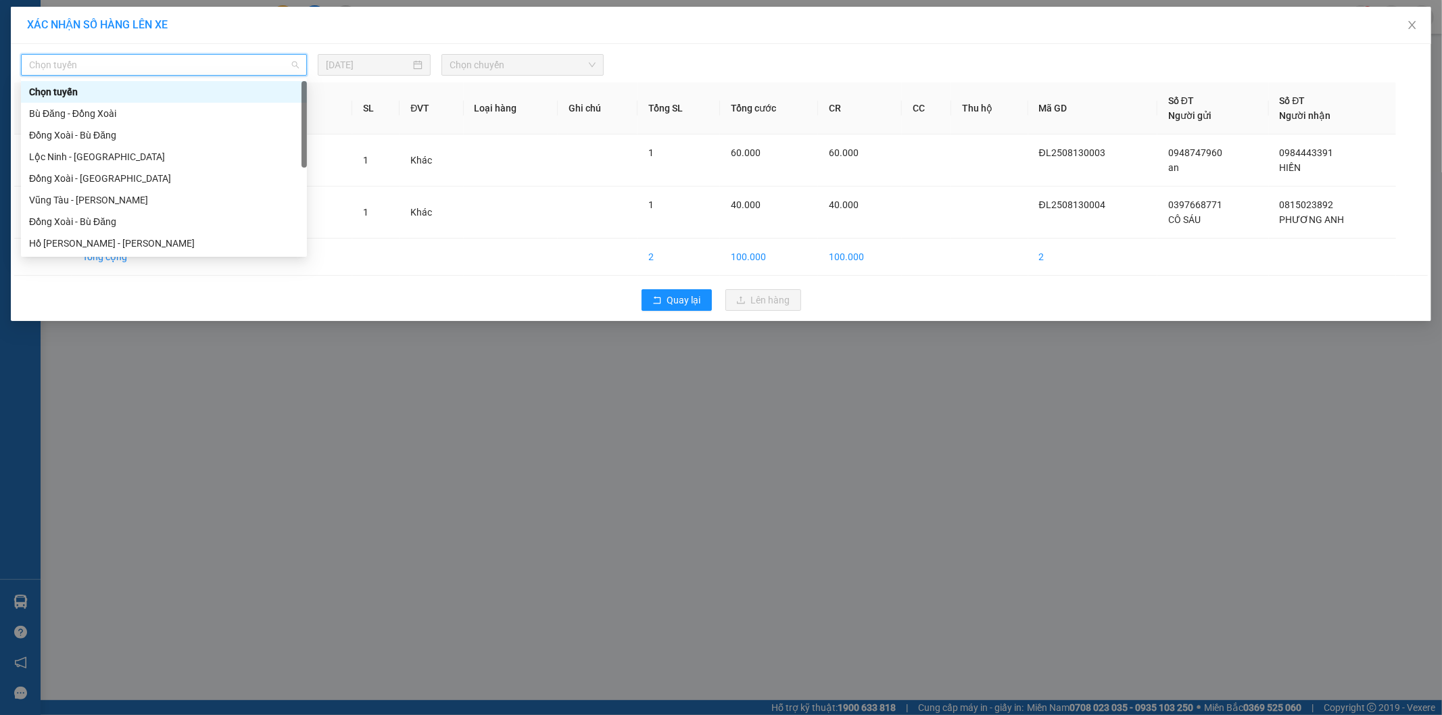
type input "B"
click at [122, 87] on div "Bù Đăng - Đồng Xoài" at bounding box center [164, 92] width 270 height 15
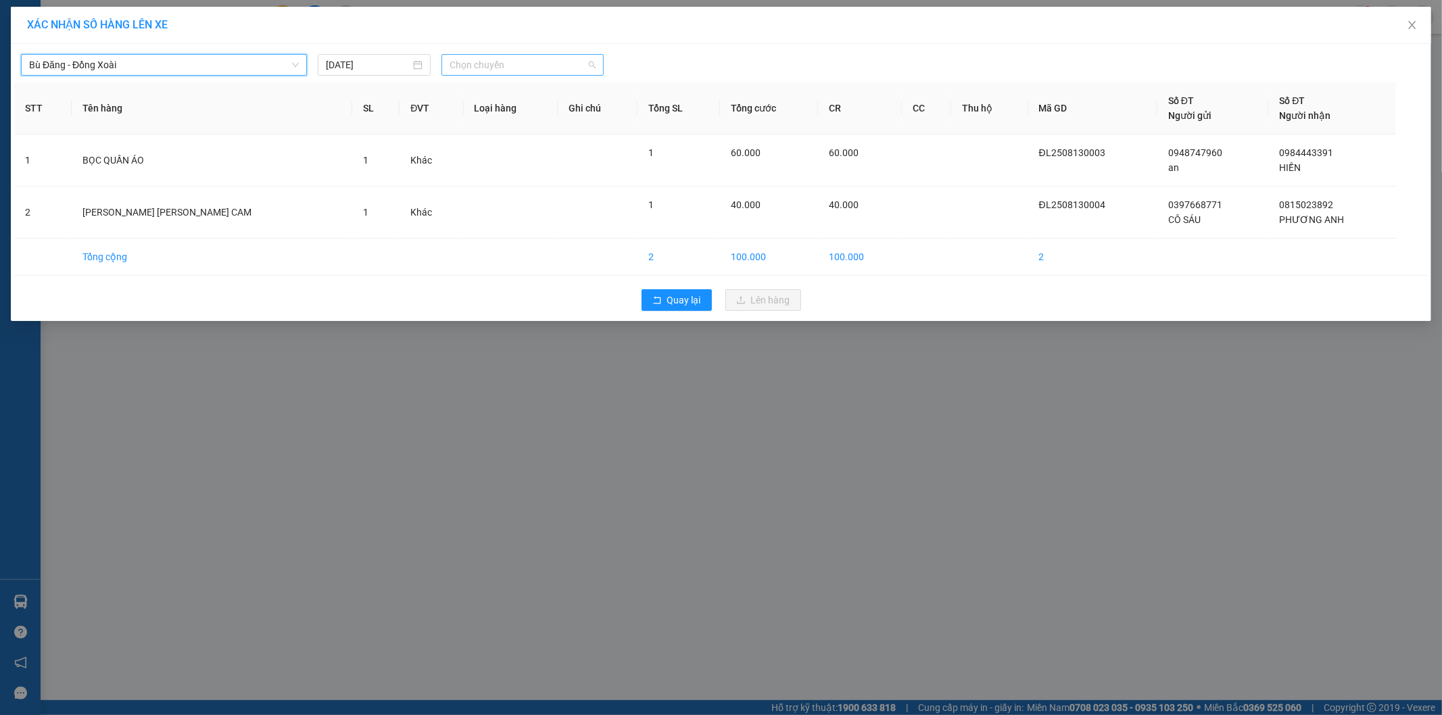
click at [488, 54] on div "Chọn chuyến" at bounding box center [523, 65] width 162 height 22
click at [492, 130] on div "14:32 (TC) - 93H-023.04" at bounding box center [502, 135] width 105 height 15
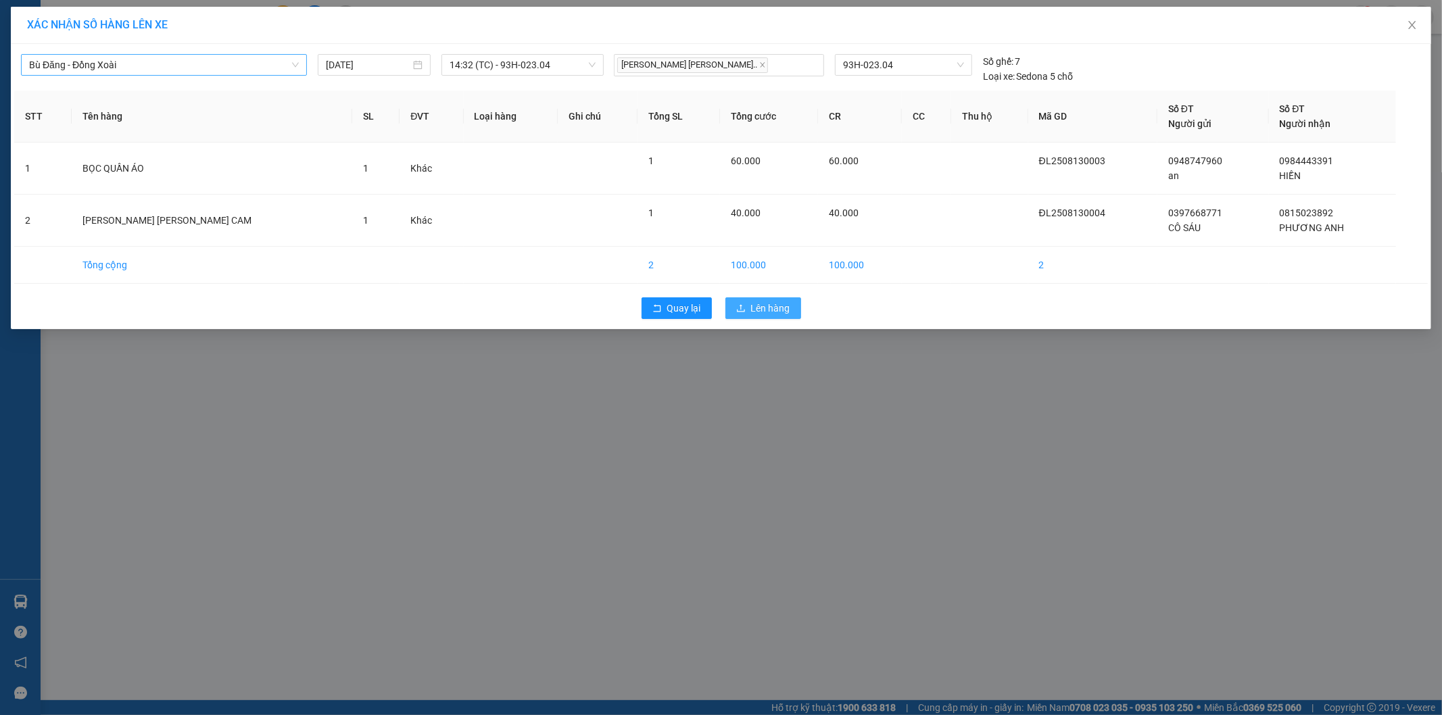
click at [774, 301] on span "Lên hàng" at bounding box center [770, 308] width 39 height 15
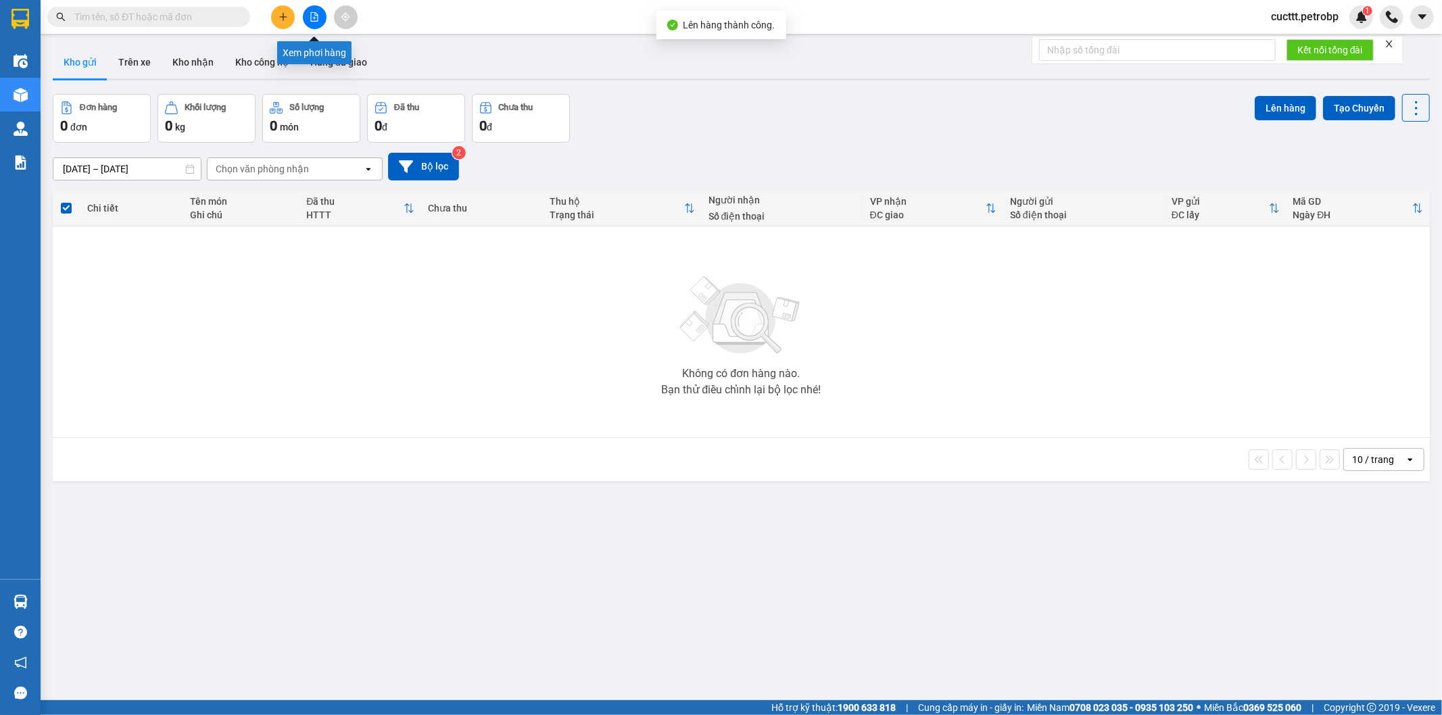
click at [312, 14] on icon "file-add" at bounding box center [314, 16] width 9 height 9
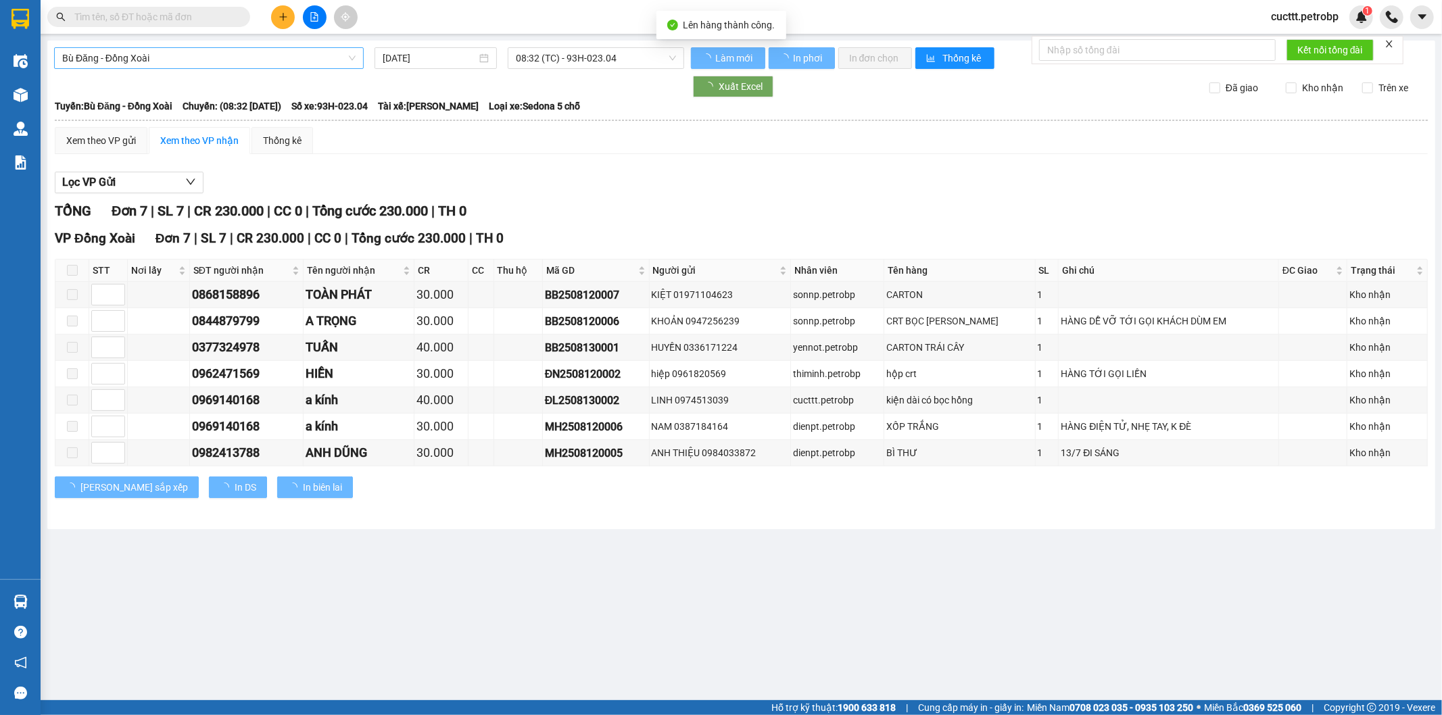
click at [211, 58] on span "Bù Đăng - Đồng Xoài" at bounding box center [208, 58] width 293 height 20
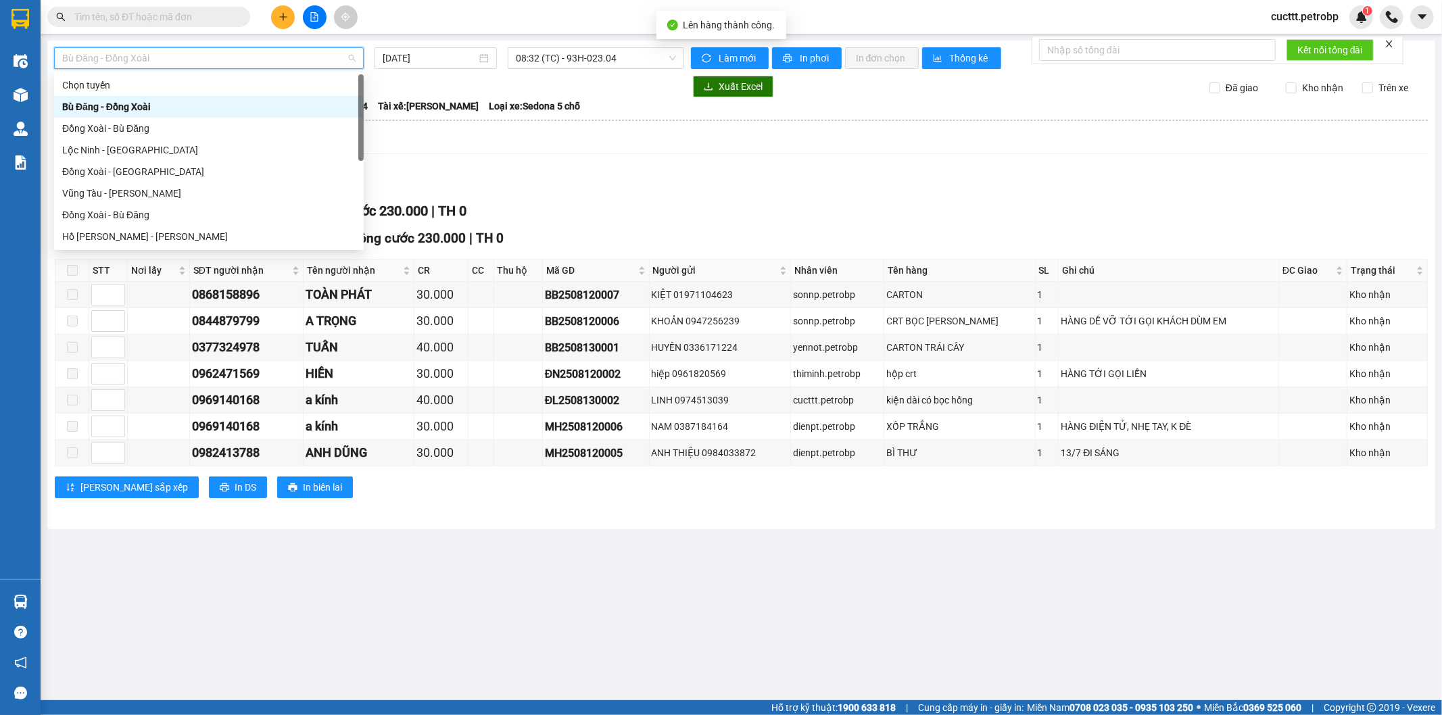
type input "B"
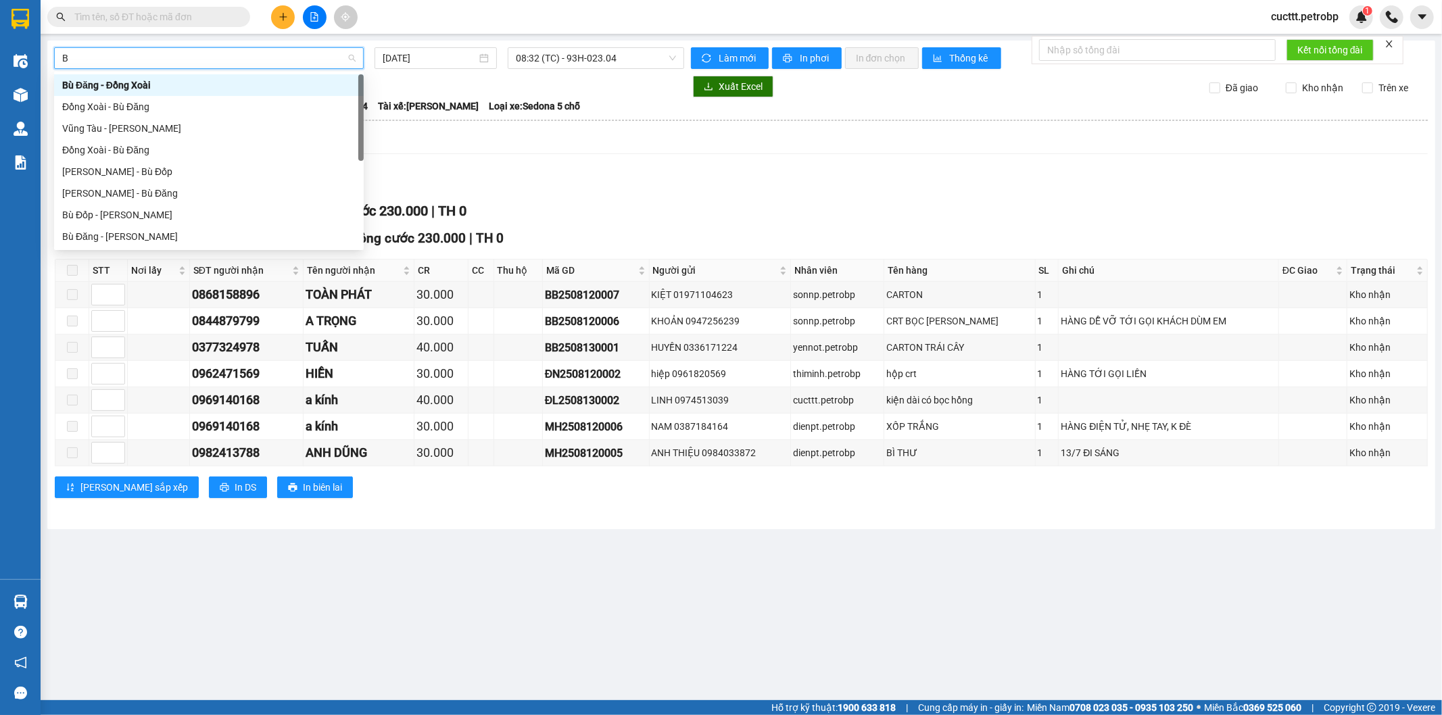
click at [168, 85] on div "Bù Đăng - Đồng Xoài" at bounding box center [208, 85] width 293 height 15
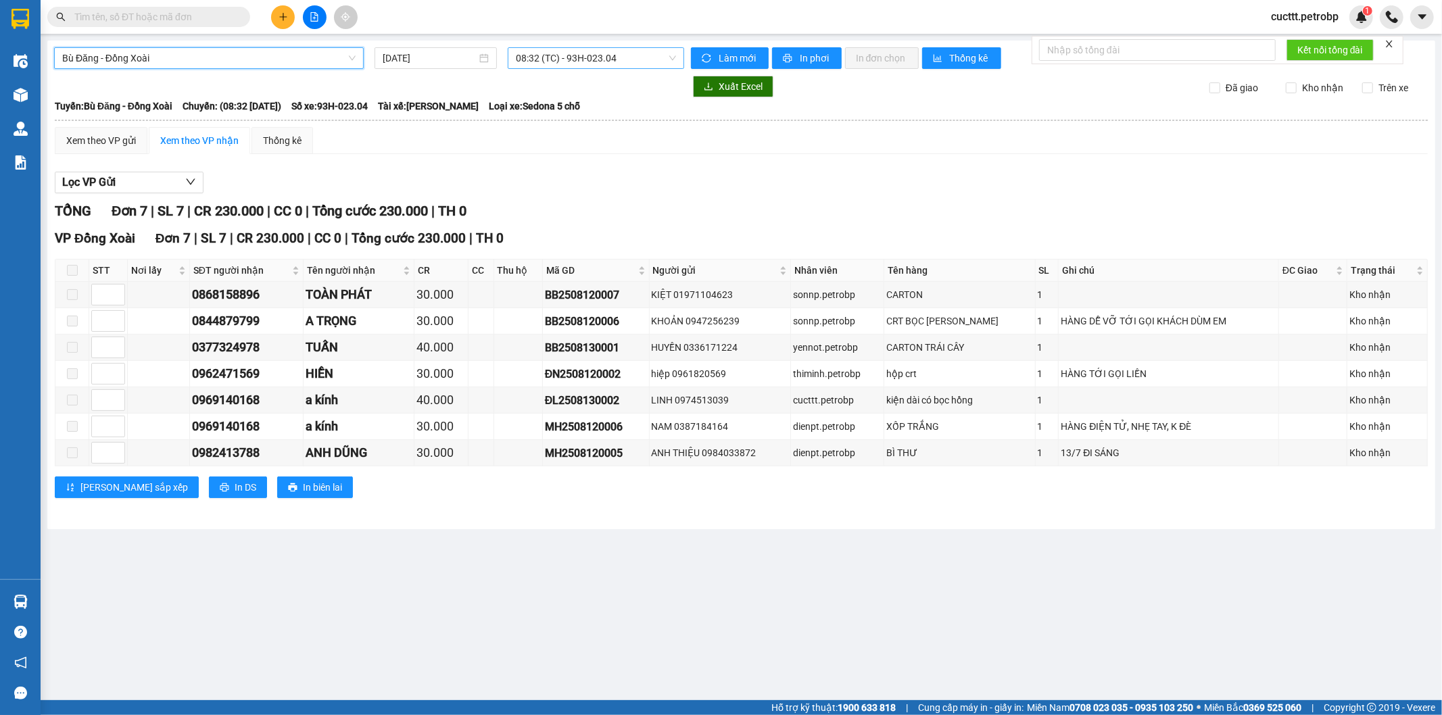
click at [631, 51] on span "08:32 (TC) - 93H-023.04" at bounding box center [596, 58] width 160 height 20
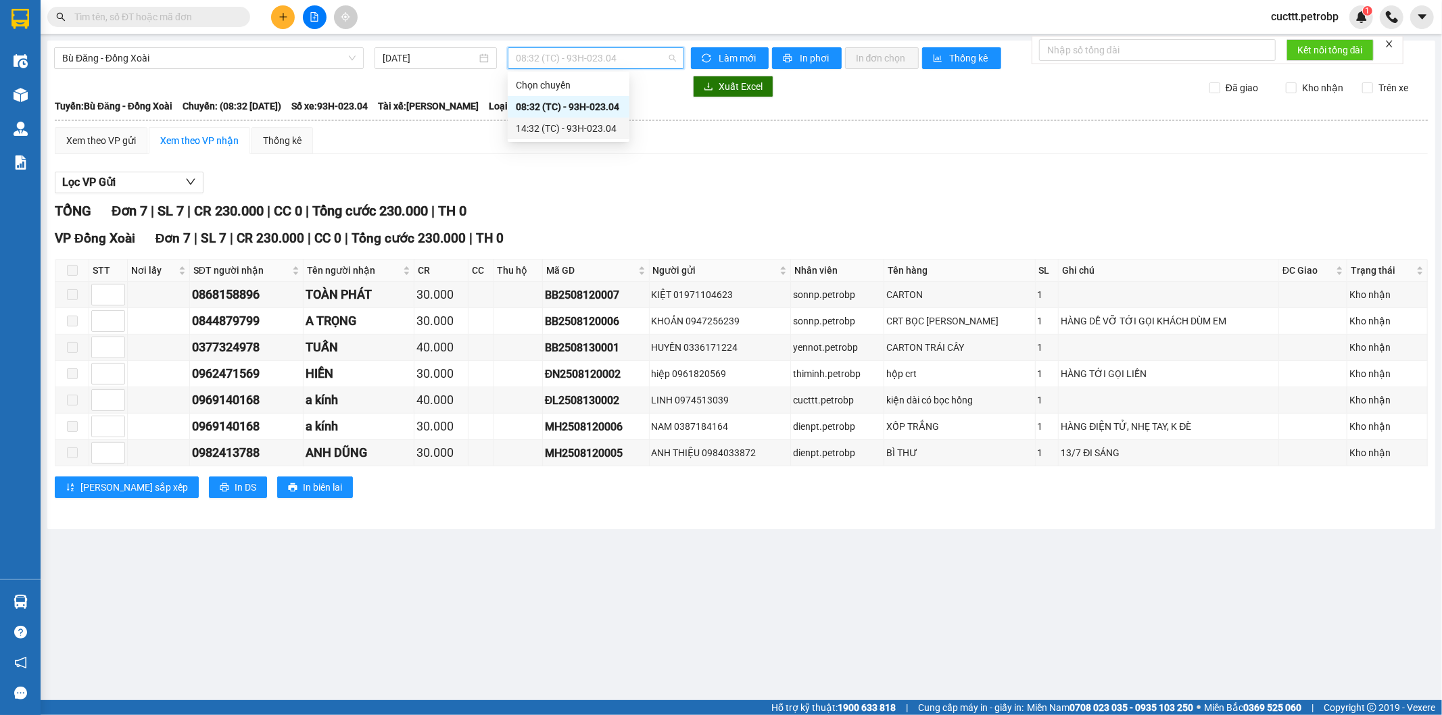
click at [586, 129] on div "14:32 (TC) - 93H-023.04" at bounding box center [568, 128] width 105 height 15
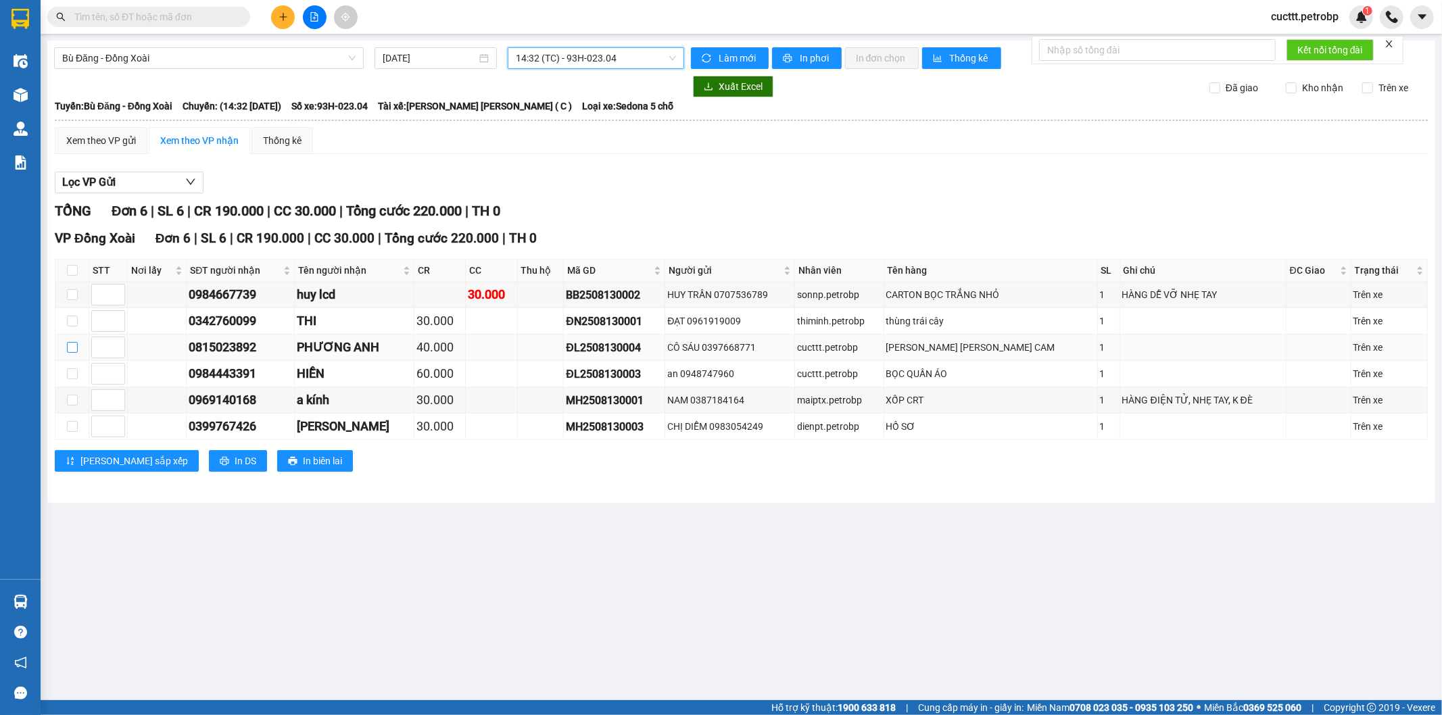
click at [72, 349] on input "checkbox" at bounding box center [72, 347] width 11 height 11
checkbox input "true"
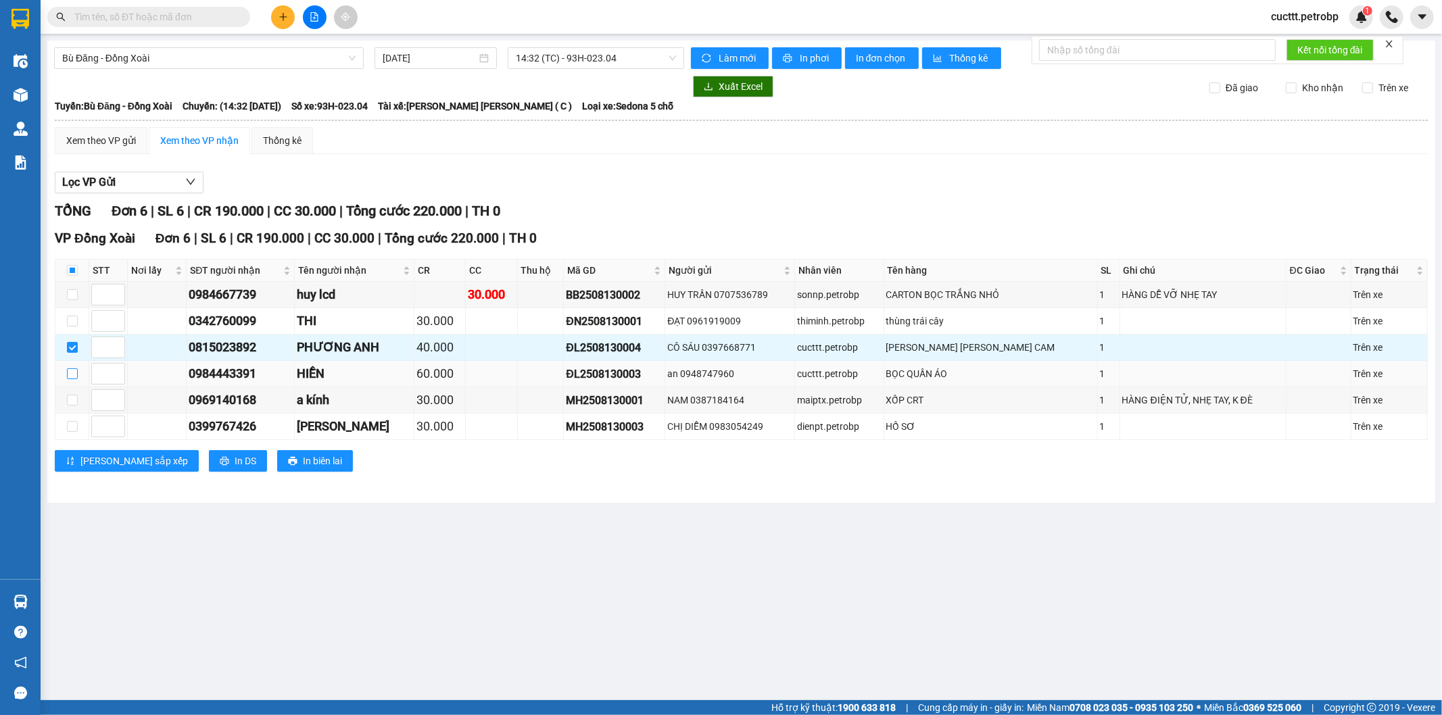
click at [69, 375] on input "checkbox" at bounding box center [72, 374] width 11 height 11
checkbox input "true"
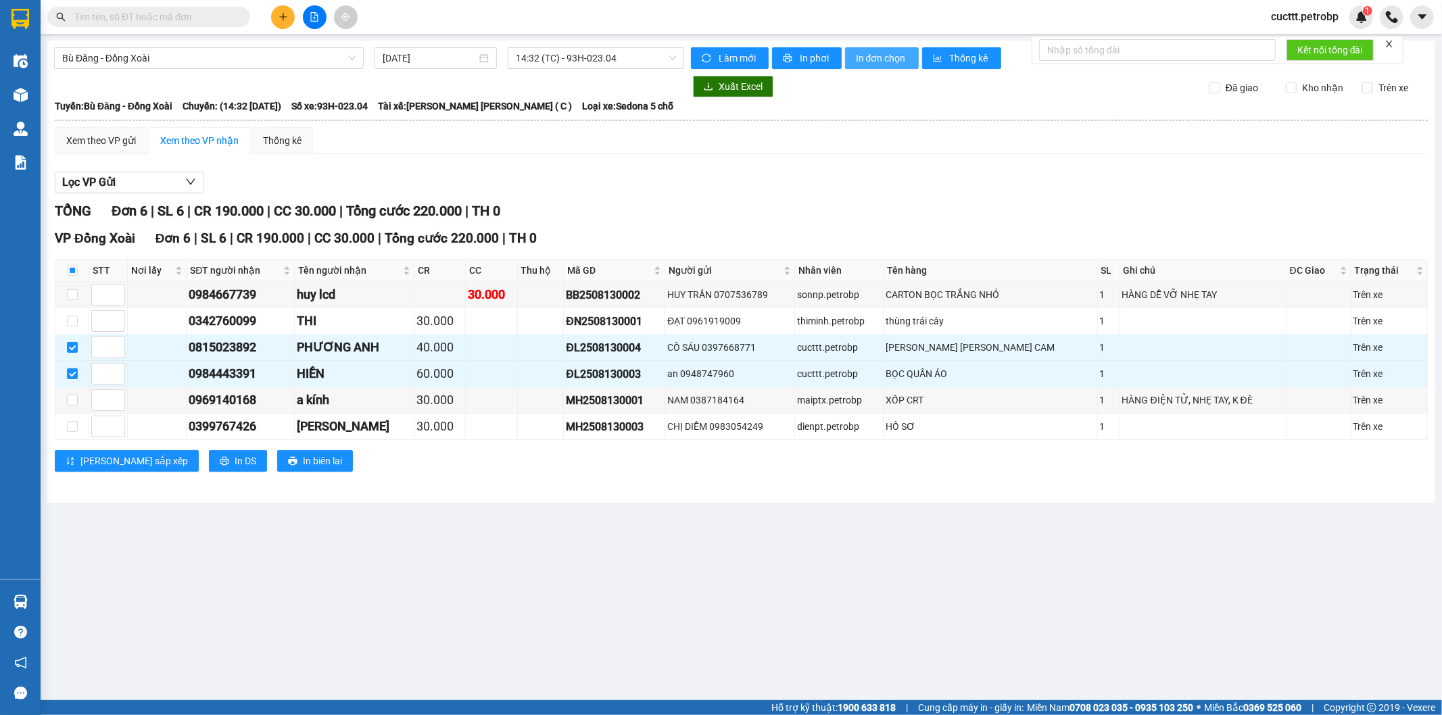
click at [866, 53] on span "In đơn chọn" at bounding box center [882, 58] width 52 height 15
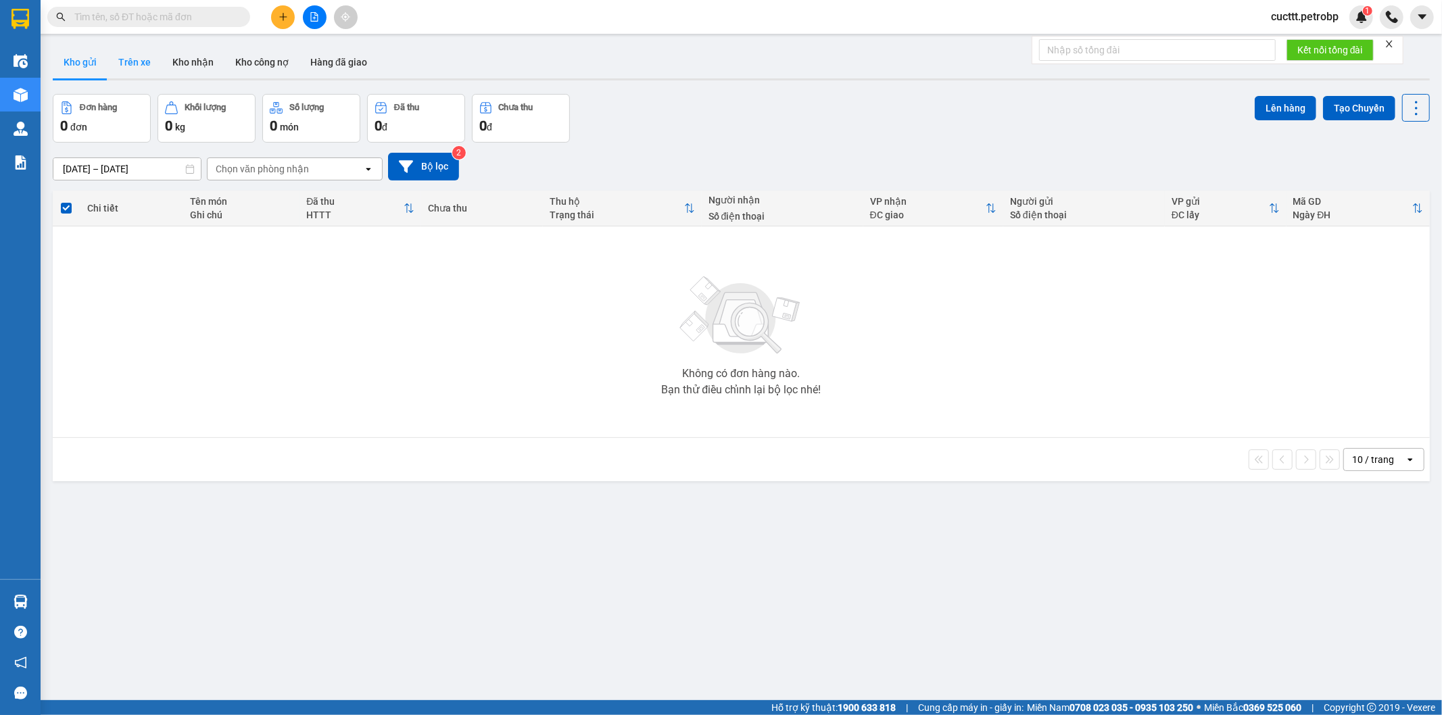
click at [154, 72] on button "Trên xe" at bounding box center [135, 62] width 54 height 32
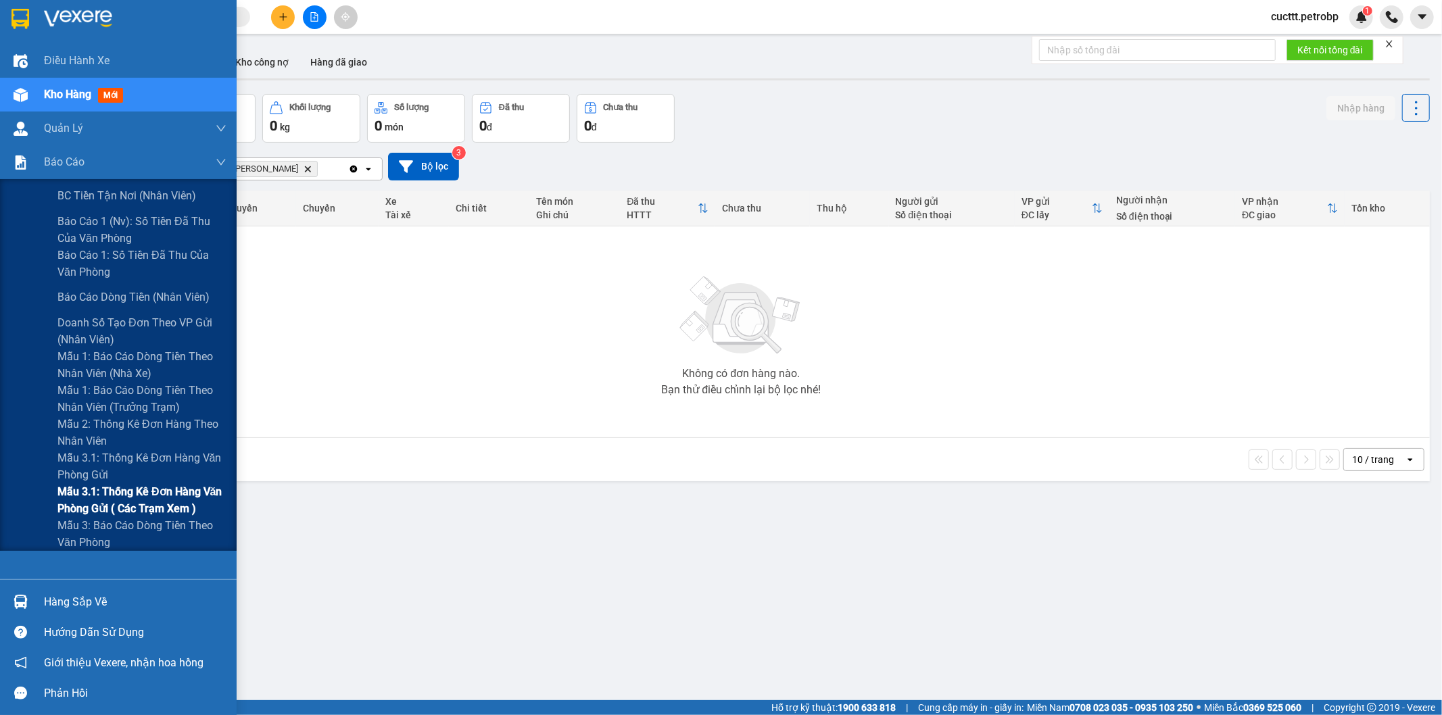
click at [156, 492] on span "Mẫu 3.1: Thống kê đơn hàng văn phòng gửi ( các trạm xem )" at bounding box center [141, 501] width 169 height 34
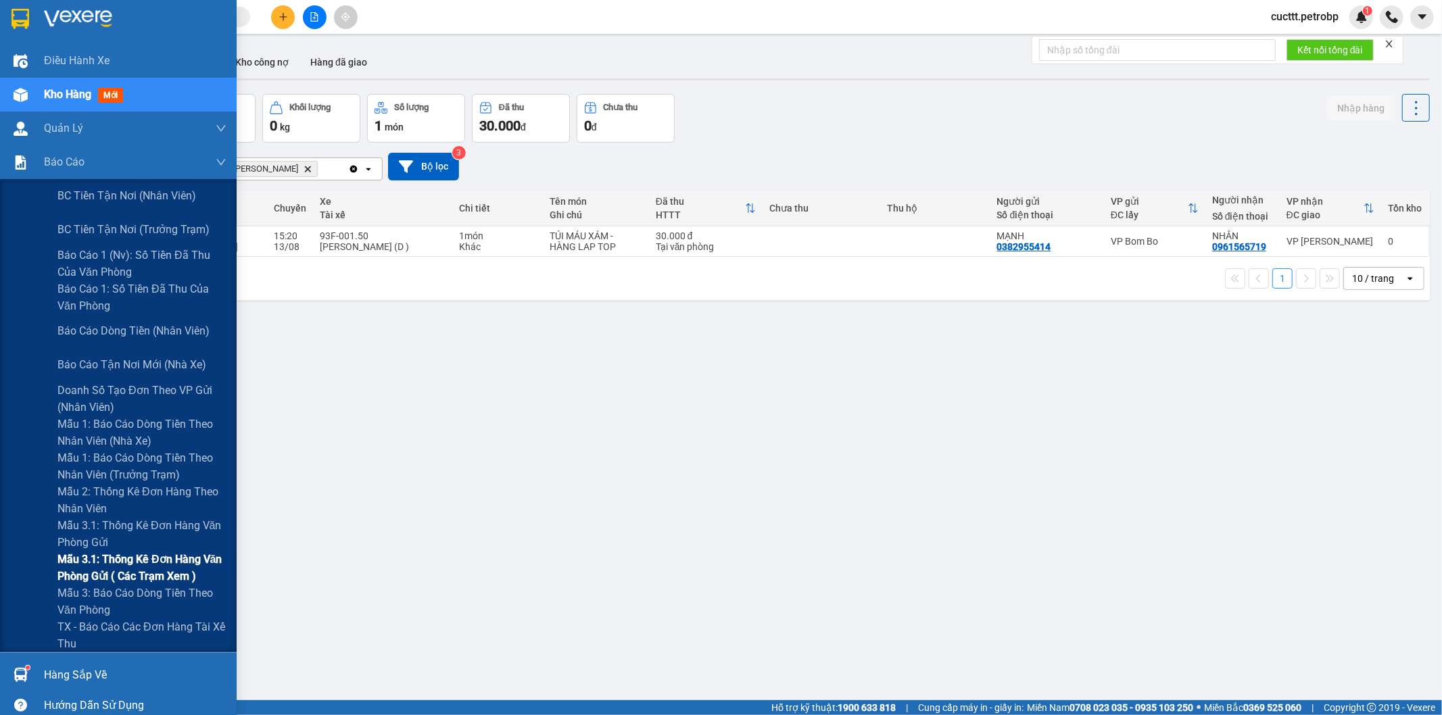
click at [147, 573] on span "Mẫu 3.1: Thống kê đơn hàng văn phòng gửi ( các trạm xem )" at bounding box center [141, 568] width 169 height 34
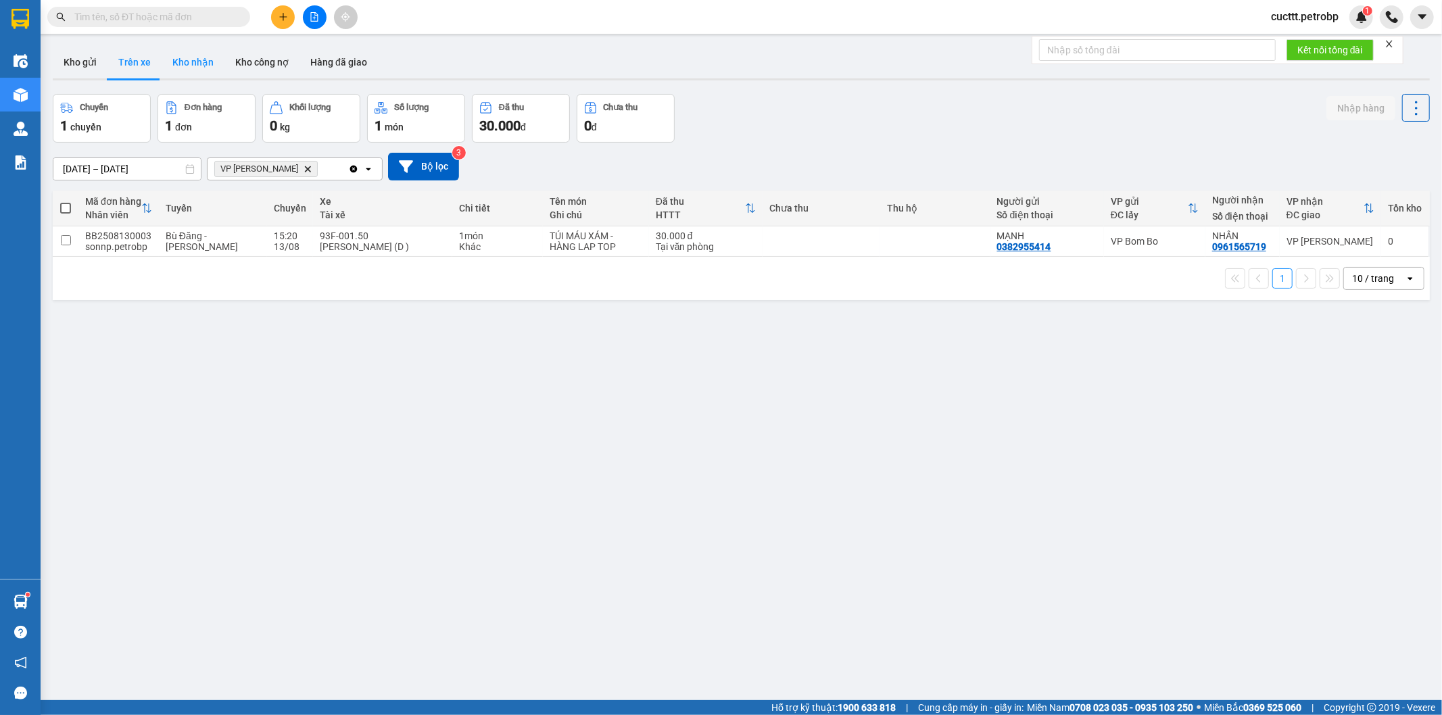
click at [177, 66] on button "Kho nhận" at bounding box center [193, 62] width 63 height 32
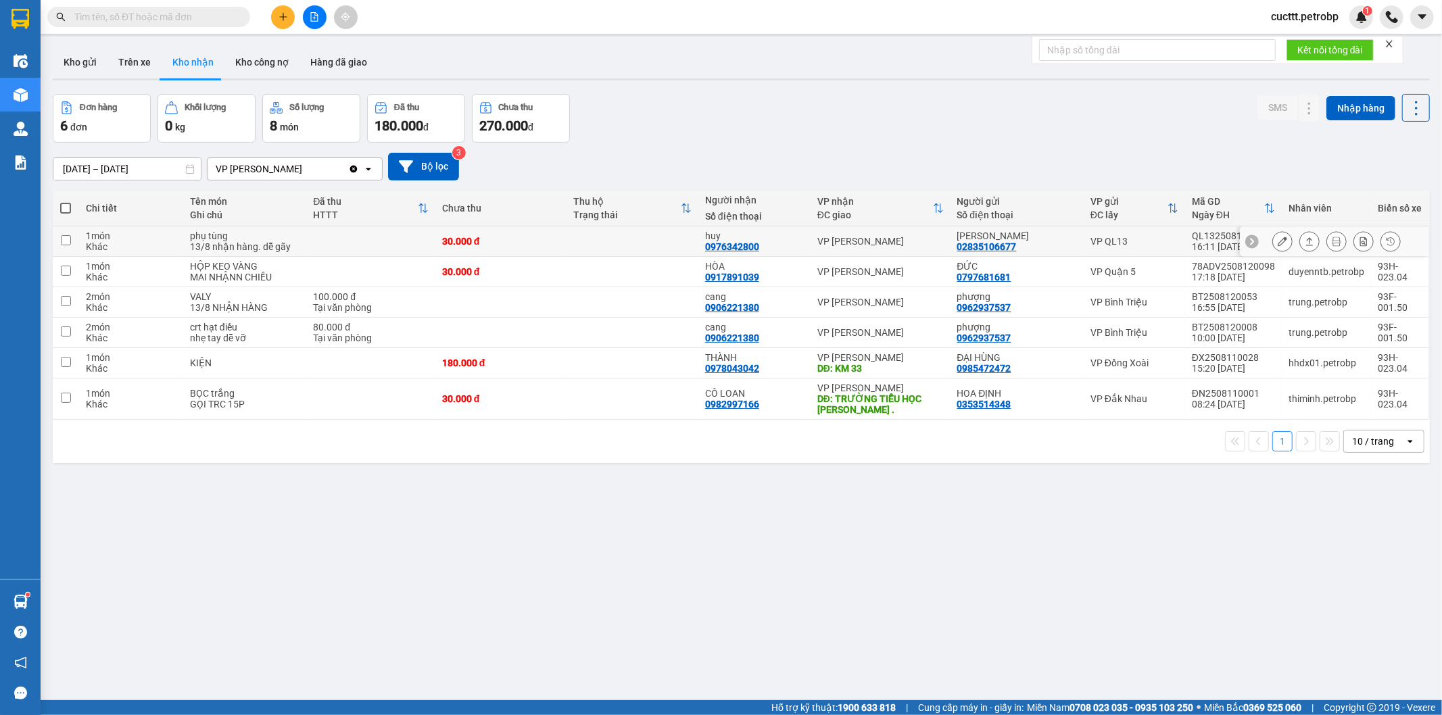
click at [548, 235] on td "30.000 đ" at bounding box center [502, 242] width 132 height 30
checkbox input "true"
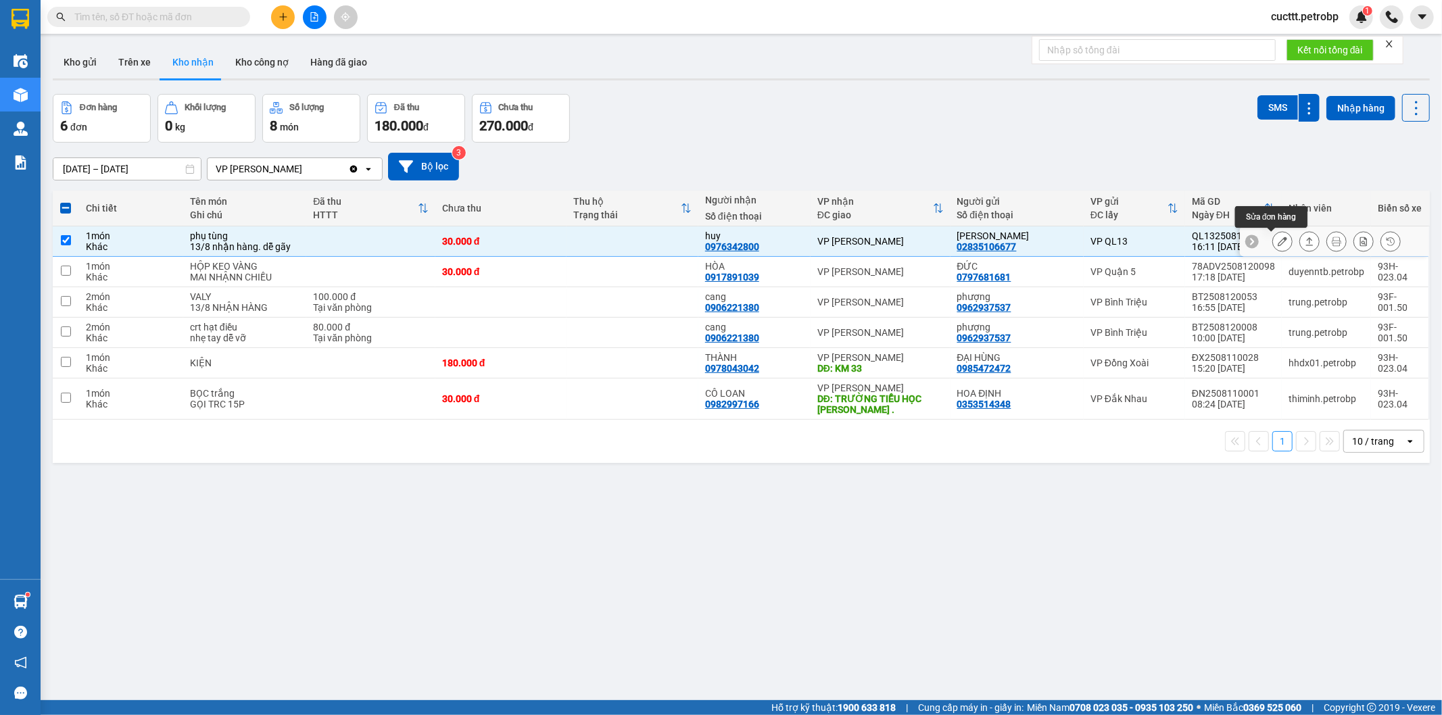
click at [1258, 241] on div at bounding box center [1334, 242] width 189 height 30
click at [1278, 243] on icon at bounding box center [1282, 241] width 9 height 9
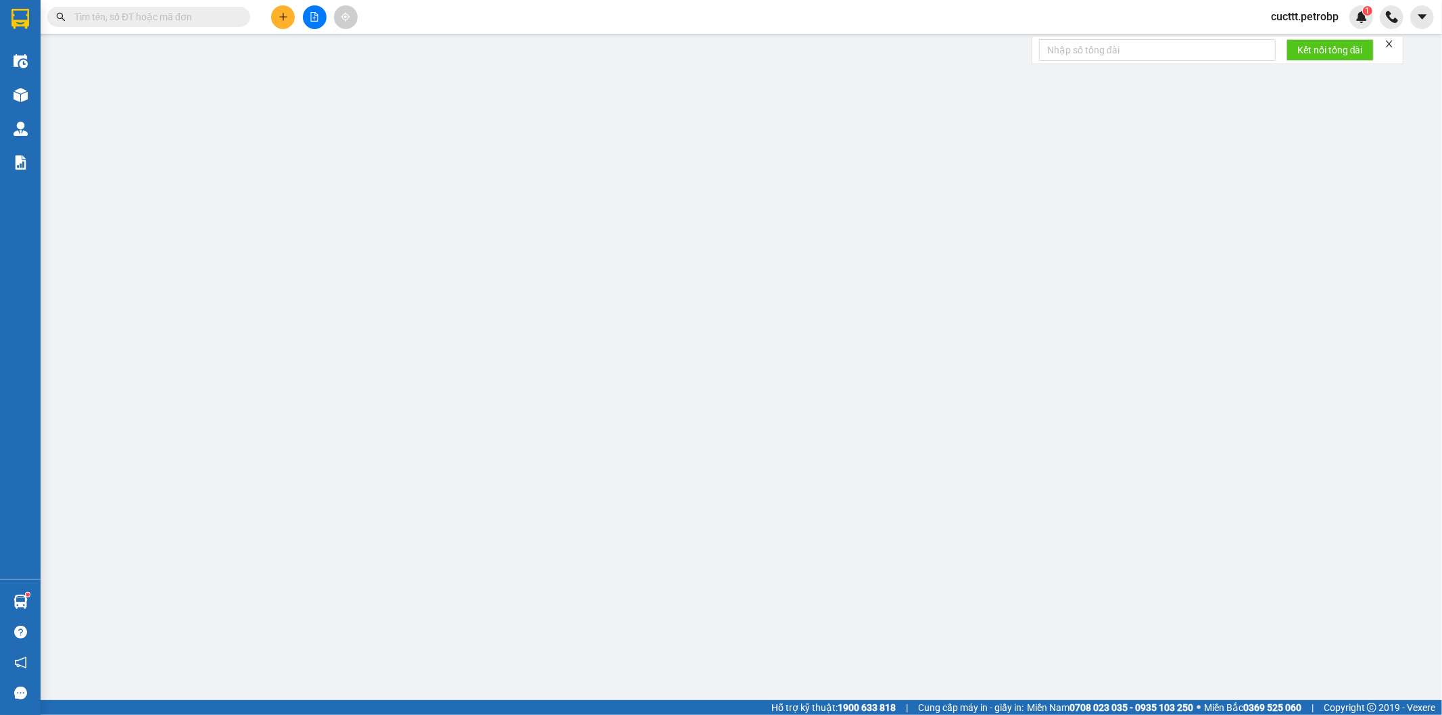
type input "02835106677"
type input "[PERSON_NAME]"
type input "0976342800"
type input "huy"
type input "30.000"
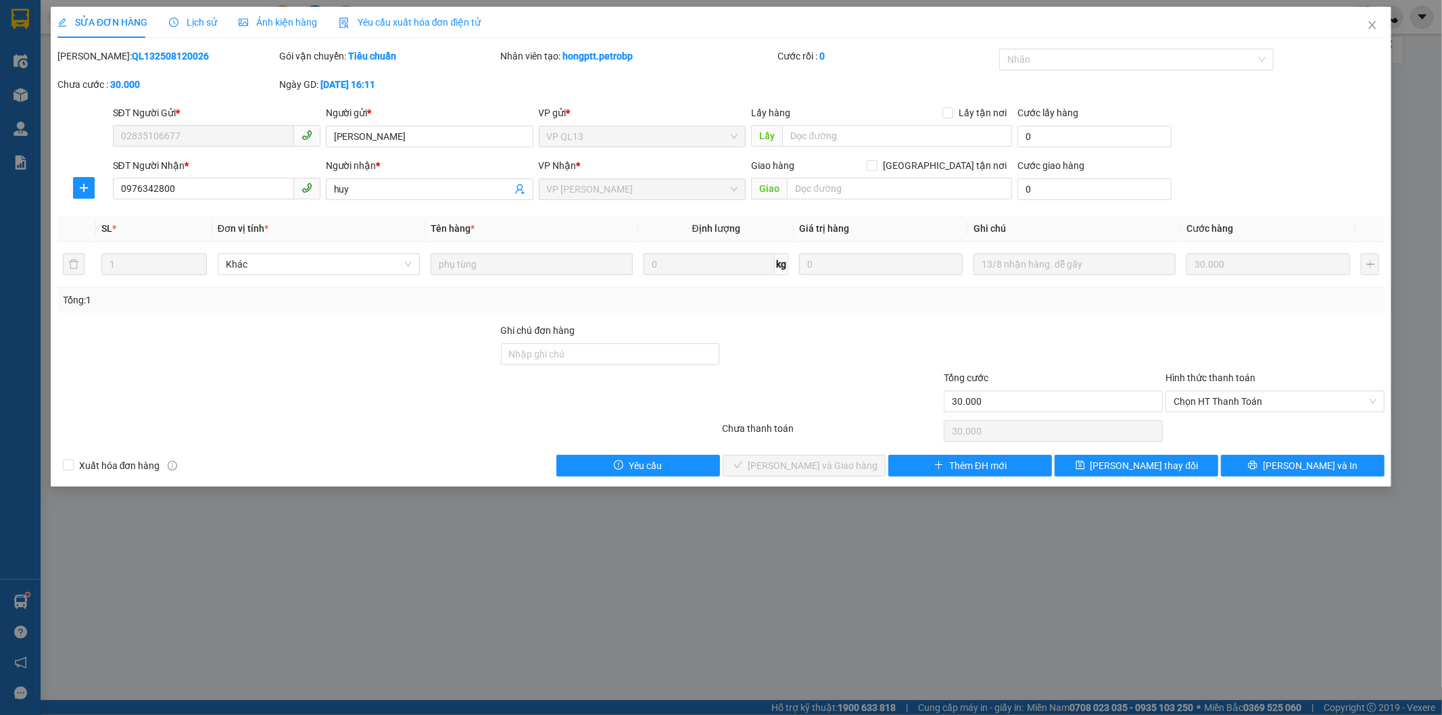
click at [1216, 408] on span "Chọn HT Thanh Toán" at bounding box center [1275, 402] width 203 height 20
click at [1199, 428] on div "Tại văn phòng" at bounding box center [1276, 428] width 203 height 15
type input "0"
click at [747, 470] on button "[PERSON_NAME] và Giao hàng" at bounding box center [805, 466] width 164 height 22
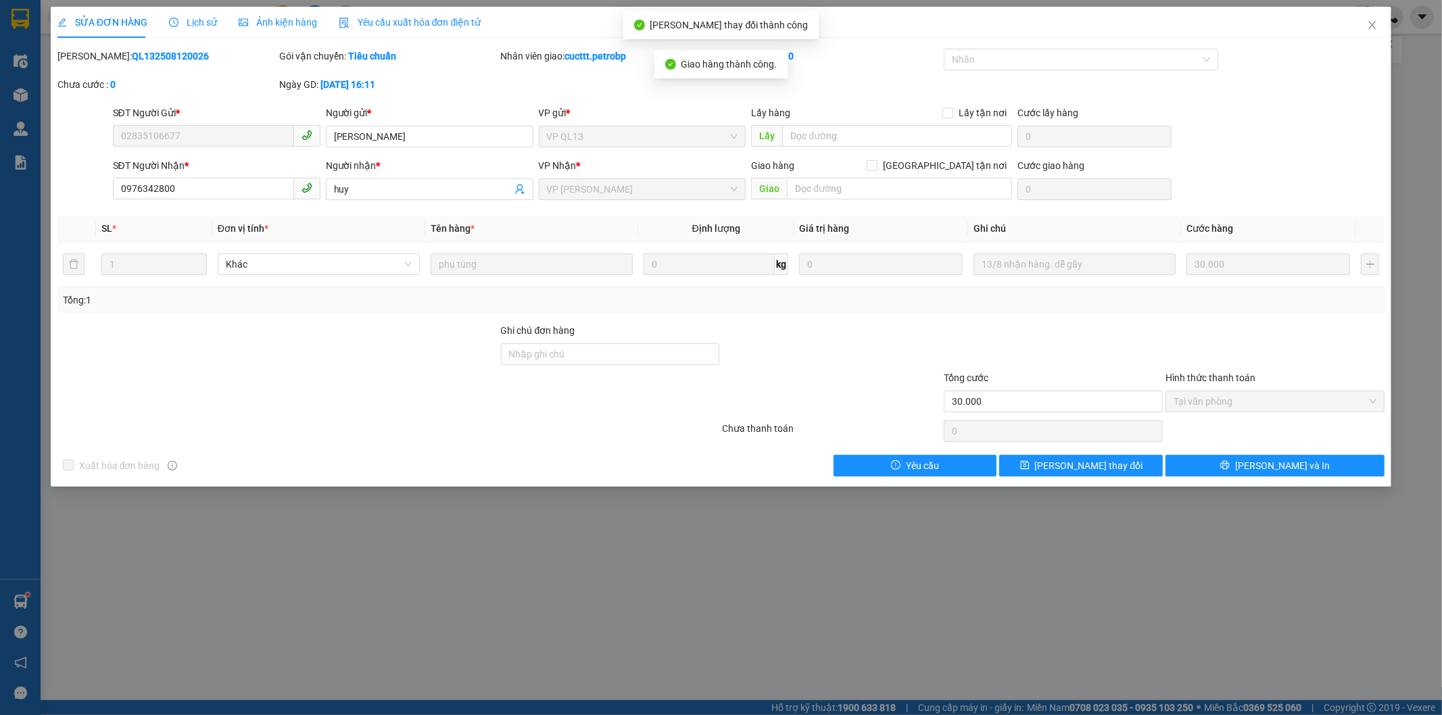
drag, startPoint x: 91, startPoint y: 50, endPoint x: 224, endPoint y: 70, distance: 134.1
click at [224, 70] on div "[PERSON_NAME]: QL132508120026" at bounding box center [167, 63] width 222 height 28
copy b "QL132508120026"
click at [1373, 21] on icon "close" at bounding box center [1372, 25] width 11 height 11
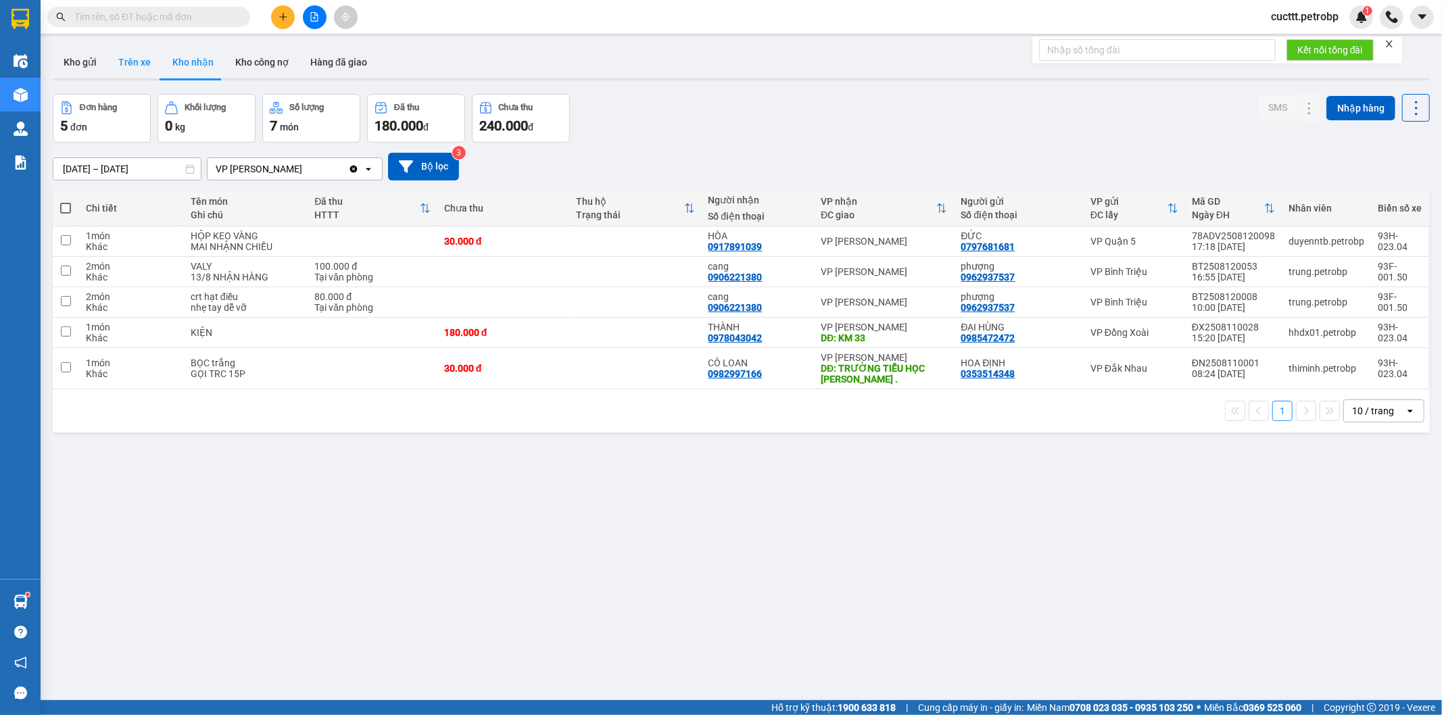
click at [138, 58] on button "Trên xe" at bounding box center [135, 62] width 54 height 32
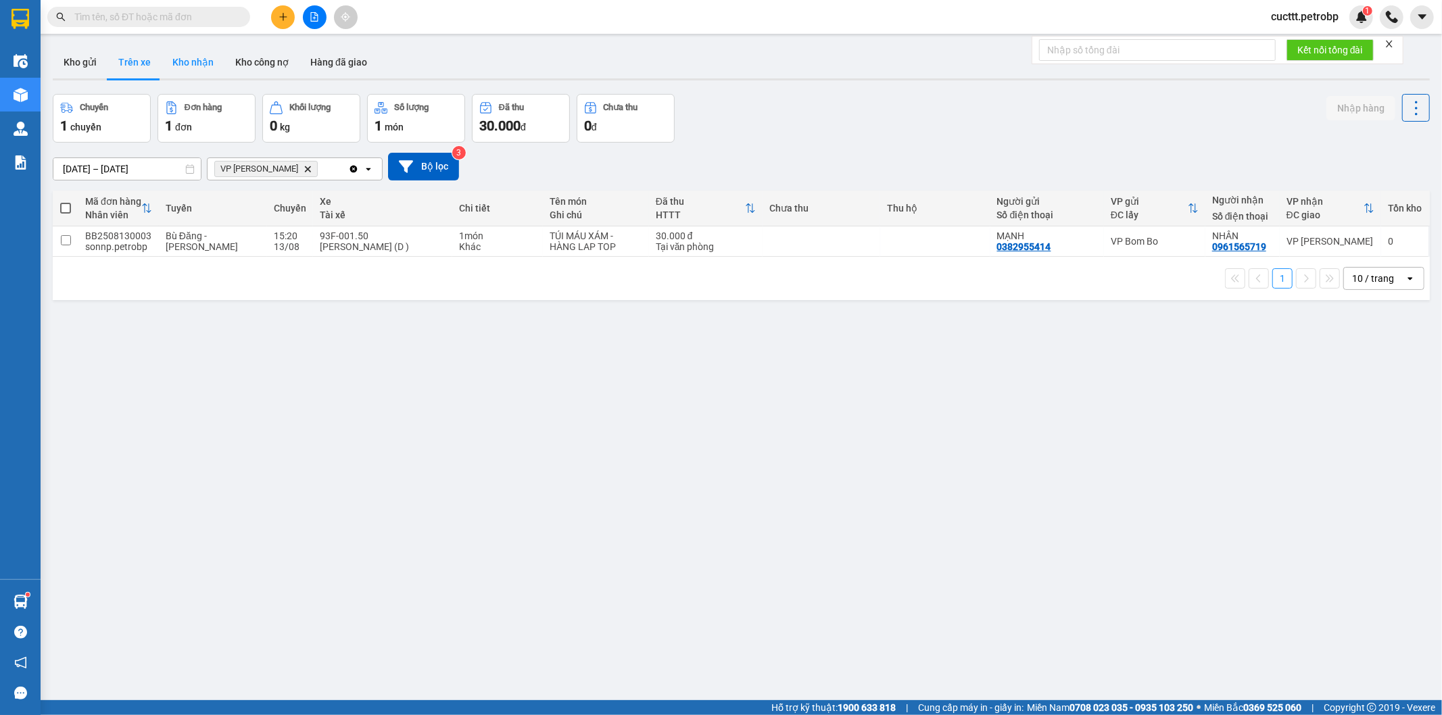
click at [191, 68] on button "Kho nhận" at bounding box center [193, 62] width 63 height 32
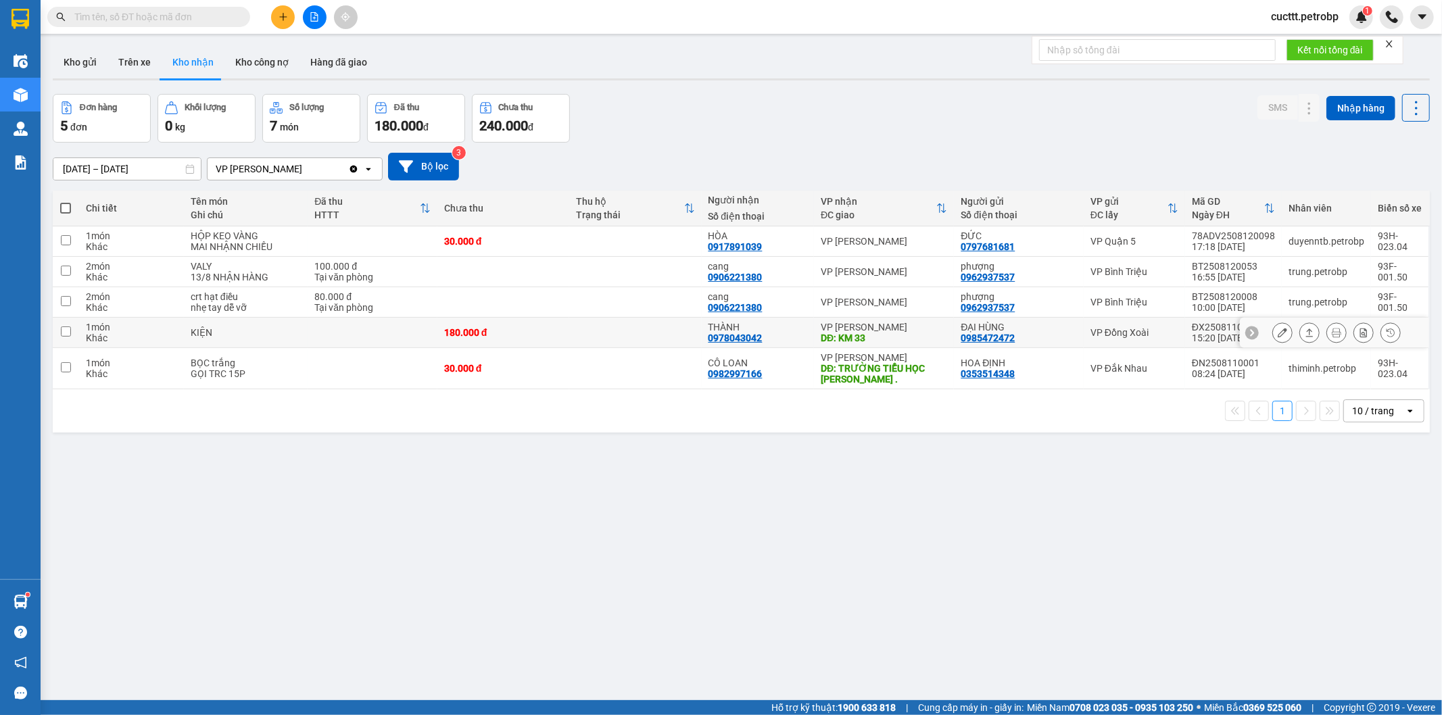
click at [757, 329] on div "THÀNH" at bounding box center [758, 327] width 99 height 11
checkbox input "true"
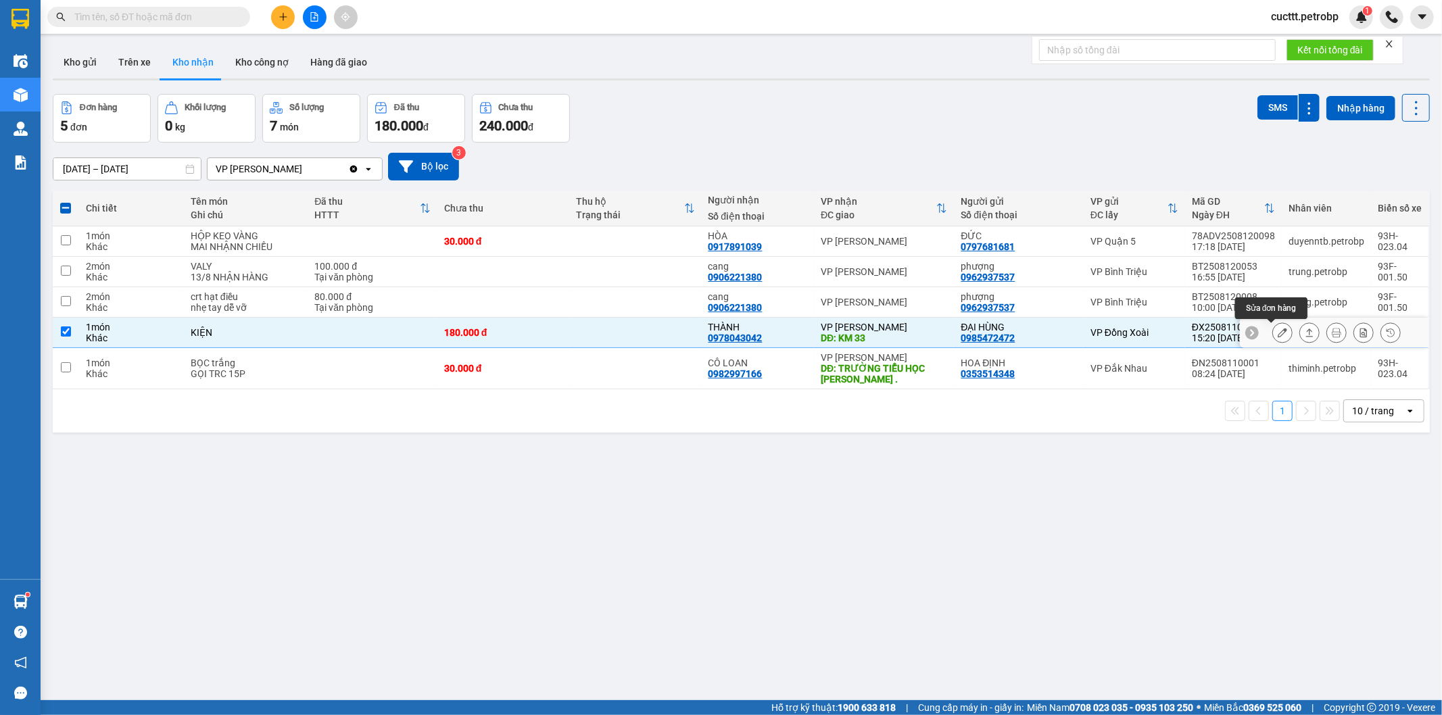
click at [1278, 335] on icon at bounding box center [1282, 332] width 9 height 9
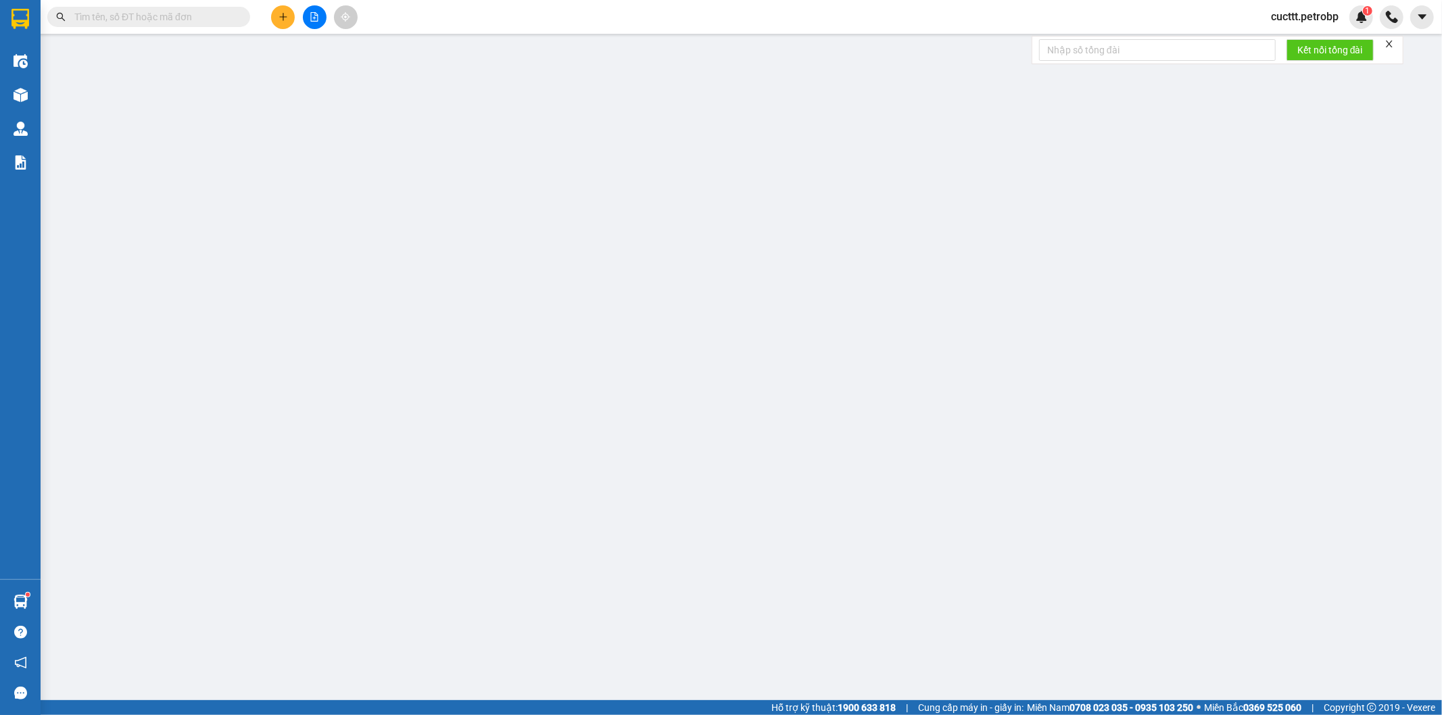
type input "0985472472"
type input "ĐẠI HÙNG"
type input "0978043042"
type input "THÀNH"
type input "KM 33"
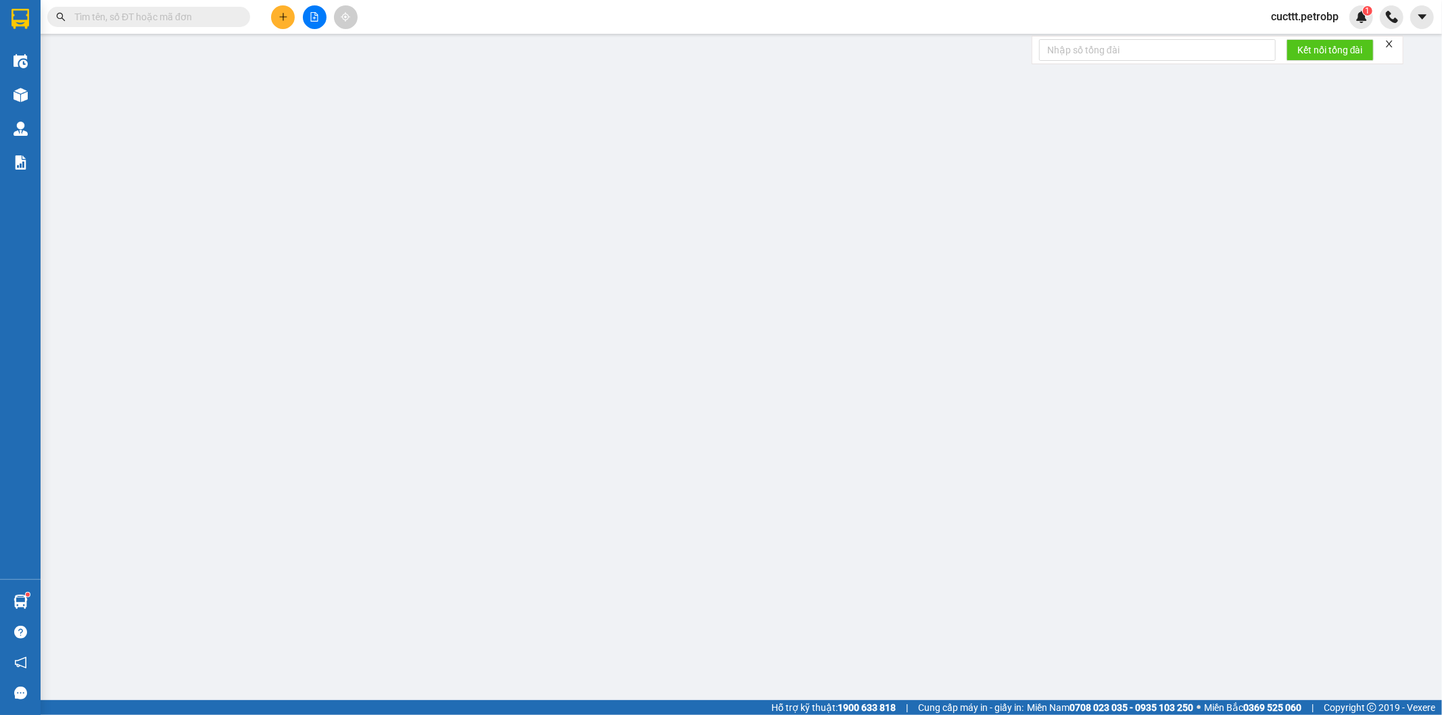
type input "180.000"
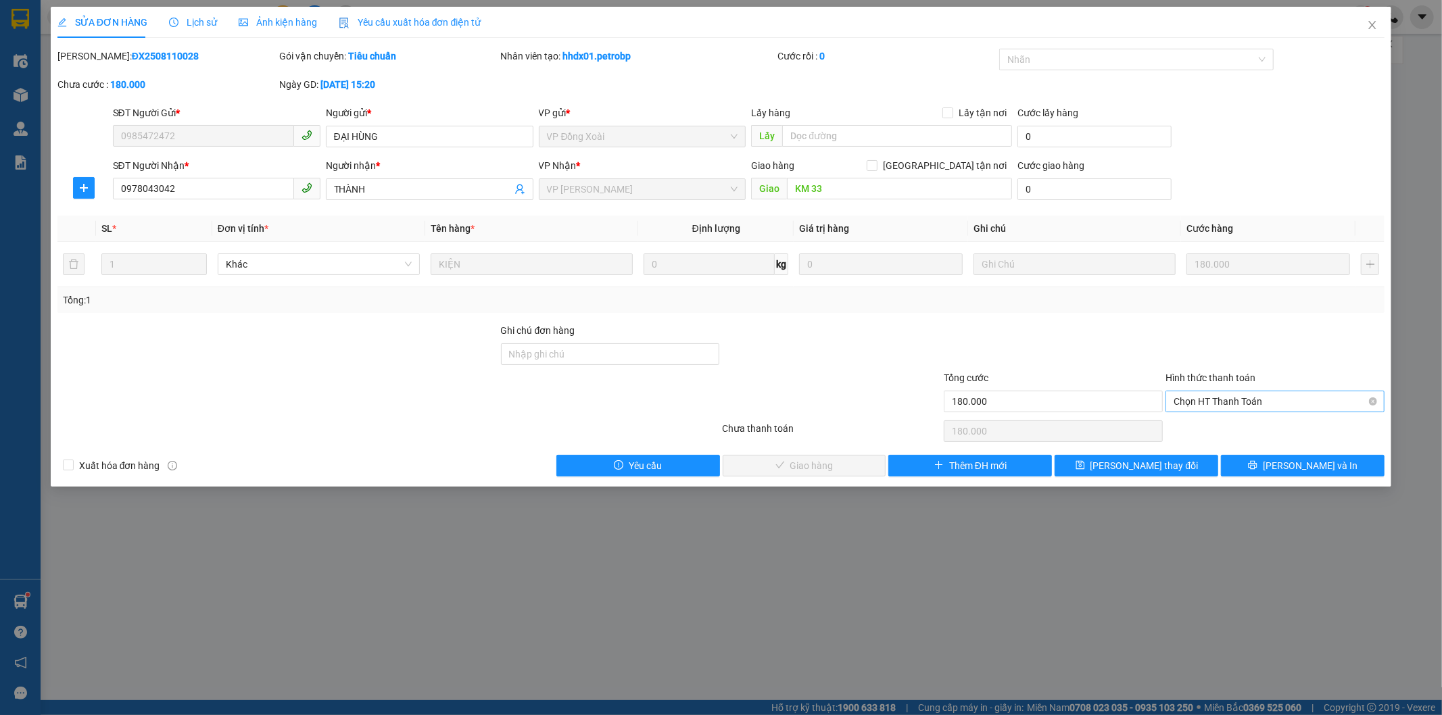
click at [1246, 403] on span "Chọn HT Thanh Toán" at bounding box center [1275, 402] width 203 height 20
drag, startPoint x: 1229, startPoint y: 427, endPoint x: 820, endPoint y: 460, distance: 409.7
click at [1228, 427] on div "Tại văn phòng" at bounding box center [1276, 428] width 203 height 15
type input "0"
click at [816, 460] on span "[PERSON_NAME] và Giao hàng" at bounding box center [814, 466] width 130 height 15
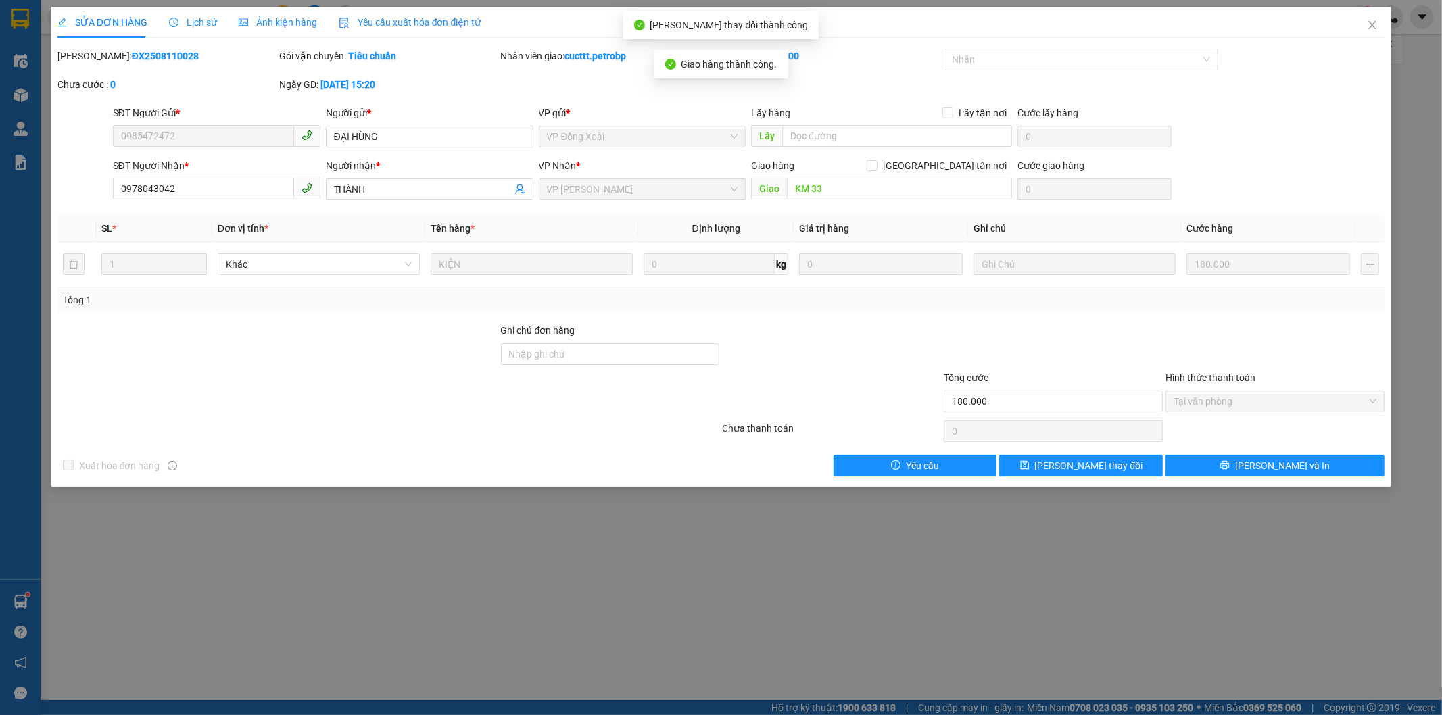
drag, startPoint x: 91, startPoint y: 51, endPoint x: 179, endPoint y: 63, distance: 89.3
click at [179, 63] on div "[PERSON_NAME]: ĐX2508110028" at bounding box center [166, 56] width 219 height 15
copy b "ĐX2508110028"
click at [1371, 26] on icon "close" at bounding box center [1372, 25] width 11 height 11
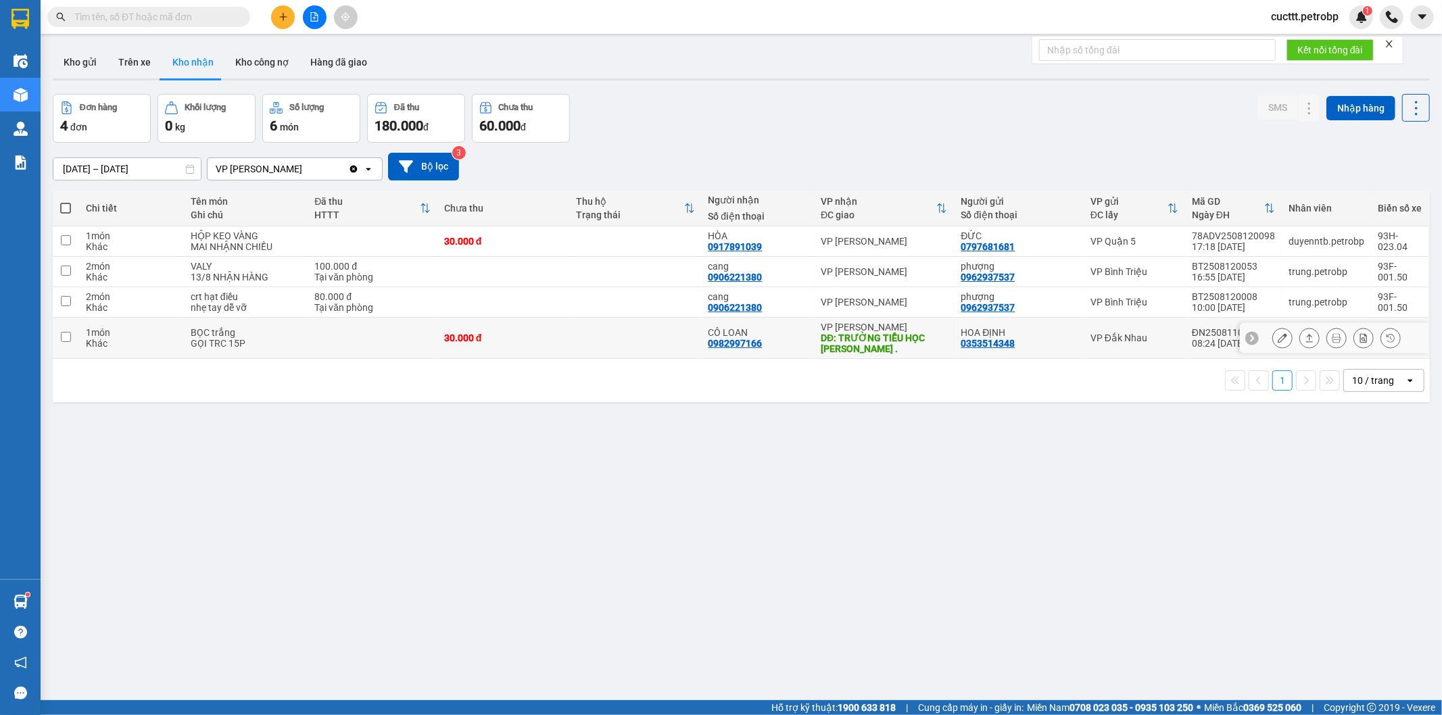
click at [658, 332] on td at bounding box center [635, 338] width 132 height 41
checkbox input "true"
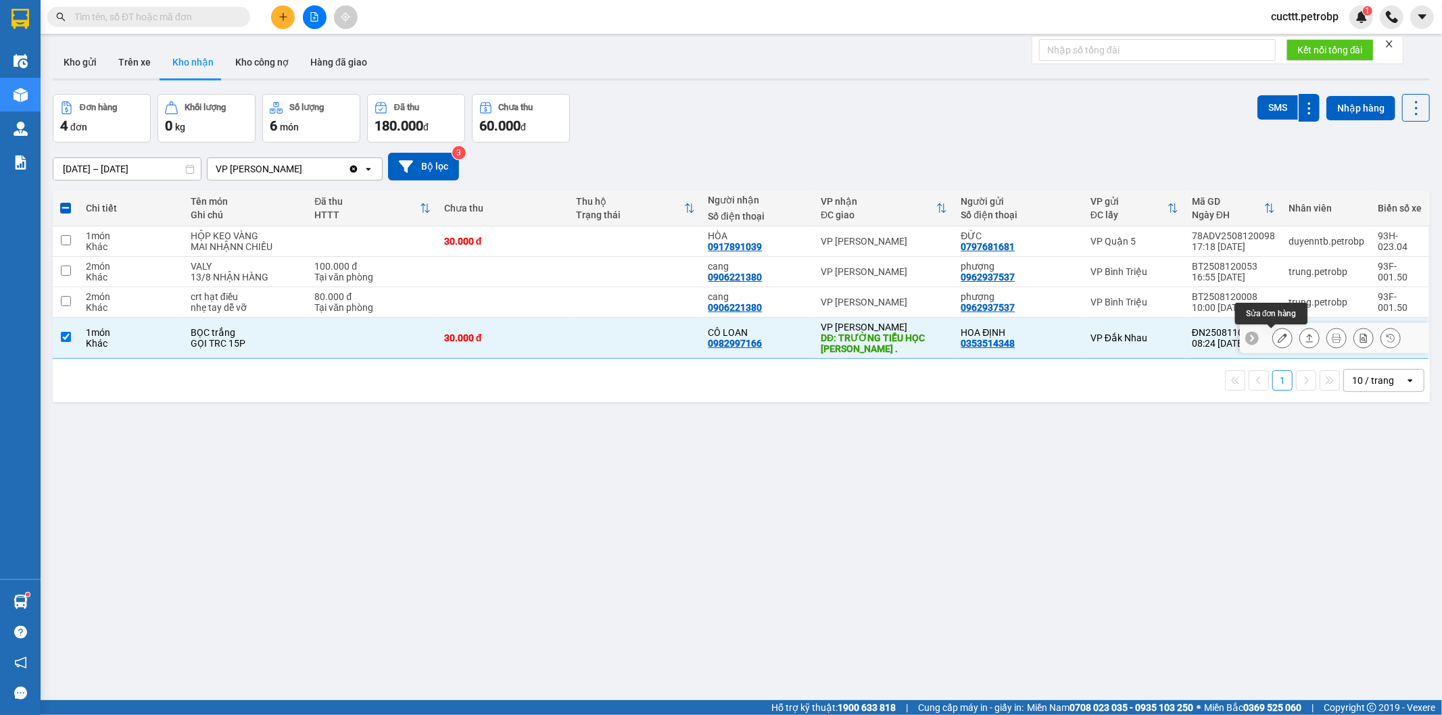
click at [1278, 339] on icon at bounding box center [1282, 337] width 9 height 9
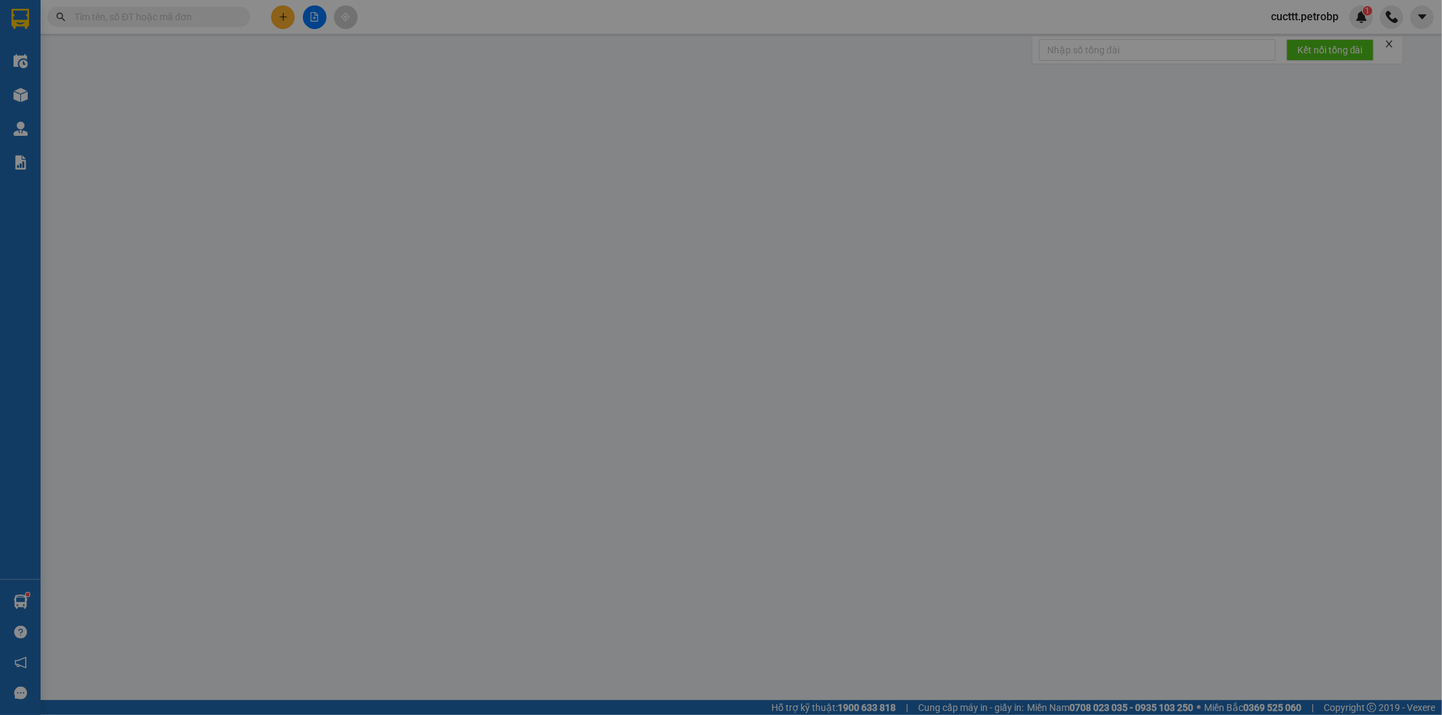
type input "0353514348"
type input "HOA ĐỊNH"
type input "0982997166"
type input "CÔ LOAN"
type input "TRƯỜNG TIỂU HỌC [PERSON_NAME] ."
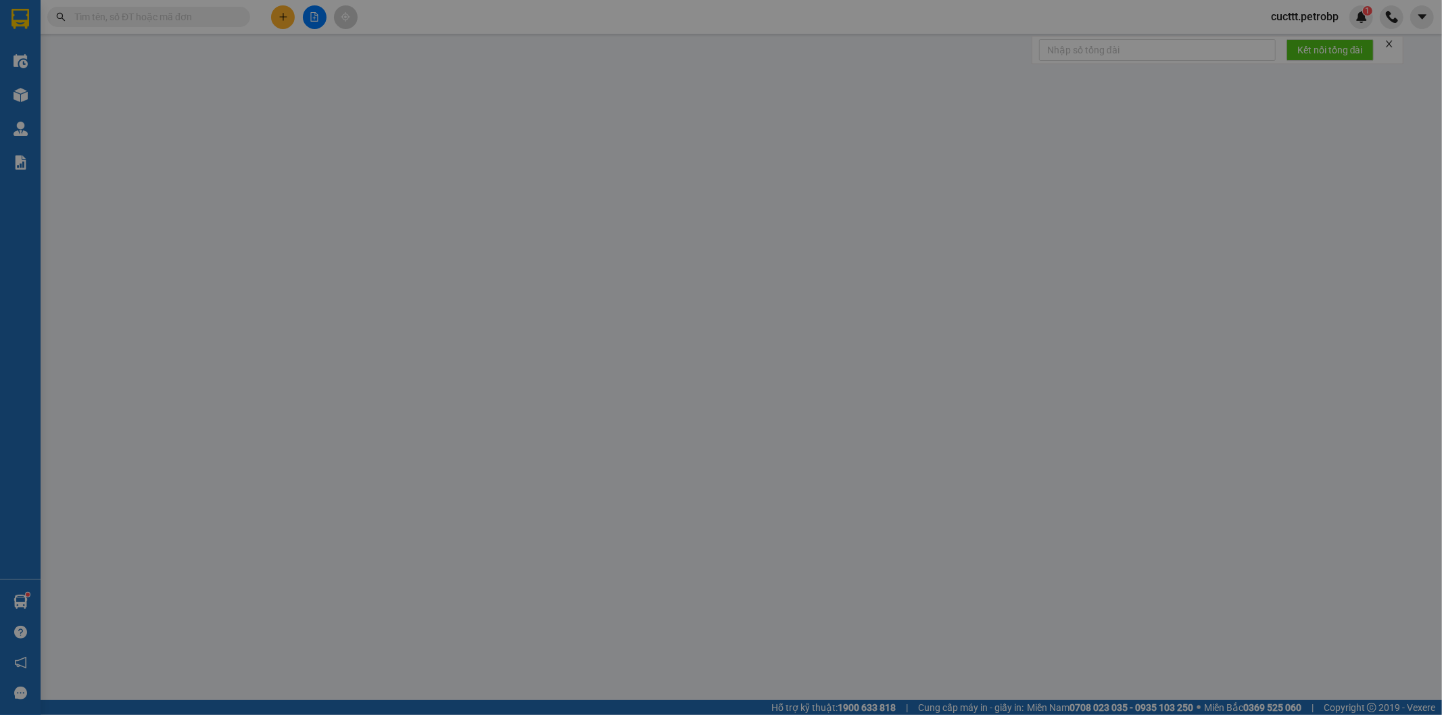
type input "30.000"
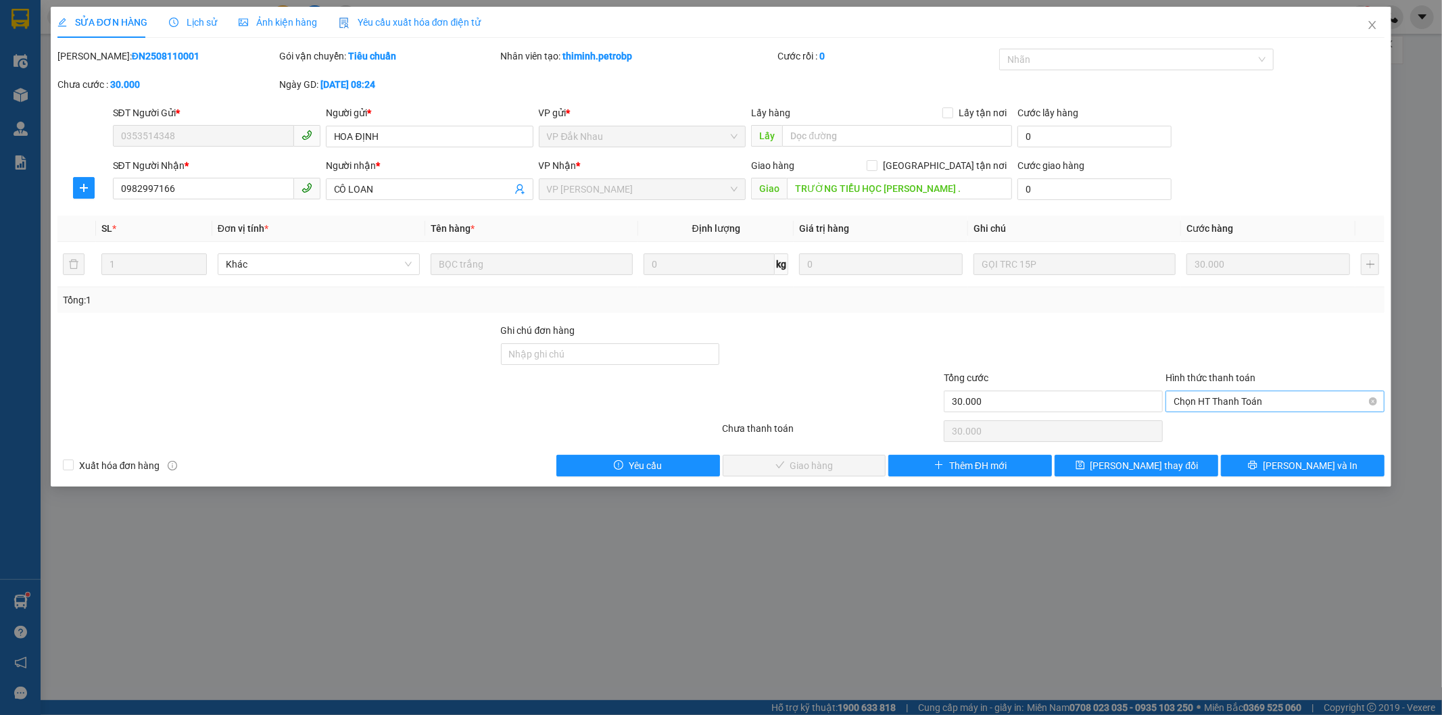
click at [1213, 402] on span "Chọn HT Thanh Toán" at bounding box center [1275, 402] width 203 height 20
click at [1206, 419] on div "Tại văn phòng" at bounding box center [1276, 429] width 219 height 22
type input "0"
click at [803, 461] on span "[PERSON_NAME] và Giao hàng" at bounding box center [814, 466] width 130 height 15
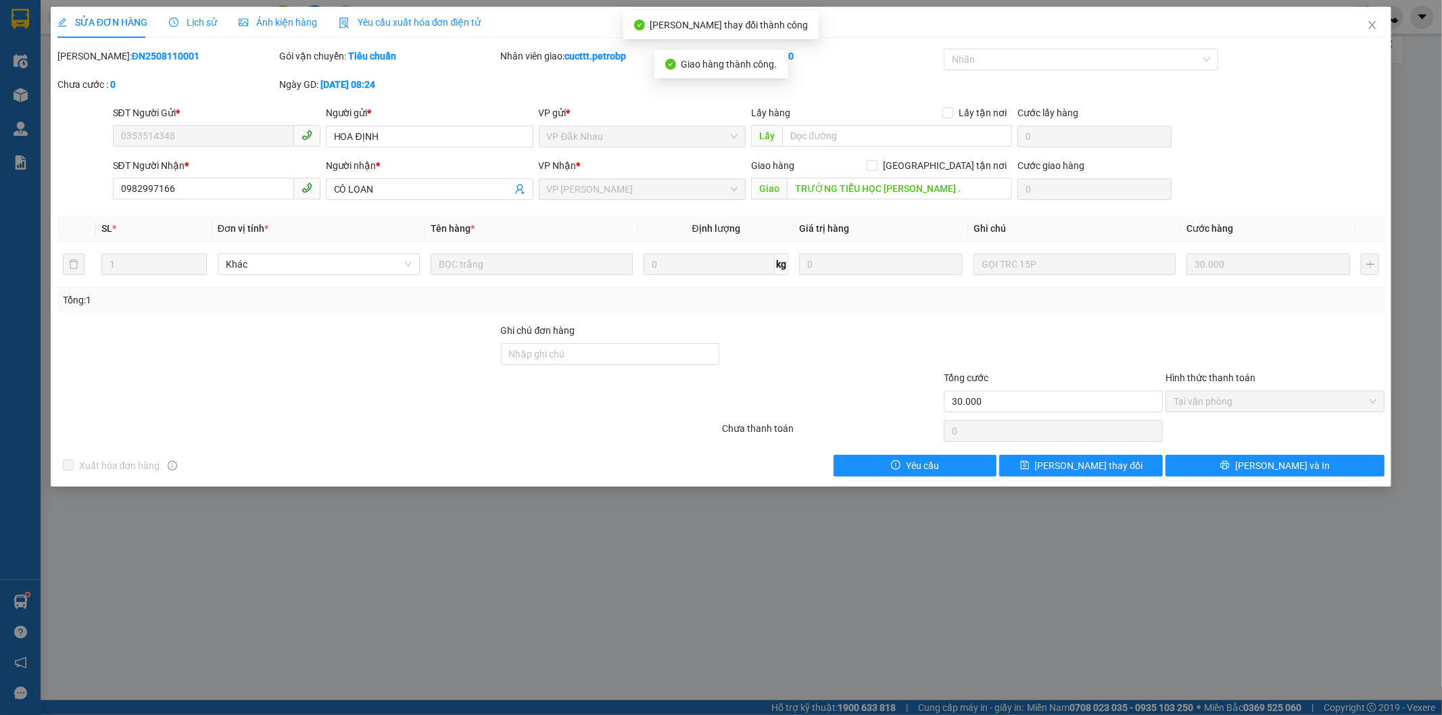
drag, startPoint x: 89, startPoint y: 45, endPoint x: 202, endPoint y: 70, distance: 115.2
click at [202, 70] on div "SỬA ĐƠN HÀNG Lịch sử Ảnh kiện hàng Yêu cầu xuất hóa đơn điện tử Total Paid Fee …" at bounding box center [721, 242] width 1328 height 470
copy b "ĐN2508110001"
drag, startPoint x: 1369, startPoint y: 25, endPoint x: 1442, endPoint y: 1, distance: 77.0
click at [1369, 25] on icon "close" at bounding box center [1372, 25] width 11 height 11
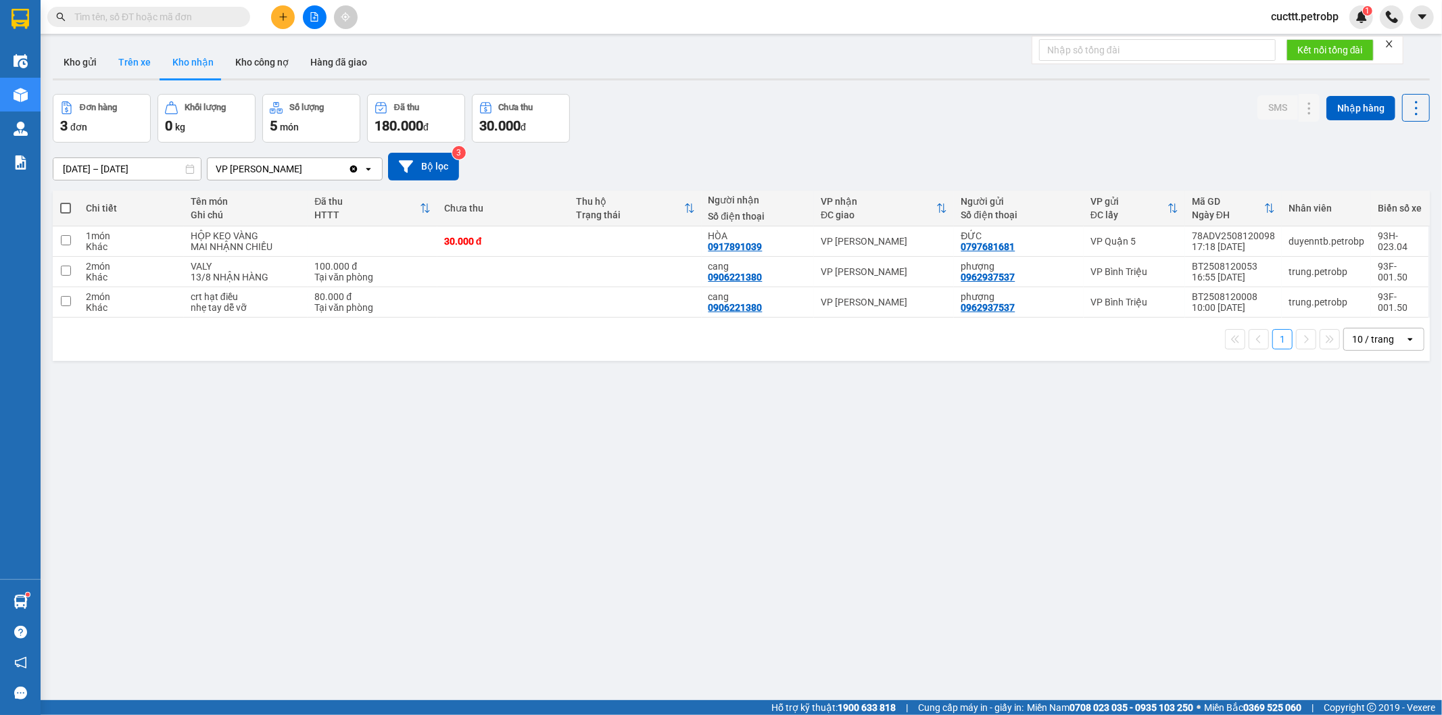
click at [132, 64] on button "Trên xe" at bounding box center [135, 62] width 54 height 32
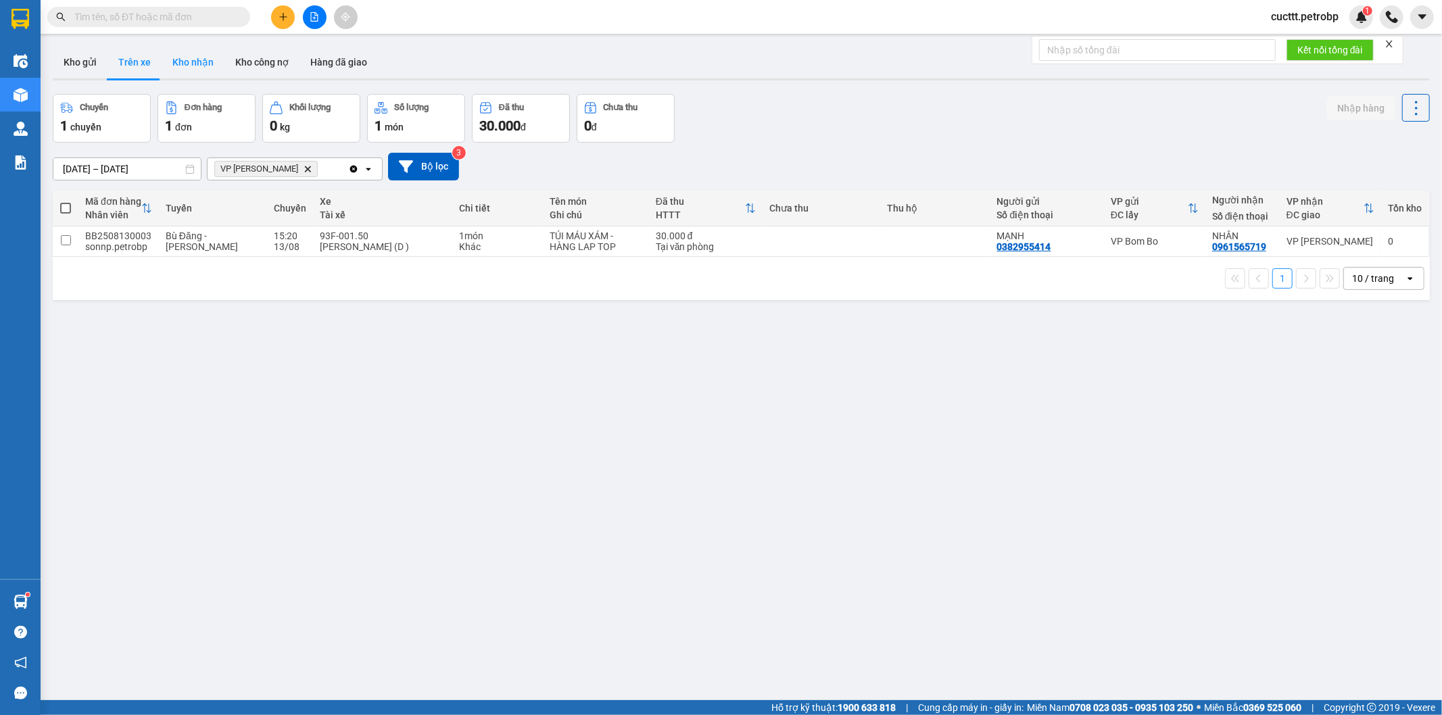
click at [190, 62] on button "Kho nhận" at bounding box center [193, 62] width 63 height 32
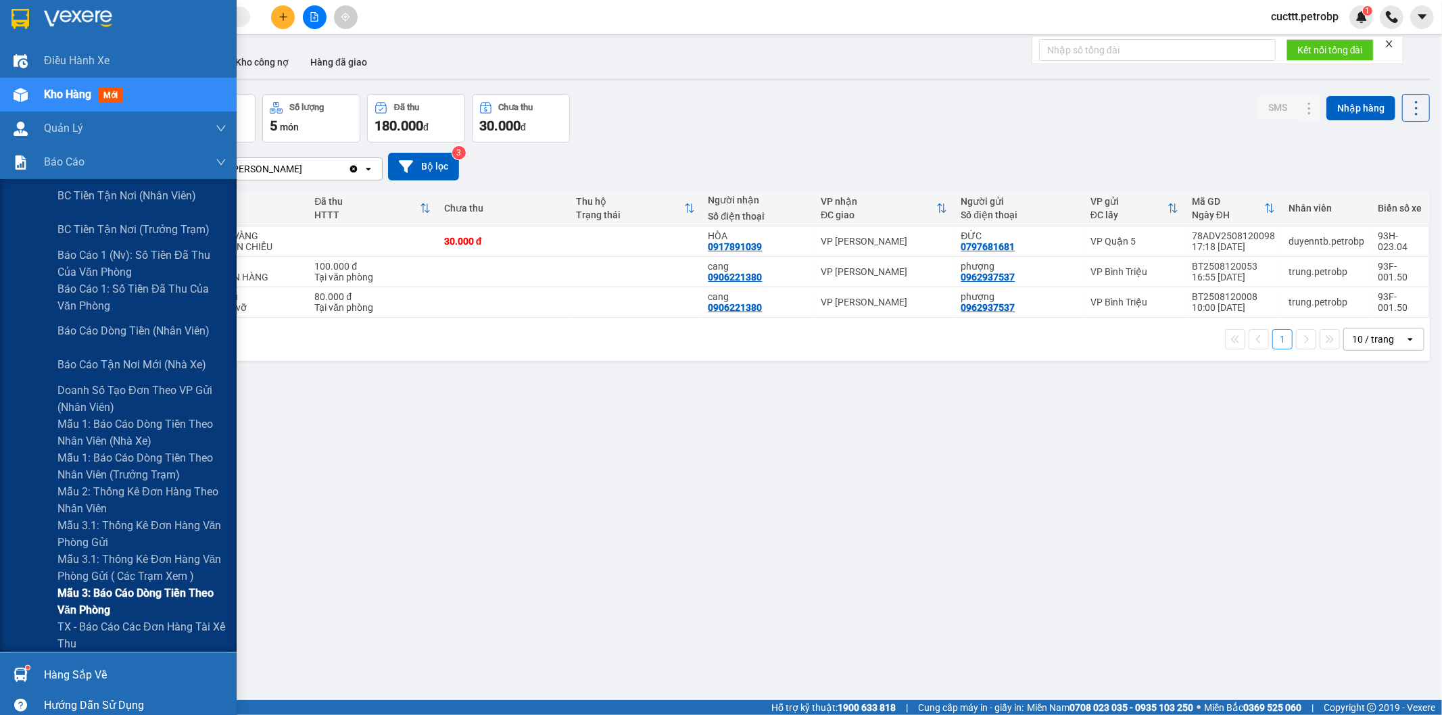
click at [186, 592] on span "Mẫu 3: Báo cáo dòng tiền theo văn phòng" at bounding box center [141, 602] width 169 height 34
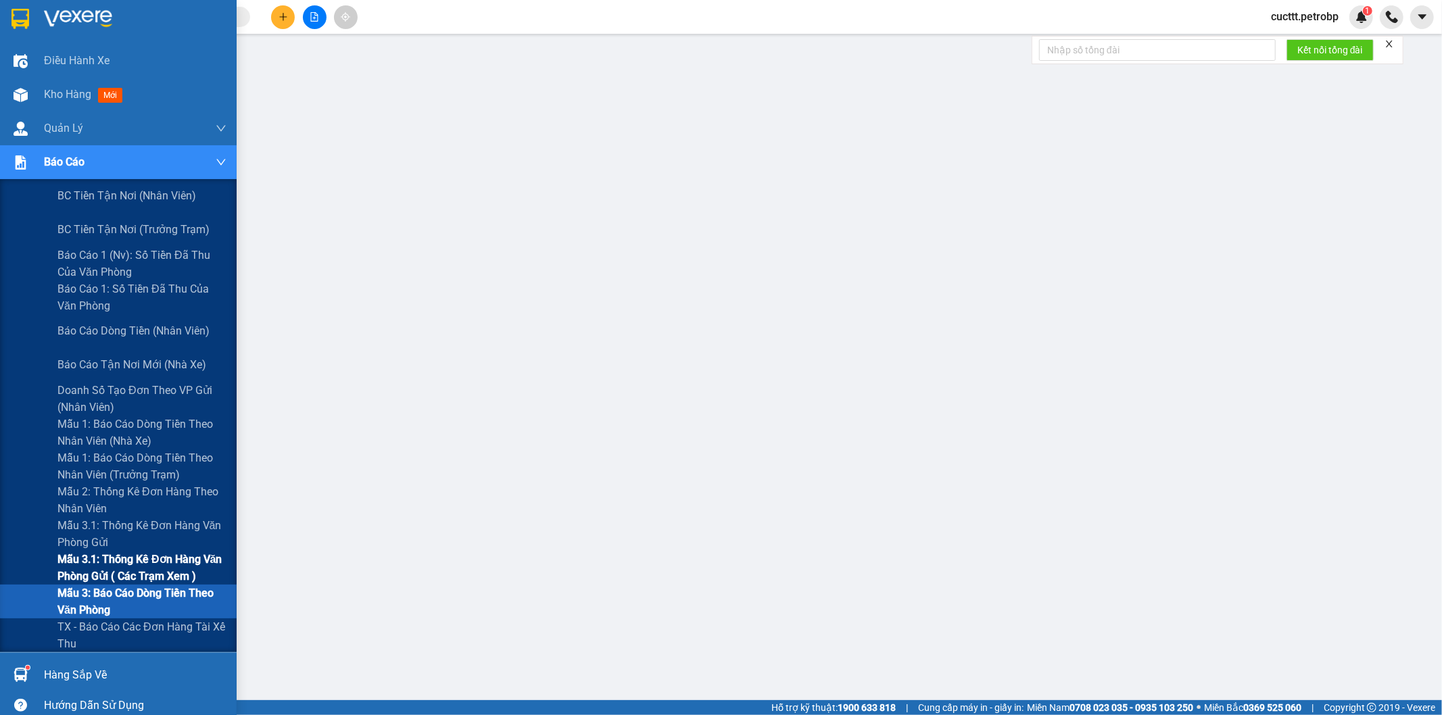
click at [177, 570] on span "Mẫu 3.1: Thống kê đơn hàng văn phòng gửi ( các trạm xem )" at bounding box center [141, 568] width 169 height 34
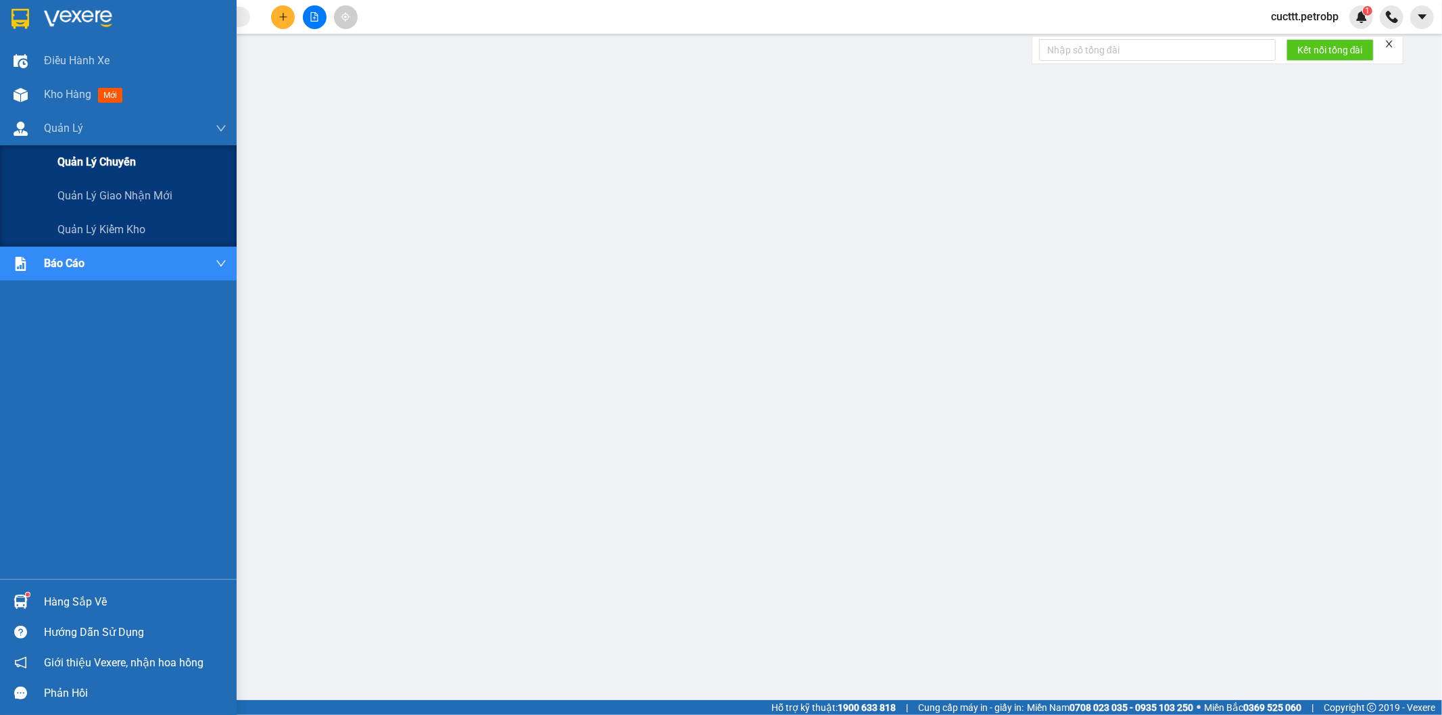
click at [140, 161] on div "Quản lý chuyến" at bounding box center [141, 162] width 169 height 34
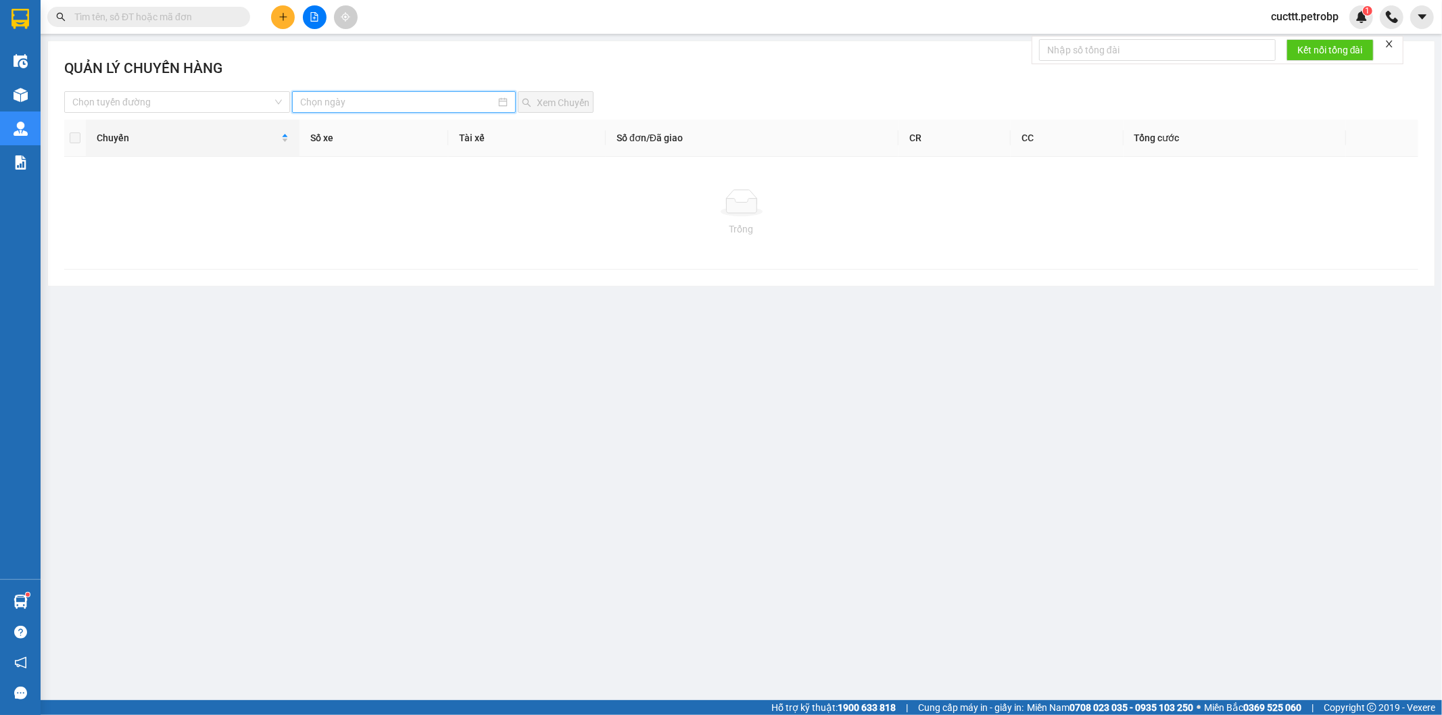
click at [387, 97] on input at bounding box center [397, 102] width 195 height 15
drag, startPoint x: 147, startPoint y: 201, endPoint x: 14, endPoint y: 53, distance: 198.8
click at [145, 201] on div at bounding box center [741, 202] width 1333 height 27
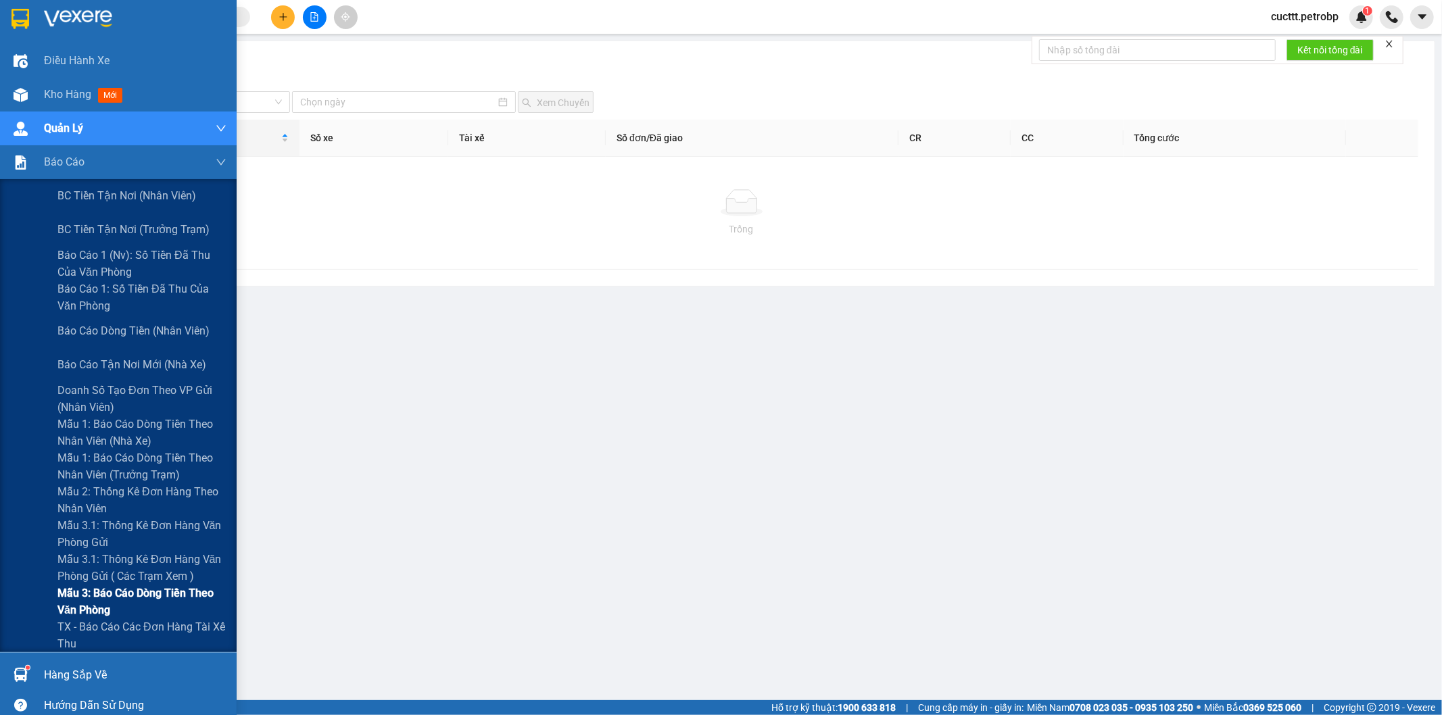
click at [189, 594] on span "Mẫu 3: Báo cáo dòng tiền theo văn phòng" at bounding box center [141, 602] width 169 height 34
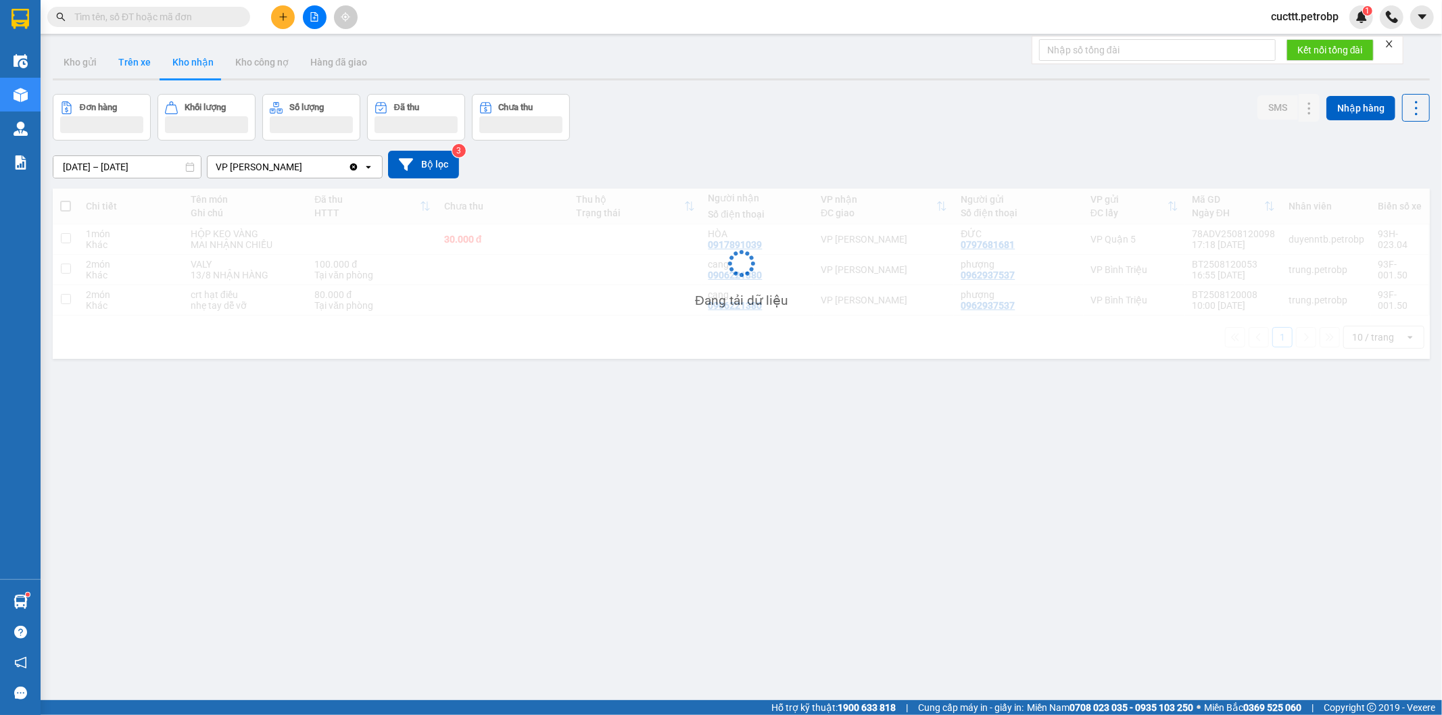
click at [131, 62] on button "Trên xe" at bounding box center [135, 62] width 54 height 32
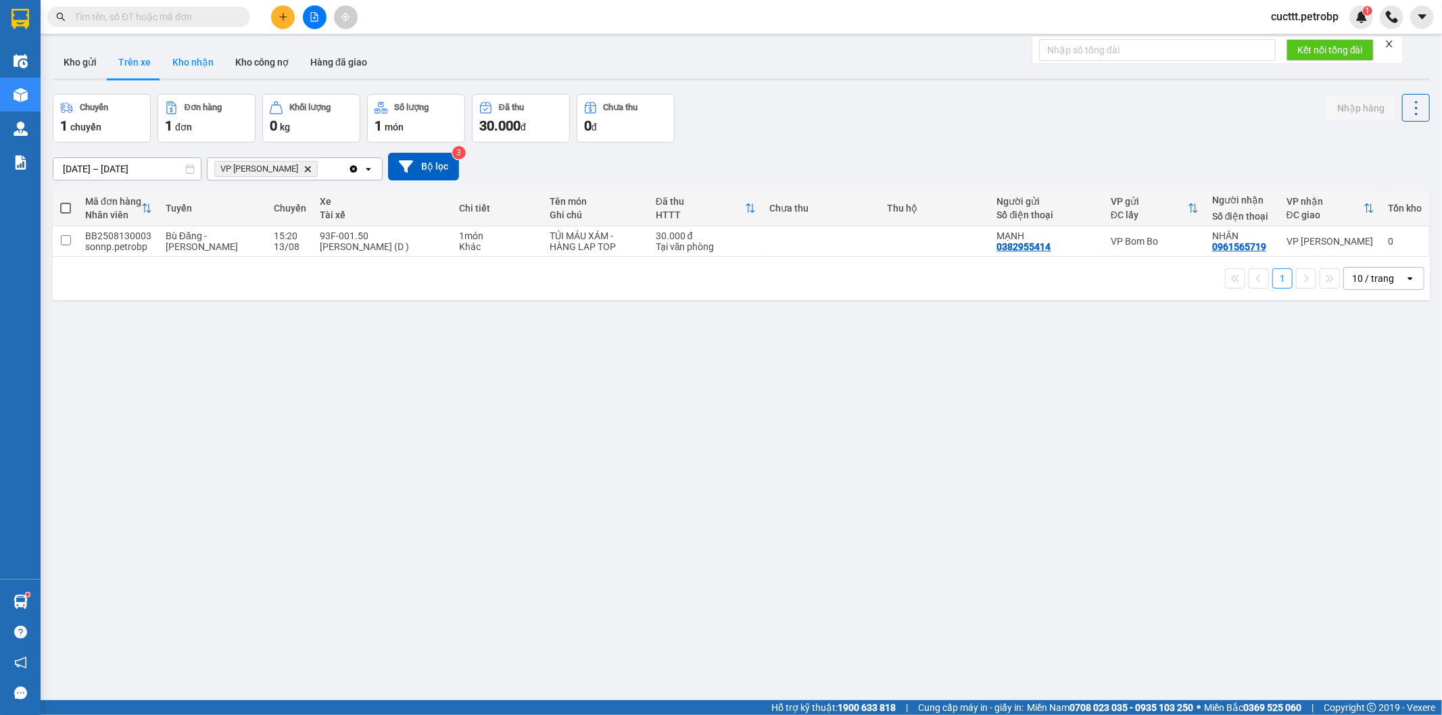
click at [197, 63] on button "Kho nhận" at bounding box center [193, 62] width 63 height 32
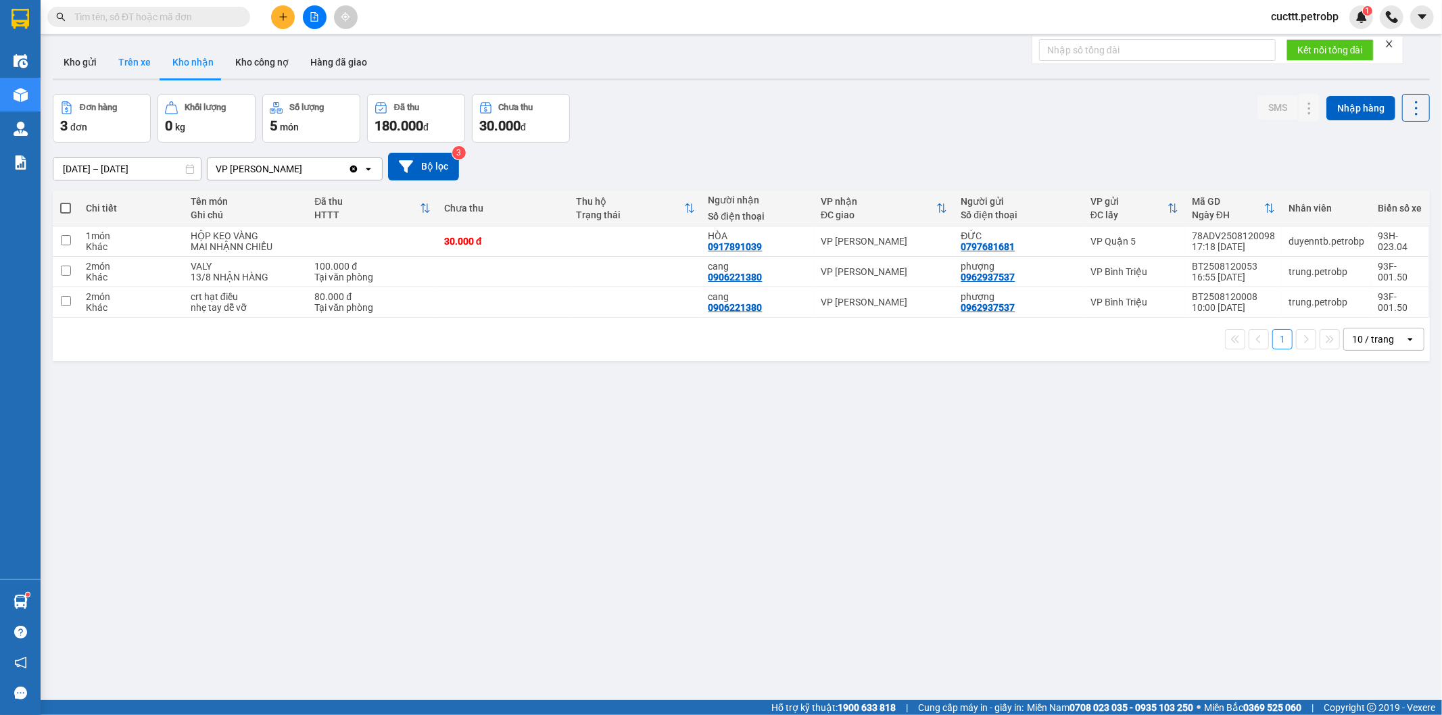
click at [141, 58] on button "Trên xe" at bounding box center [135, 62] width 54 height 32
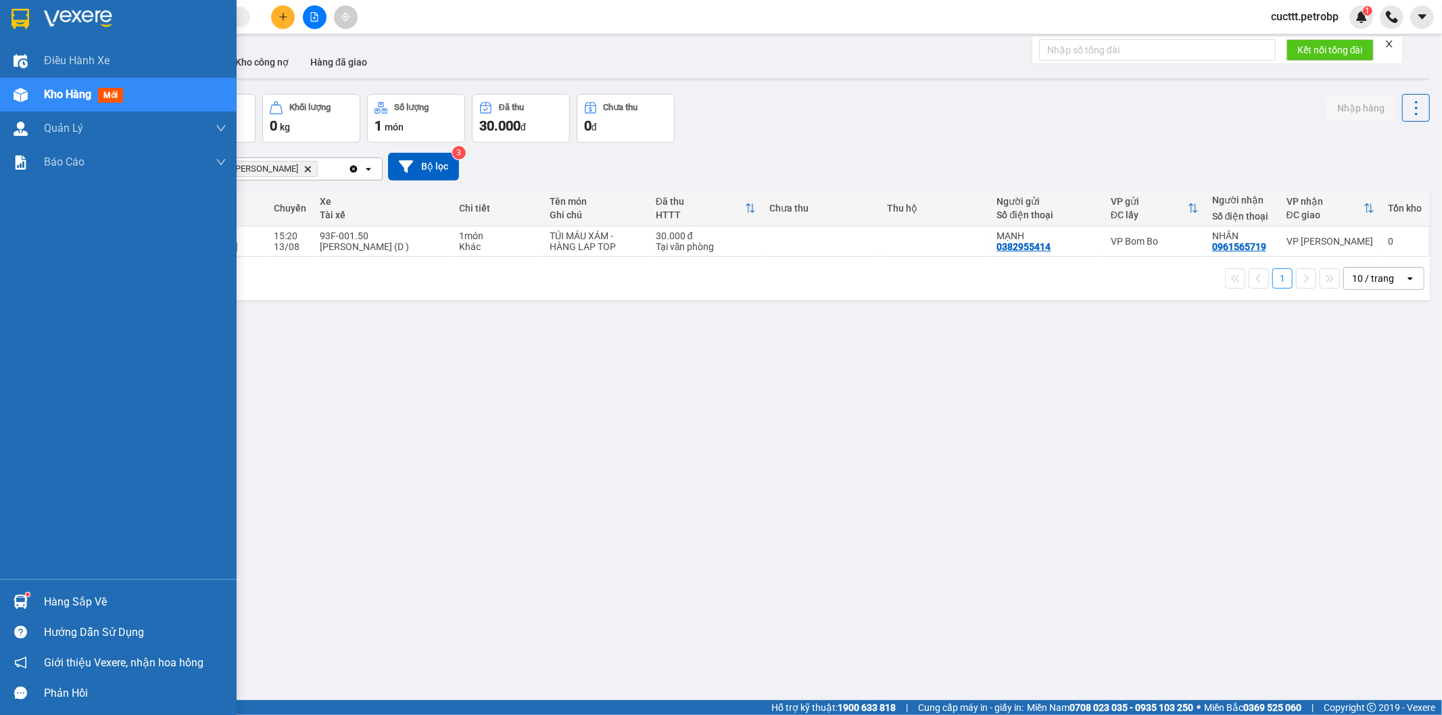
click at [78, 604] on div "Hàng sắp về" at bounding box center [135, 602] width 183 height 20
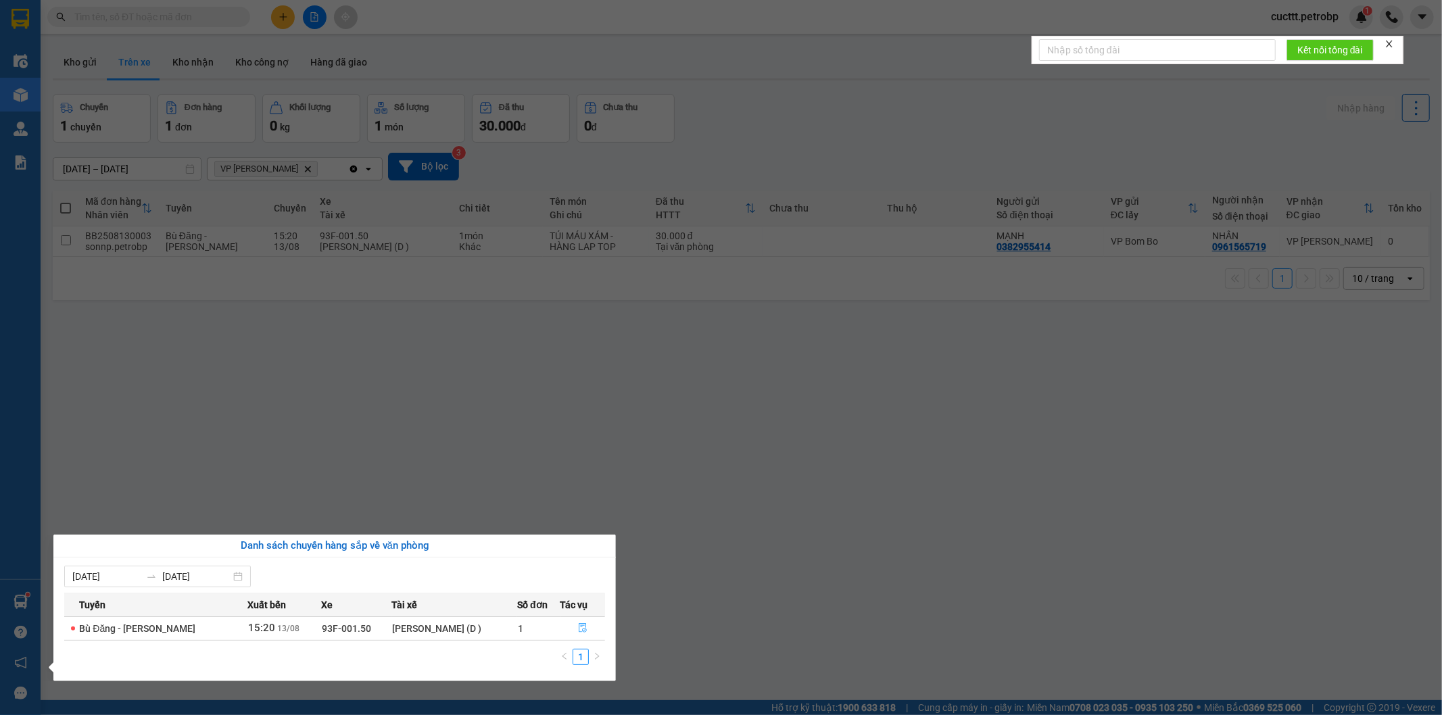
click at [579, 633] on icon "file-done" at bounding box center [583, 628] width 8 height 9
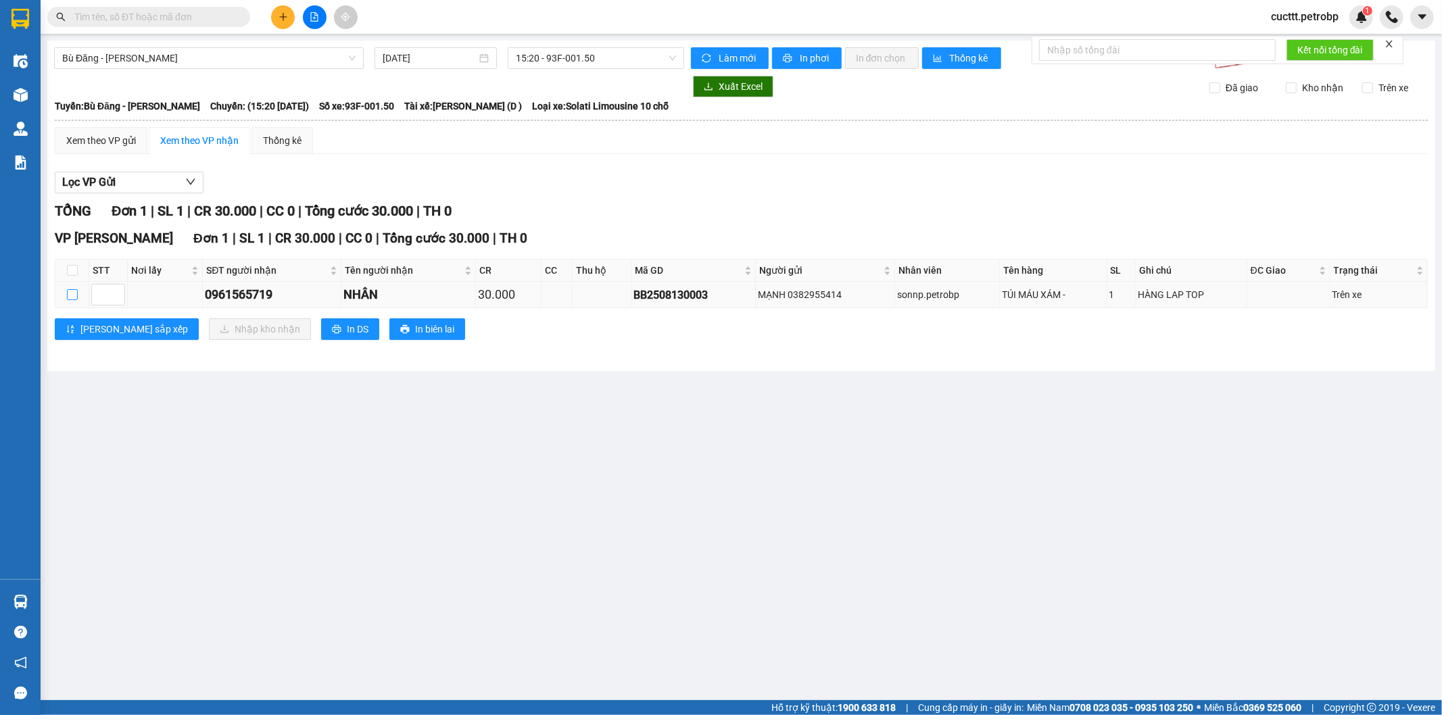
click at [68, 299] on input "checkbox" at bounding box center [72, 294] width 11 height 11
checkbox input "true"
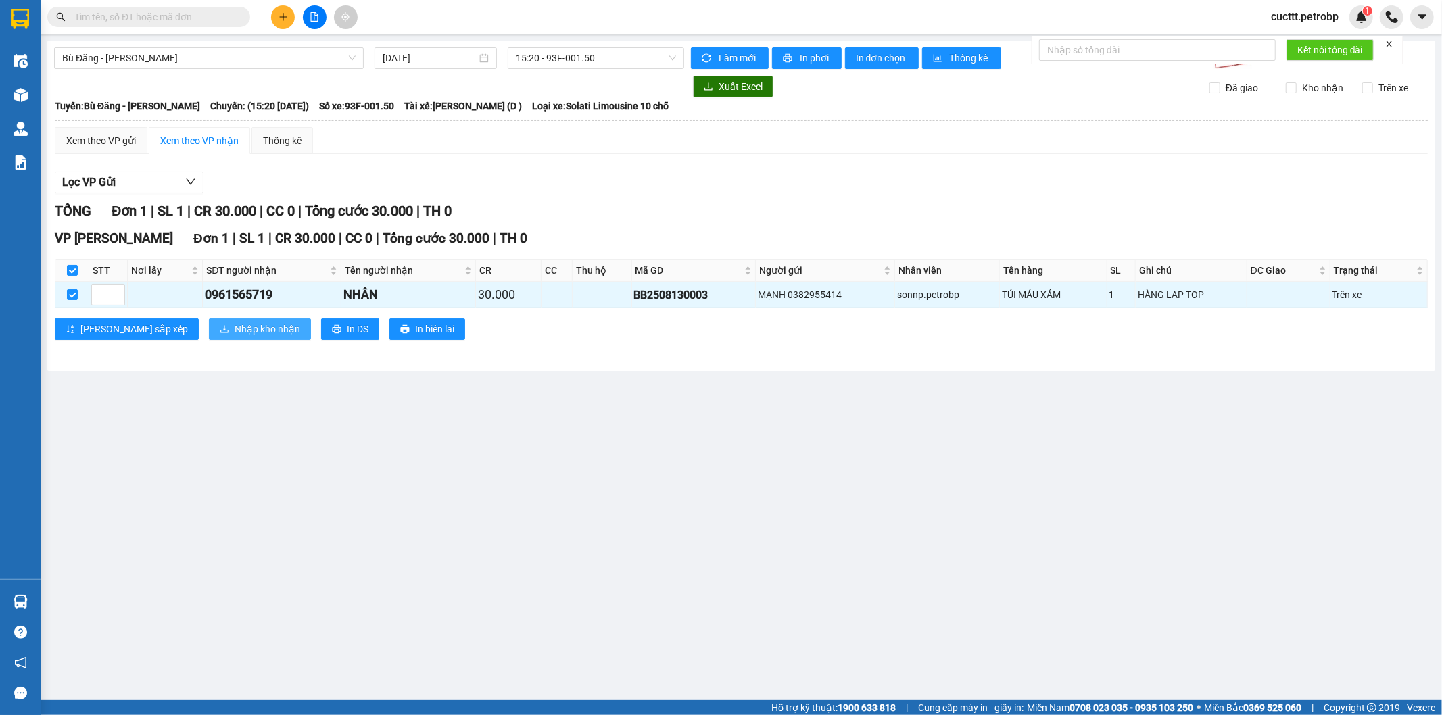
click at [235, 337] on span "Nhập kho nhận" at bounding box center [268, 329] width 66 height 15
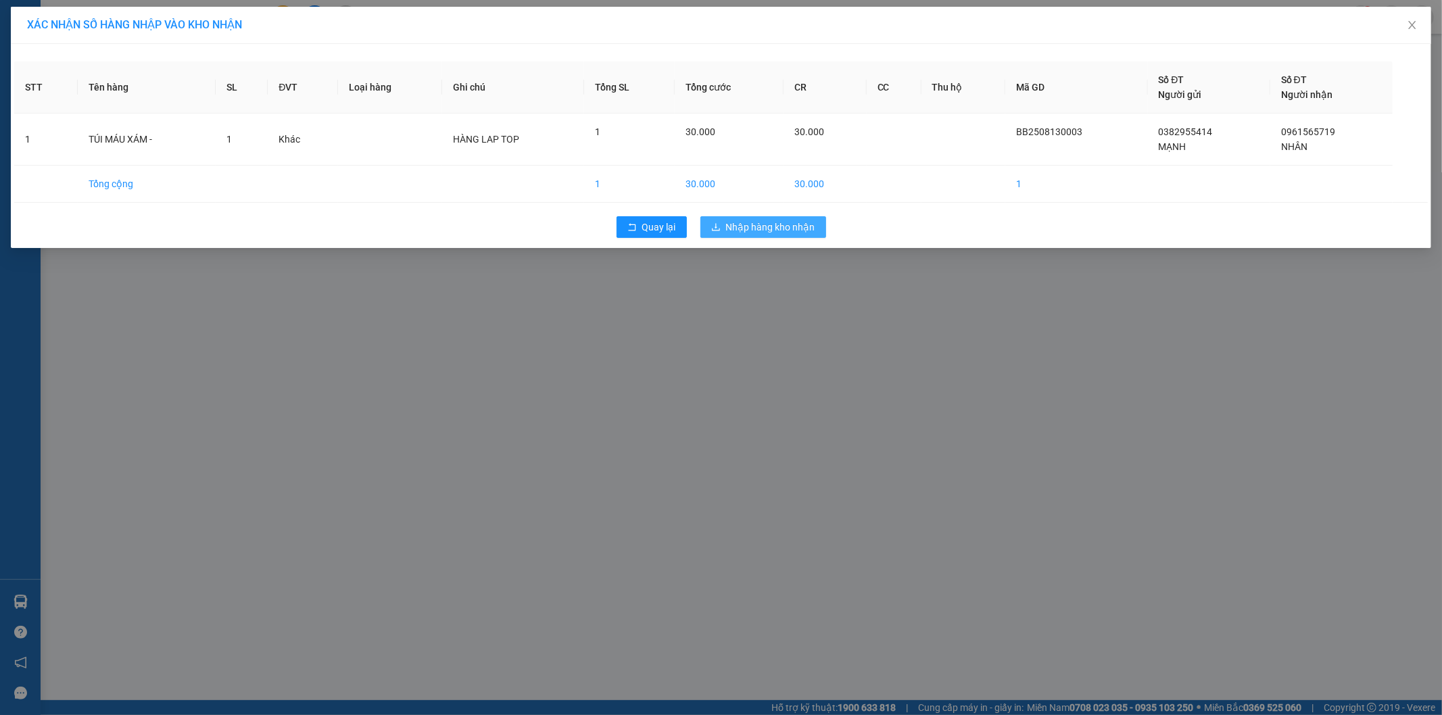
click at [781, 224] on span "Nhập hàng kho nhận" at bounding box center [770, 227] width 89 height 15
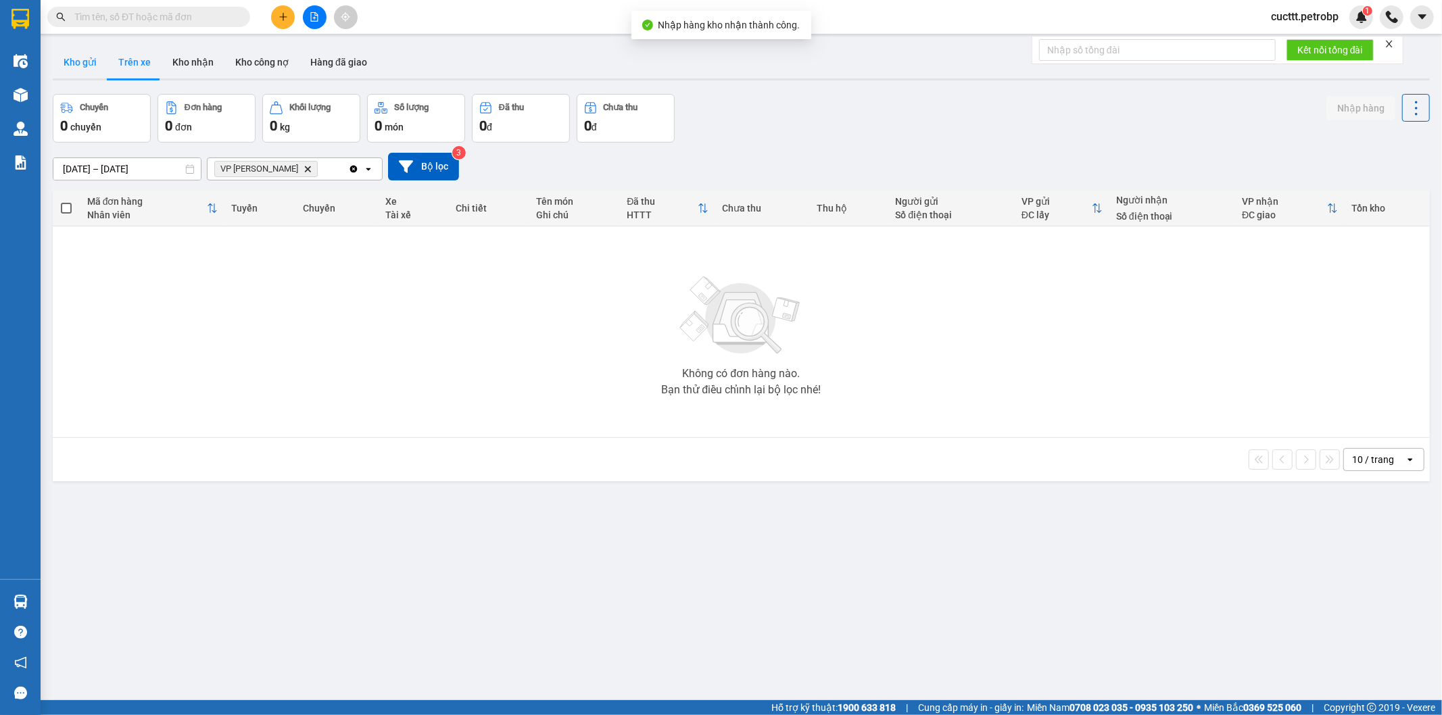
click at [88, 59] on button "Kho gửi" at bounding box center [80, 62] width 55 height 32
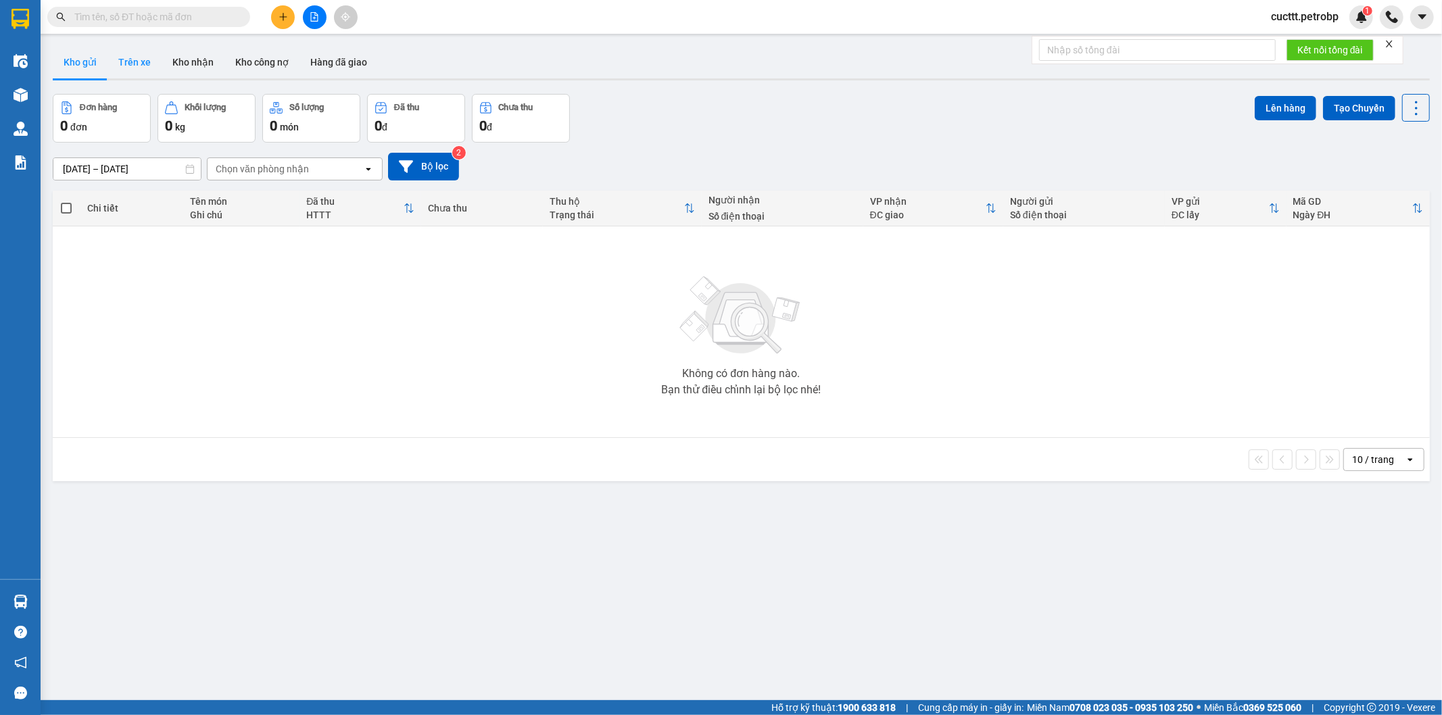
click at [126, 68] on button "Trên xe" at bounding box center [135, 62] width 54 height 32
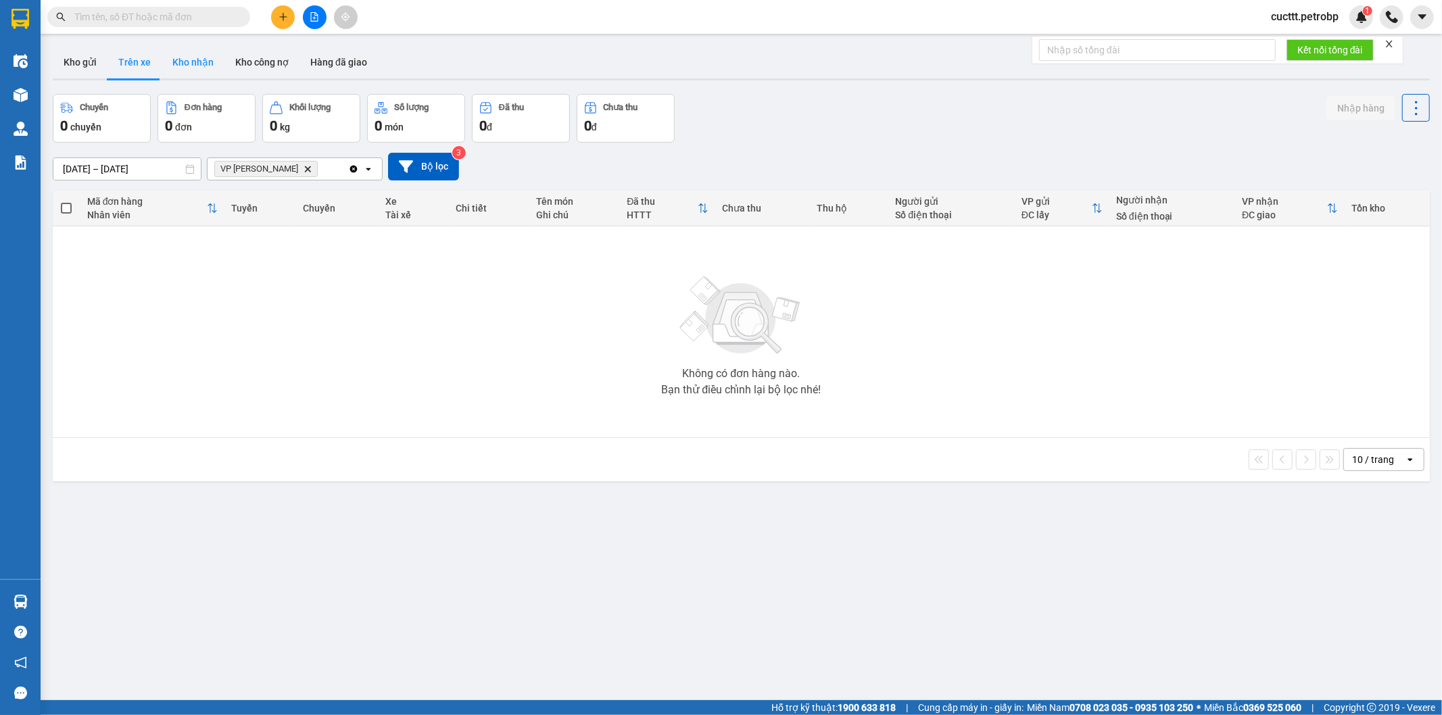
click at [188, 69] on button "Kho nhận" at bounding box center [193, 62] width 63 height 32
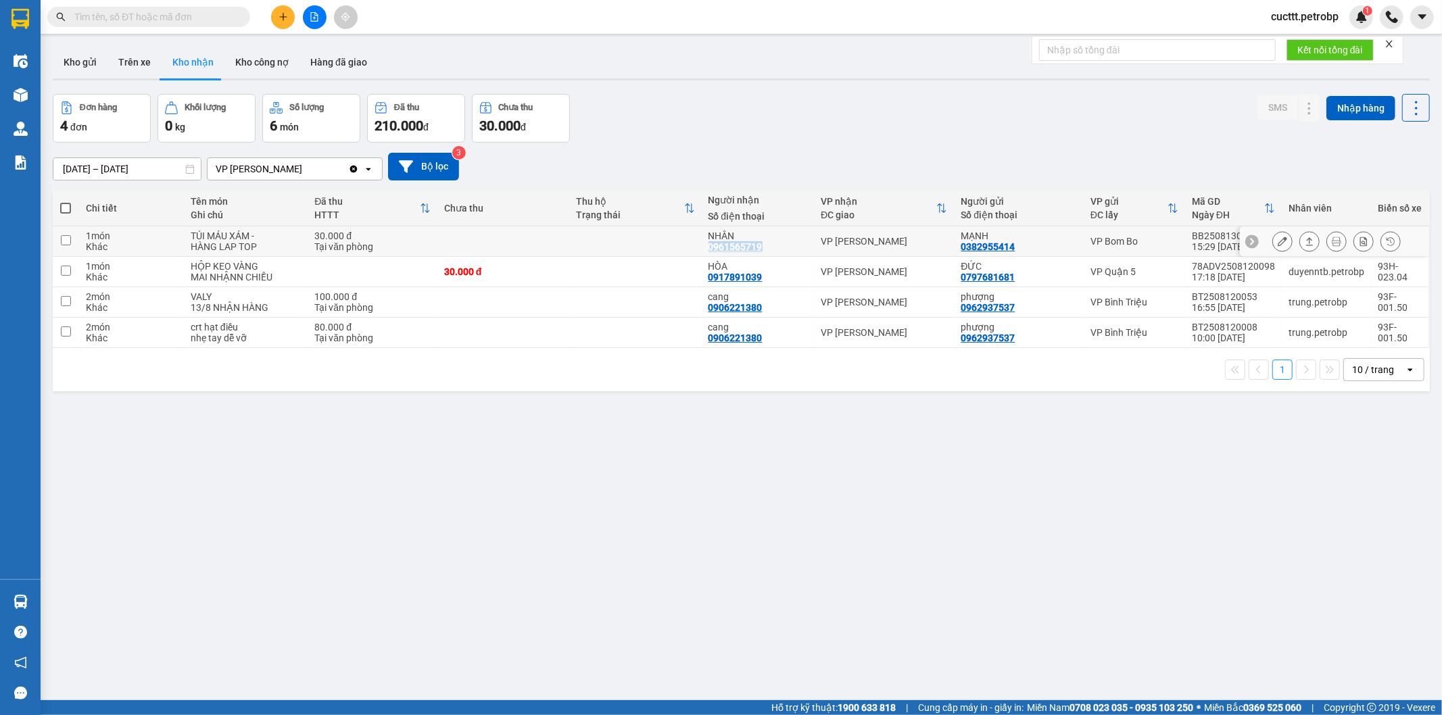
drag, startPoint x: 706, startPoint y: 248, endPoint x: 771, endPoint y: 255, distance: 65.3
click at [771, 255] on td "NHÂN 0961565719" at bounding box center [758, 242] width 113 height 30
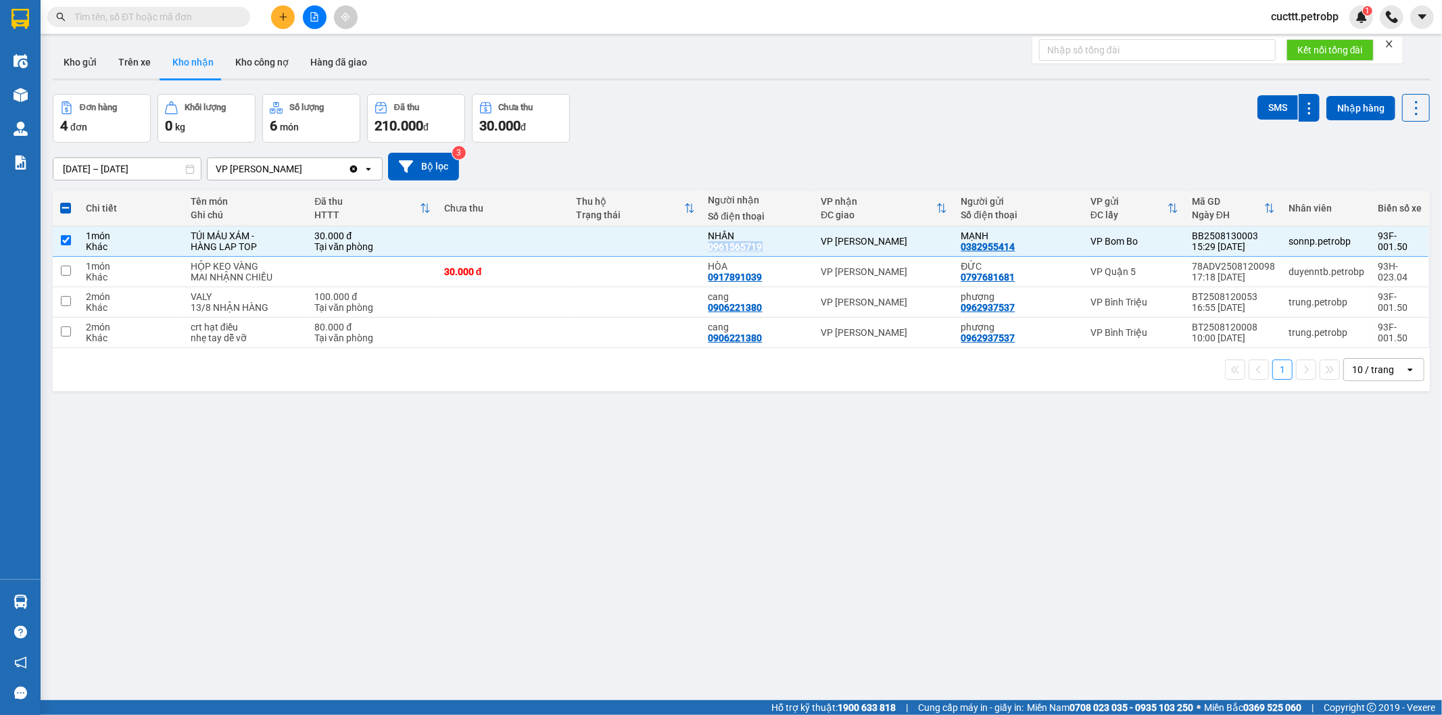
copy div "0961565719"
click at [1116, 103] on div "Đơn hàng 4 đơn Khối lượng 0 kg Số lượng 6 món Đã thu 210.000 đ Chưa thu 30.000 …" at bounding box center [742, 118] width 1378 height 49
click at [200, 382] on div "1 10 / trang open" at bounding box center [742, 369] width 1378 height 43
click at [420, 234] on div "30.000 đ" at bounding box center [372, 236] width 116 height 11
checkbox input "false"
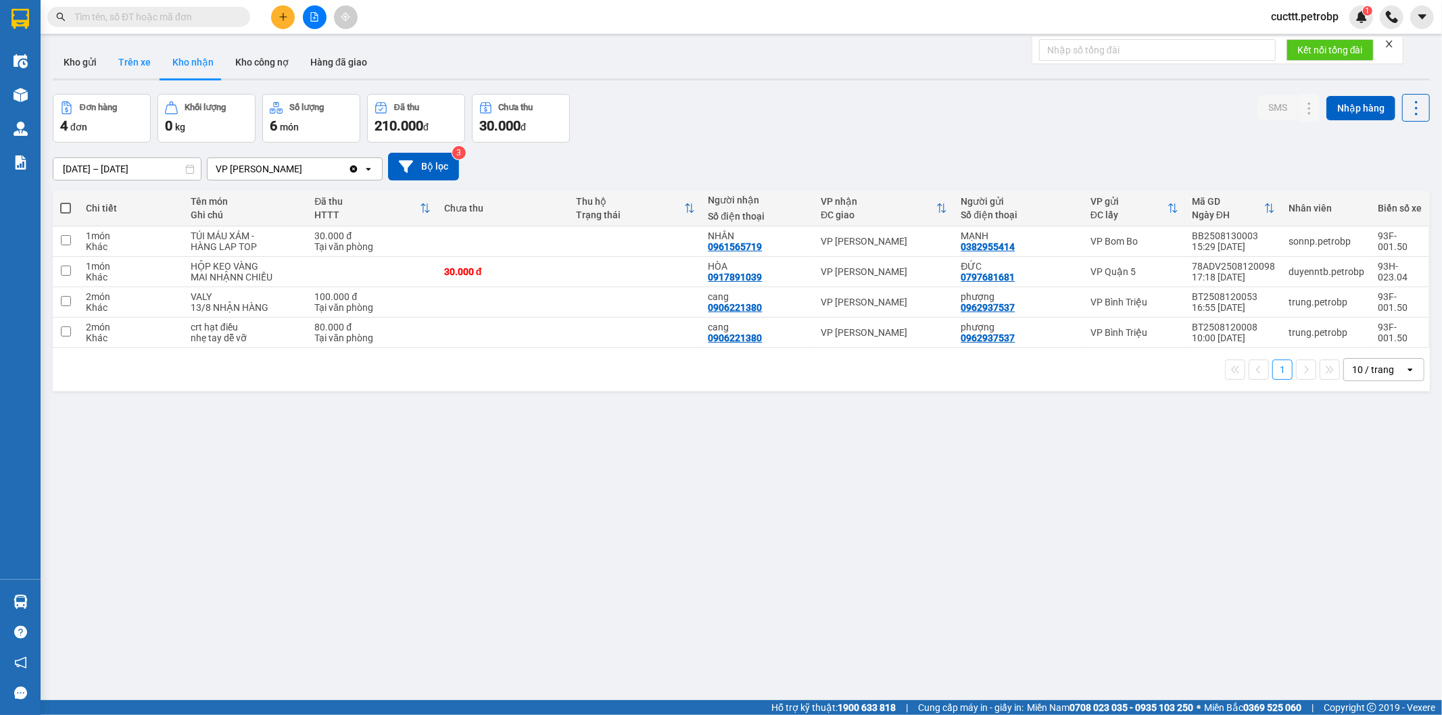
click at [135, 70] on button "Trên xe" at bounding box center [135, 62] width 54 height 32
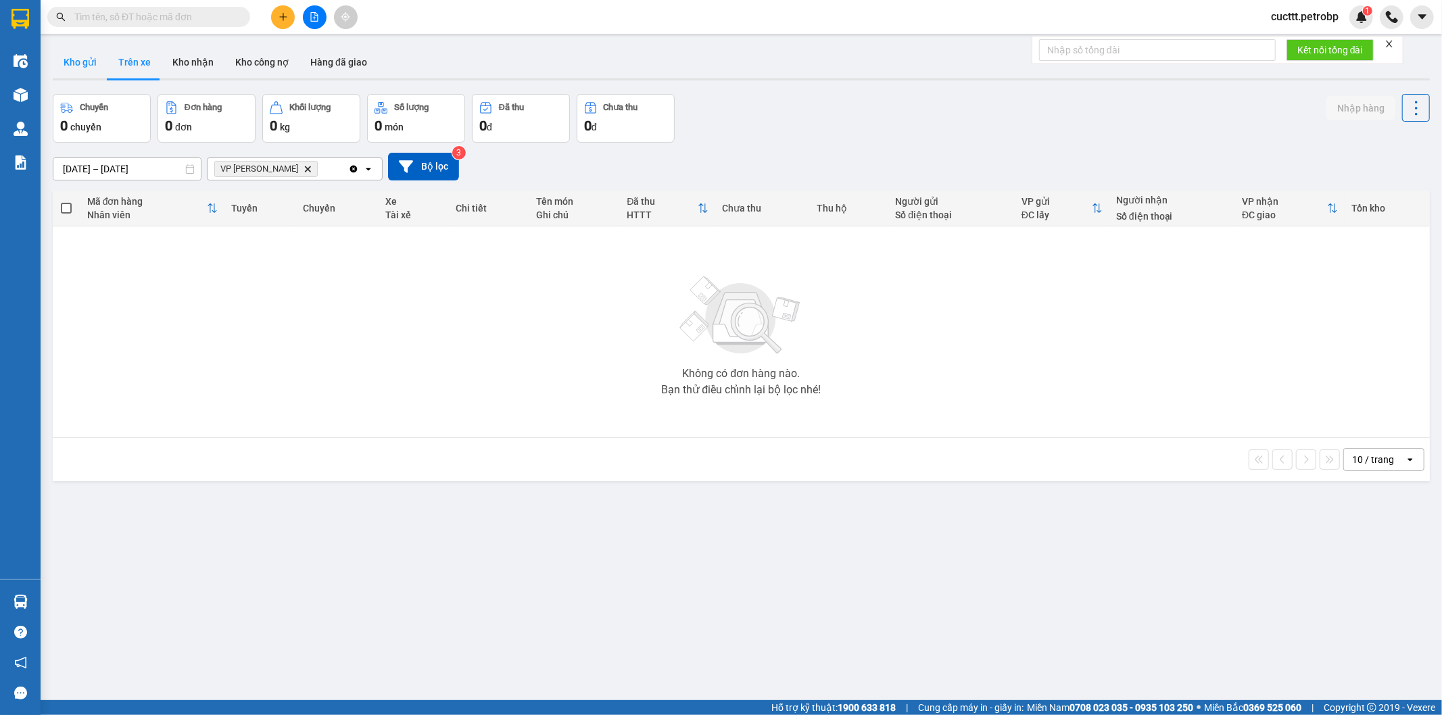
click at [87, 73] on button "Kho gửi" at bounding box center [80, 62] width 55 height 32
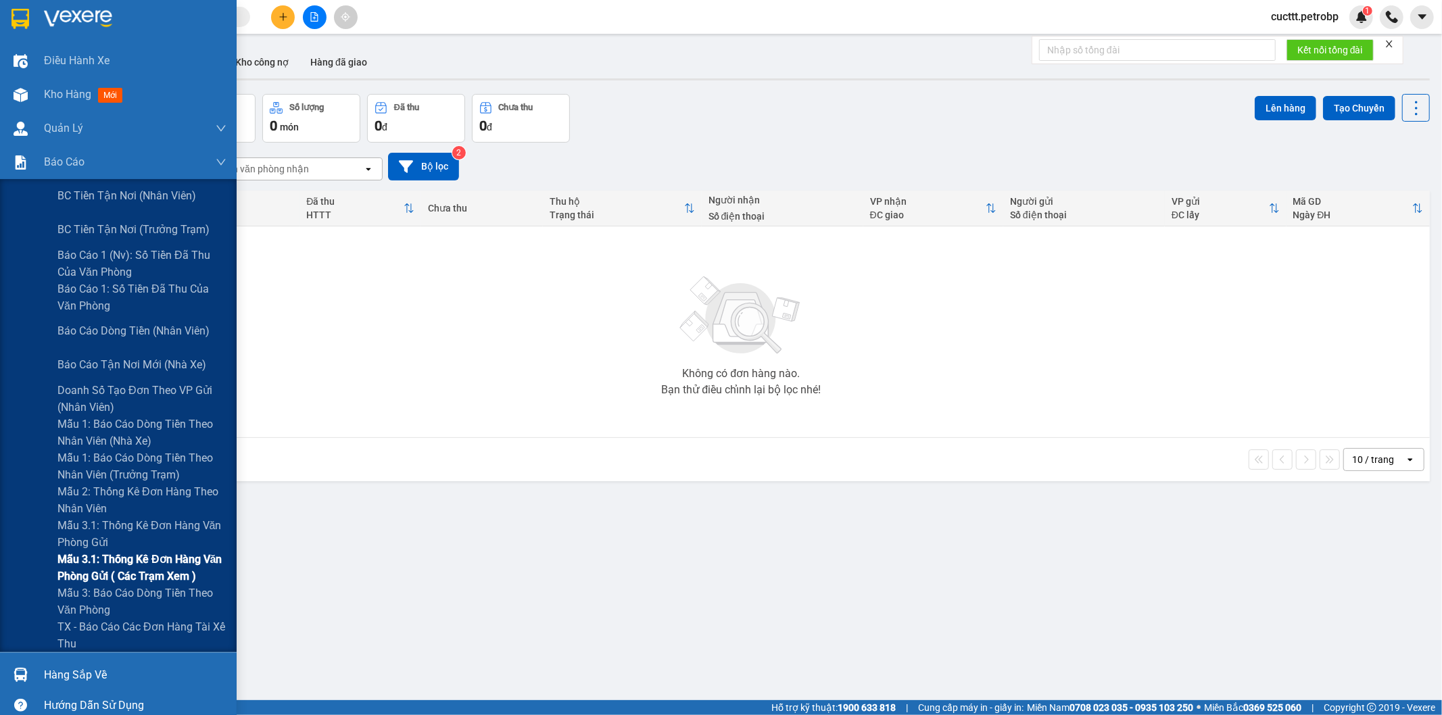
click at [179, 567] on span "Mẫu 3.1: Thống kê đơn hàng văn phòng gửi ( các trạm xem )" at bounding box center [141, 568] width 169 height 34
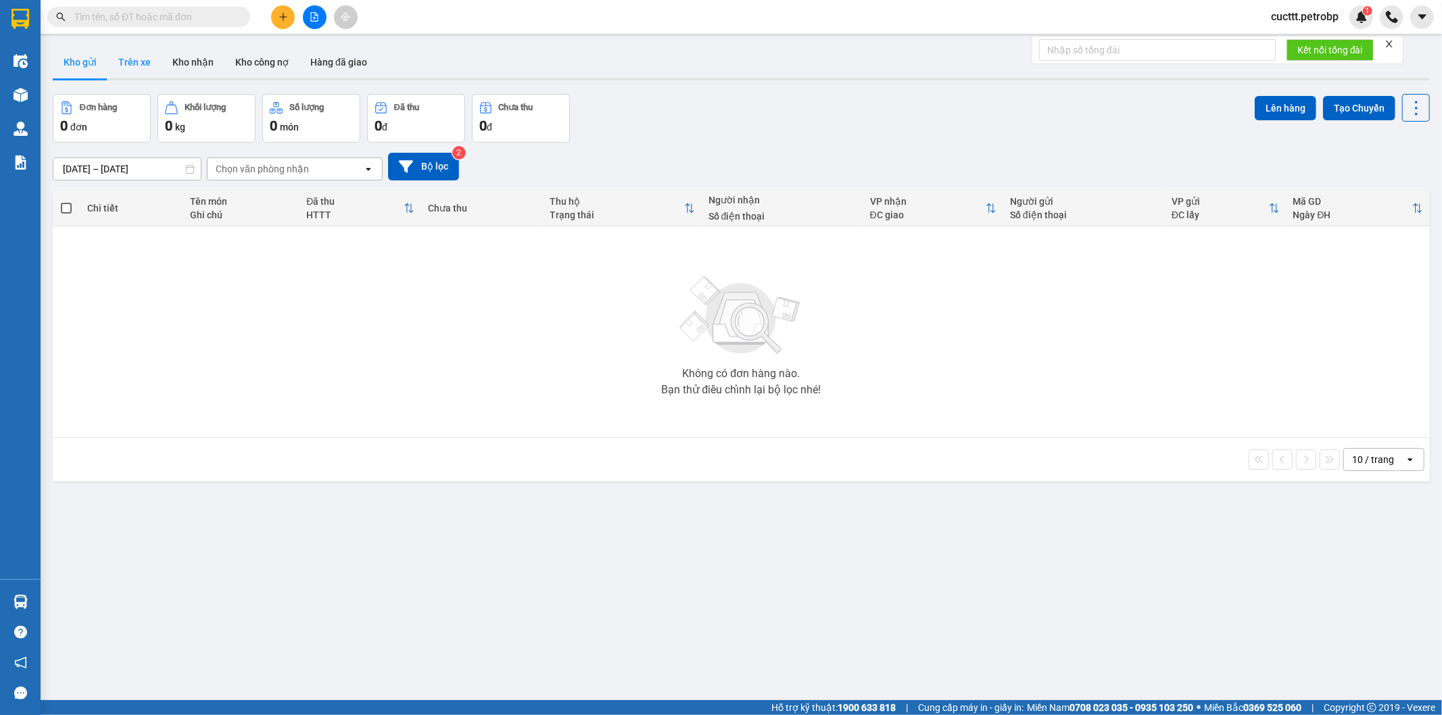
click at [122, 73] on button "Trên xe" at bounding box center [135, 62] width 54 height 32
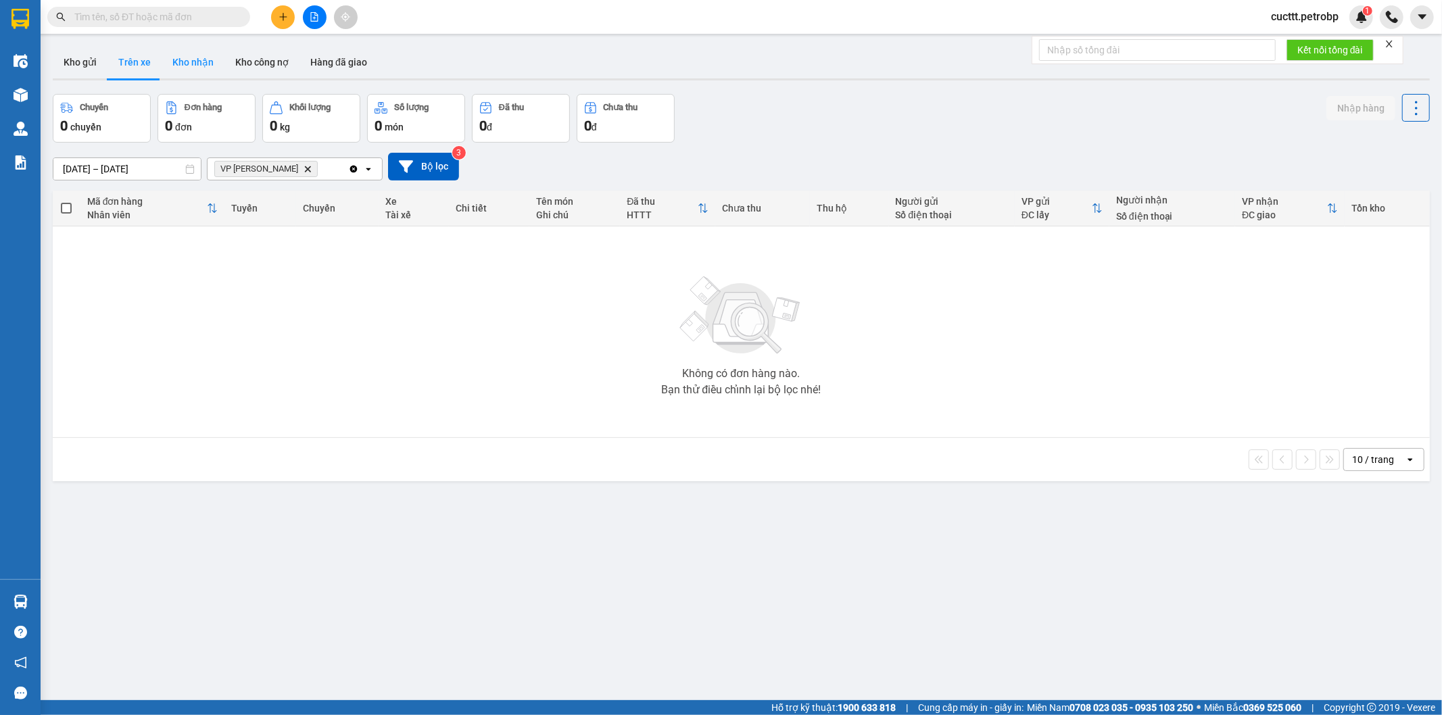
click at [195, 73] on button "Kho nhận" at bounding box center [193, 62] width 63 height 32
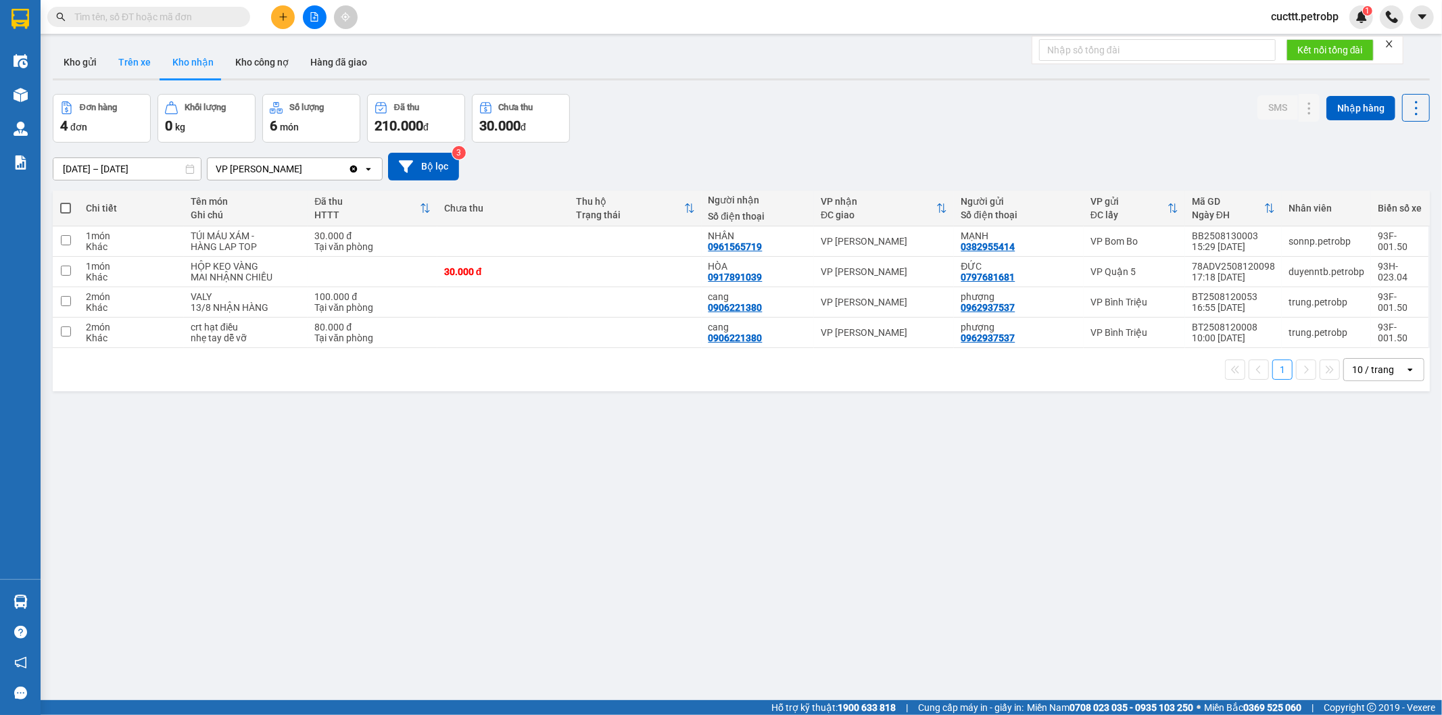
drag, startPoint x: 118, startPoint y: 63, endPoint x: 187, endPoint y: 63, distance: 69.0
click at [123, 63] on button "Trên xe" at bounding box center [135, 62] width 54 height 32
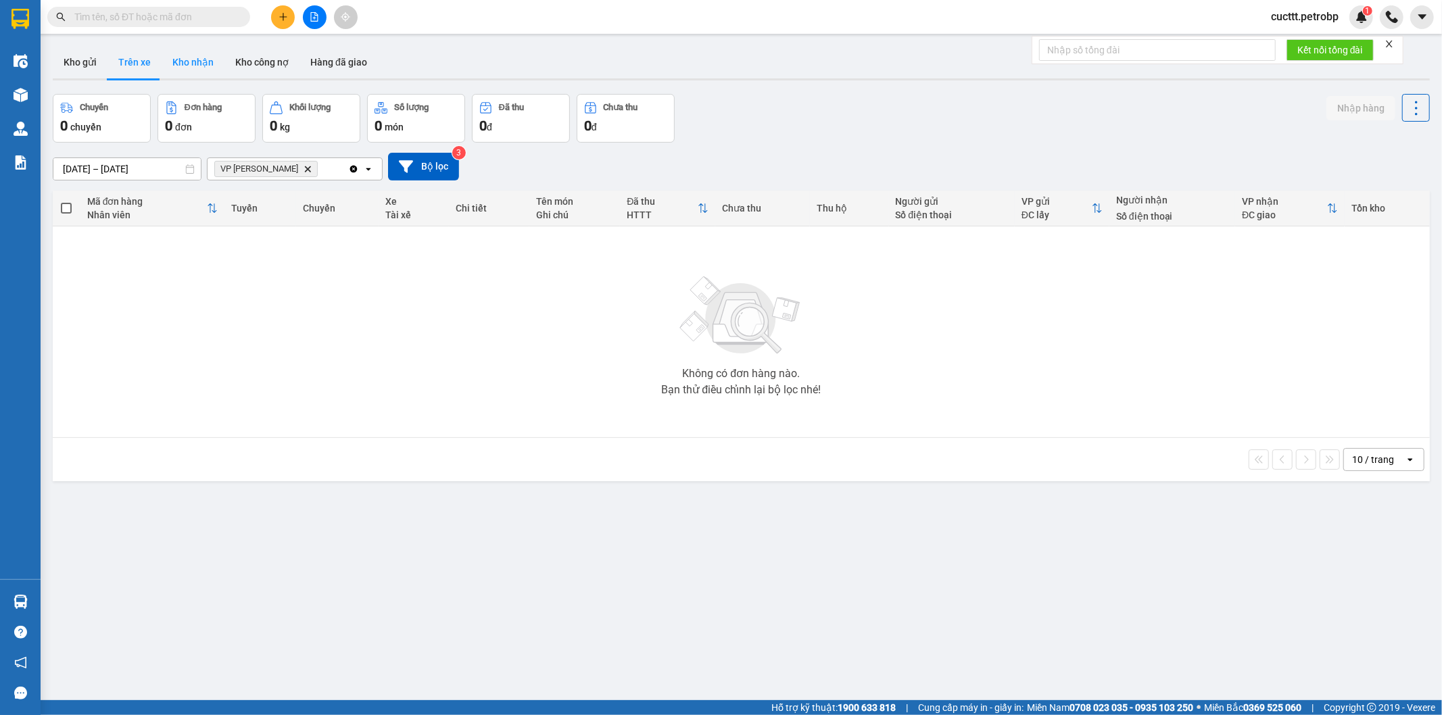
click at [204, 69] on button "Kho nhận" at bounding box center [193, 62] width 63 height 32
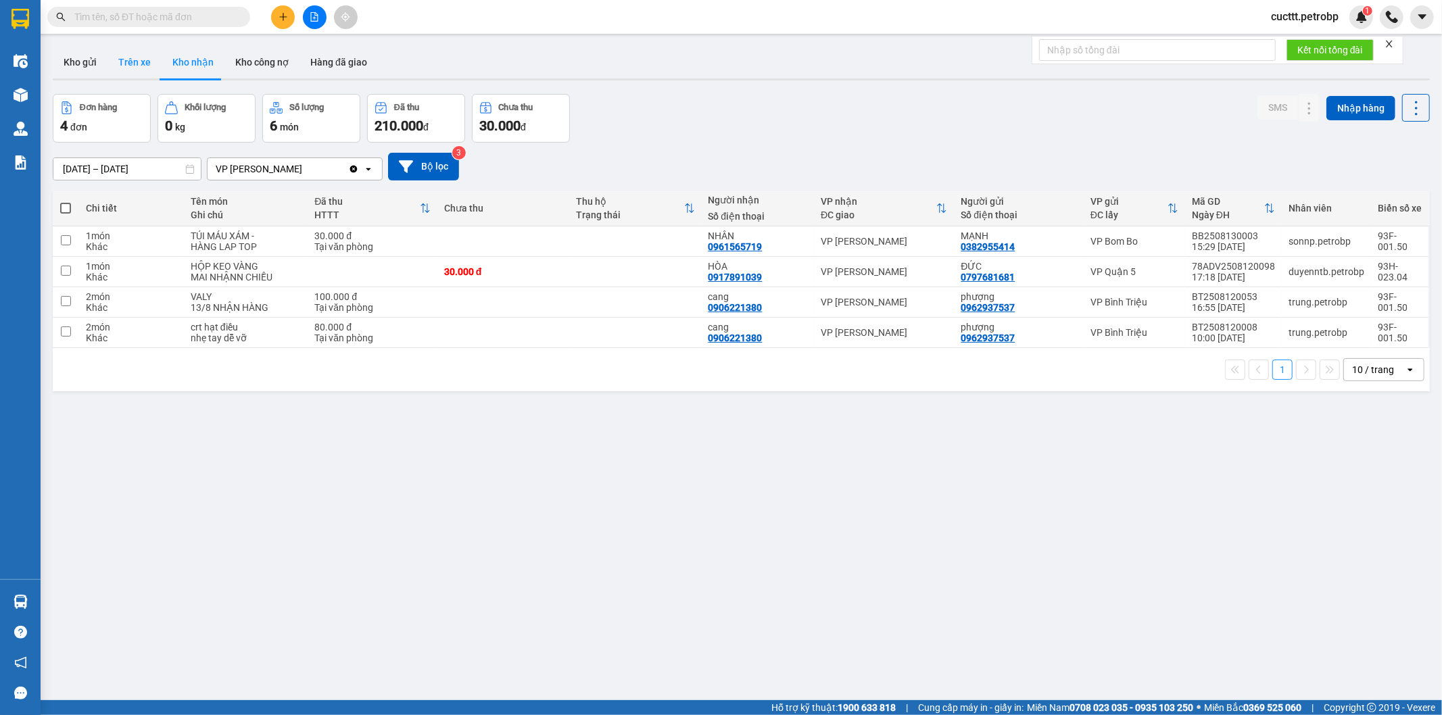
click at [135, 64] on button "Trên xe" at bounding box center [135, 62] width 54 height 32
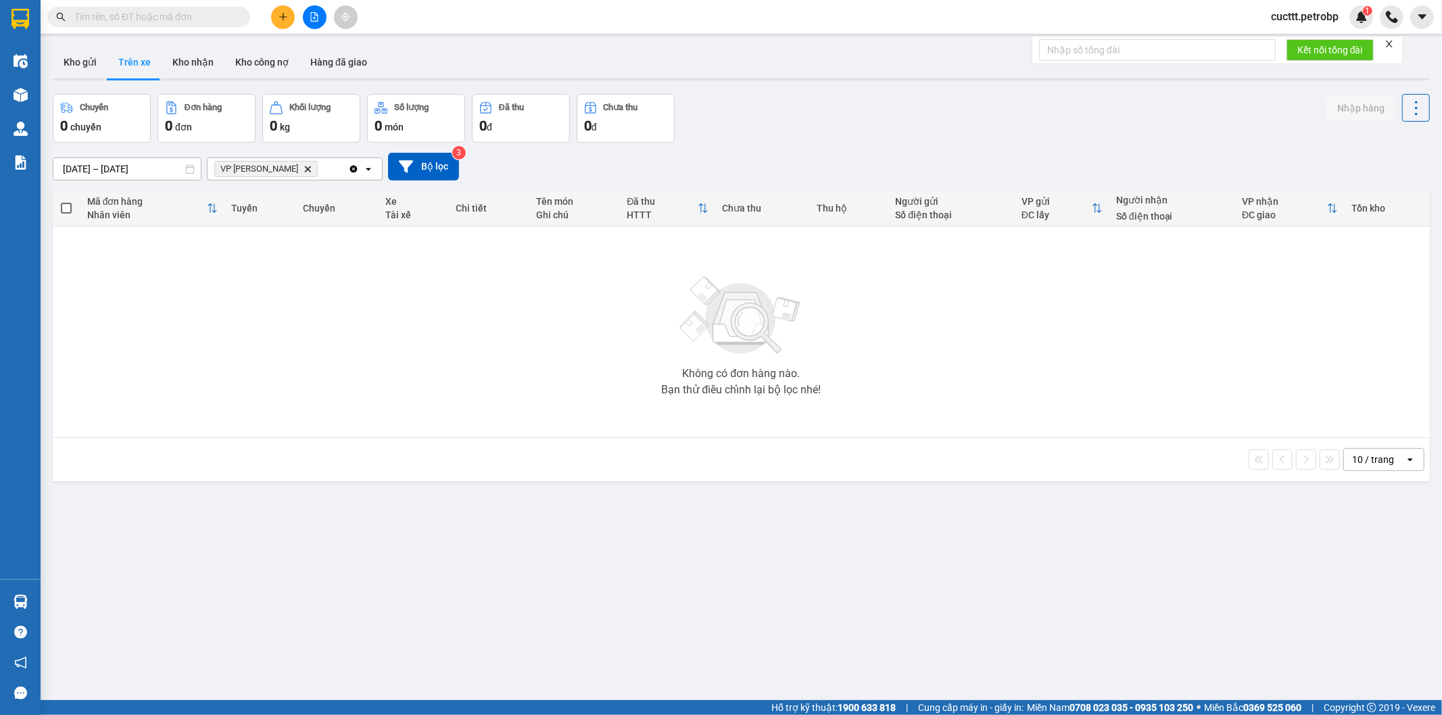
click at [304, 166] on icon "Delete" at bounding box center [308, 169] width 8 height 8
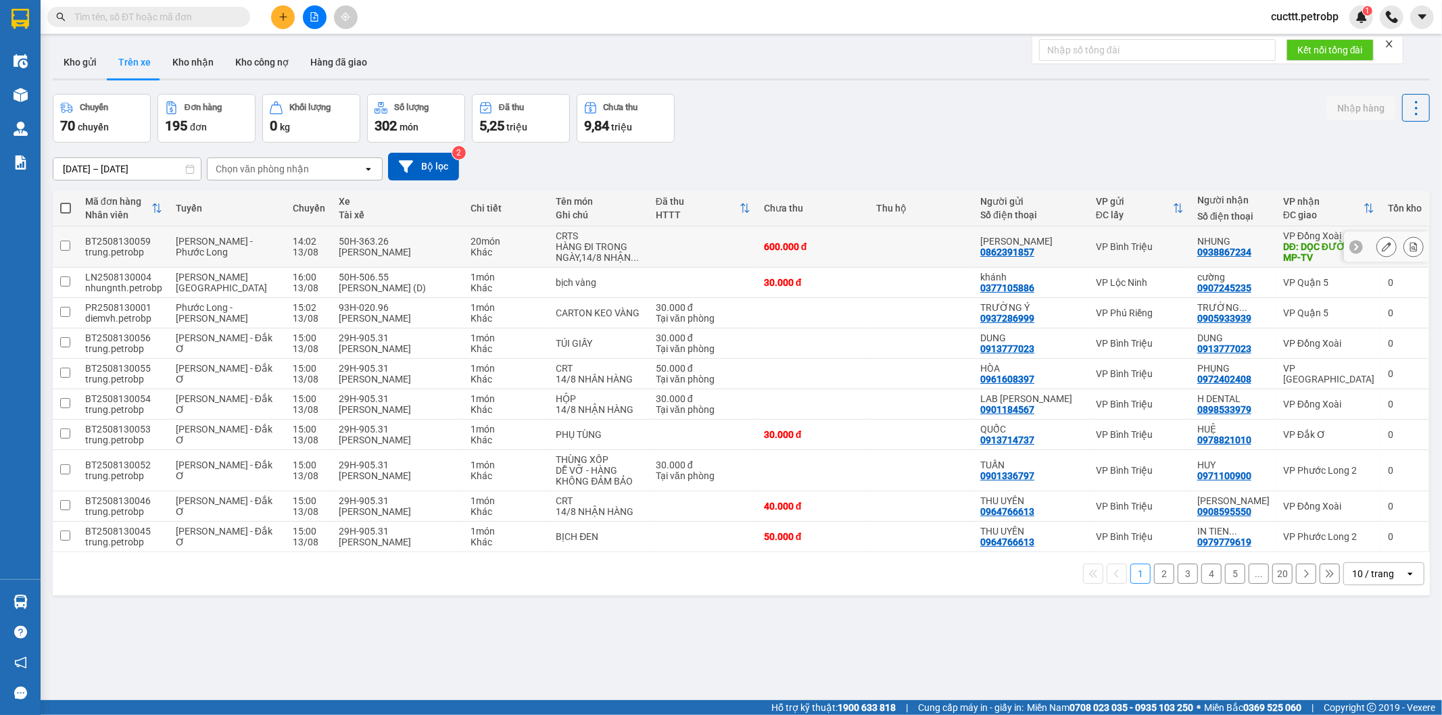
click at [910, 249] on td at bounding box center [922, 247] width 104 height 41
checkbox input "true"
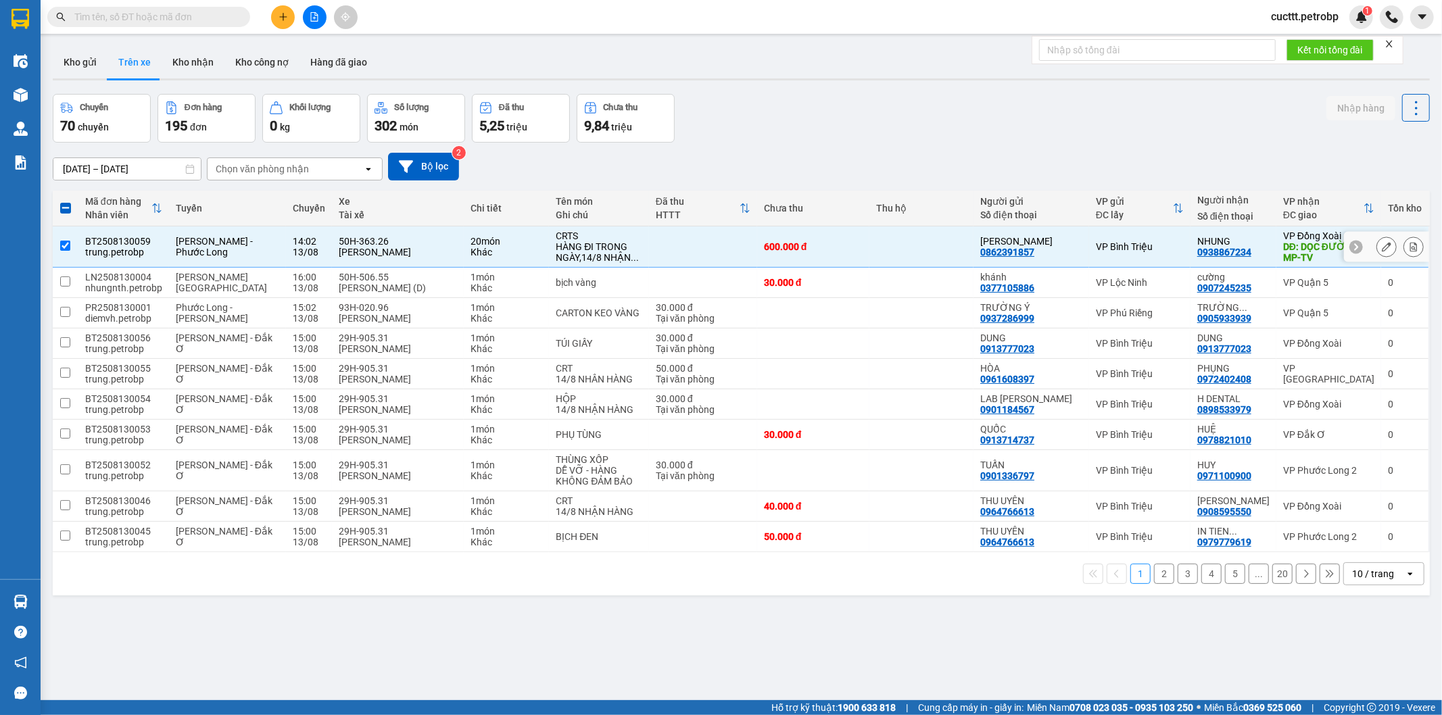
click at [1377, 252] on div at bounding box center [1387, 247] width 20 height 20
click at [1382, 248] on icon at bounding box center [1386, 246] width 9 height 9
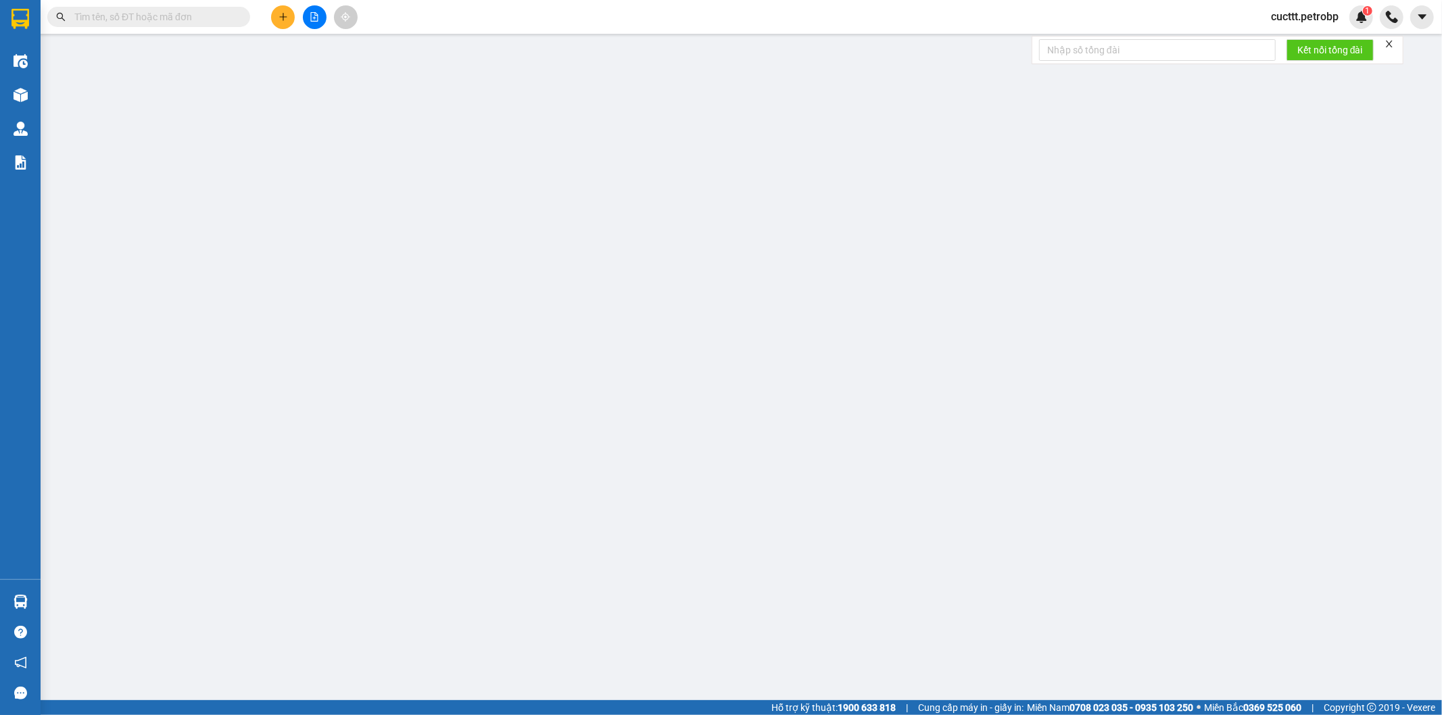
type input "0862391857"
type input "[PERSON_NAME]"
type input "0938867234"
type input "NHUNG"
type input "DỌC ĐƯỜNG MP-TV"
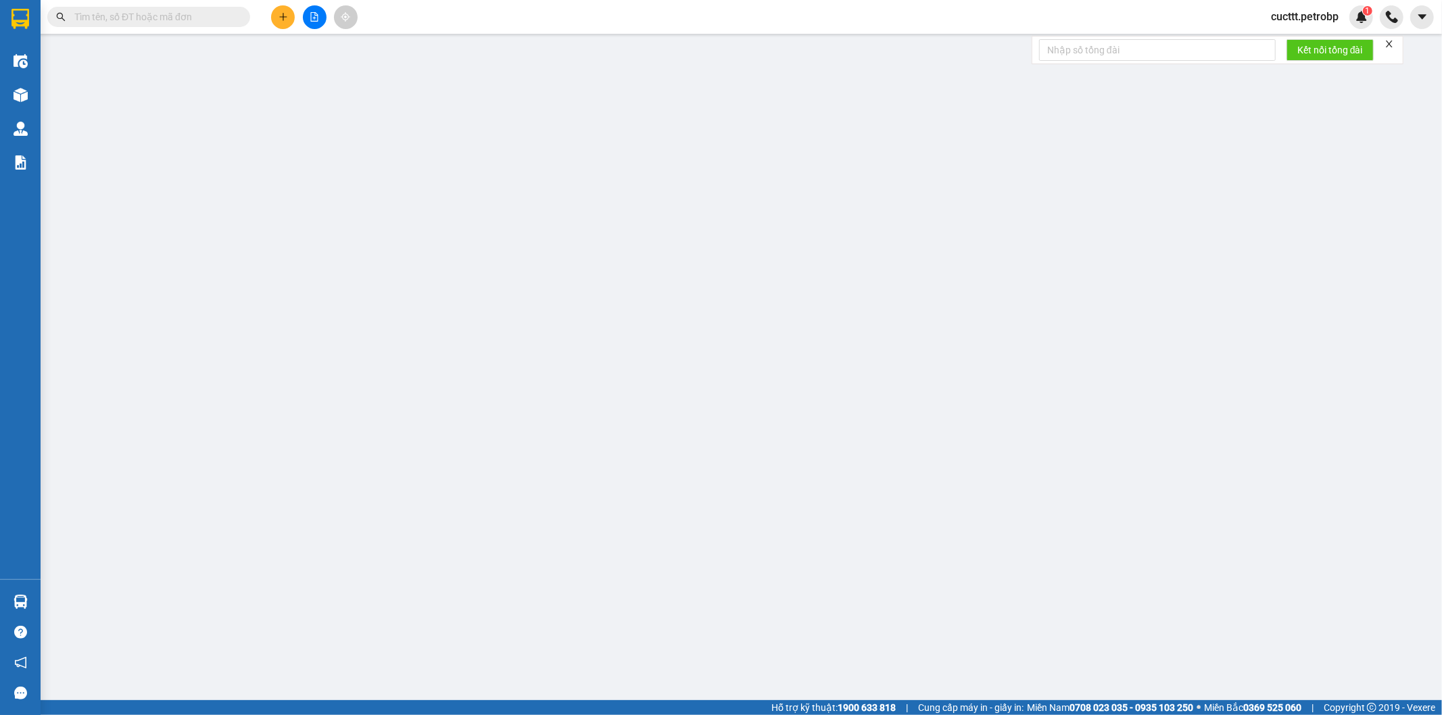
type input "600.000"
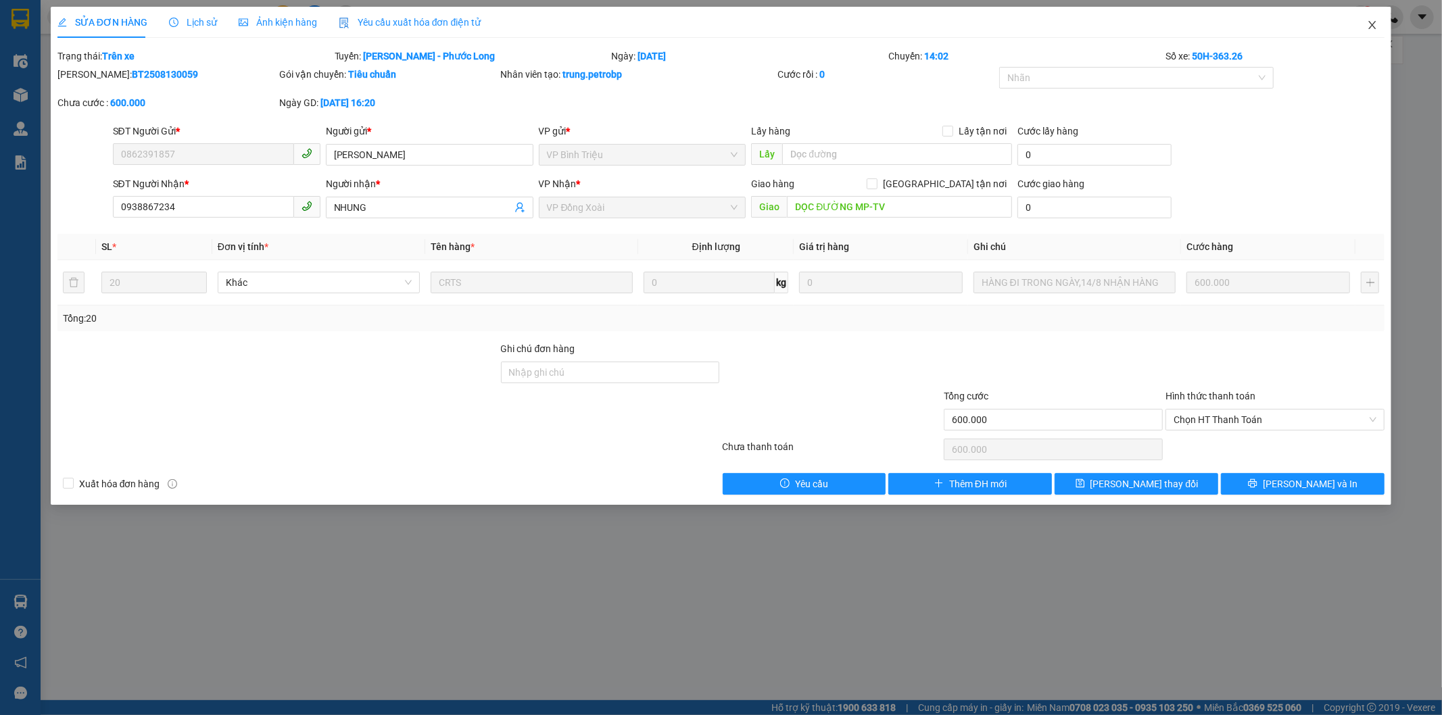
click at [1377, 24] on icon "close" at bounding box center [1372, 25] width 11 height 11
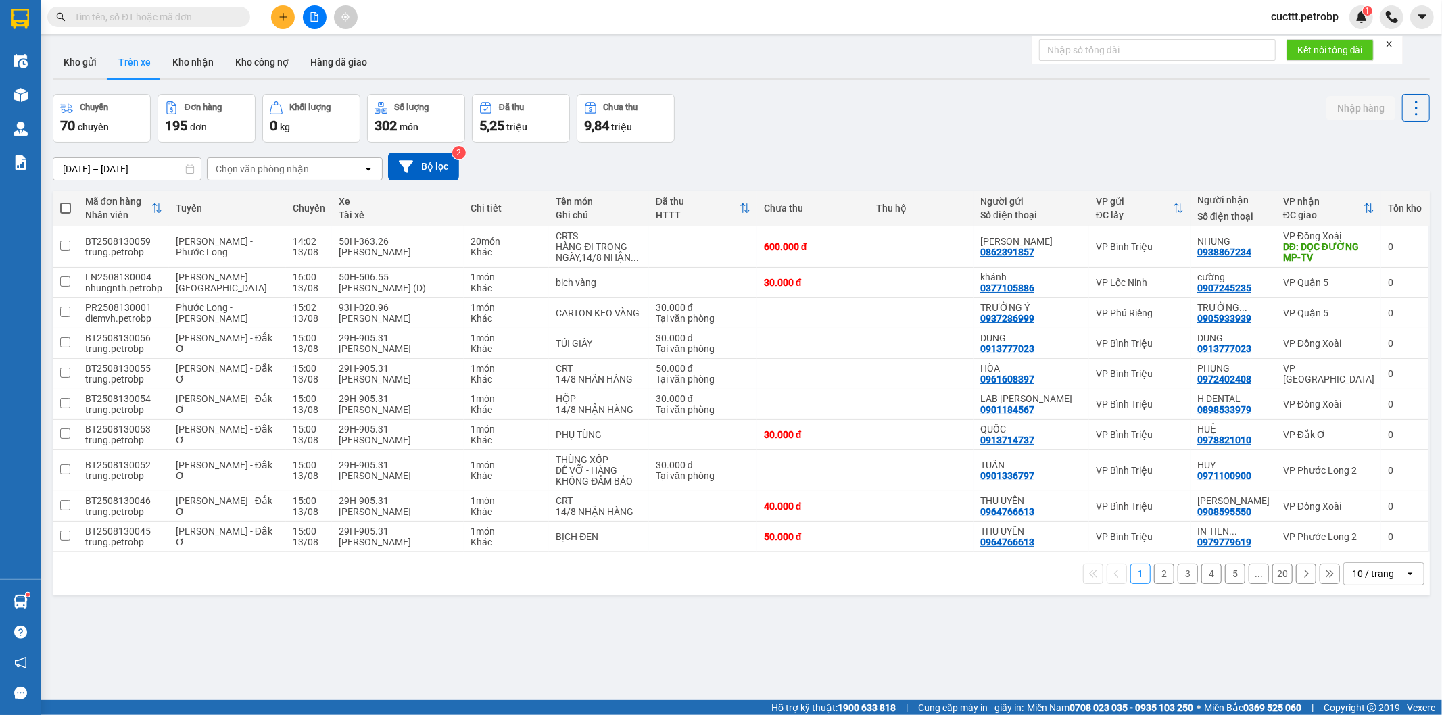
click at [1309, 163] on div "[DATE] – [DATE] Press the down arrow key to interact with the calendar and sele…" at bounding box center [742, 167] width 1378 height 28
click at [1352, 249] on icon at bounding box center [1356, 246] width 9 height 9
click at [1175, 143] on div "[DATE] – [DATE] Press the down arrow key to interact with the calendar and sele…" at bounding box center [742, 167] width 1378 height 48
click at [187, 69] on button "Kho nhận" at bounding box center [193, 62] width 63 height 32
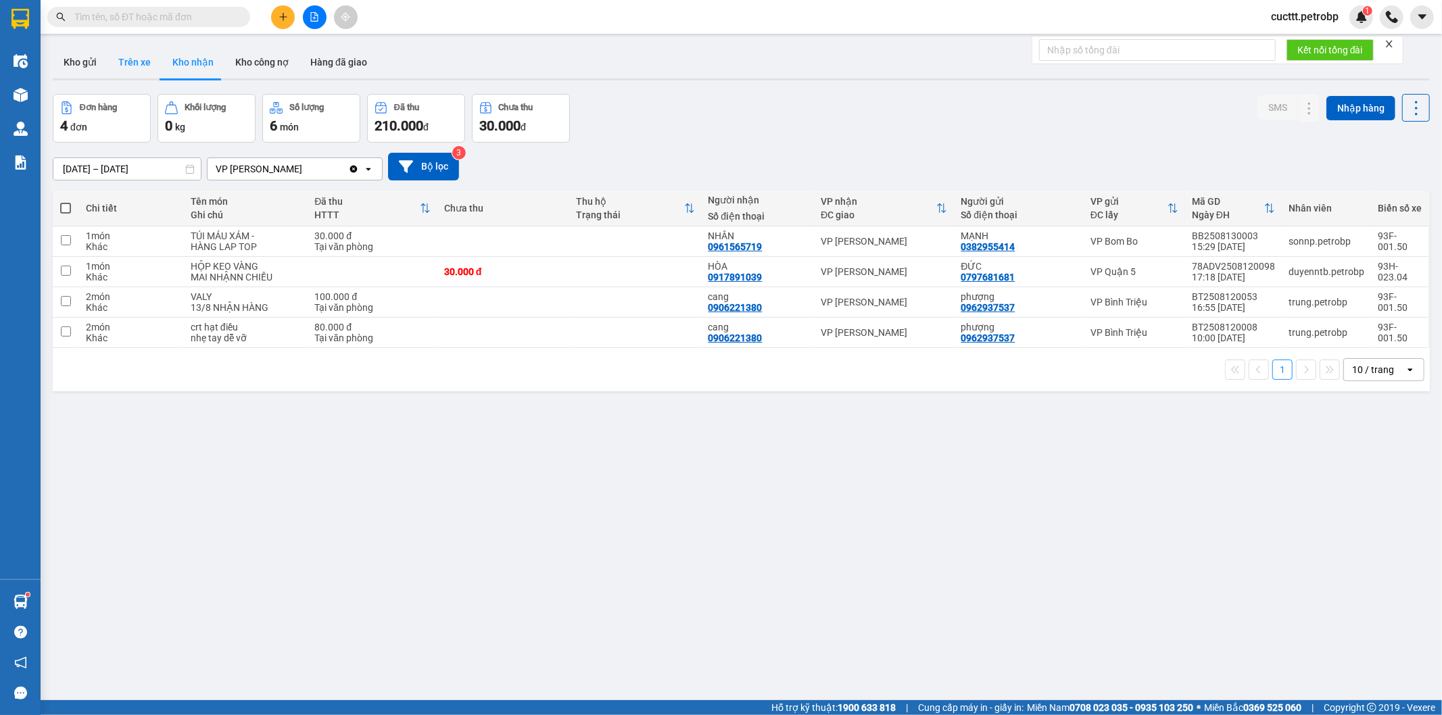
click at [124, 68] on button "Trên xe" at bounding box center [135, 62] width 54 height 32
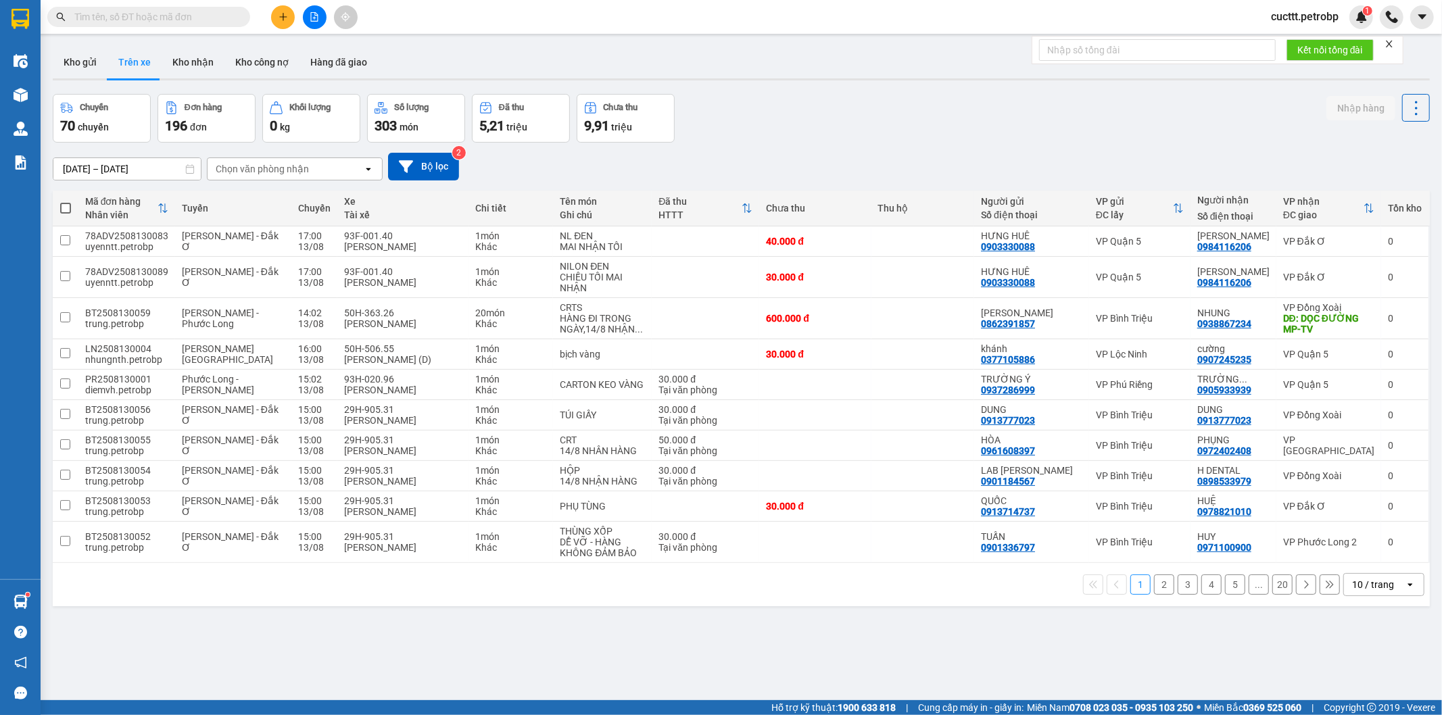
click at [1154, 582] on button "2" at bounding box center [1164, 585] width 20 height 20
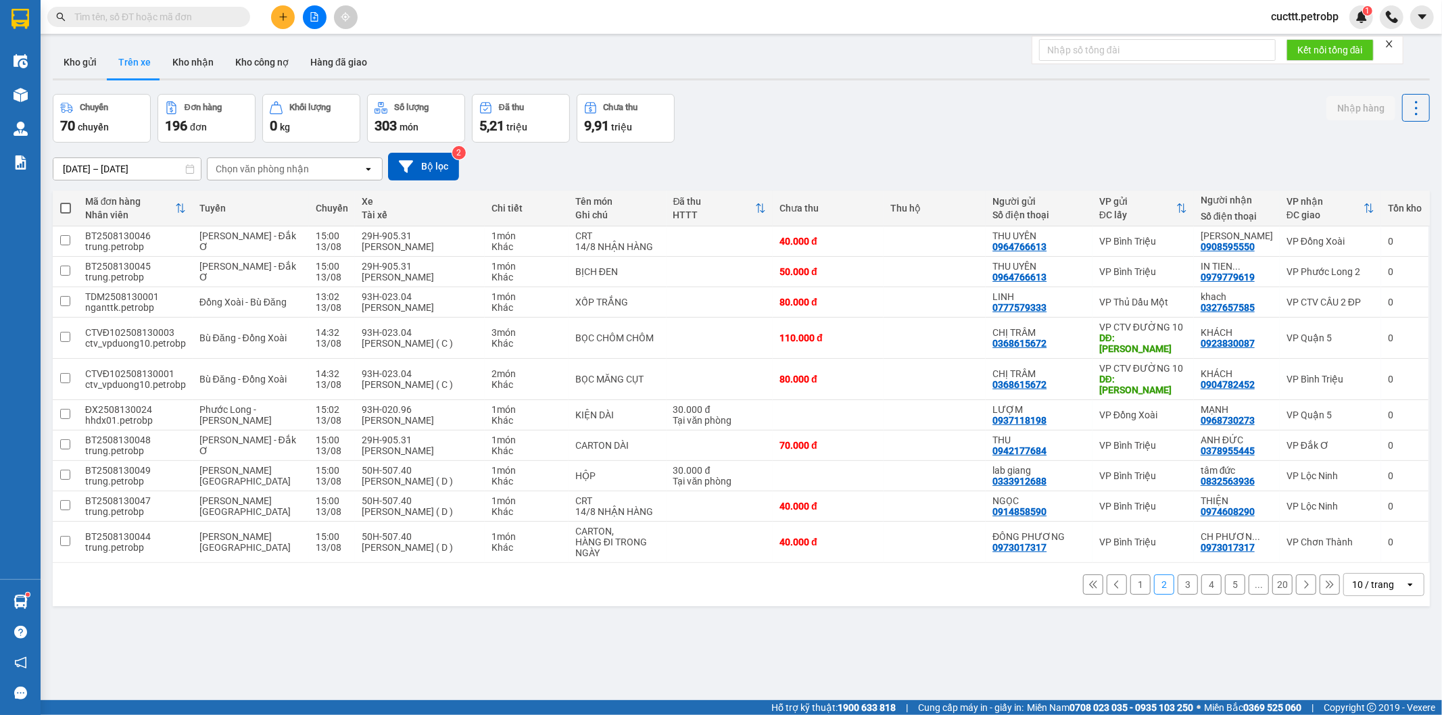
click at [1179, 589] on button "3" at bounding box center [1188, 585] width 20 height 20
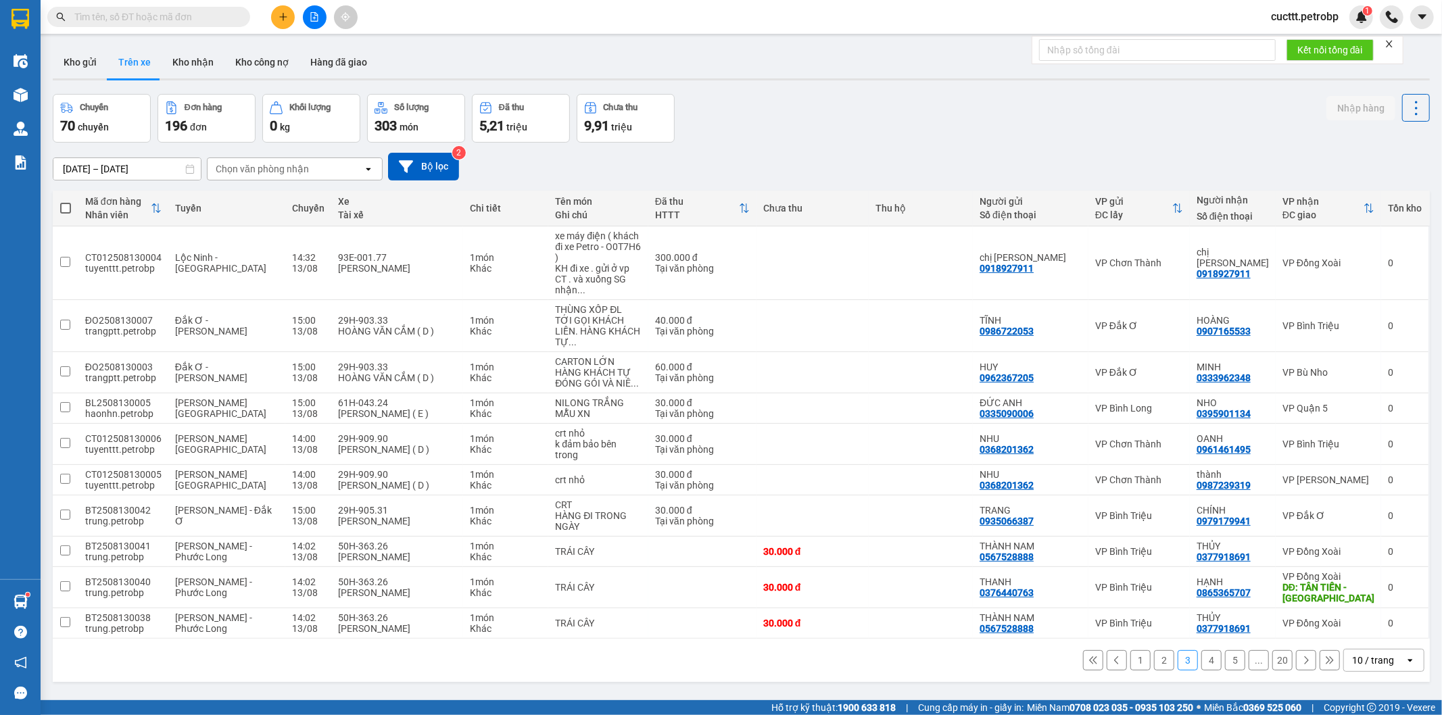
click at [1202, 651] on button "4" at bounding box center [1212, 661] width 20 height 20
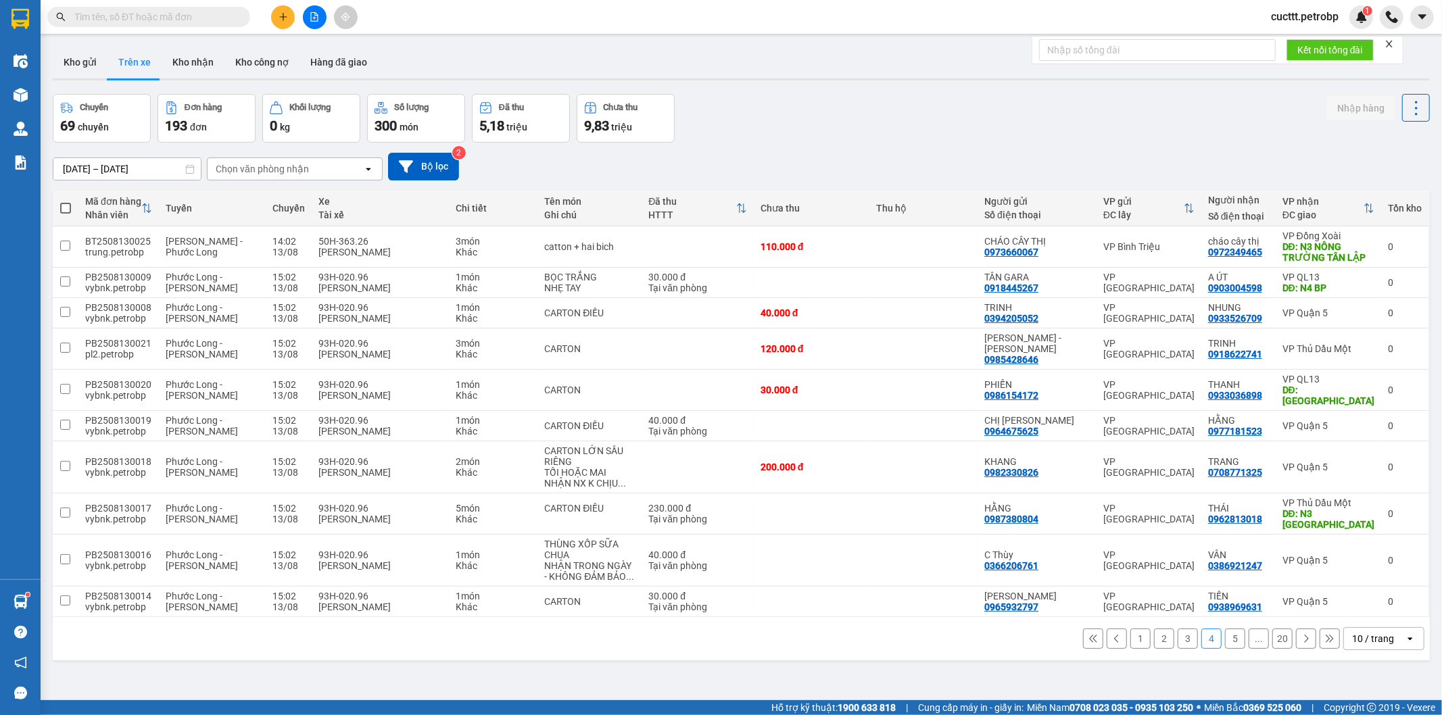
click at [1133, 629] on button "1" at bounding box center [1141, 639] width 20 height 20
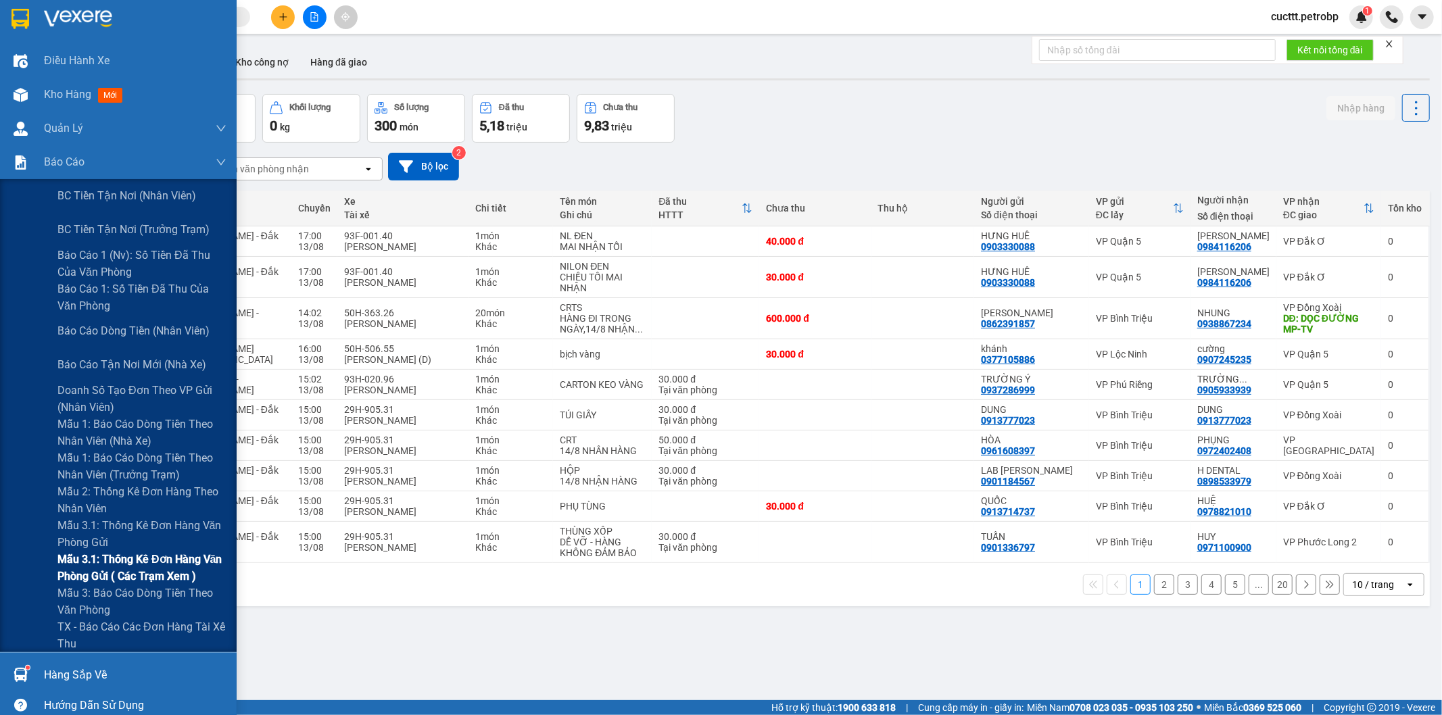
click at [170, 559] on span "Mẫu 3.1: Thống kê đơn hàng văn phòng gửi ( các trạm xem )" at bounding box center [141, 568] width 169 height 34
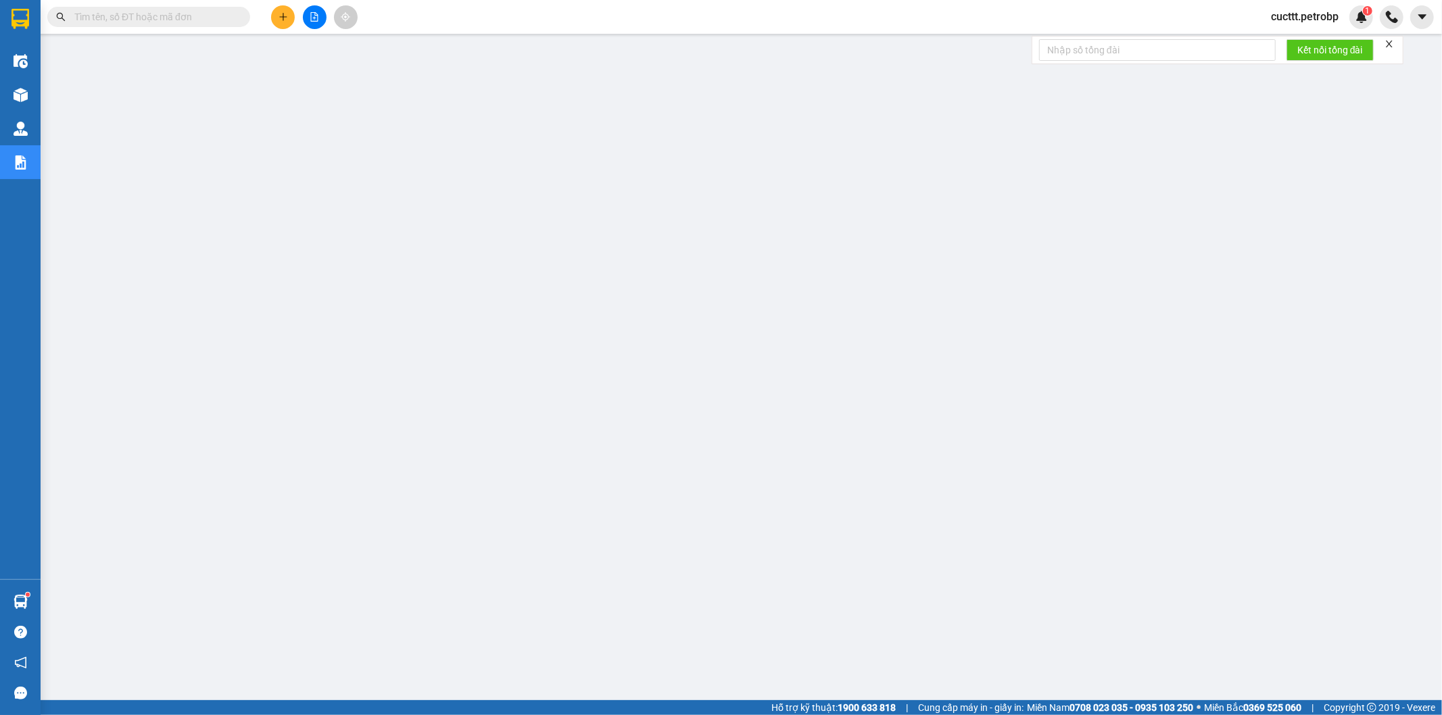
click at [177, 18] on input "text" at bounding box center [154, 16] width 160 height 15
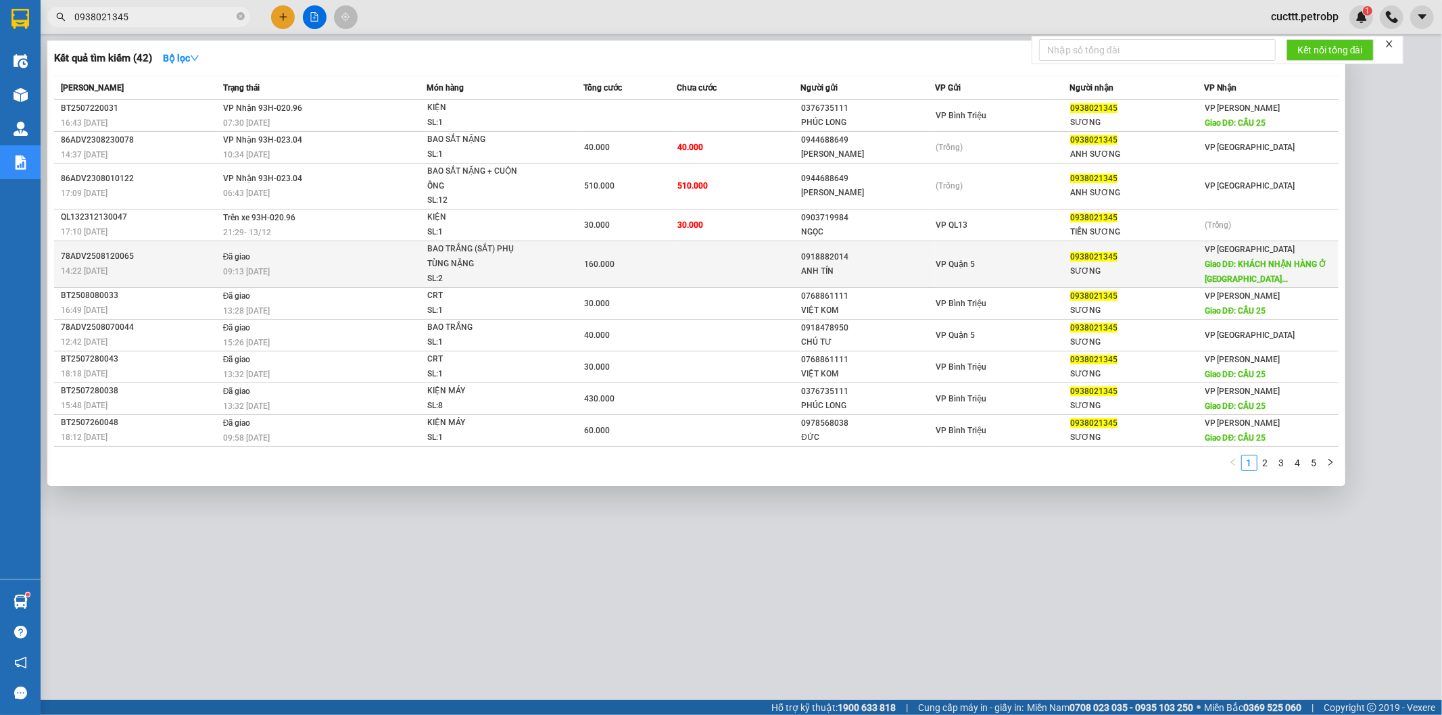
type input "0938021345"
click at [1246, 274] on div "VP Phước Bình Giao DĐ: KHÁCH NHẬN HÀNG Ở [GEOGRAPHIC_DATA]..." at bounding box center [1271, 264] width 133 height 45
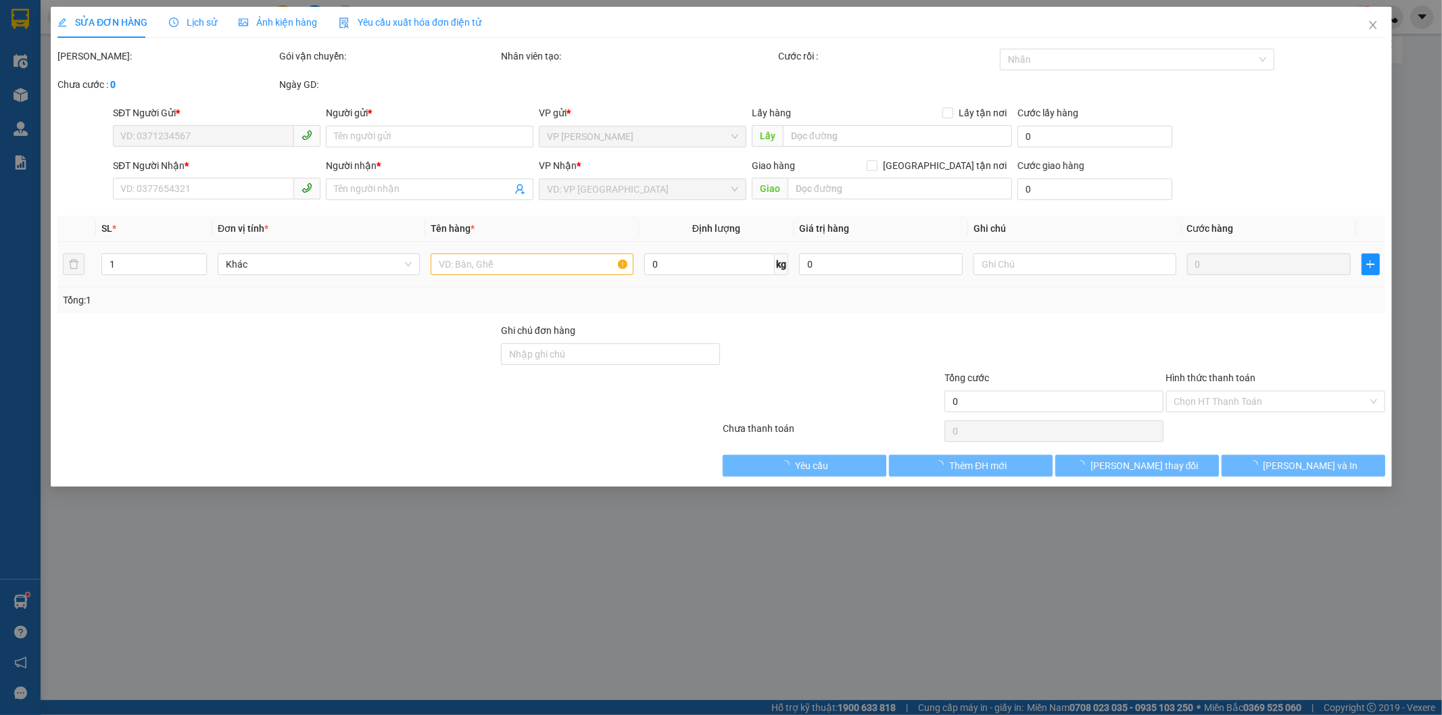
type input "0918882014"
type input "ANH TÍN"
type input "0938021345"
type input "SƯƠNG"
type input "KHÁCH NHẬN HÀNG Ở ĐỨC LIỄU CẦU 25 - NGƯỜI GỬI CHO SAI THÔNG TIN"
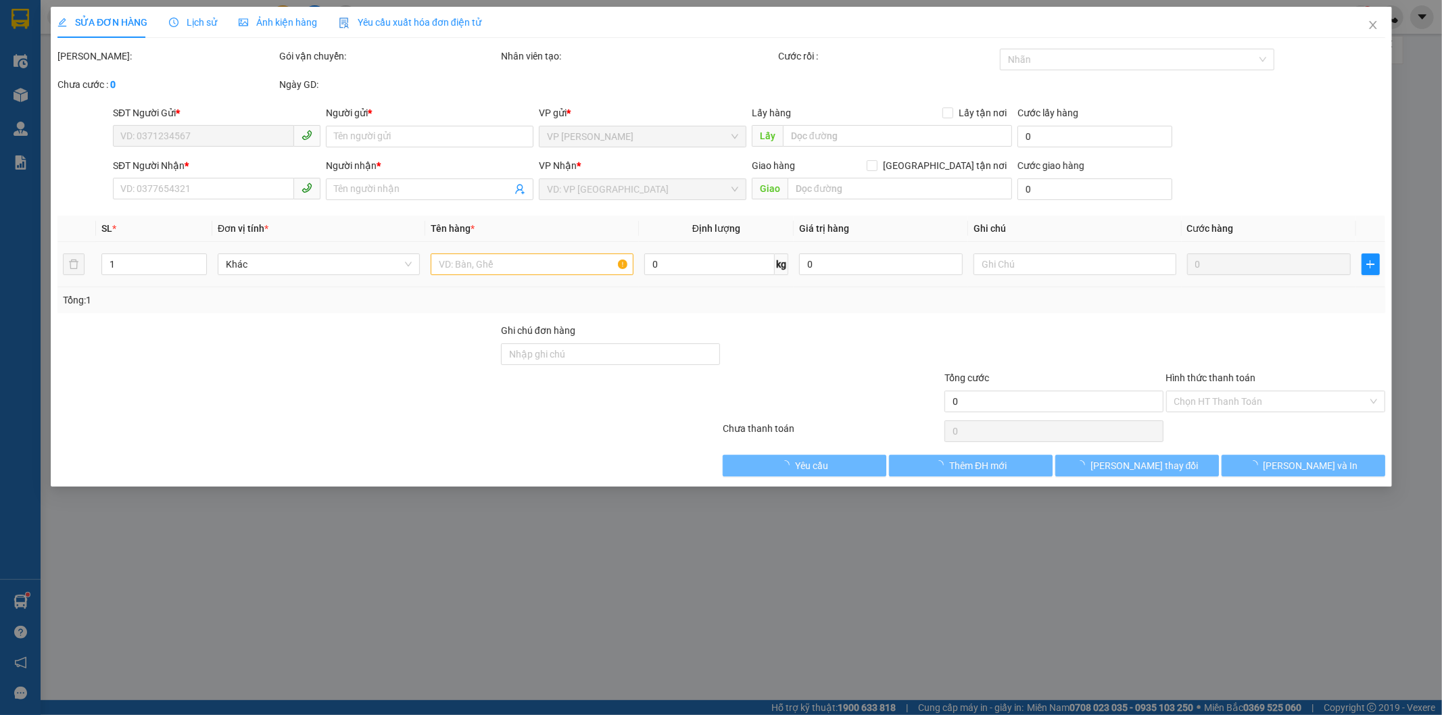
type input "160.000"
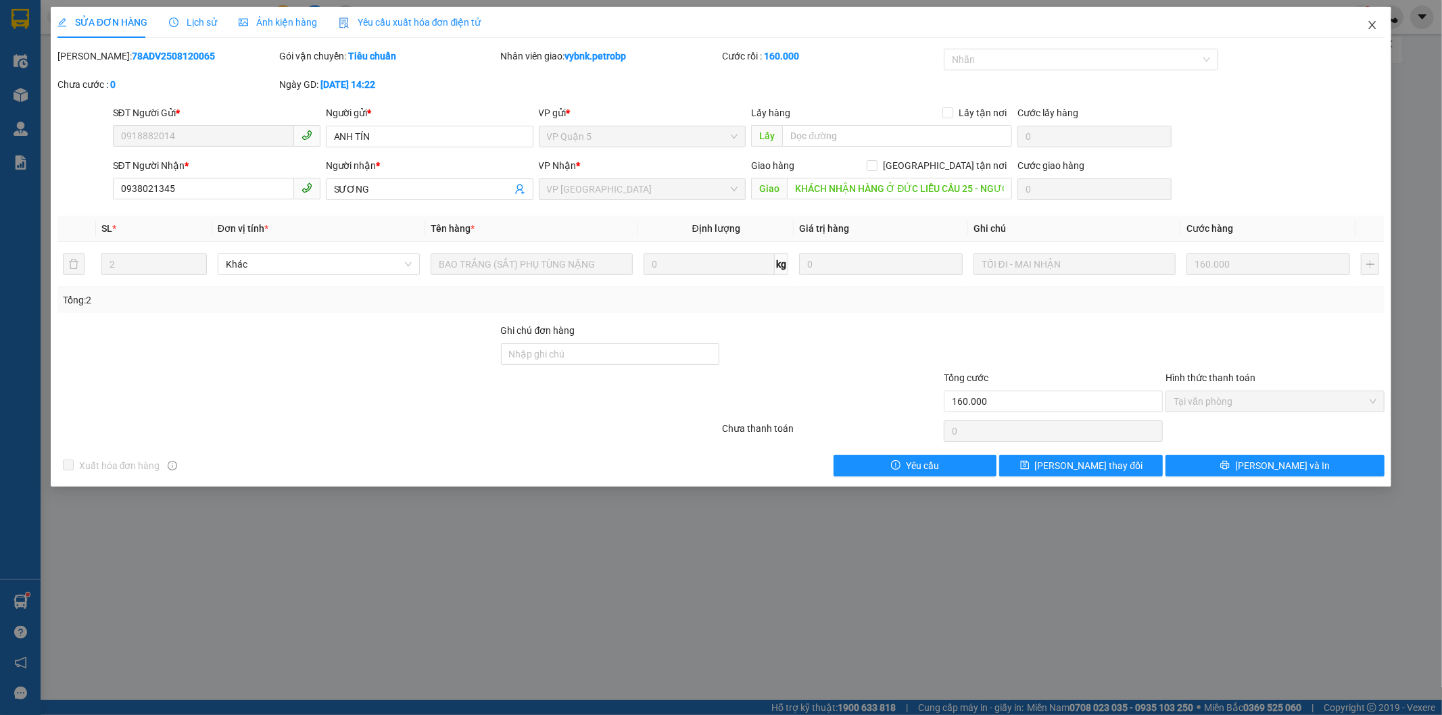
click at [1371, 22] on icon "close" at bounding box center [1372, 25] width 11 height 11
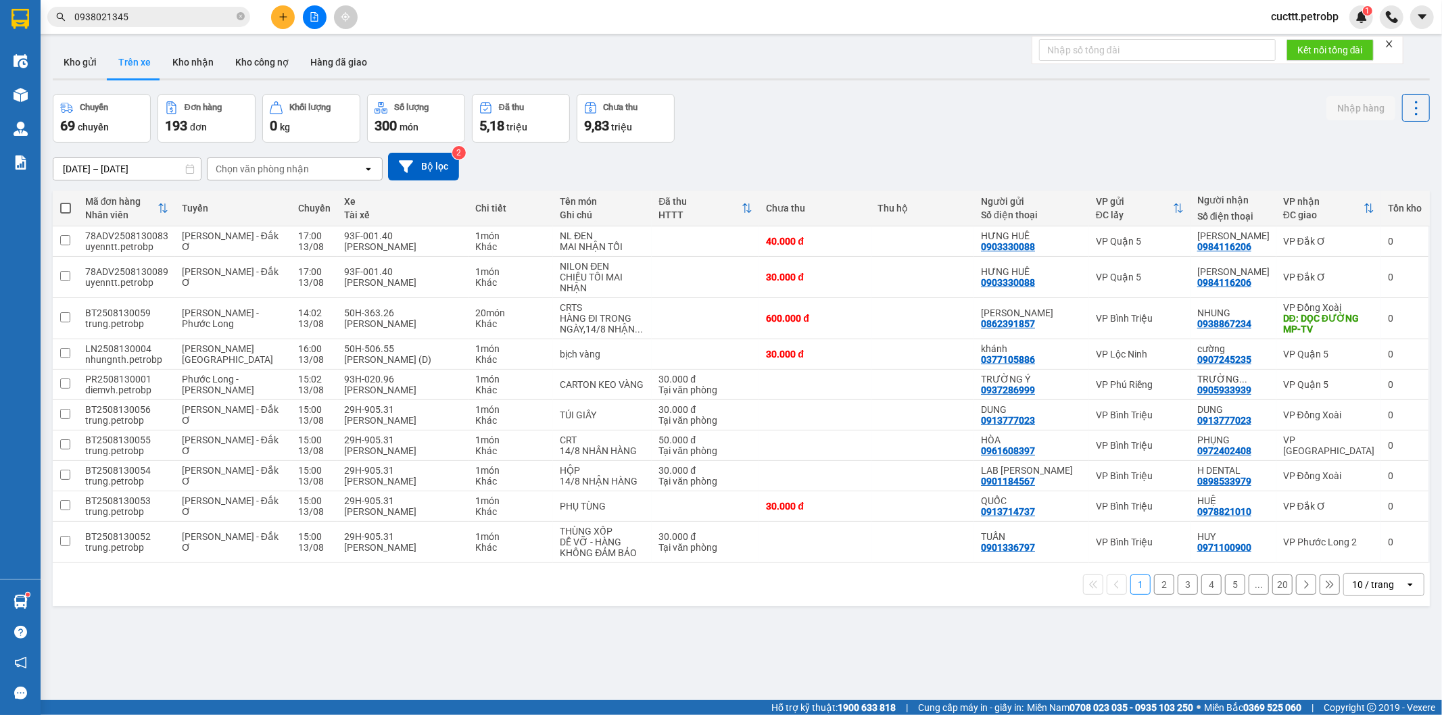
click at [231, 168] on div "Chọn văn phòng nhận" at bounding box center [262, 169] width 93 height 14
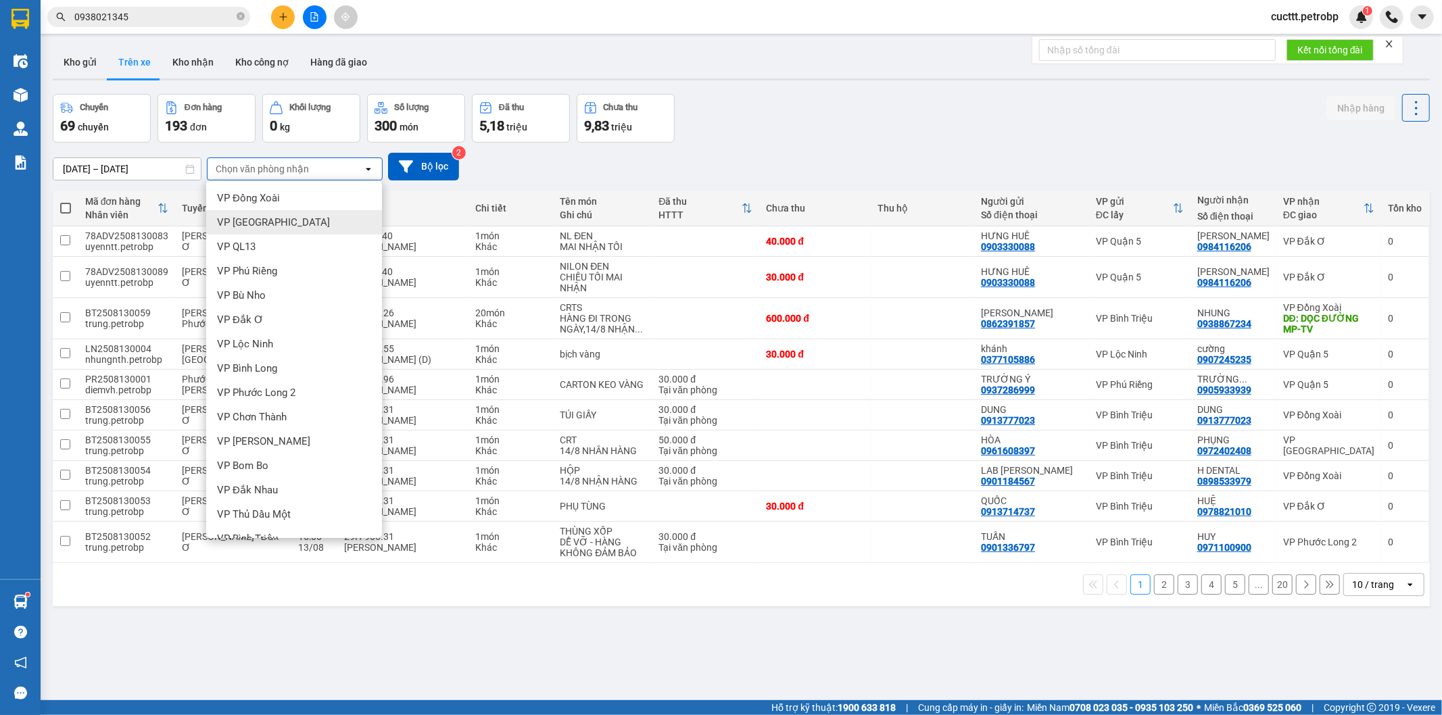
scroll to position [150, 0]
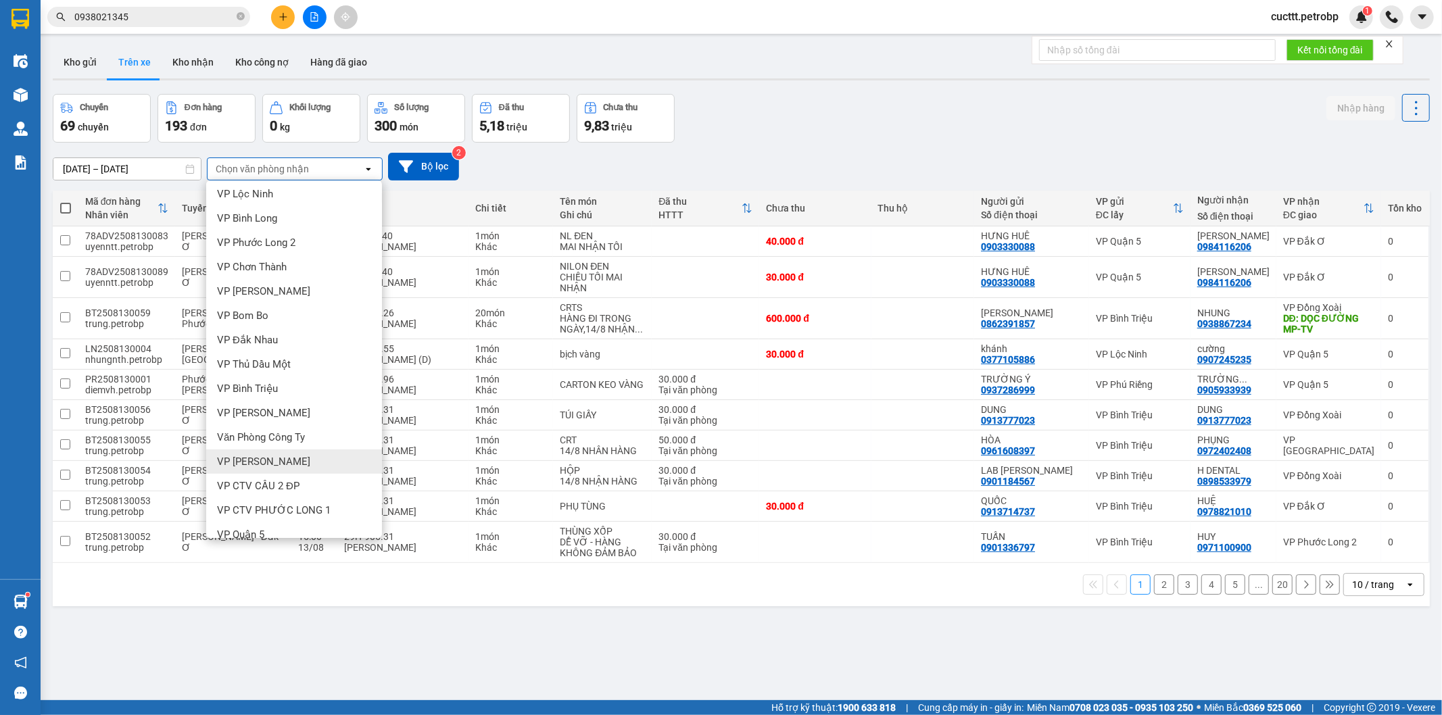
click at [278, 463] on div "VP [PERSON_NAME]" at bounding box center [294, 462] width 176 height 24
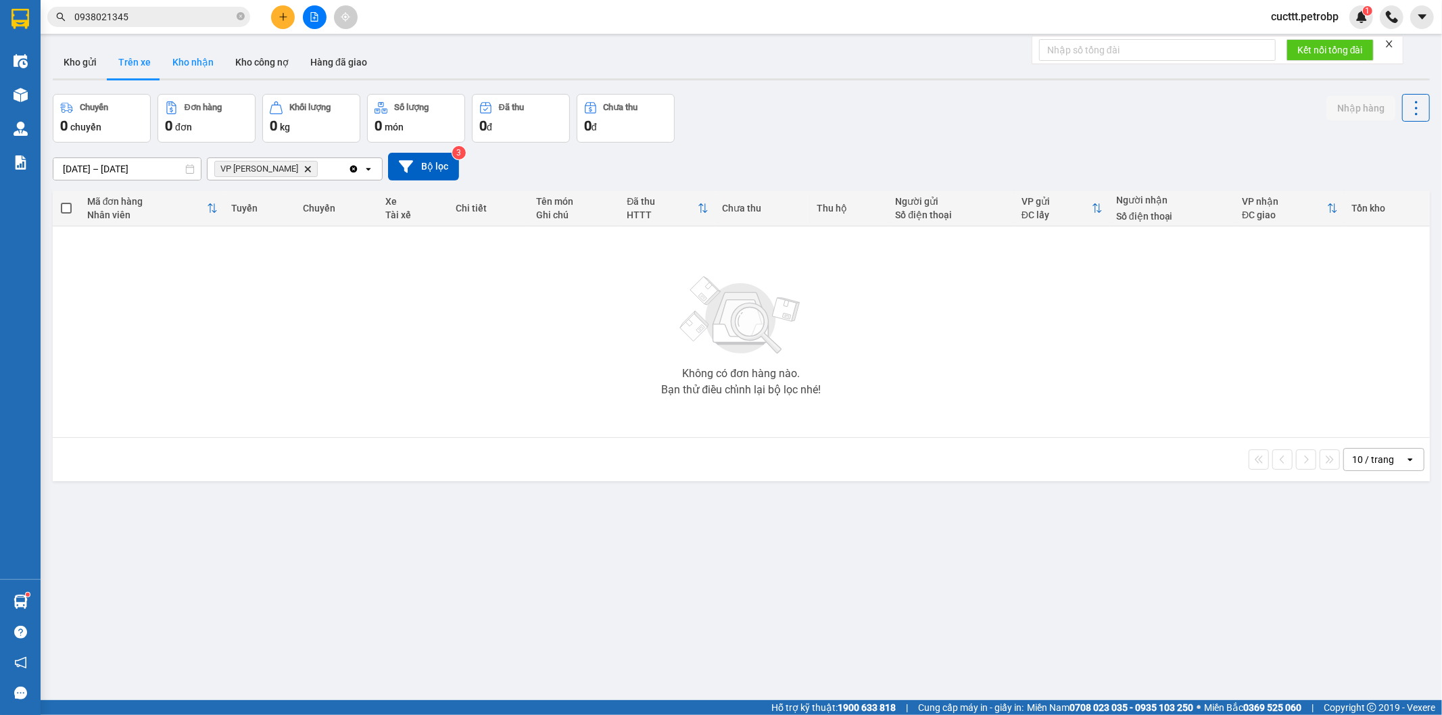
click at [183, 71] on button "Kho nhận" at bounding box center [193, 62] width 63 height 32
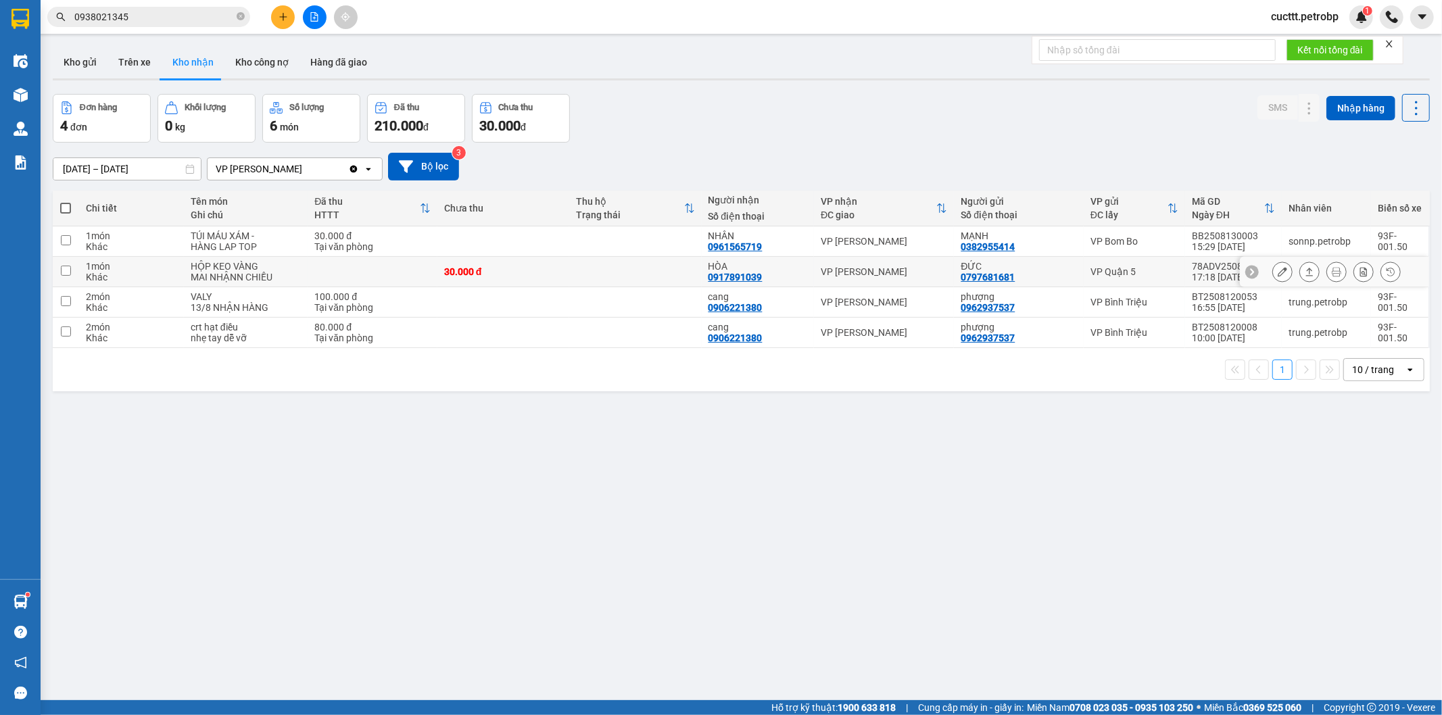
click at [758, 268] on div "HÒA" at bounding box center [758, 266] width 99 height 11
checkbox input "true"
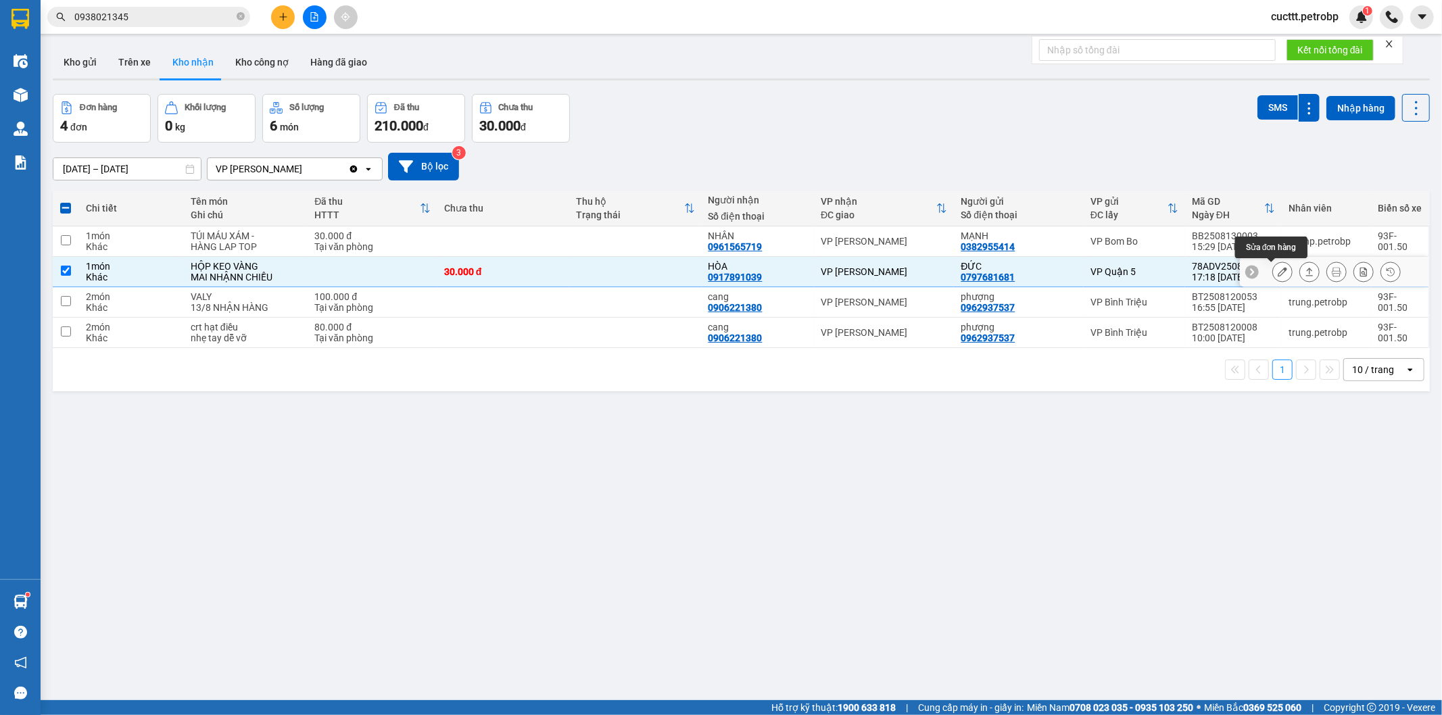
click at [1278, 268] on icon at bounding box center [1282, 271] width 9 height 9
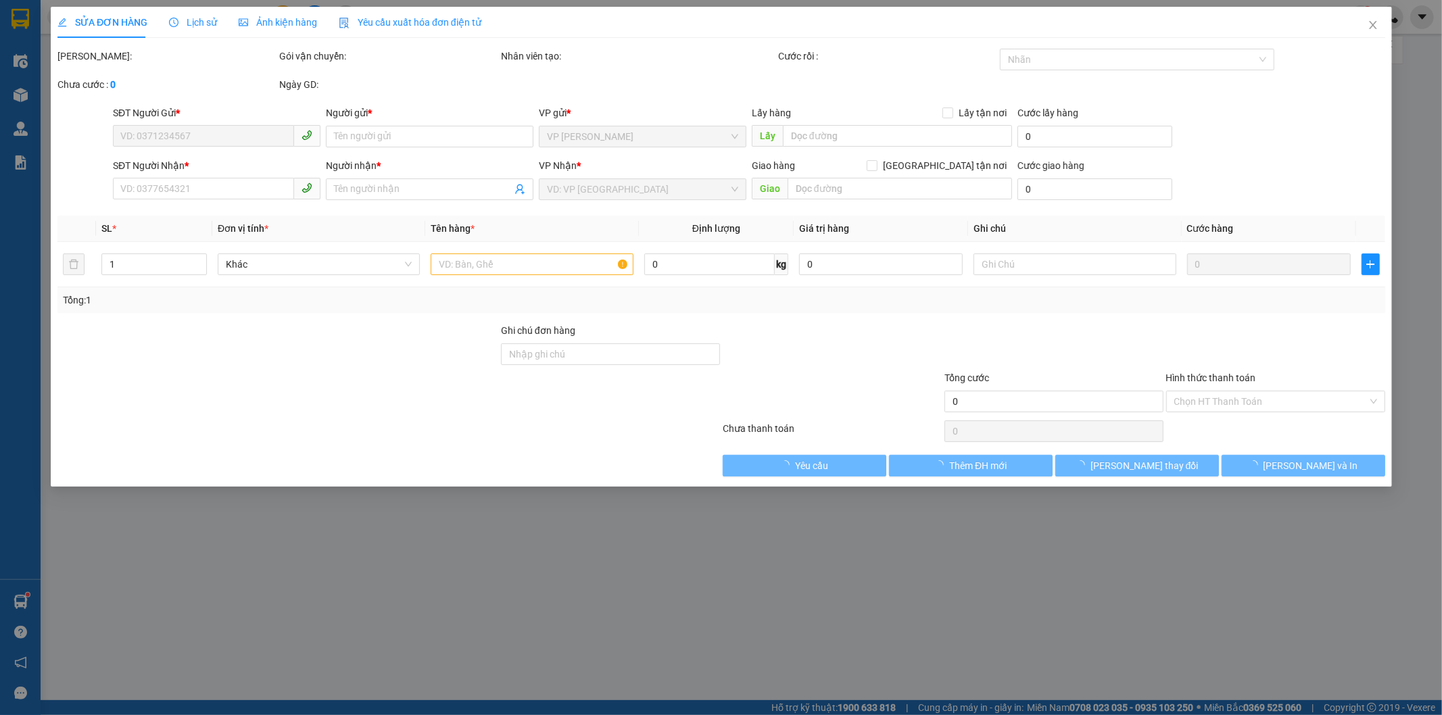
type input "0797681681"
type input "ĐỨC"
type input "0917891039"
type input "HÒA"
type input "30.000"
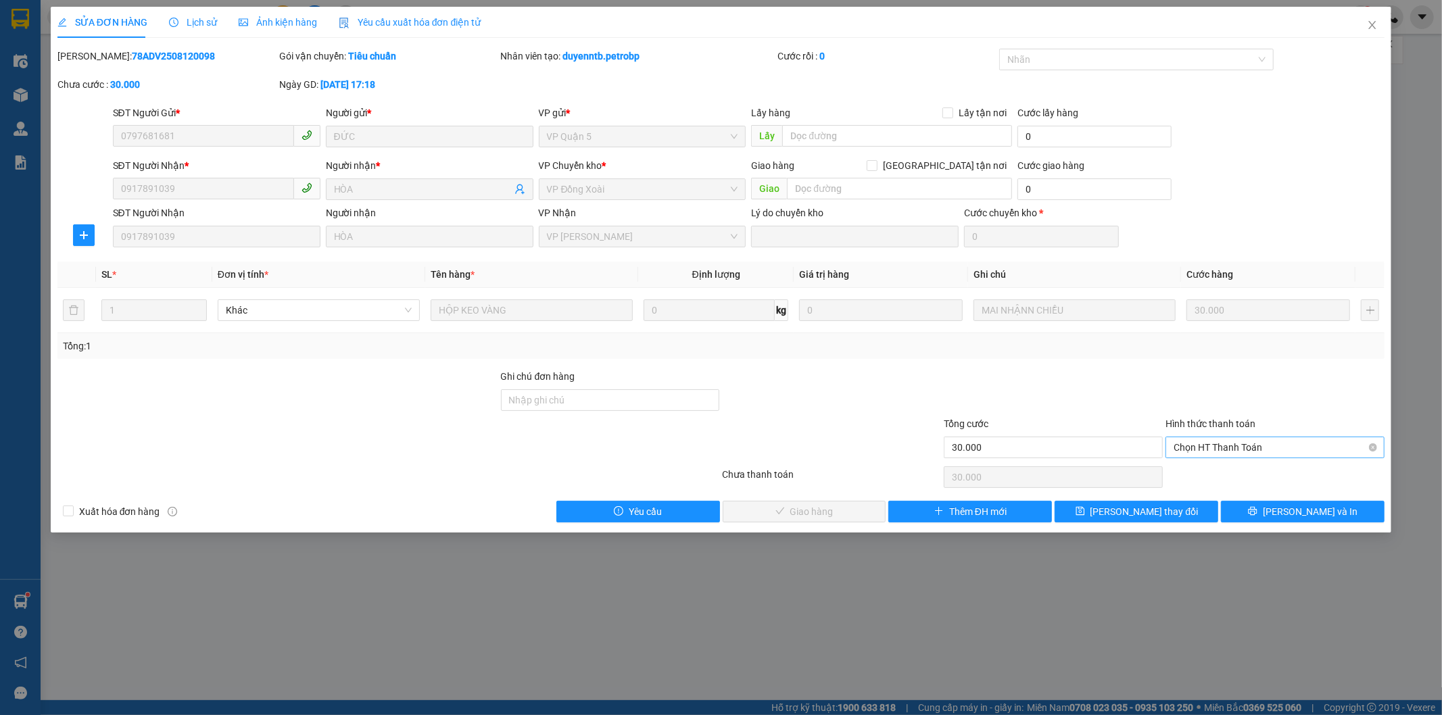
click at [1235, 448] on span "Chọn HT Thanh Toán" at bounding box center [1275, 448] width 203 height 20
click at [1219, 475] on div "Tại văn phòng" at bounding box center [1276, 474] width 203 height 15
type input "0"
click at [743, 507] on icon "check" at bounding box center [738, 511] width 9 height 9
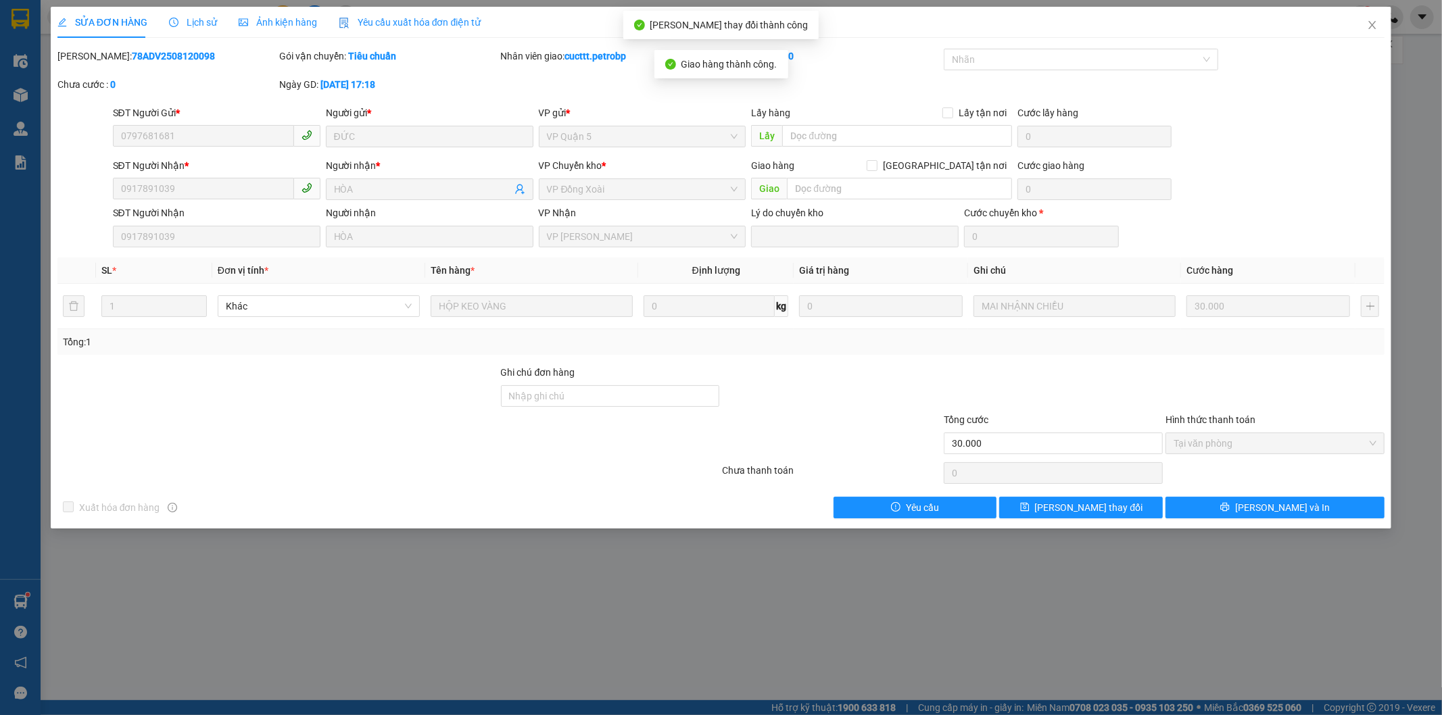
drag, startPoint x: 90, startPoint y: 53, endPoint x: 189, endPoint y: 62, distance: 99.8
click at [189, 62] on div "[PERSON_NAME]: 78ADV2508120098" at bounding box center [166, 56] width 219 height 15
copy b "78ADV2508120098"
click at [1373, 28] on icon "close" at bounding box center [1372, 25] width 11 height 11
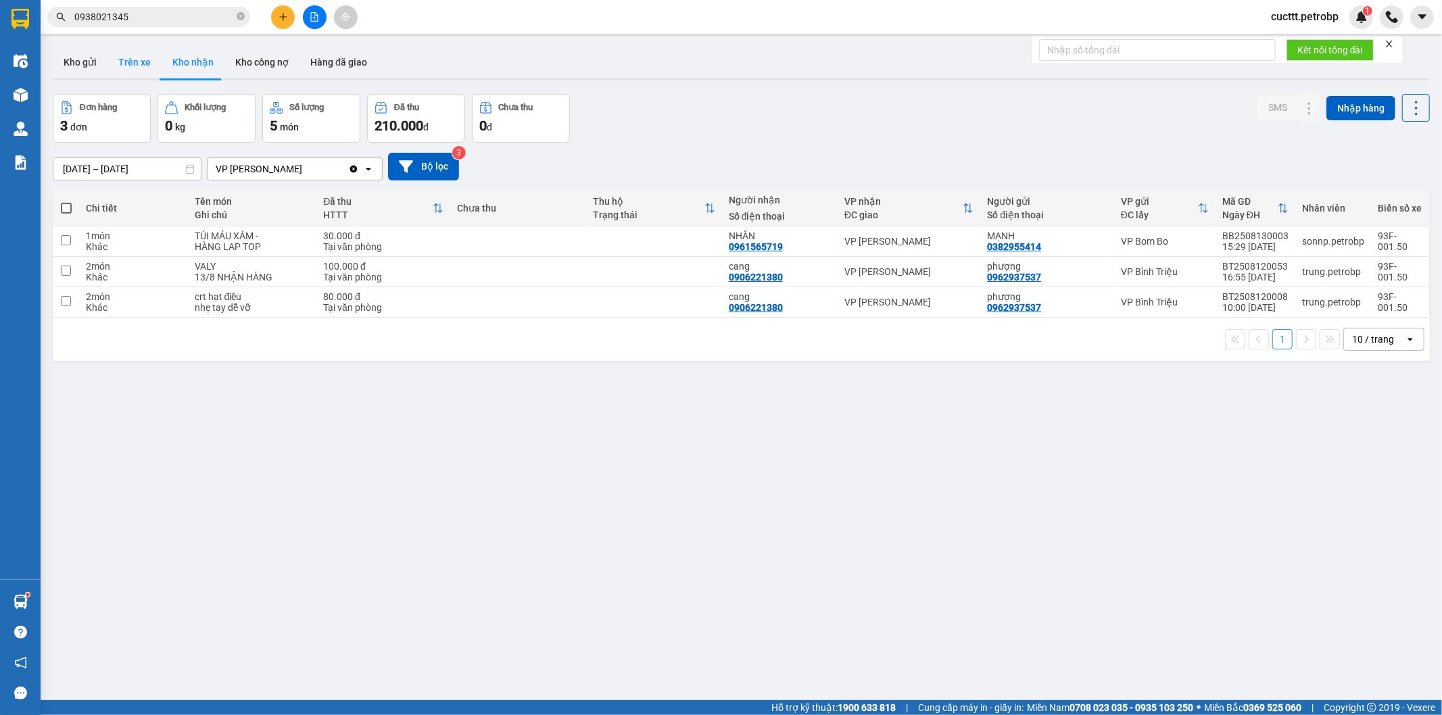
click at [143, 70] on button "Trên xe" at bounding box center [135, 62] width 54 height 32
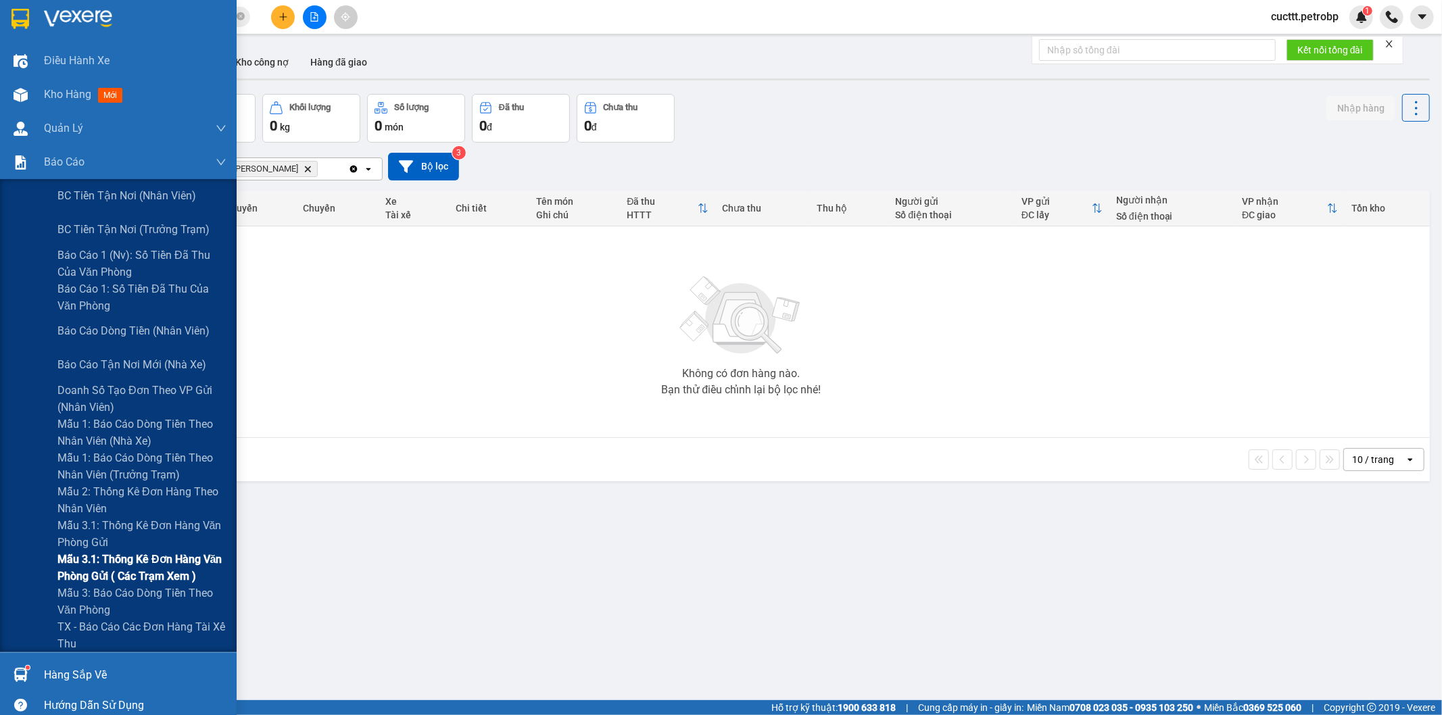
click at [160, 575] on span "Mẫu 3.1: Thống kê đơn hàng văn phòng gửi ( các trạm xem )" at bounding box center [141, 568] width 169 height 34
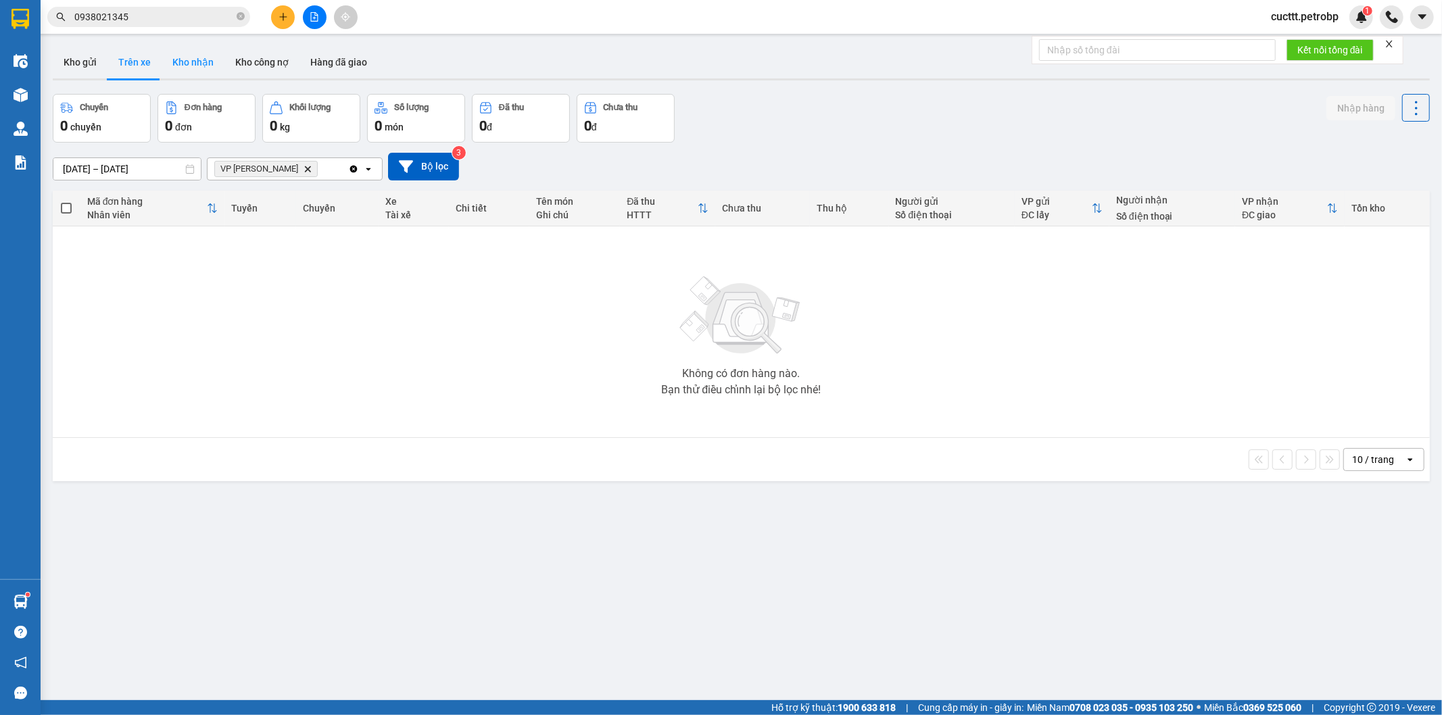
click at [195, 62] on button "Kho nhận" at bounding box center [193, 62] width 63 height 32
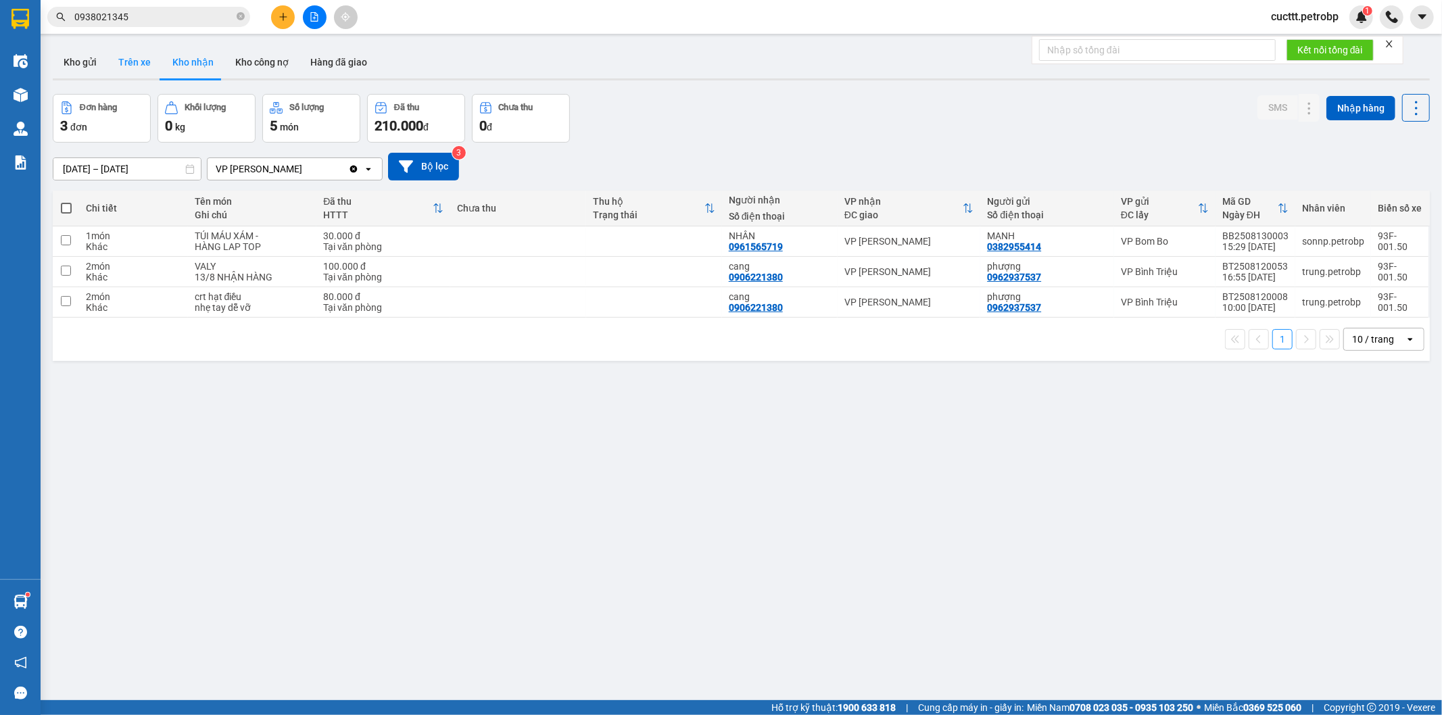
click at [120, 68] on button "Trên xe" at bounding box center [135, 62] width 54 height 32
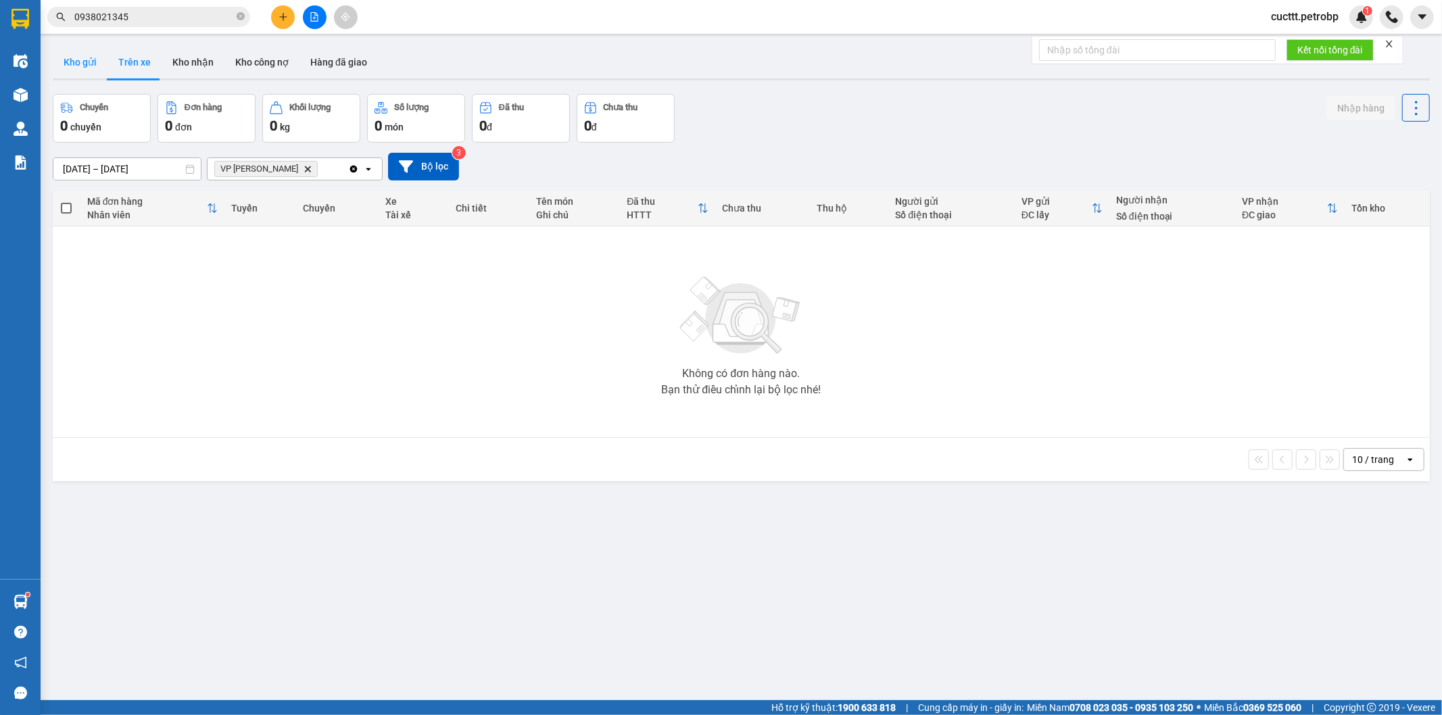
click at [89, 68] on button "Kho gửi" at bounding box center [80, 62] width 55 height 32
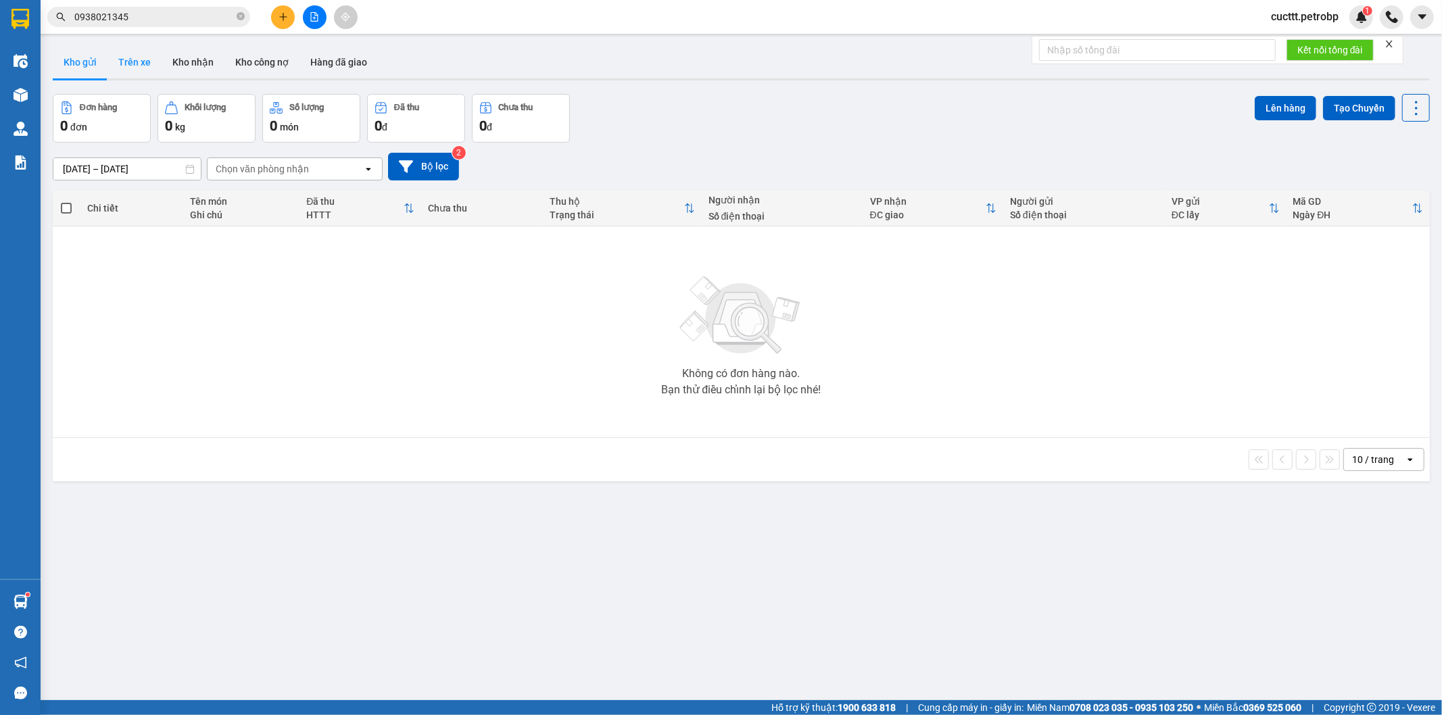
click at [132, 71] on button "Trên xe" at bounding box center [135, 62] width 54 height 32
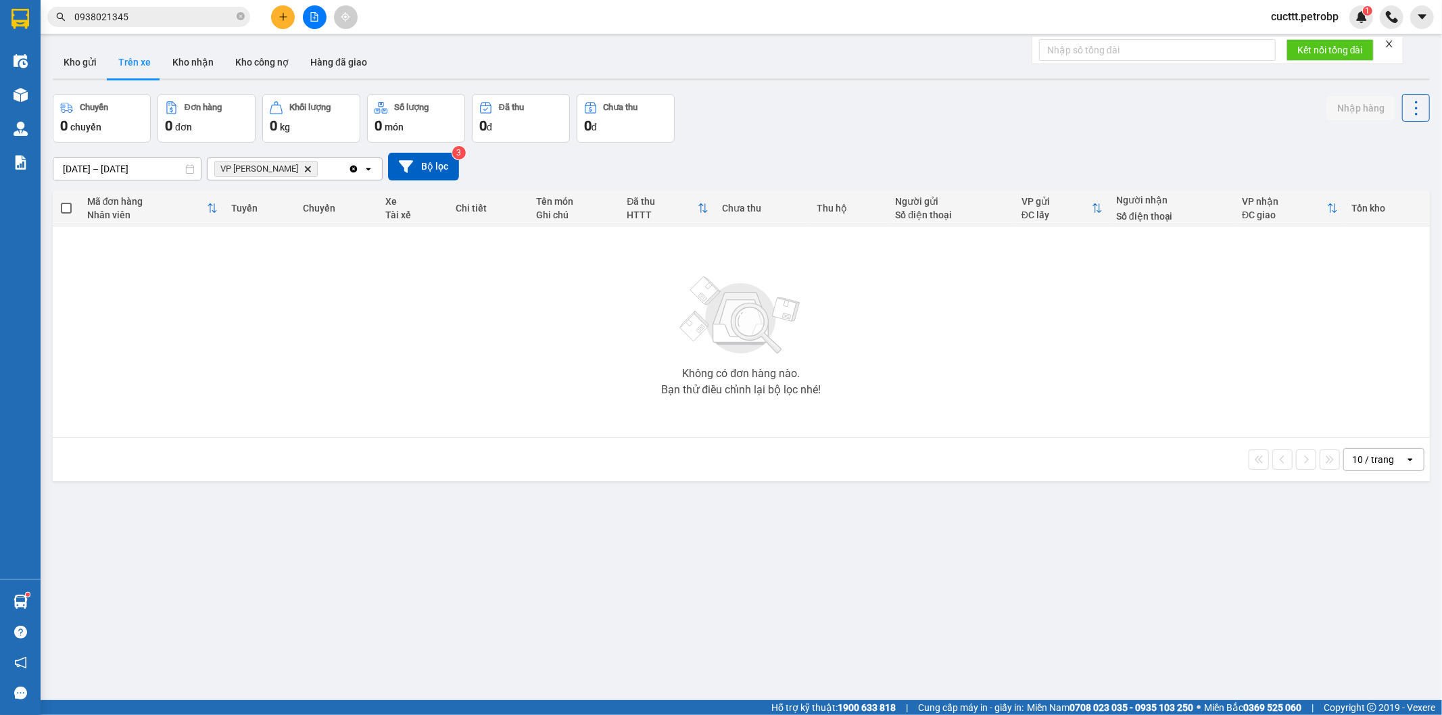
click at [304, 169] on icon "Delete" at bounding box center [308, 169] width 8 height 8
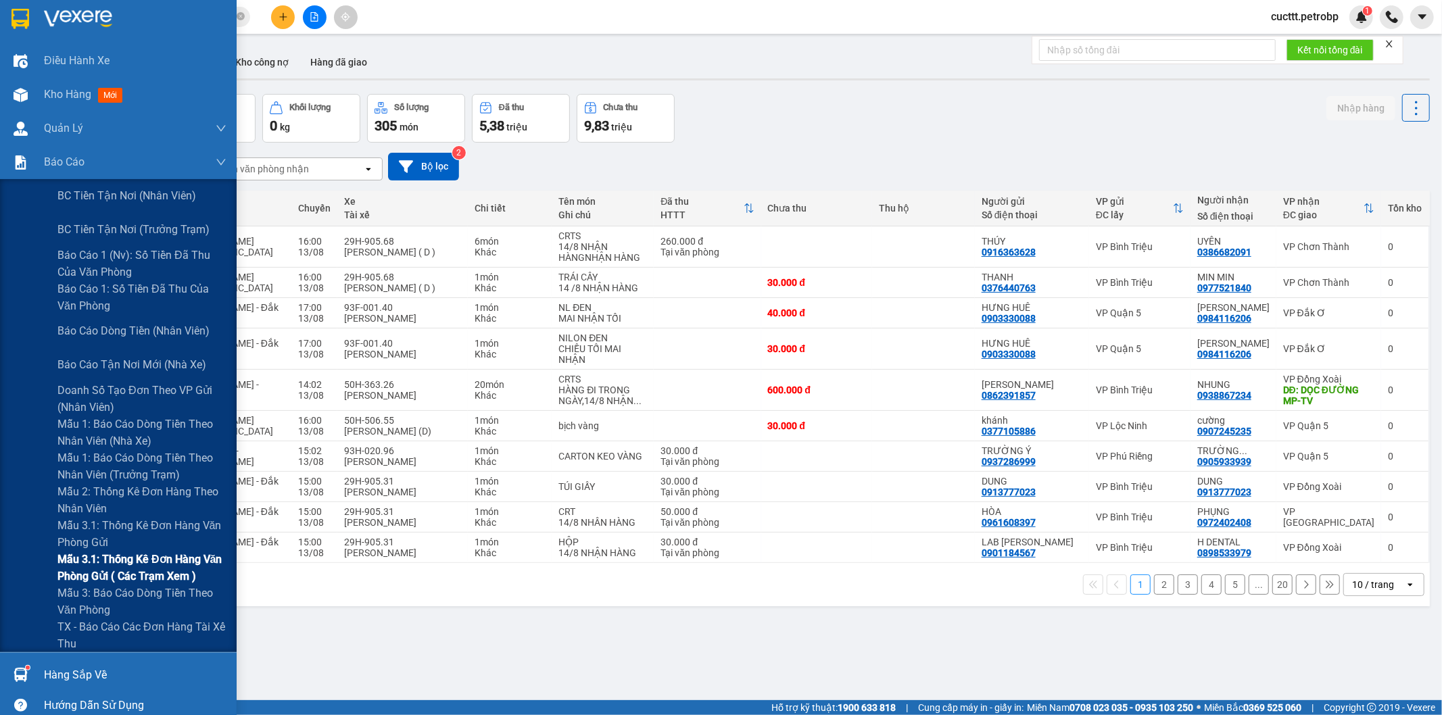
click at [183, 562] on span "Mẫu 3.1: Thống kê đơn hàng văn phòng gửi ( các trạm xem )" at bounding box center [141, 568] width 169 height 34
click at [137, 565] on span "Mẫu 3.1: Thống kê đơn hàng văn phòng gửi ( các trạm xem )" at bounding box center [141, 568] width 169 height 34
